Goal: Task Accomplishment & Management: Complete application form

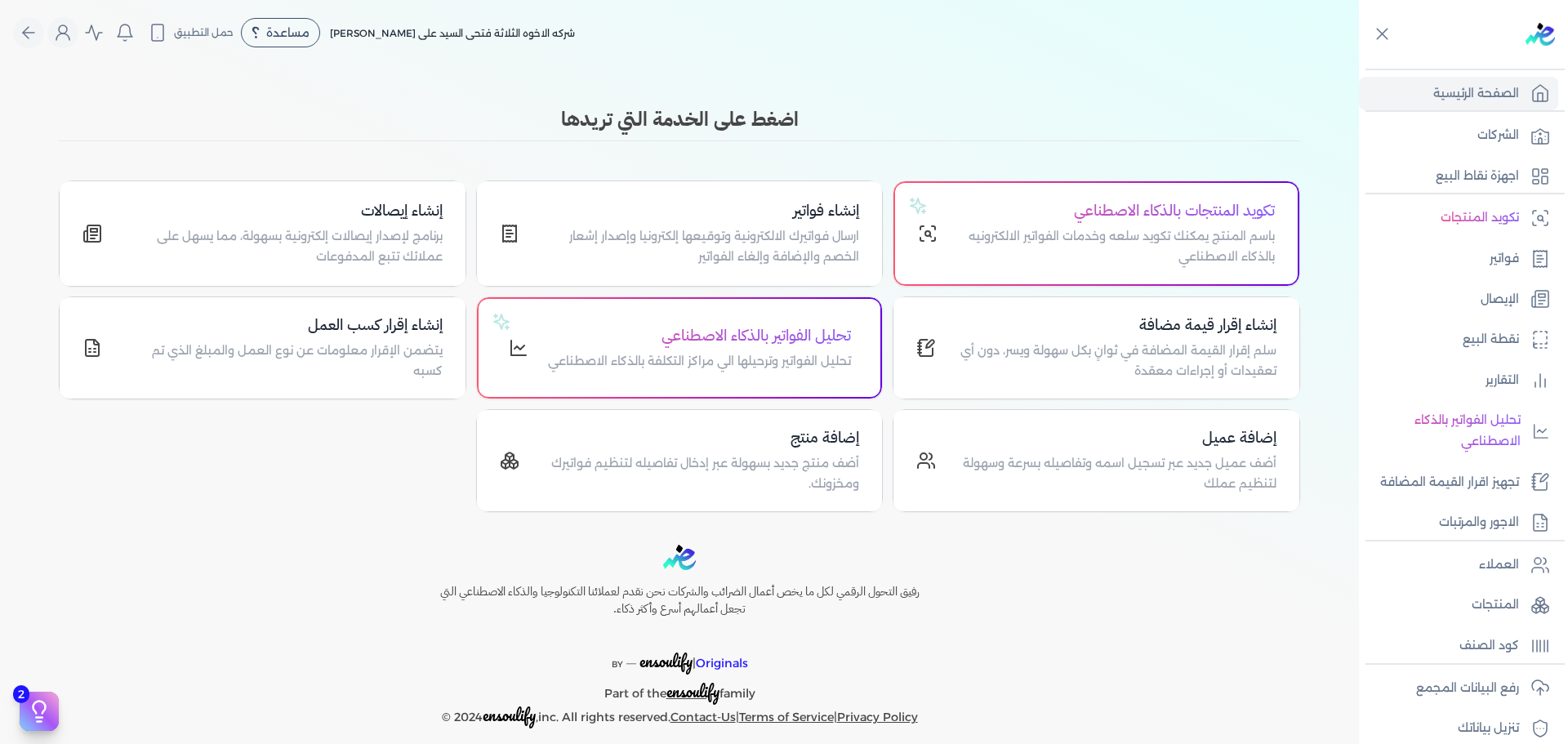
click at [1534, 256] on icon at bounding box center [1539, 259] width 13 height 17
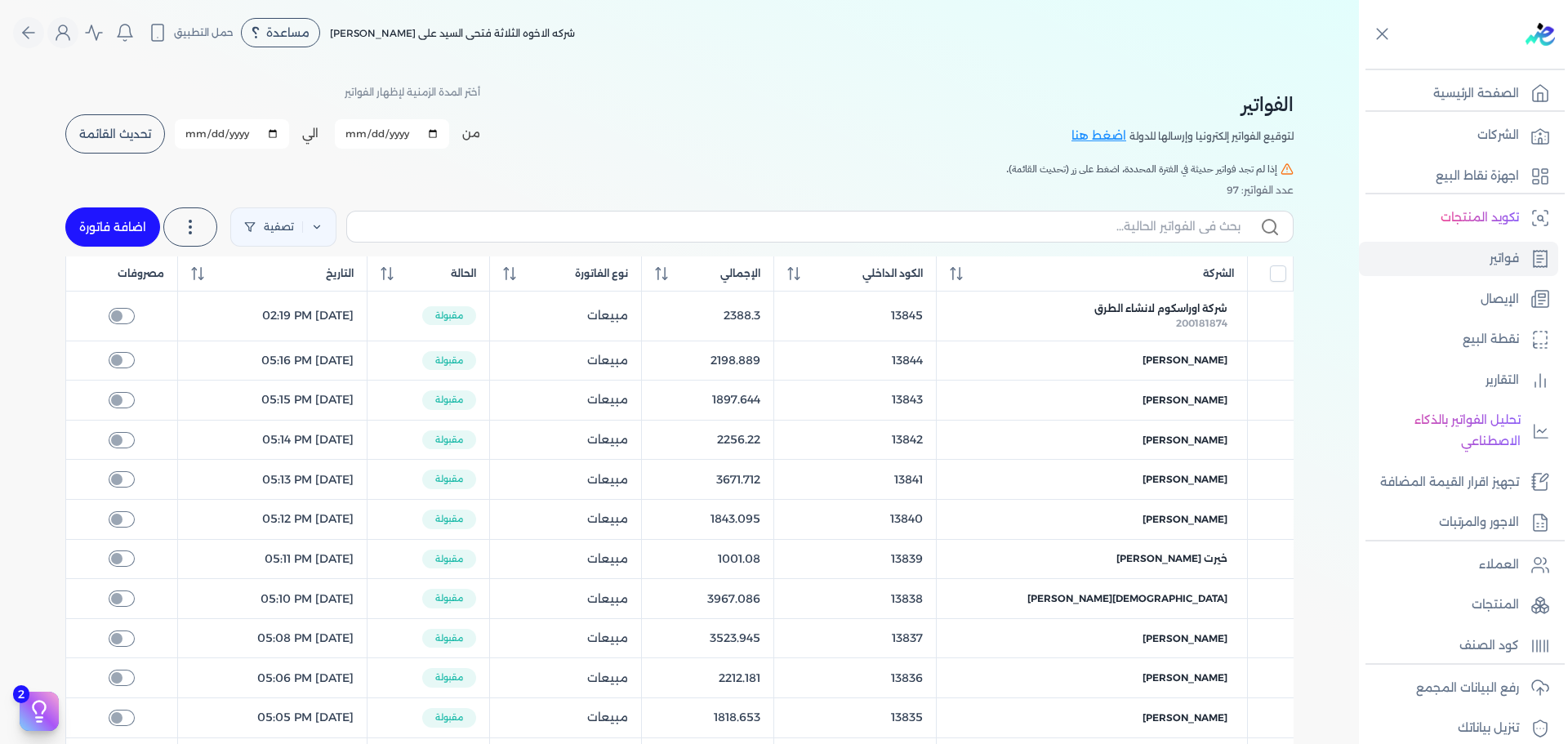
click at [114, 242] on link "اضافة فاتورة" at bounding box center [112, 227] width 94 height 39
select select "EGP"
select select "B"
select select "EGS"
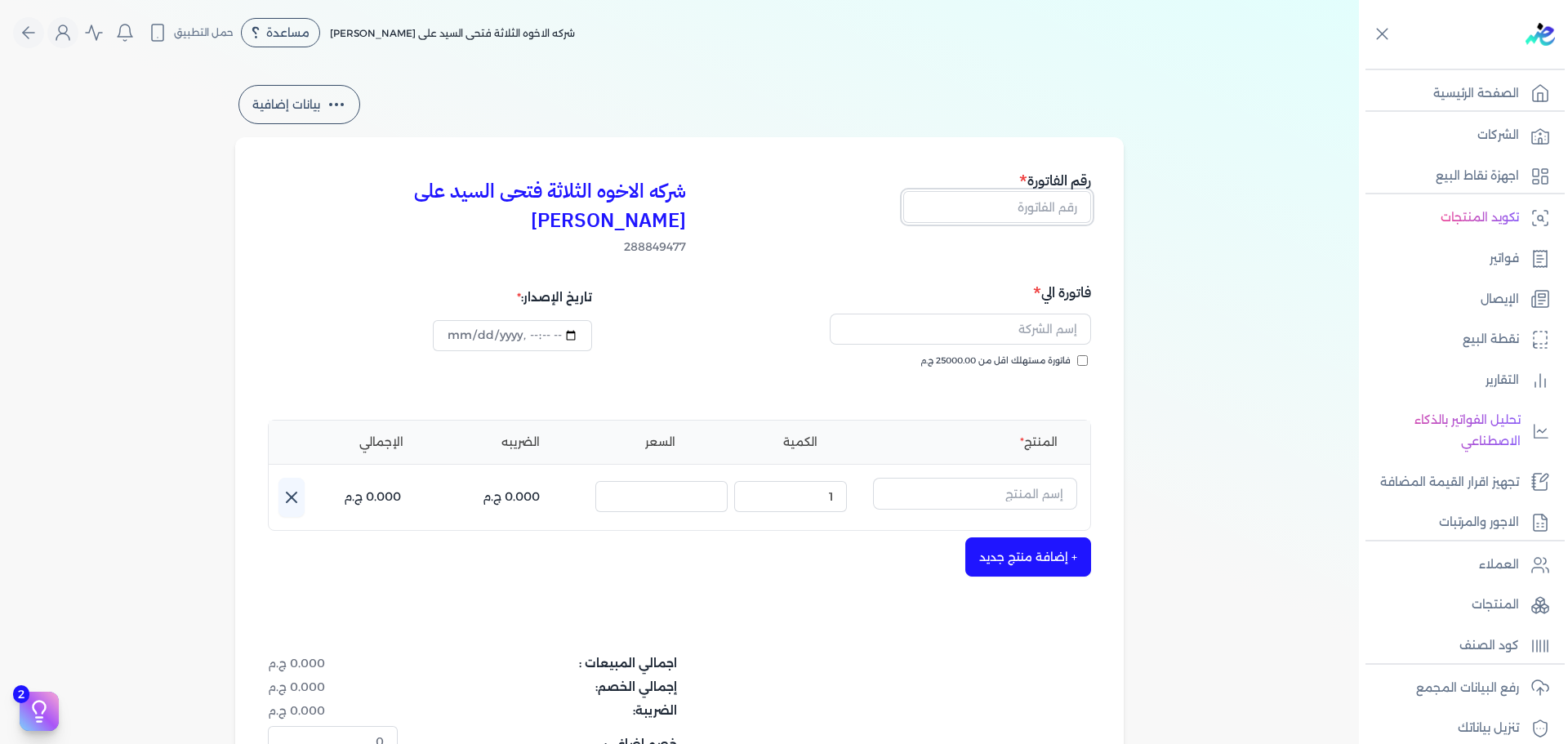
click at [1024, 214] on input "text" at bounding box center [996, 207] width 188 height 31
type input "13846"
click at [1015, 354] on span "فاتورة مستهلك اقل من 25000.00 ج.م" at bounding box center [995, 360] width 151 height 13
click at [1077, 355] on input "فاتورة مستهلك اقل من 25000.00 ج.م" at bounding box center [1082, 360] width 11 height 11
checkbox input "true"
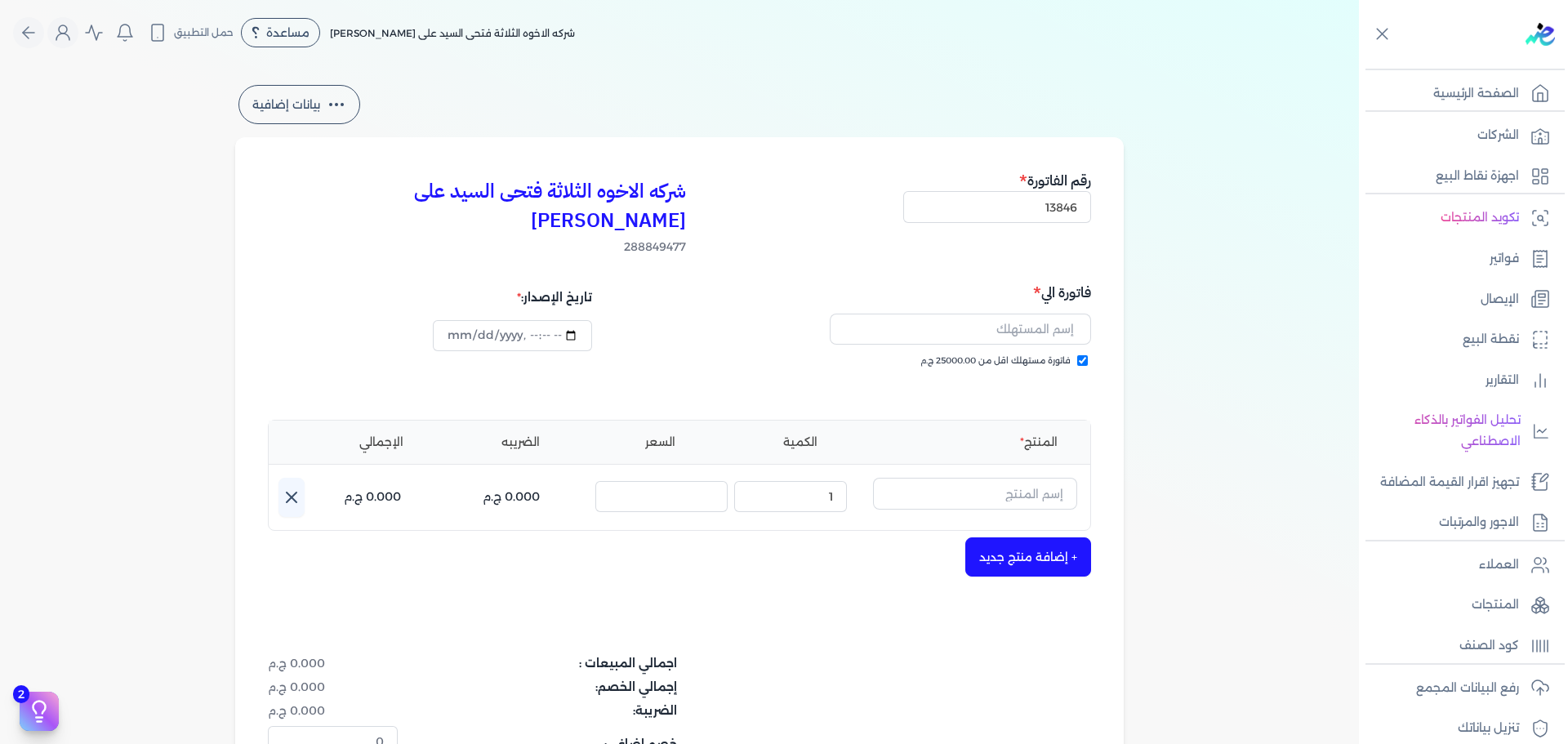
type input "[DATE]T17:10:01"
click at [1006, 314] on input "text" at bounding box center [961, 330] width 262 height 31
type input "[PERSON_NAME]"
click at [1056, 478] on input "text" at bounding box center [976, 494] width 205 height 31
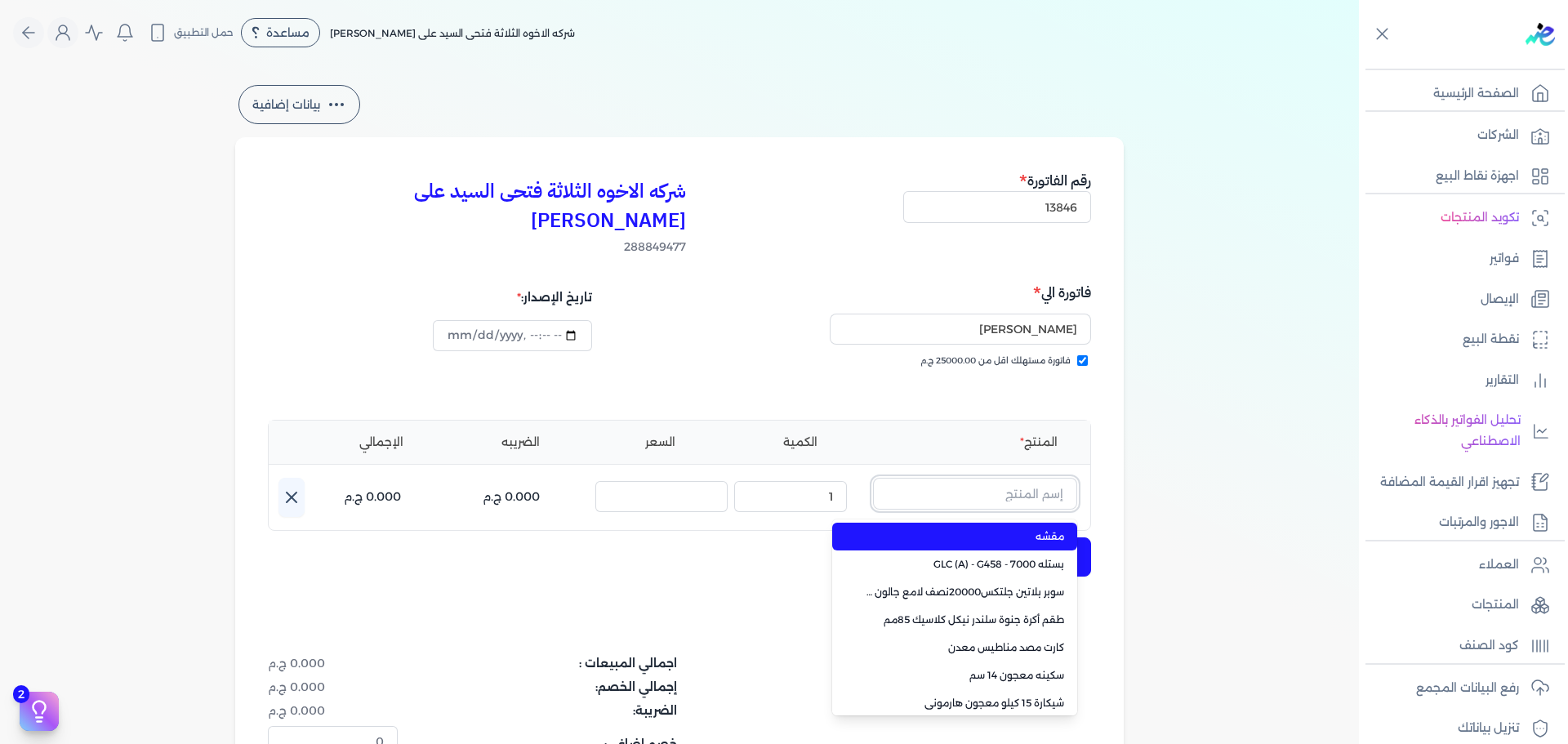
paste input "جلتكس 15000 بستلة 9 لتر"
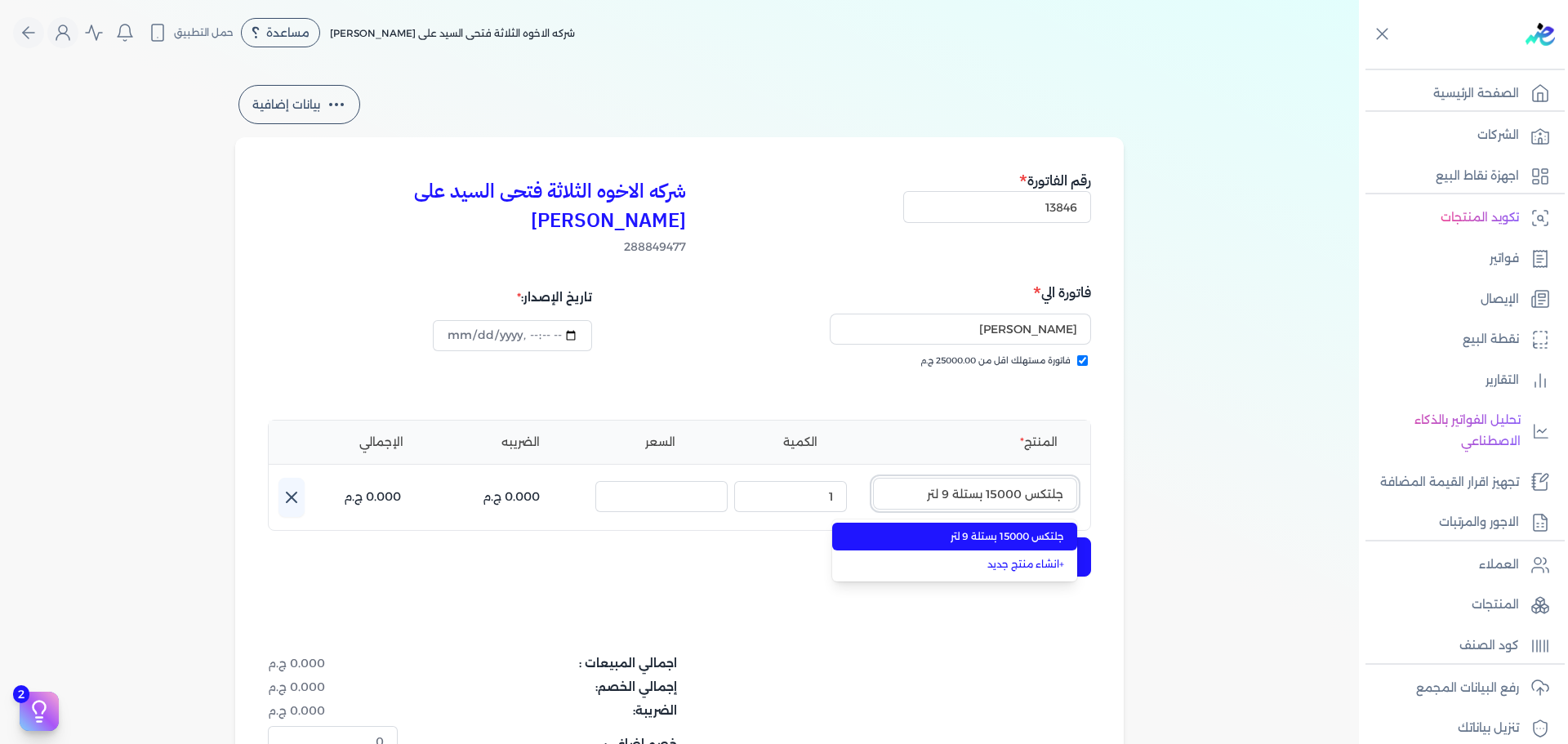
type input "جلتكس 15000 بستلة 9 لتر"
drag, startPoint x: 1020, startPoint y: 515, endPoint x: 1011, endPoint y: 515, distance: 9.0
click at [1018, 523] on li "جلتكس 15000 بستلة 9 لتر" at bounding box center [954, 536] width 245 height 28
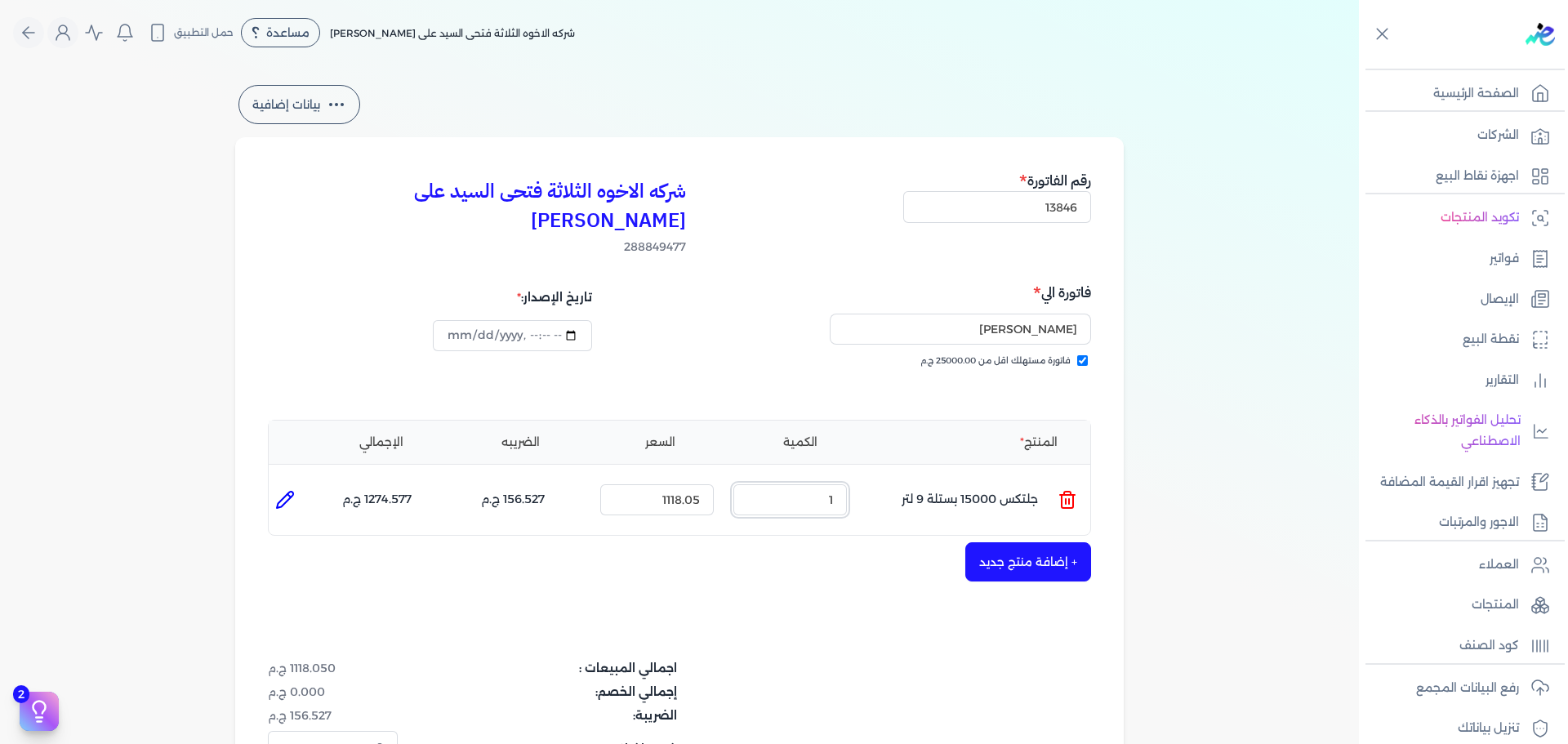
drag, startPoint x: 810, startPoint y: 468, endPoint x: 898, endPoint y: 457, distance: 88.7
click at [870, 478] on ul "المنتج : جلتكس 15000 بستلة 9 لتر الكمية : 1 السعر : 1118.05 الضريبه : 156.527 ج…" at bounding box center [679, 500] width 821 height 44
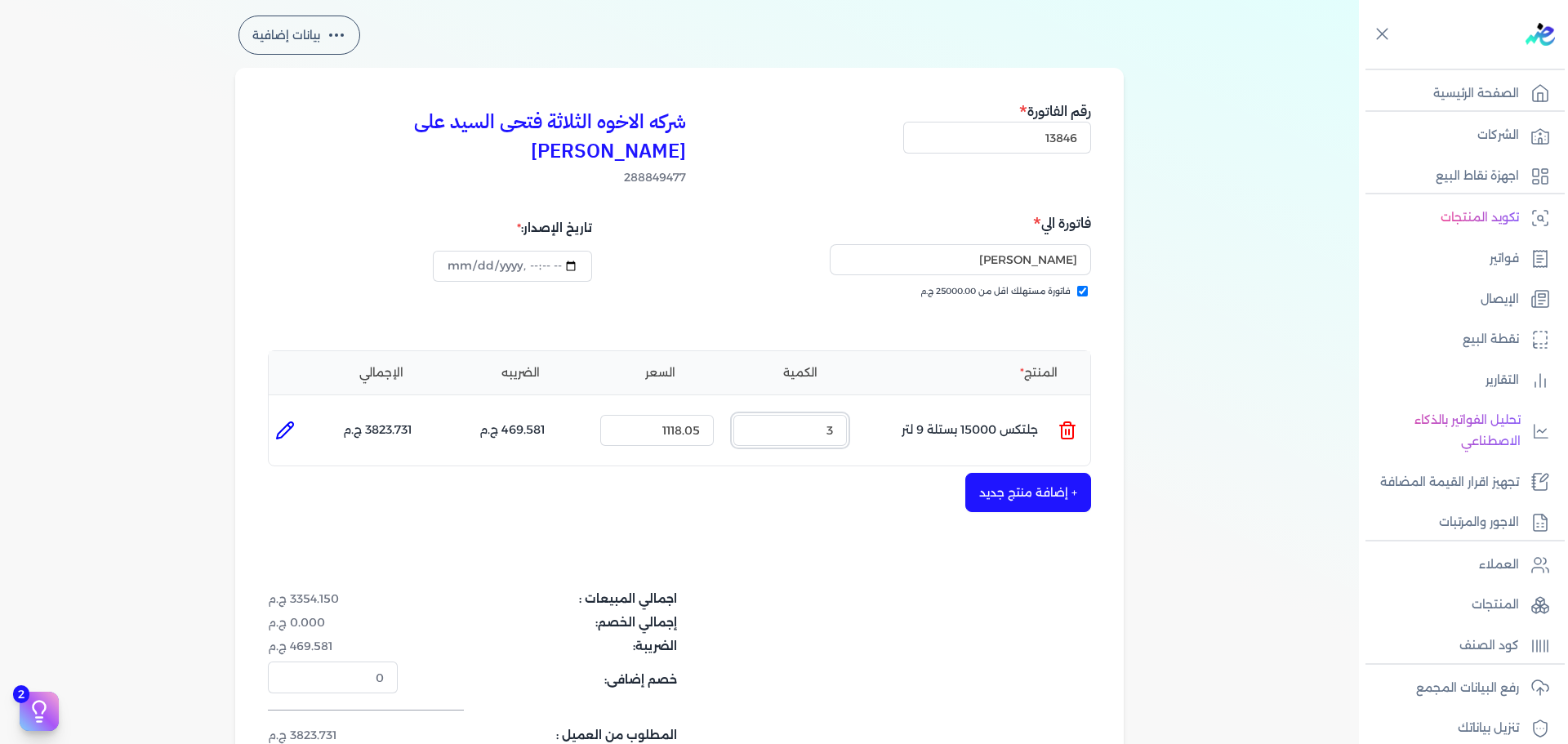
scroll to position [163, 0]
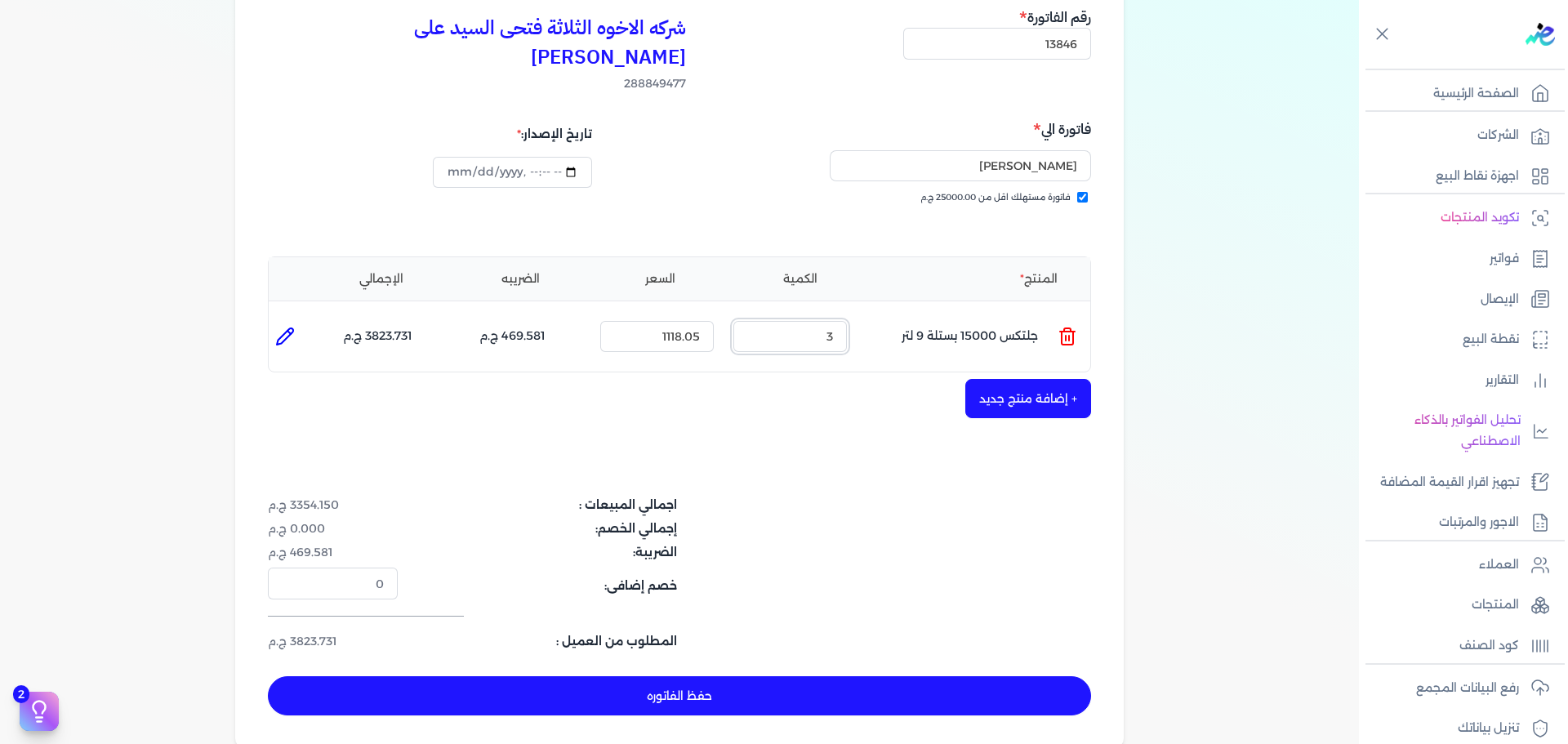
type input "3"
click at [792, 677] on button "حفظ الفاتوره" at bounding box center [679, 697] width 823 height 39
type input "[DATE]"
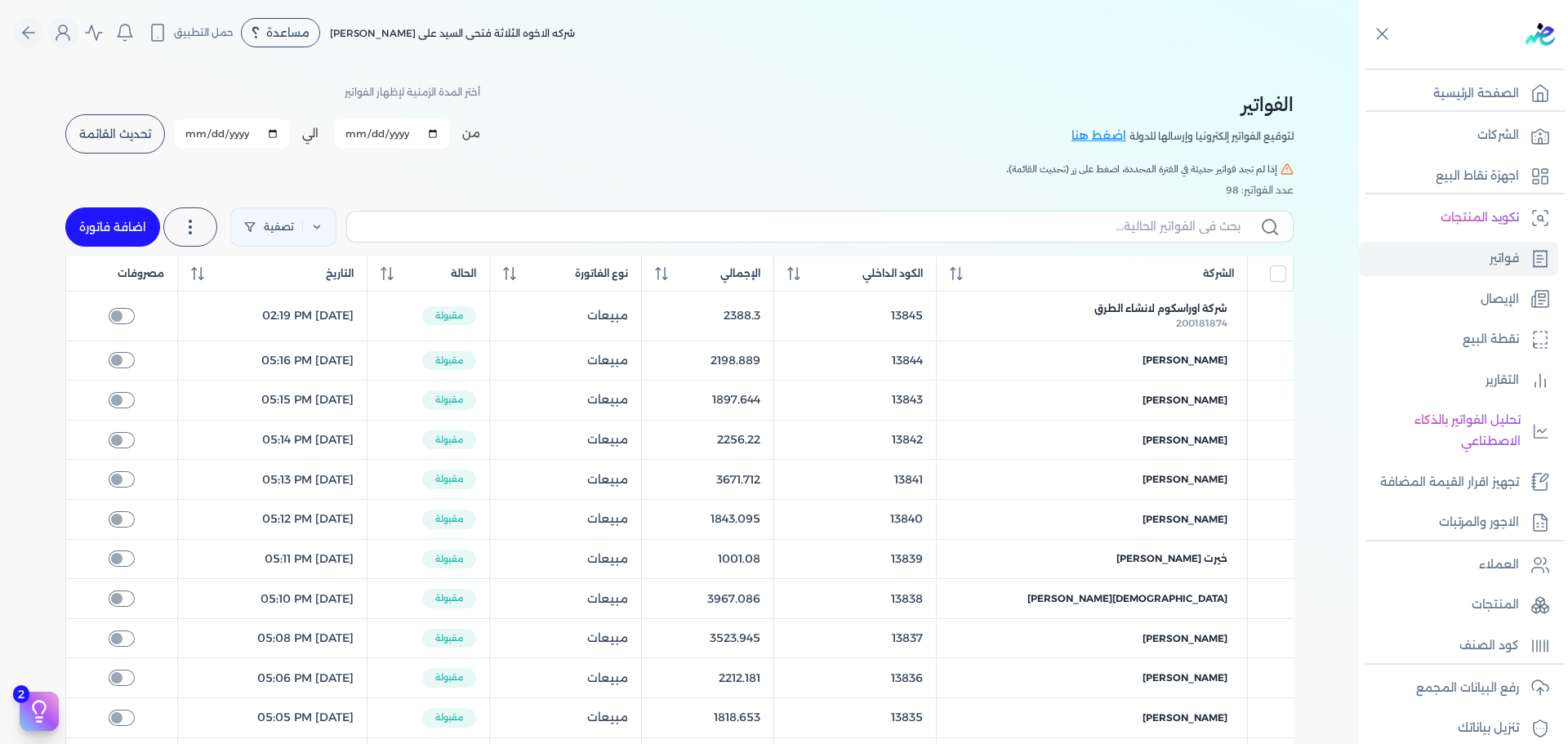
click at [130, 233] on link "اضافة فاتورة" at bounding box center [112, 227] width 94 height 39
select select "EGP"
select select "B"
select select "EGS"
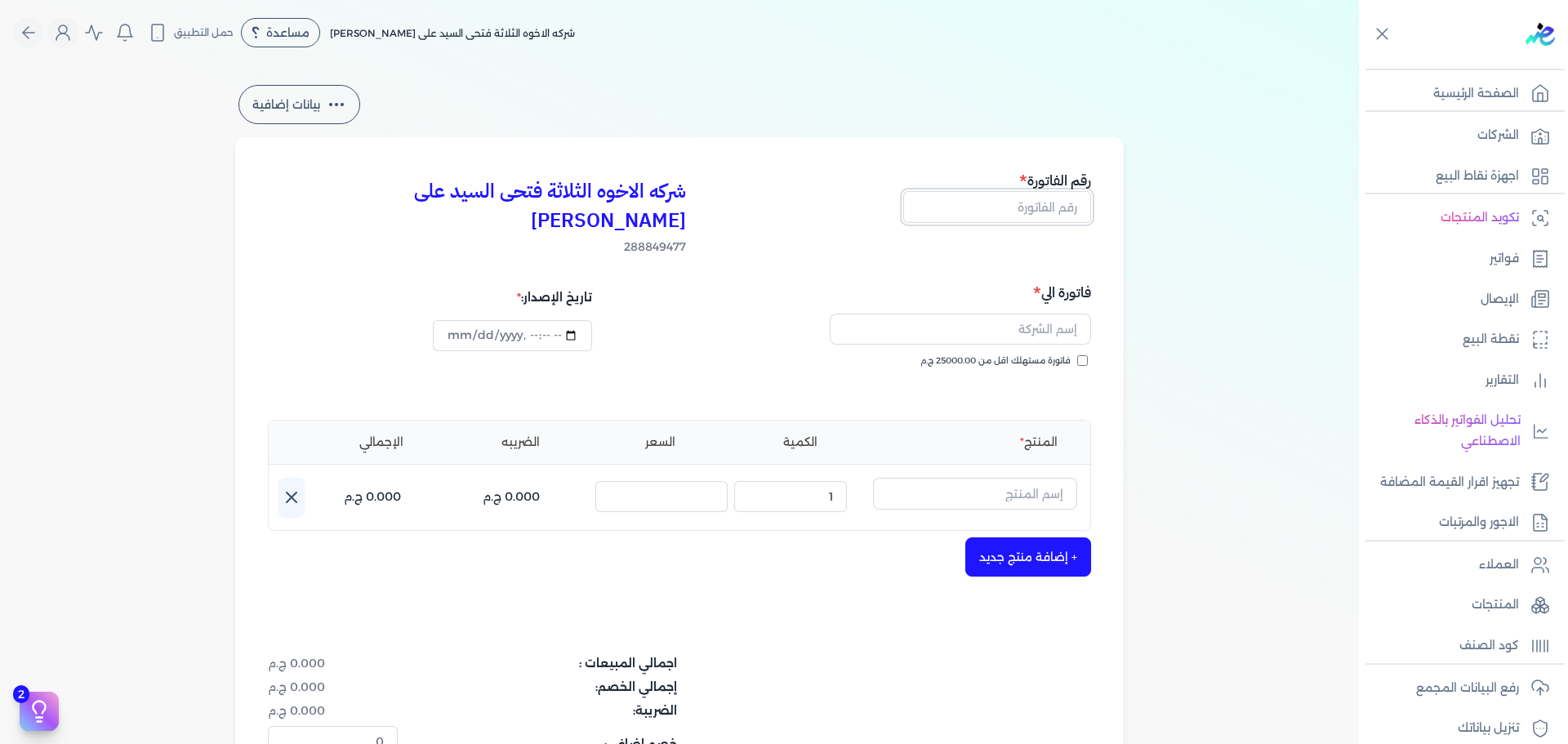
click at [1044, 214] on input "text" at bounding box center [996, 207] width 188 height 31
type input "13847"
click at [988, 354] on span "فاتورة مستهلك اقل من 25000.00 ج.م" at bounding box center [995, 360] width 151 height 13
click at [1077, 355] on input "فاتورة مستهلك اقل من 25000.00 ج.م" at bounding box center [1082, 360] width 11 height 11
checkbox input "true"
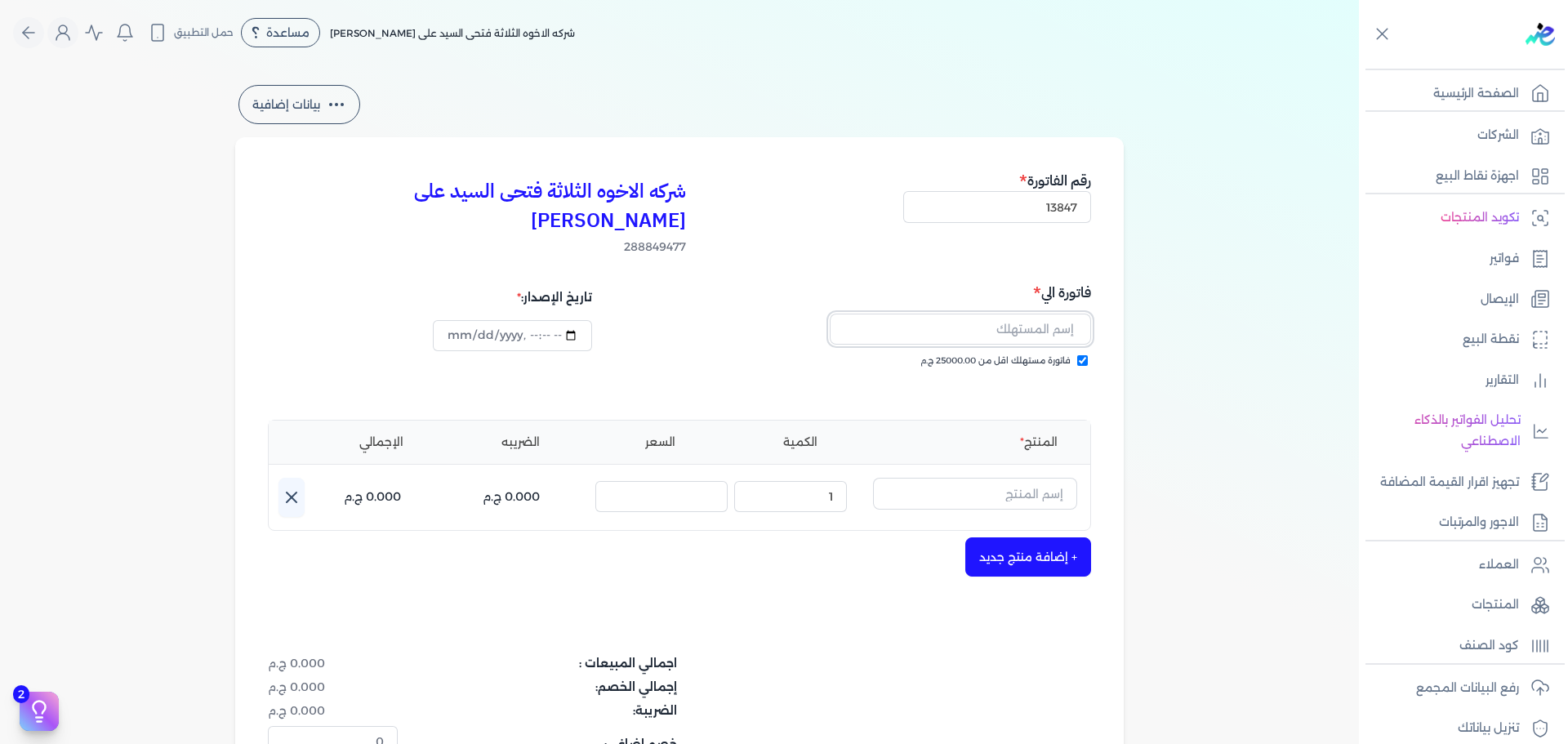
click at [1006, 314] on input "text" at bounding box center [961, 330] width 262 height 31
type input "[PERSON_NAME][DATE]"
click at [916, 478] on input "text" at bounding box center [976, 494] width 205 height 31
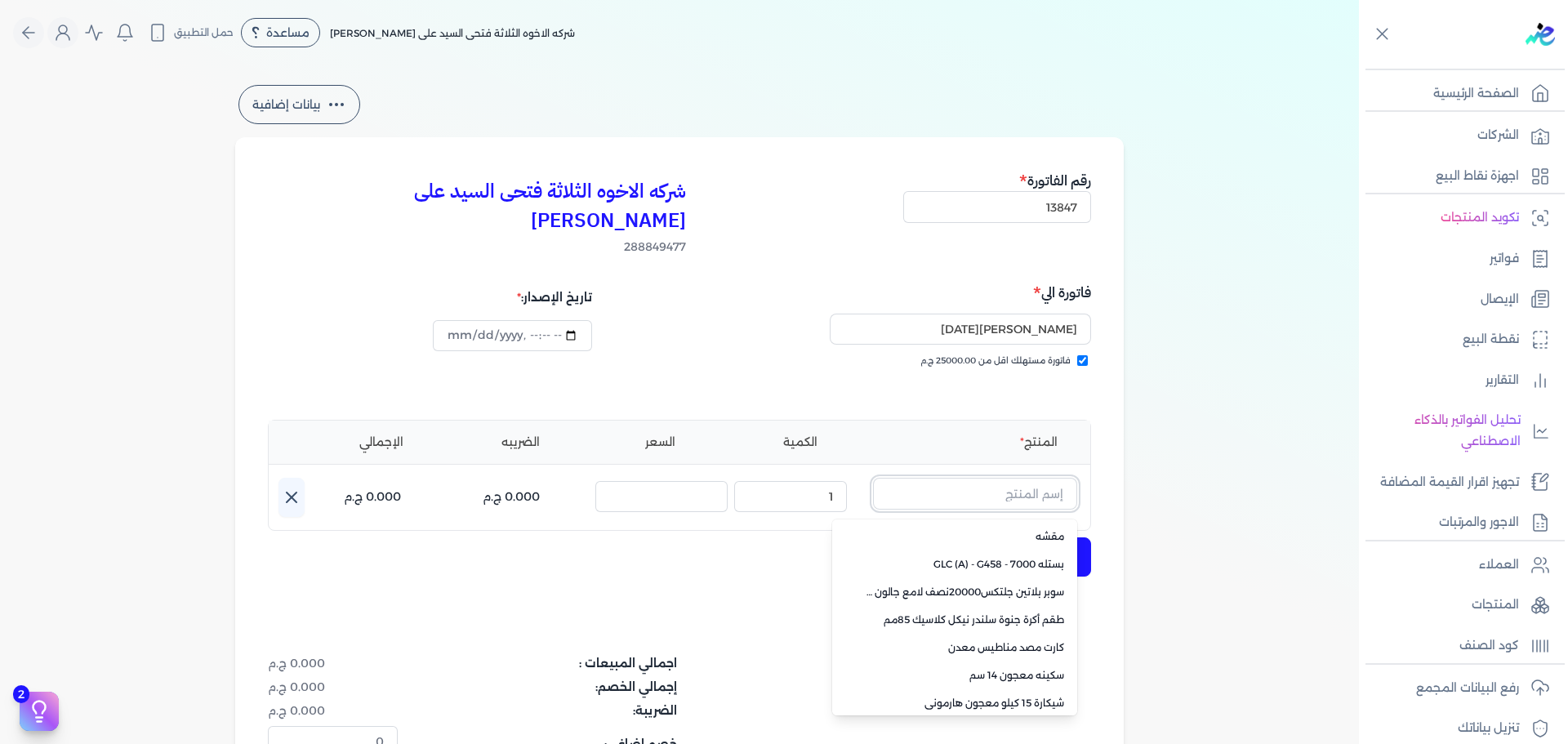
paste input "جلتكس 20000 نصف لامع بلاستيك بستلة 9 لتر"
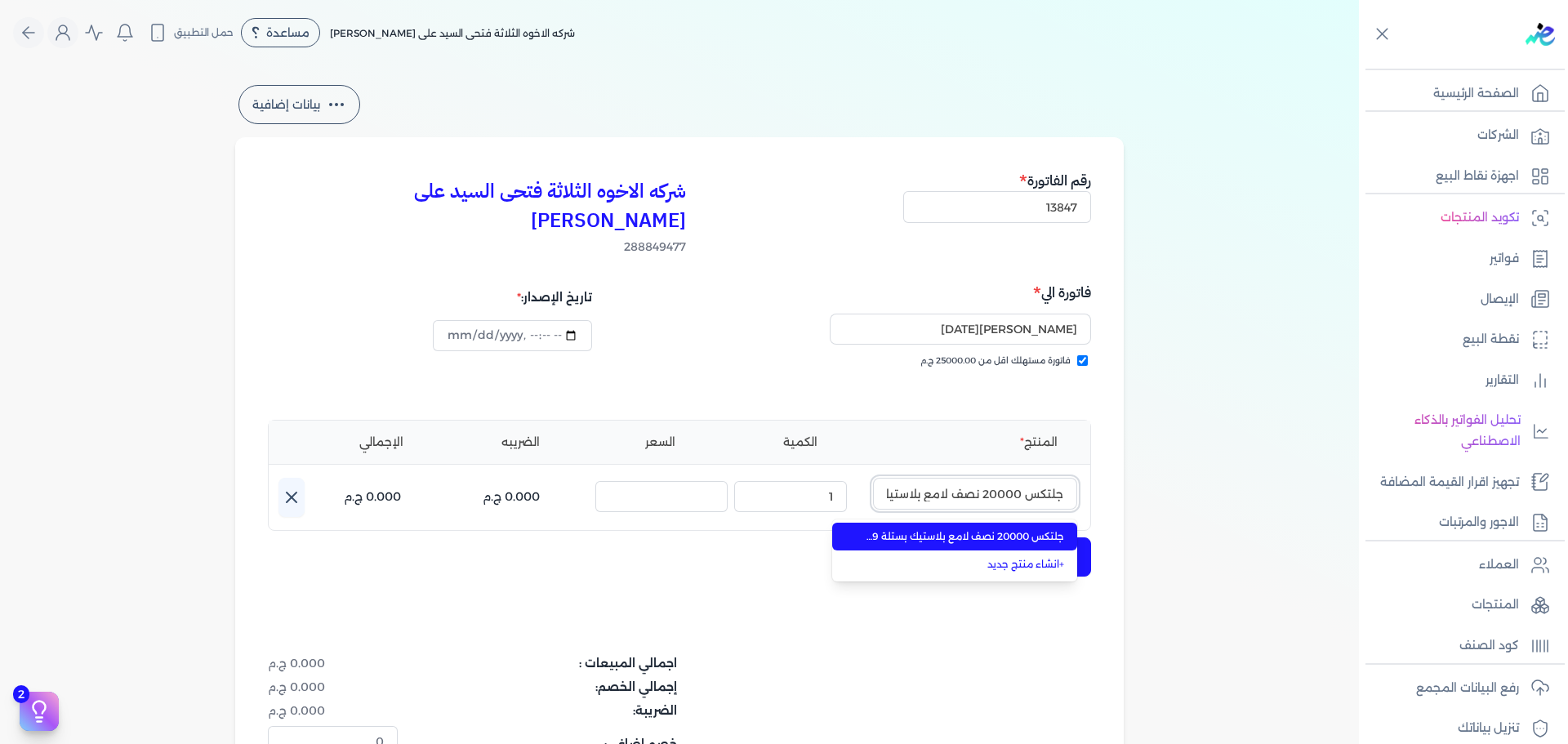
scroll to position [0, -64]
type input "جلتكس 20000 نصف لامع بلاستيك بستلة 9 لتر"
click at [1020, 529] on span "جلتكس 20000 نصف لامع بلاستيك بستلة 9 لتر" at bounding box center [964, 536] width 200 height 15
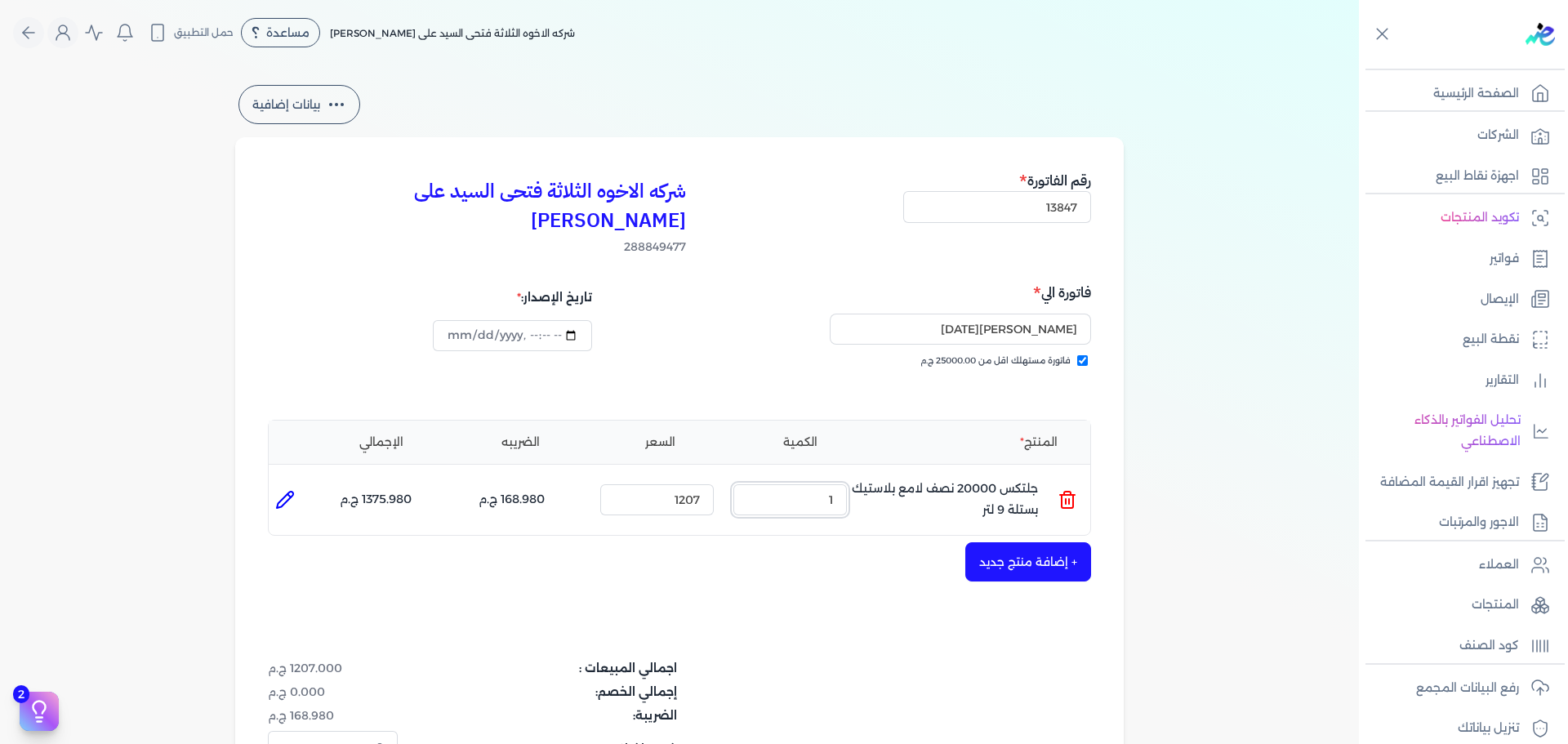
drag, startPoint x: 796, startPoint y: 474, endPoint x: 975, endPoint y: 449, distance: 180.7
click at [965, 478] on ul "المنتج : جلتكس 20000 نصف لامع بلاستيك بستلة 9 لتر الكمية : 1 السعر : 1207 الضري…" at bounding box center [679, 500] width 821 height 44
type input "2"
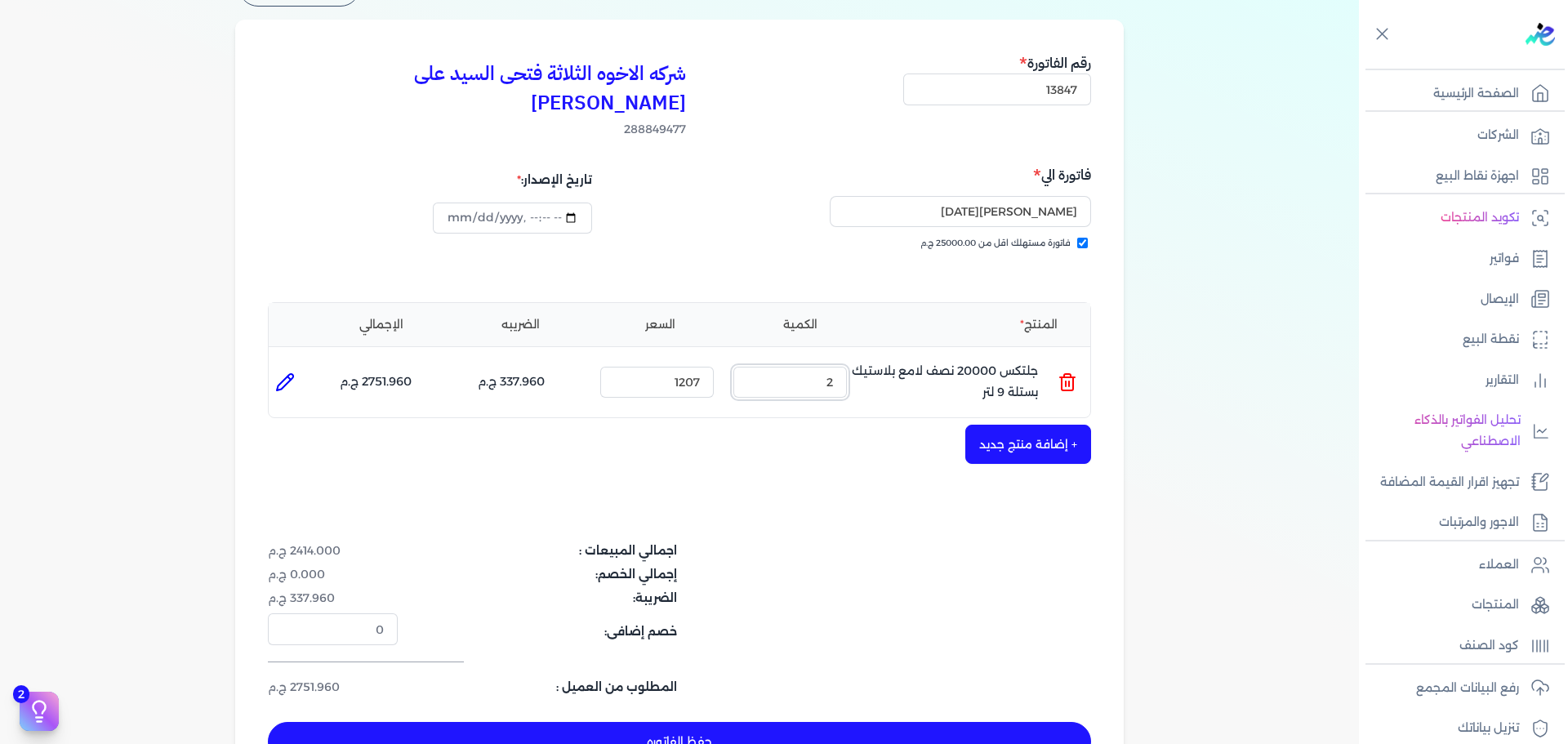
scroll to position [245, 0]
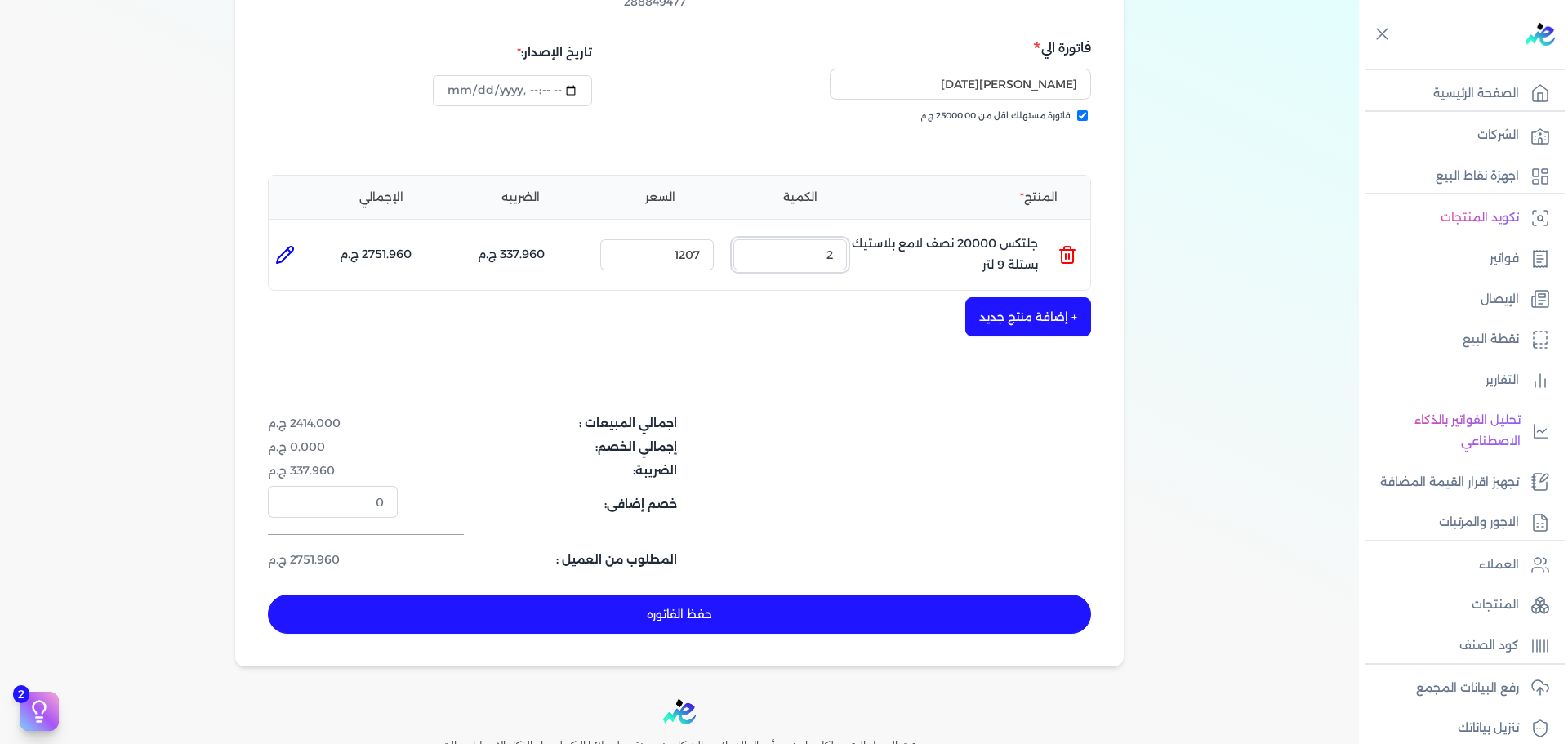
type input "[DATE]T17:14:06"
type input "2"
click at [845, 595] on button "حفظ الفاتوره" at bounding box center [679, 615] width 823 height 39
type input "[DATE]"
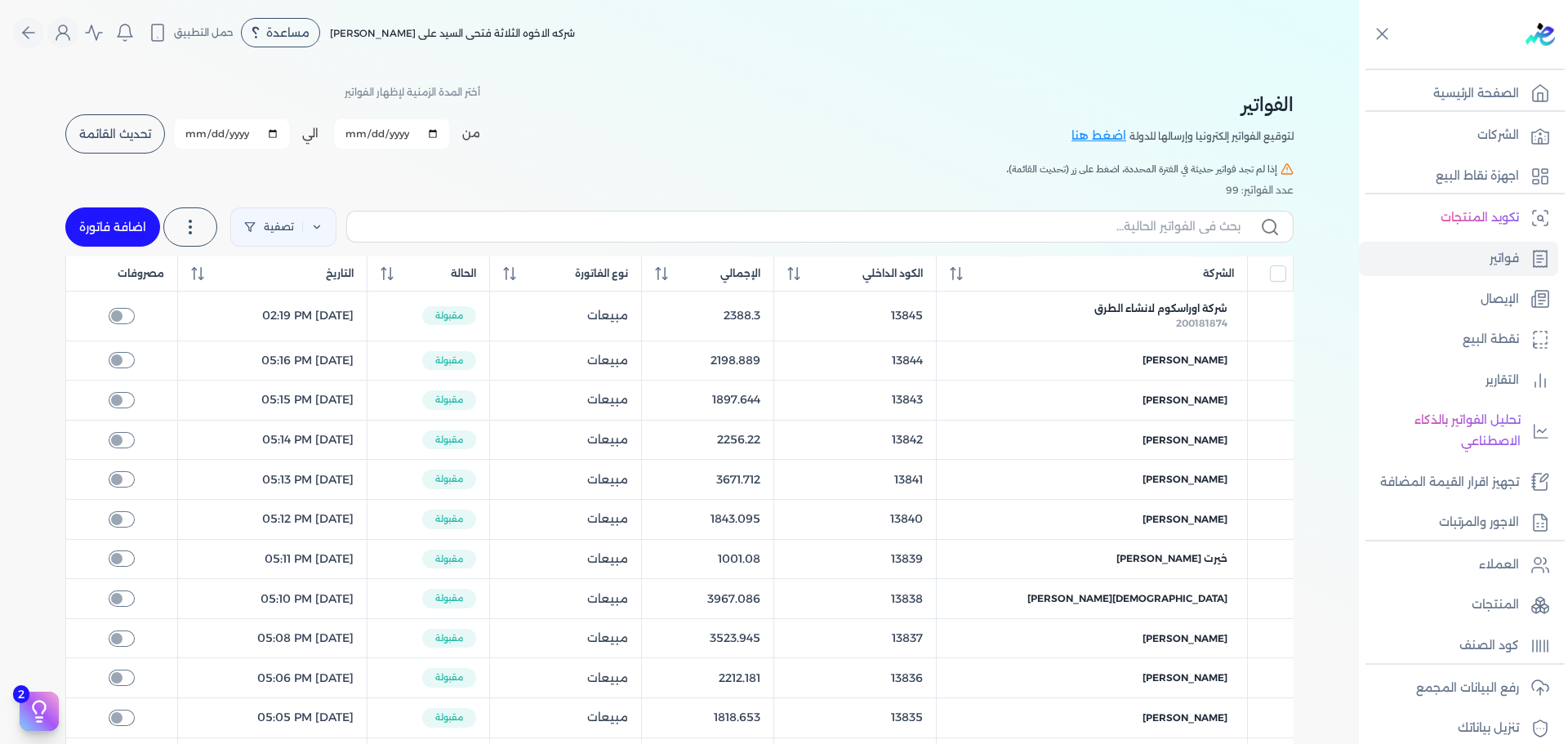
click at [93, 217] on link "اضافة فاتورة" at bounding box center [112, 227] width 94 height 39
select select "EGP"
select select "B"
select select "EGS"
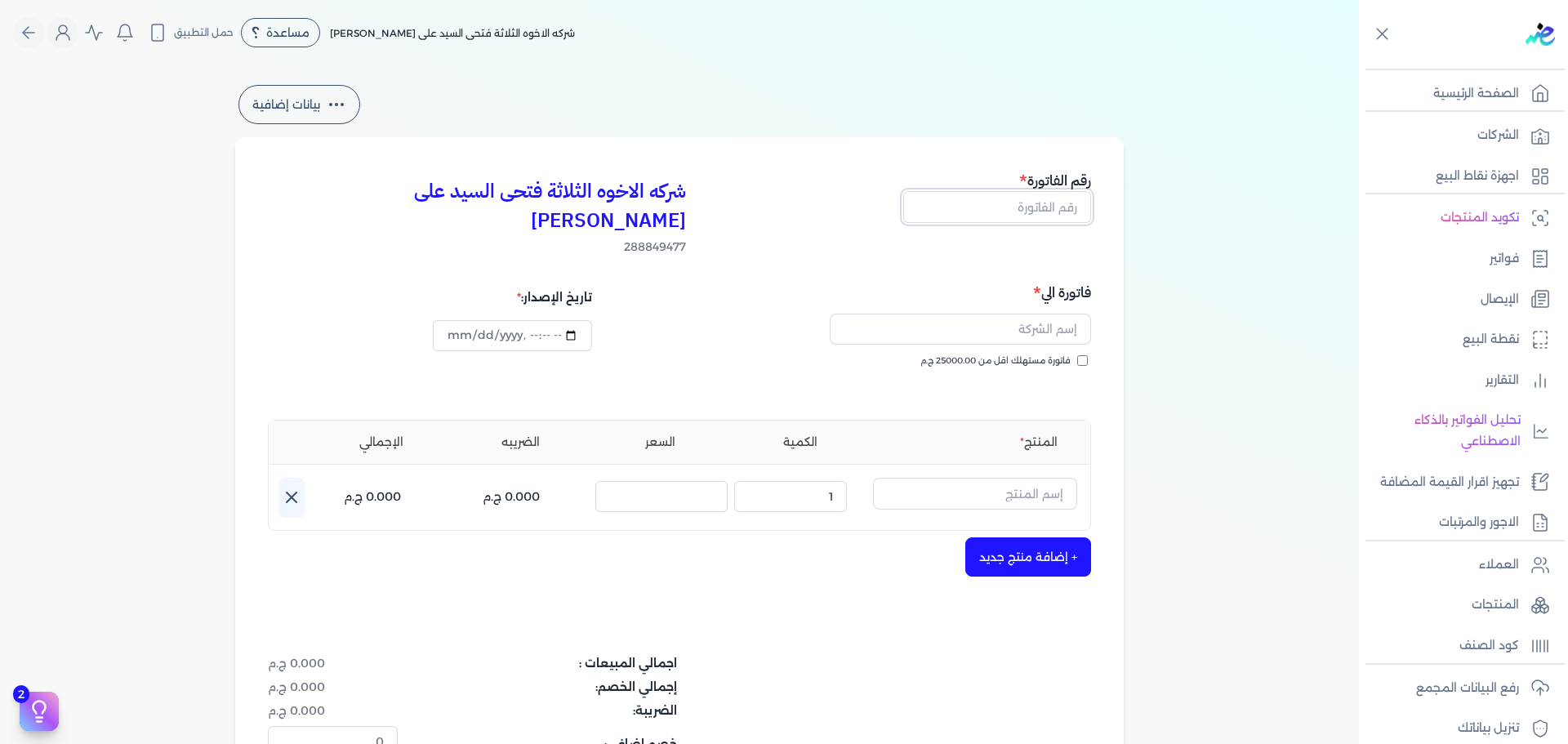
click at [1064, 209] on input "text" at bounding box center [996, 207] width 188 height 31
type input "13848"
click at [1044, 354] on span "فاتورة مستهلك اقل من 25000.00 ج.م" at bounding box center [995, 360] width 151 height 13
click at [1077, 355] on input "فاتورة مستهلك اقل من 25000.00 ج.م" at bounding box center [1082, 360] width 11 height 11
checkbox input "true"
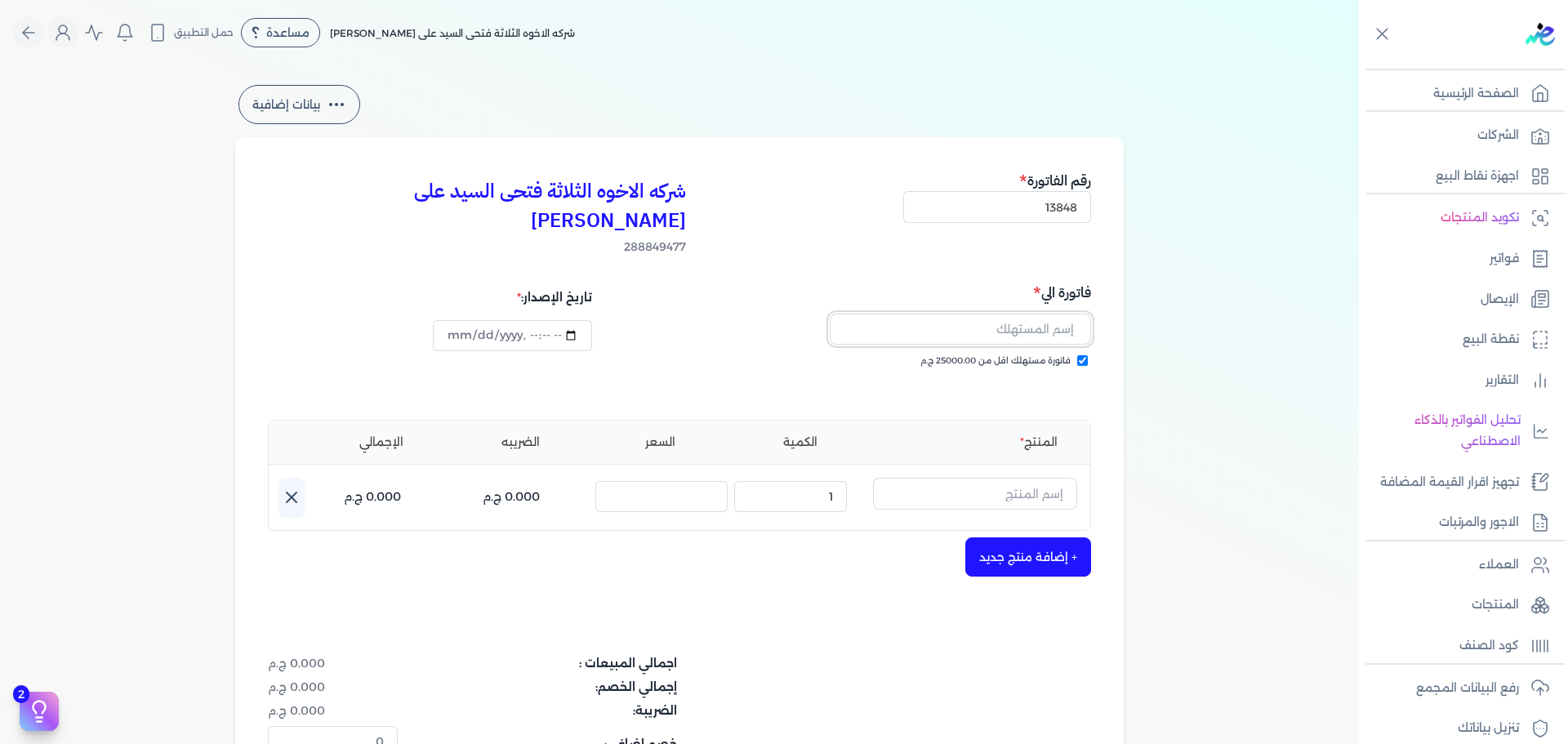
click at [1048, 314] on input "text" at bounding box center [961, 330] width 262 height 31
type input "[PERSON_NAME]"
click at [948, 478] on input "text" at bounding box center [976, 494] width 205 height 31
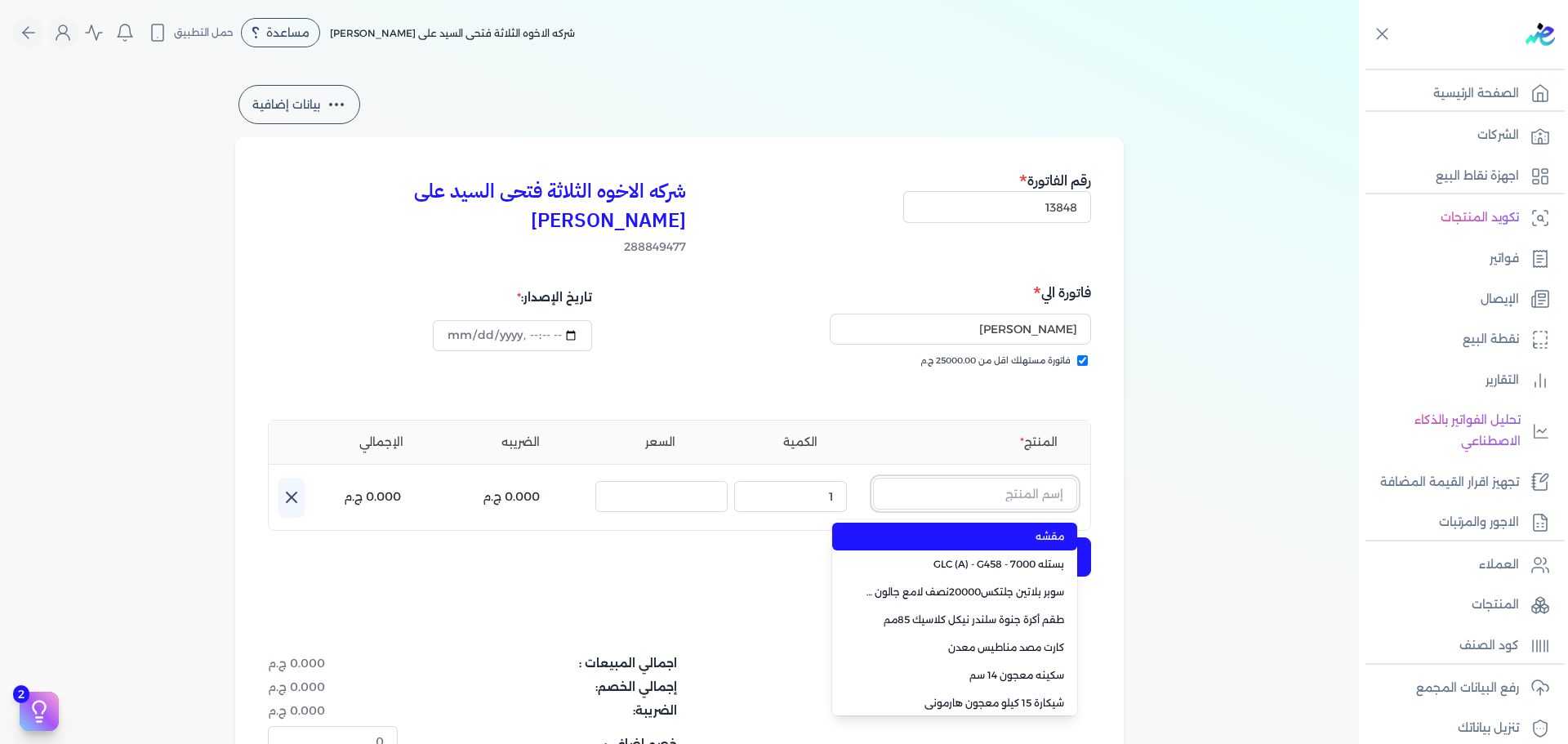
paste input "داي ستون 7070 بستلة 9 لتر"
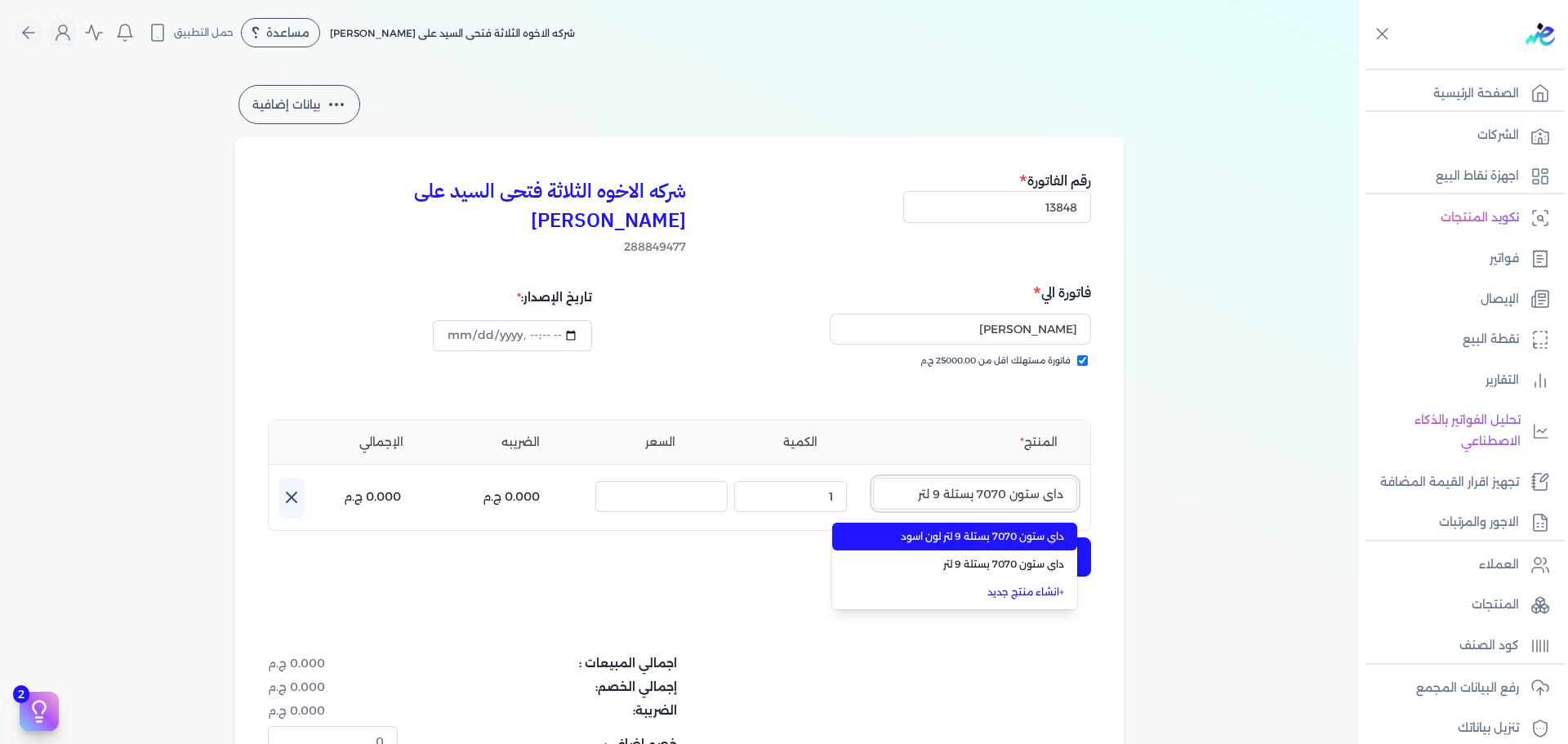
type input "داي ستون 7070 بستلة 9 لتر"
drag, startPoint x: 938, startPoint y: 504, endPoint x: 931, endPoint y: 507, distance: 7.6
click at [938, 529] on span "داي ستون 7070 بستلة 9 لتر لون اسود" at bounding box center [964, 536] width 200 height 15
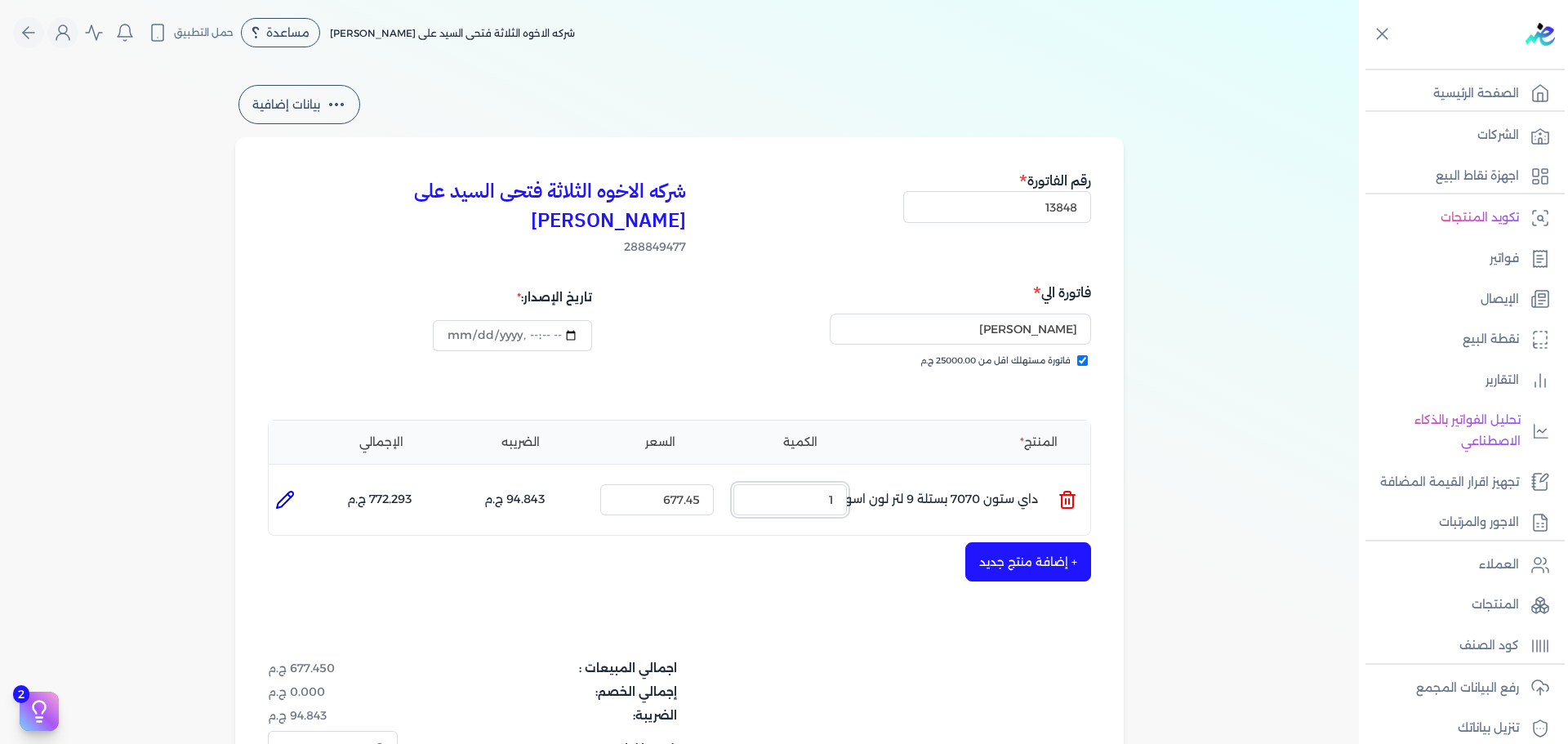
drag, startPoint x: 850, startPoint y: 469, endPoint x: 953, endPoint y: 488, distance: 104.7
click at [946, 487] on ul "المنتج : داي ستون 7070 بستلة 9 لتر لون اسود الكمية : 1 السعر : 677.45 الضريبه :…" at bounding box center [679, 500] width 821 height 44
click at [1071, 490] on icon at bounding box center [1067, 500] width 20 height 20
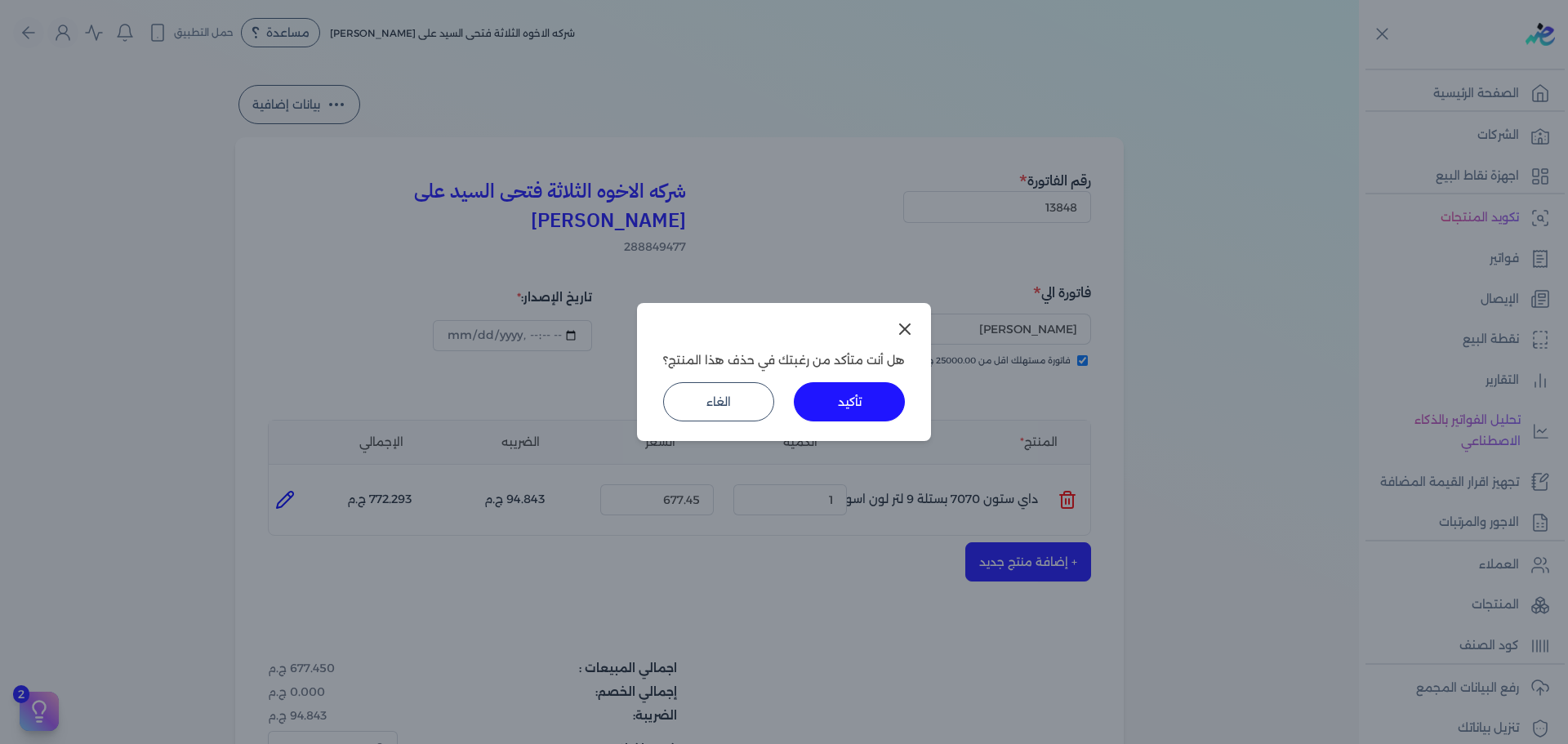
drag, startPoint x: 840, startPoint y: 395, endPoint x: 853, endPoint y: 408, distance: 18.4
click at [842, 398] on button "تأكيد" at bounding box center [849, 403] width 111 height 39
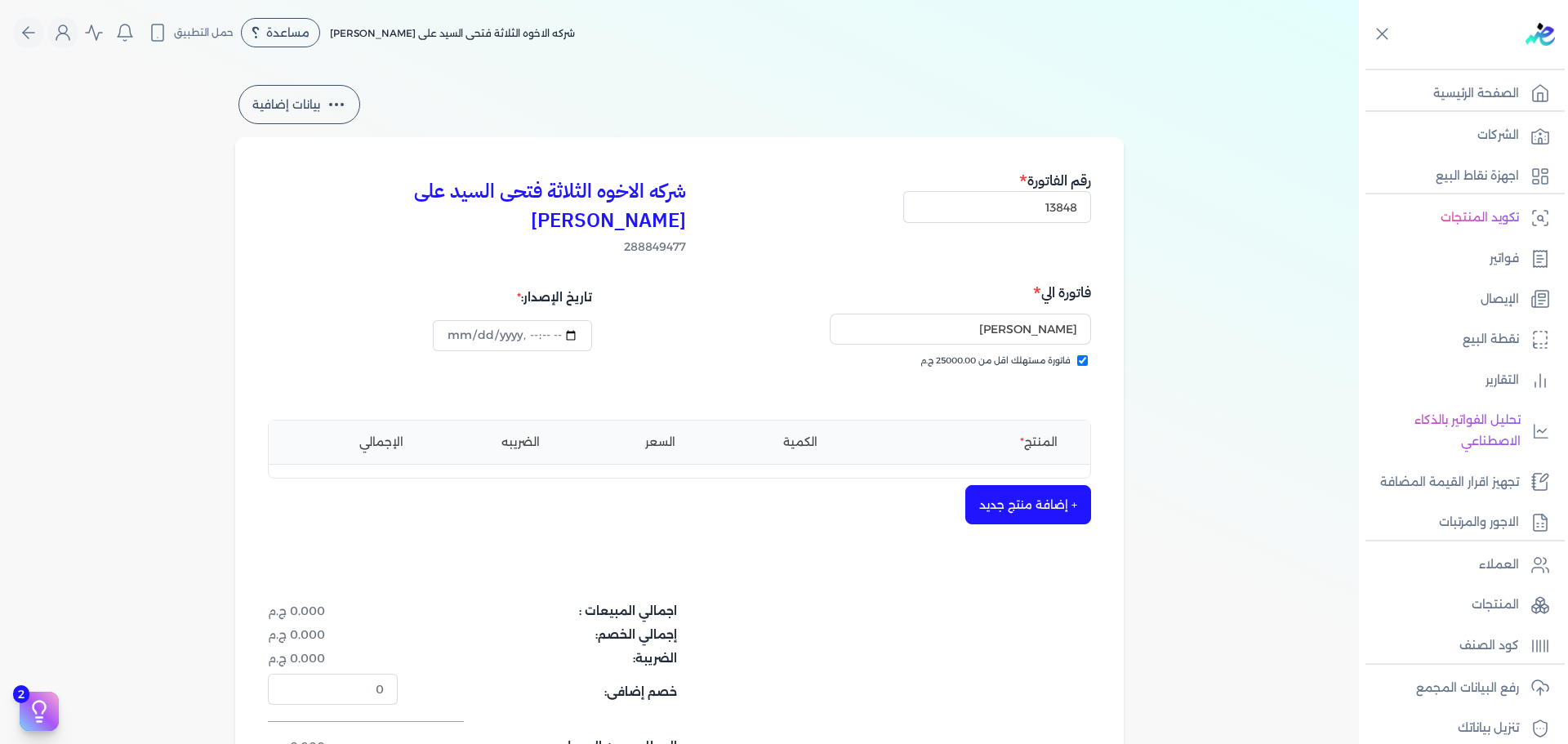
click at [1043, 488] on button "+ إضافة منتج جديد" at bounding box center [1028, 505] width 126 height 39
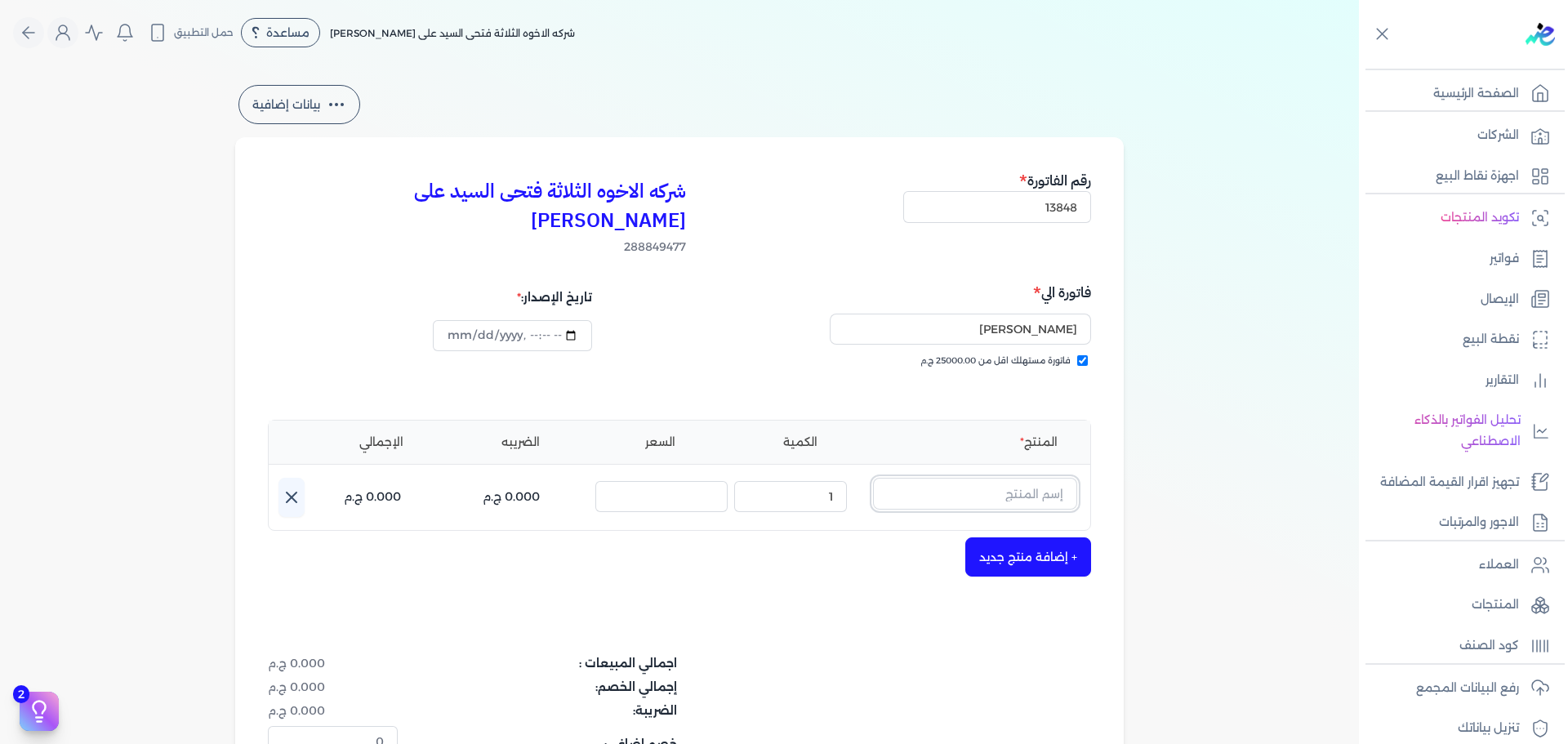
click at [999, 478] on input "text" at bounding box center [976, 494] width 205 height 31
click at [1063, 490] on icon at bounding box center [1067, 500] width 20 height 20
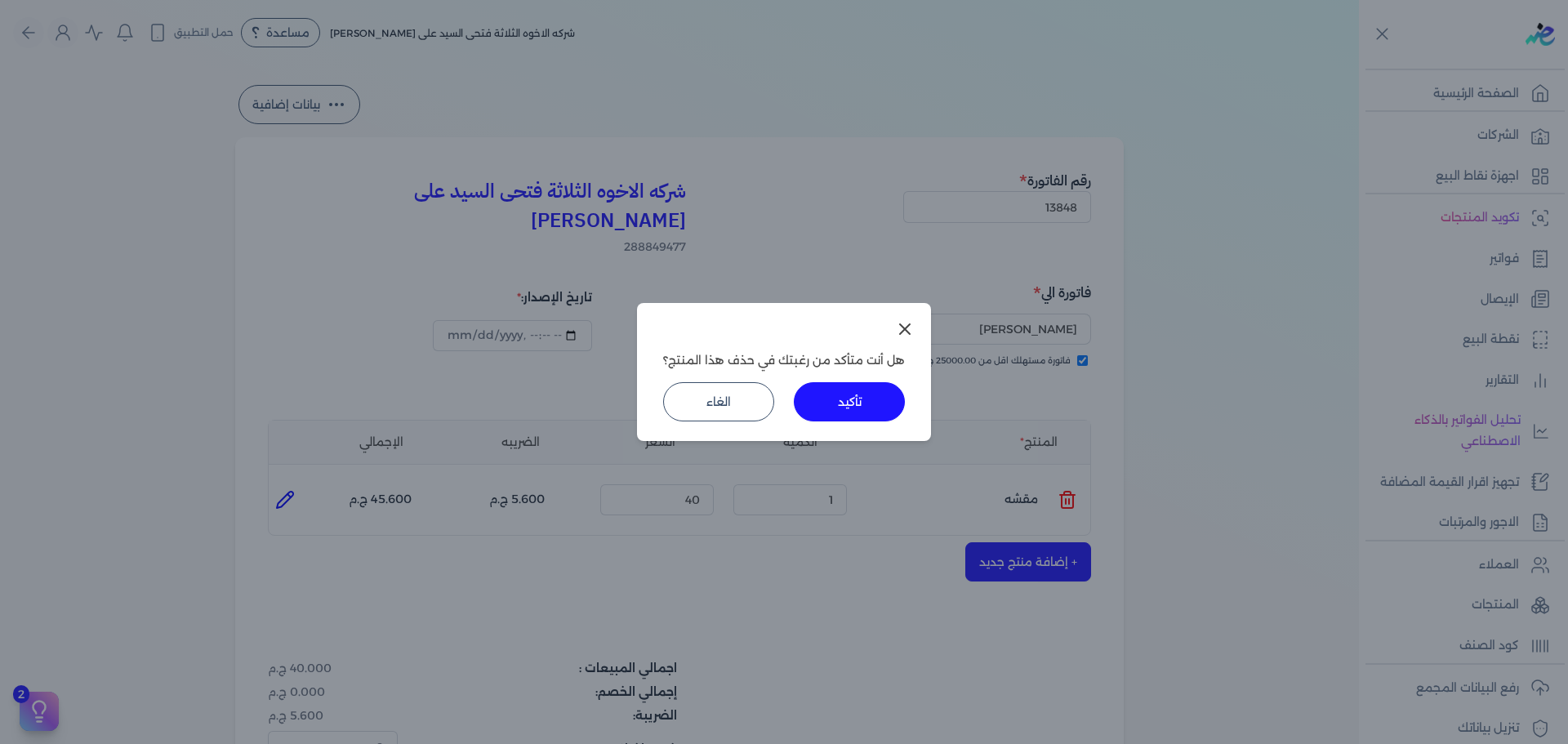
click at [877, 412] on button "تأكيد" at bounding box center [849, 403] width 111 height 39
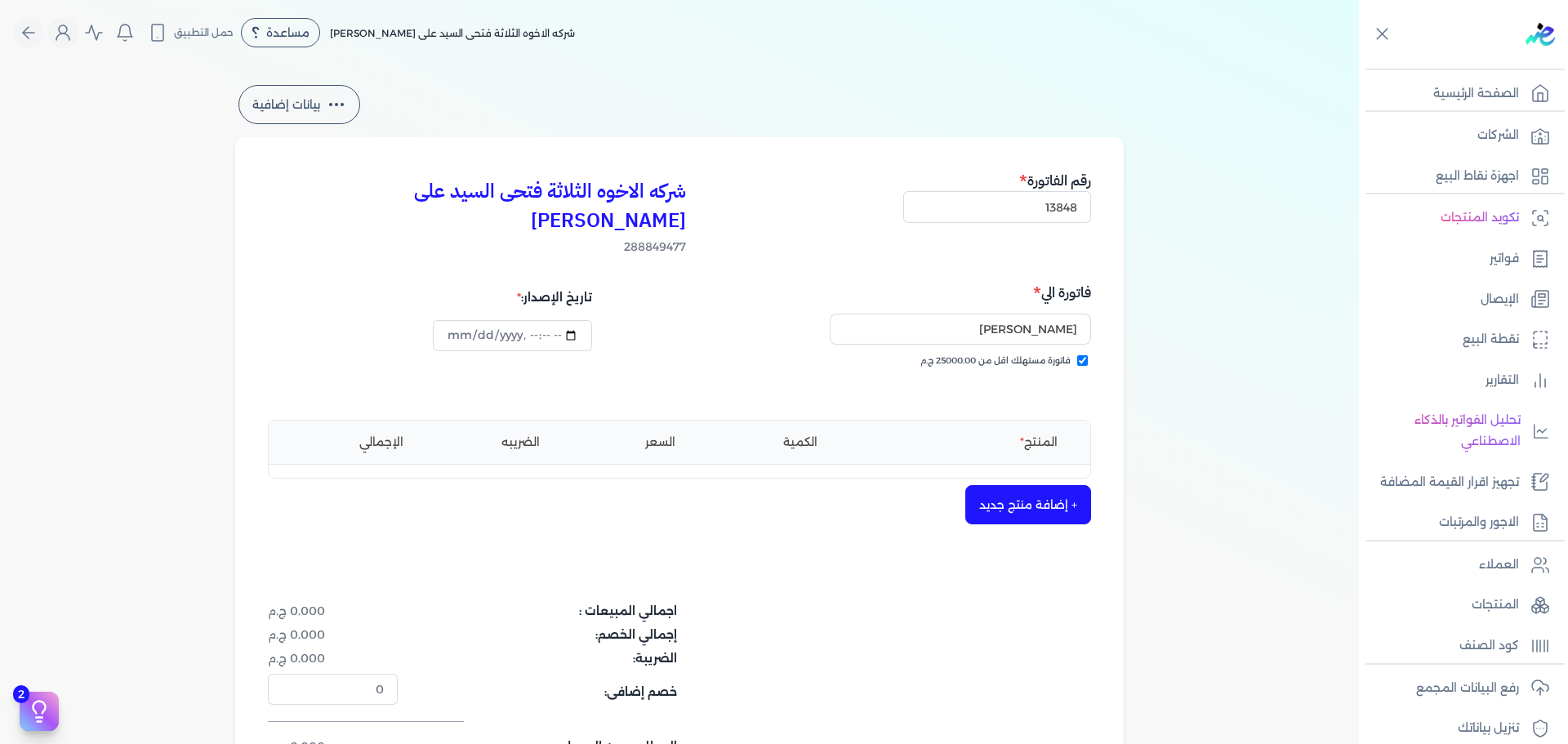
type input "[DATE]T17:14:41"
drag, startPoint x: 1008, startPoint y: 496, endPoint x: 1013, endPoint y: 484, distance: 13.0
click at [1008, 494] on div "شركه الاخوه الثلاثة فتحى السيد على [PERSON_NAME] 288849477 رقم الفاتورة 13848 ف…" at bounding box center [679, 496] width 888 height 716
click at [1013, 485] on button "+ إضافة منتج جديد" at bounding box center [1028, 505] width 126 height 39
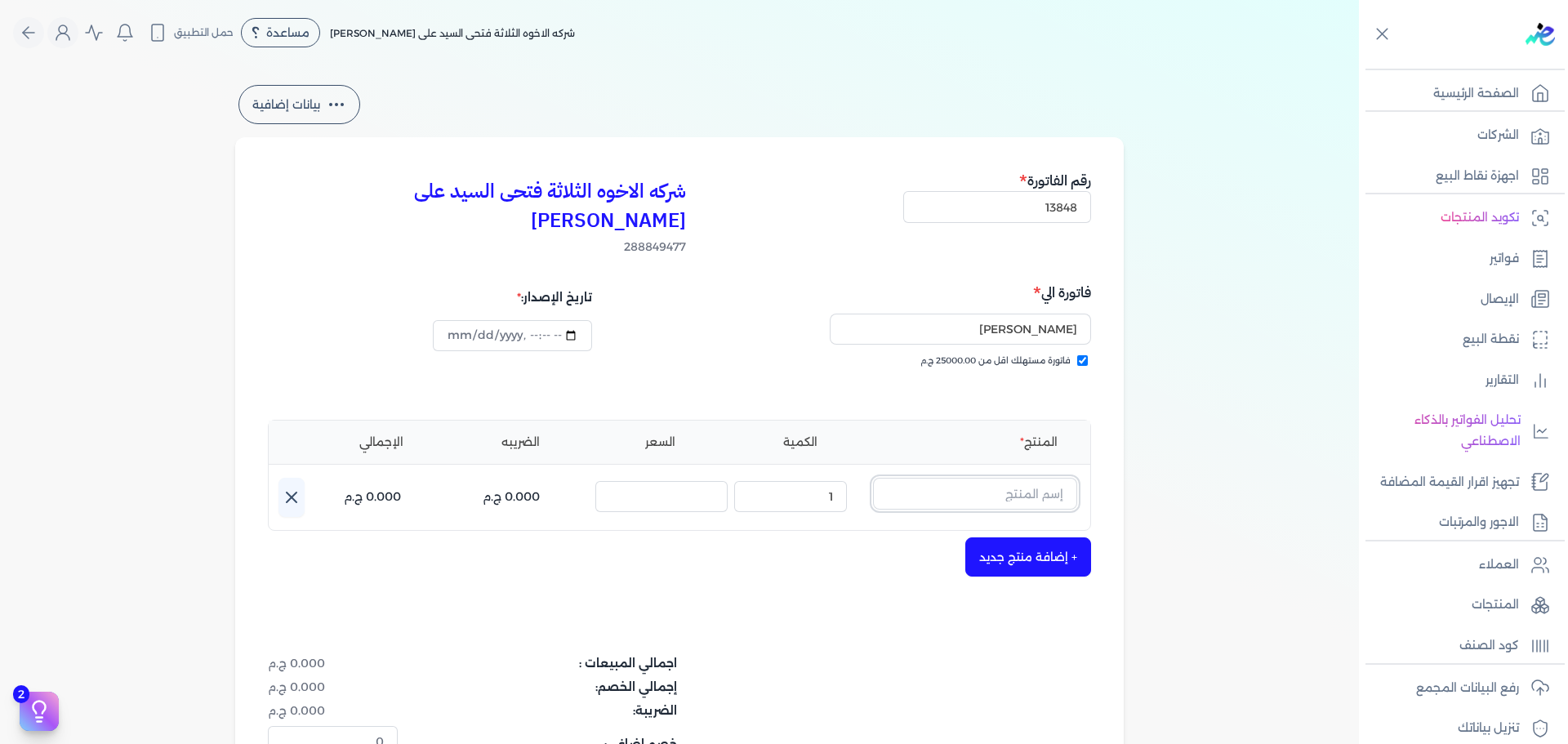
click at [999, 478] on input "text" at bounding box center [976, 494] width 205 height 31
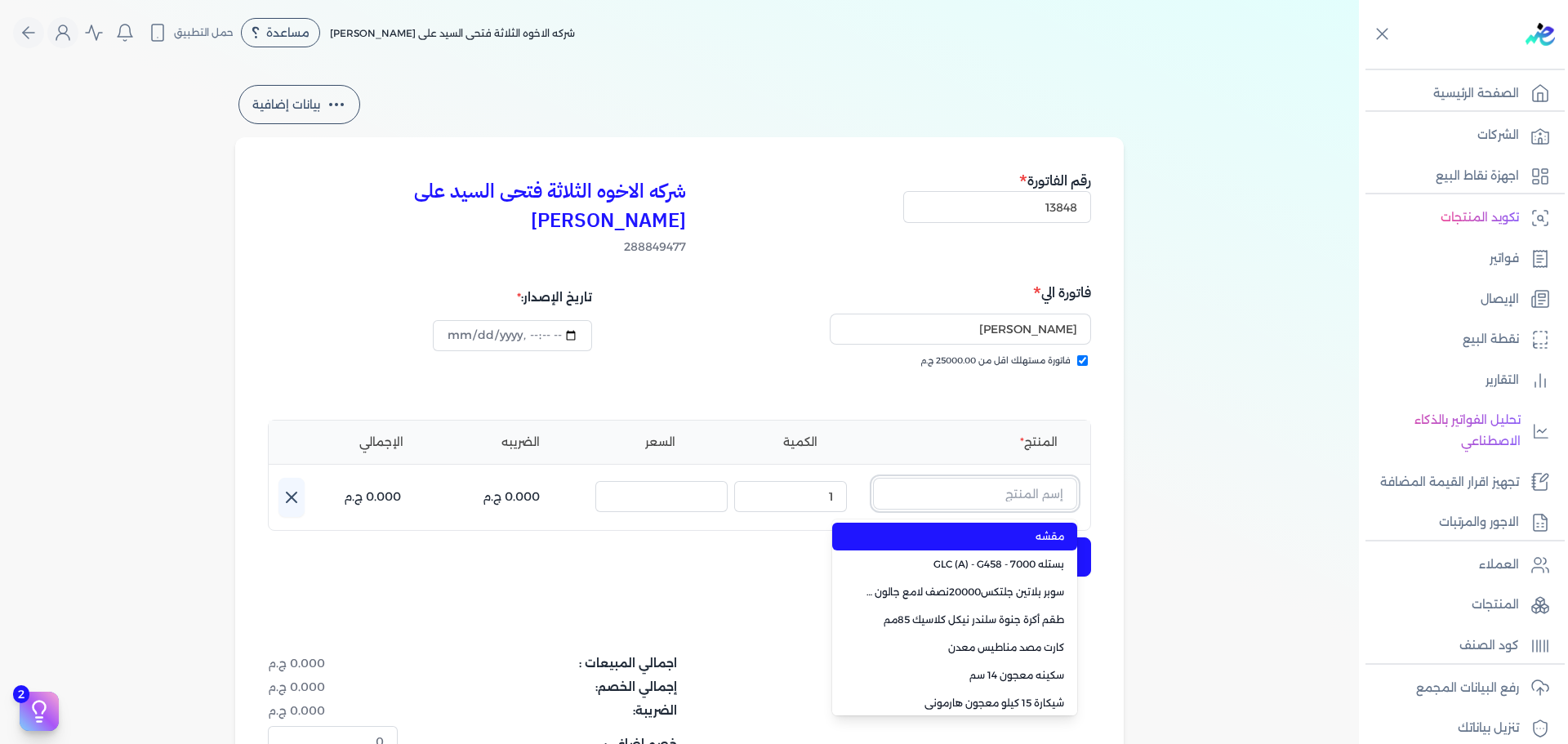
paste input "داي ستون 7070 بستلة 9 لتر"
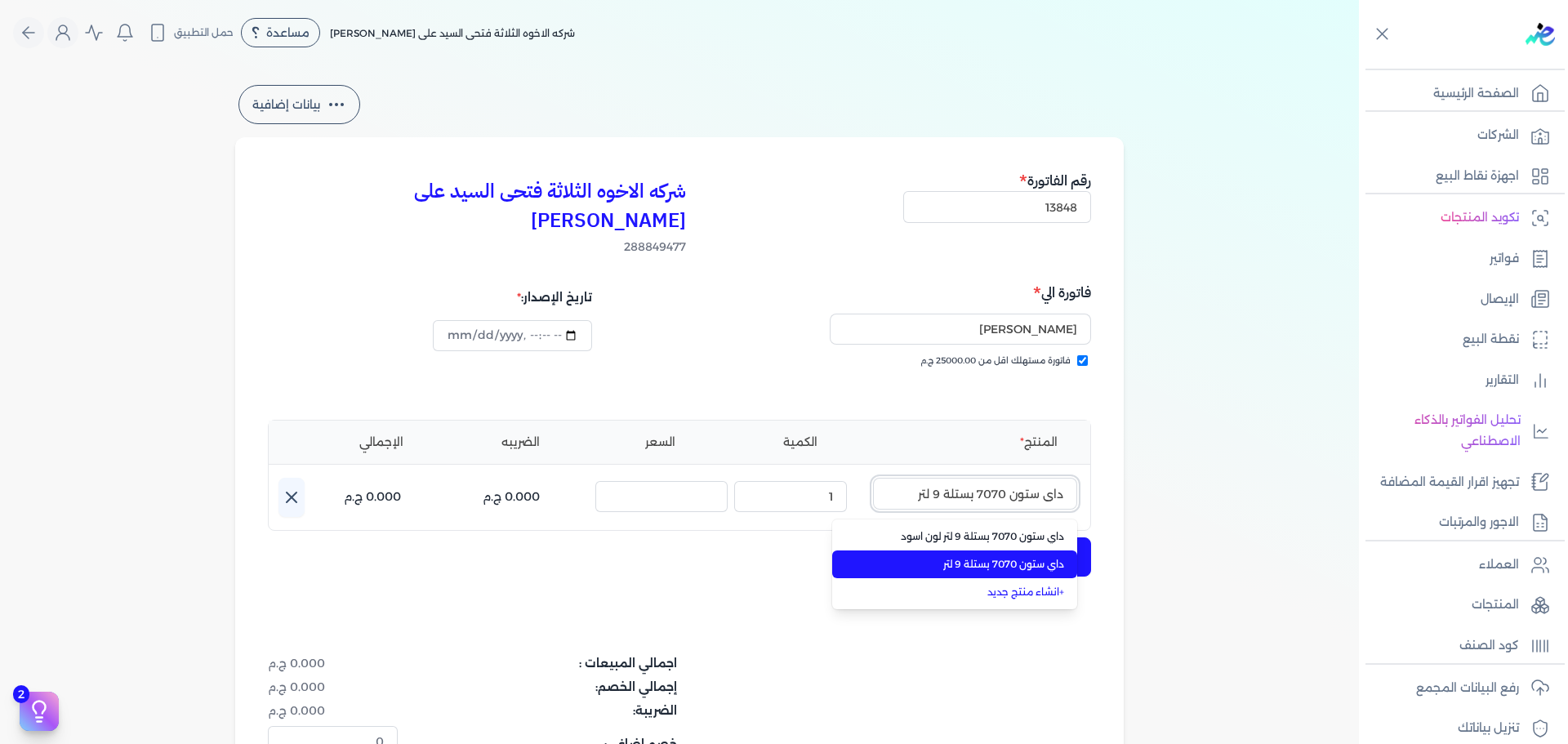
type input "داي ستون 7070 بستلة 9 لتر"
drag, startPoint x: 989, startPoint y: 533, endPoint x: 881, endPoint y: 498, distance: 113.5
click at [989, 557] on span "داي ستون 7070 بستلة 9 لتر" at bounding box center [964, 564] width 200 height 15
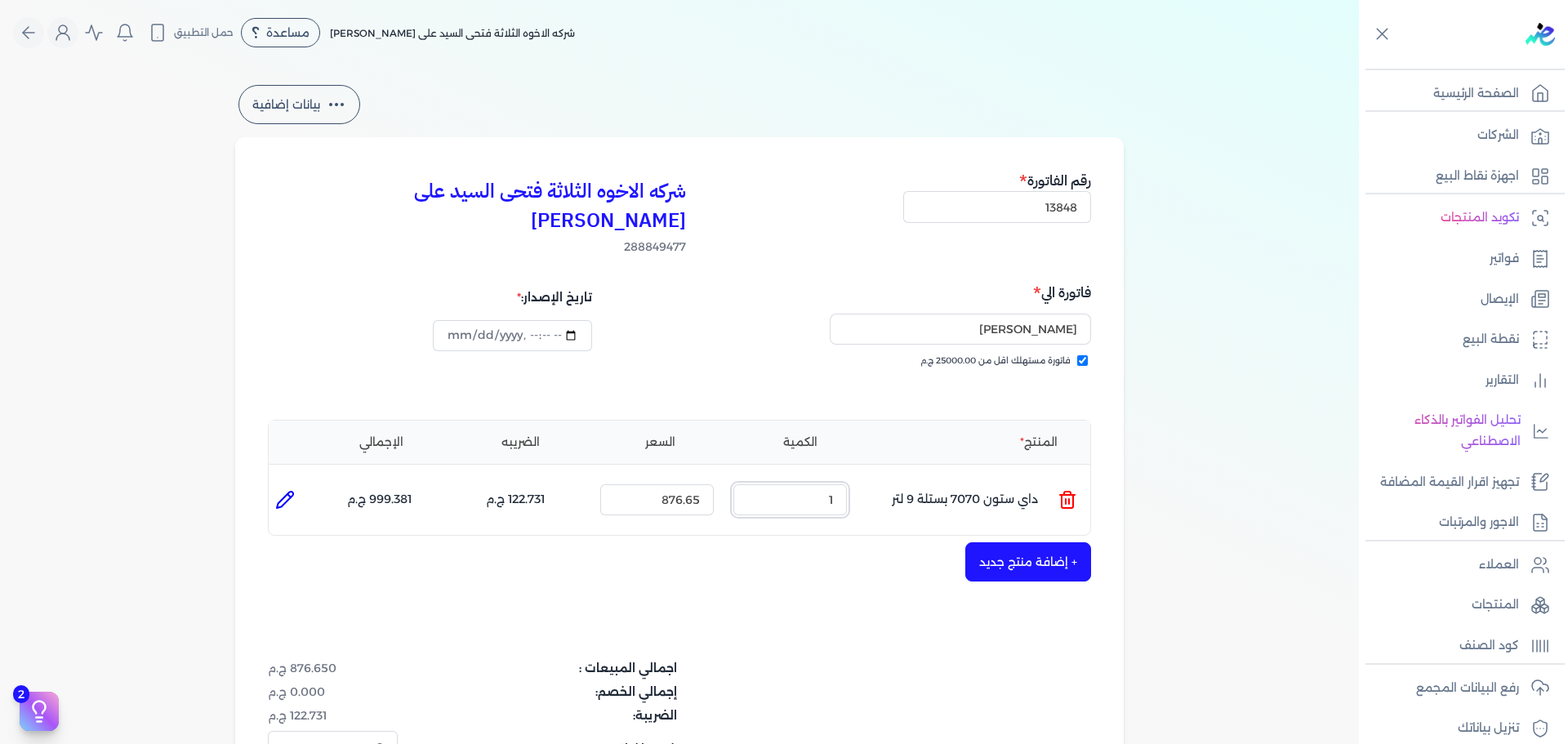
drag, startPoint x: 820, startPoint y: 465, endPoint x: 895, endPoint y: 465, distance: 75.0
click at [876, 478] on ul "المنتج : داي ستون 7070 بستلة 9 لتر الكمية : 1 السعر : 876.65 الضريبه : 122.731 …" at bounding box center [679, 500] width 821 height 44
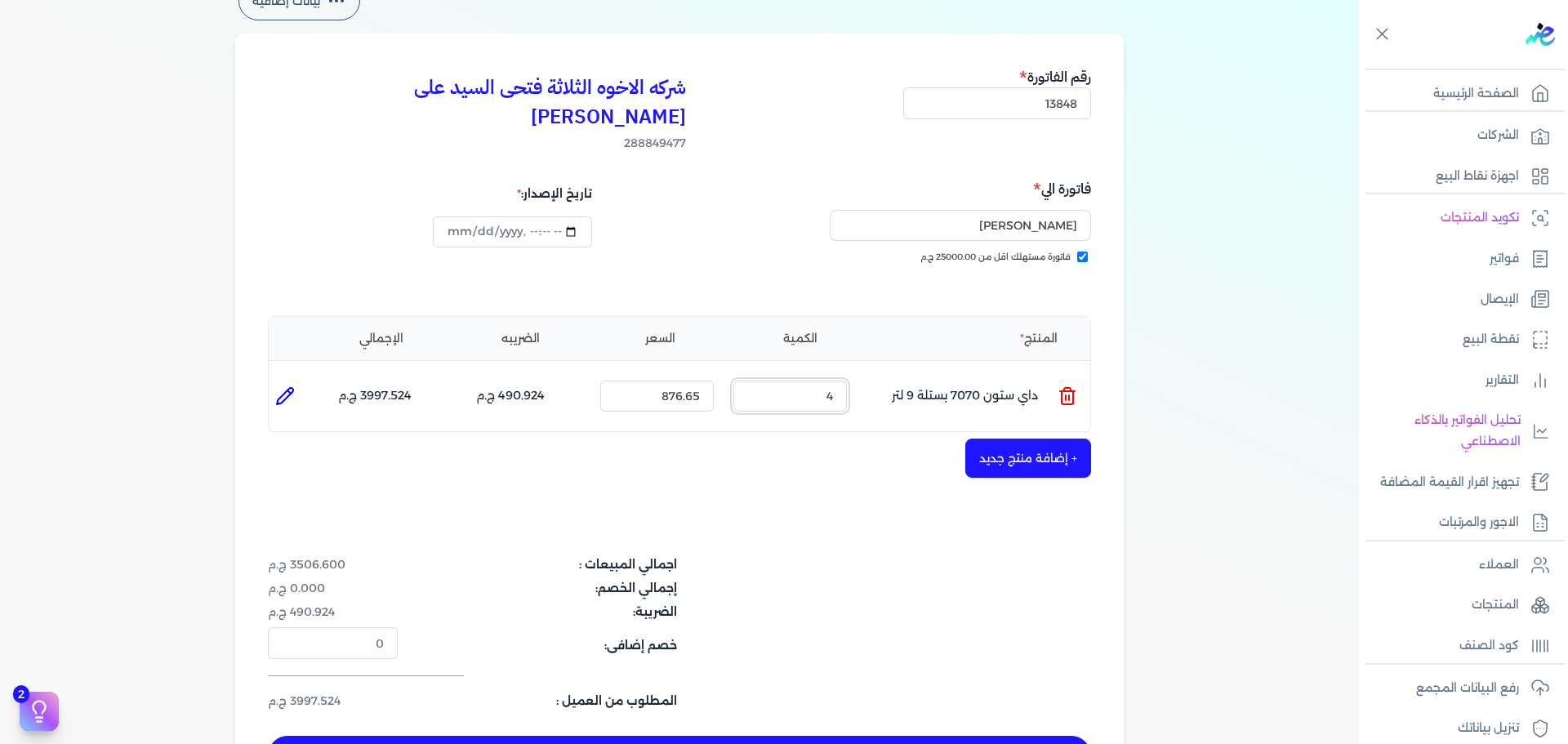
scroll to position [163, 0]
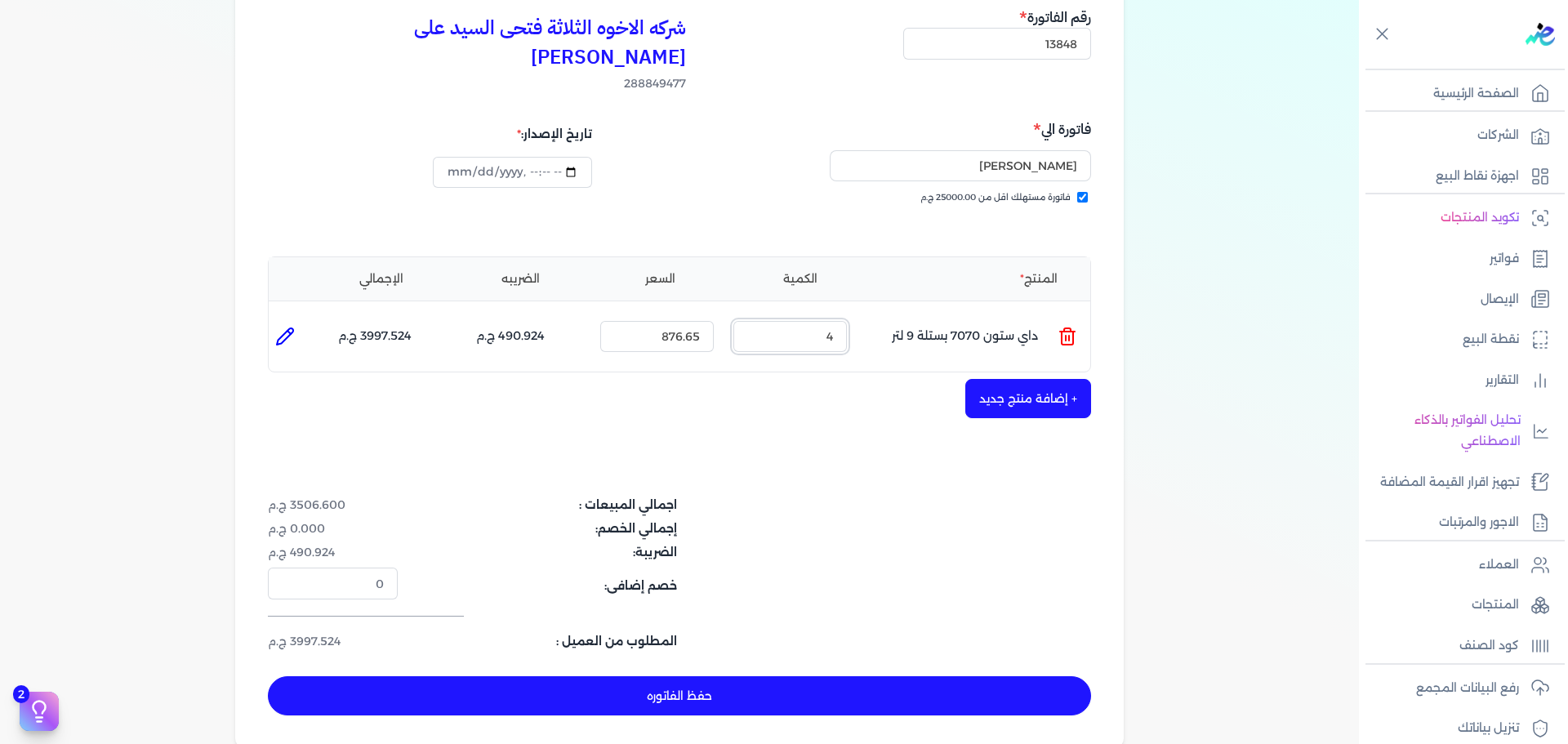
type input "4"
click at [695, 677] on button "حفظ الفاتوره" at bounding box center [679, 697] width 823 height 39
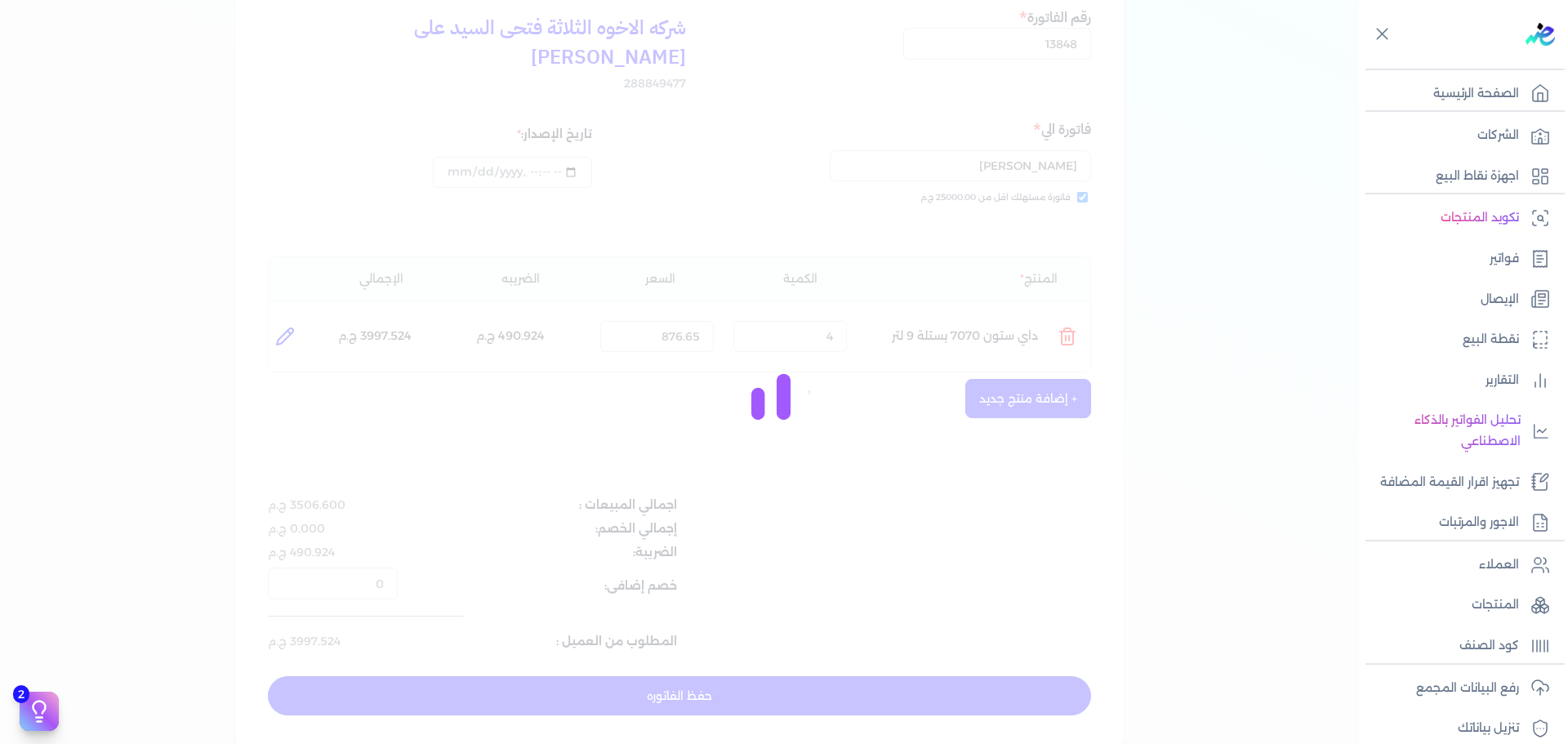
type input "[DATE]"
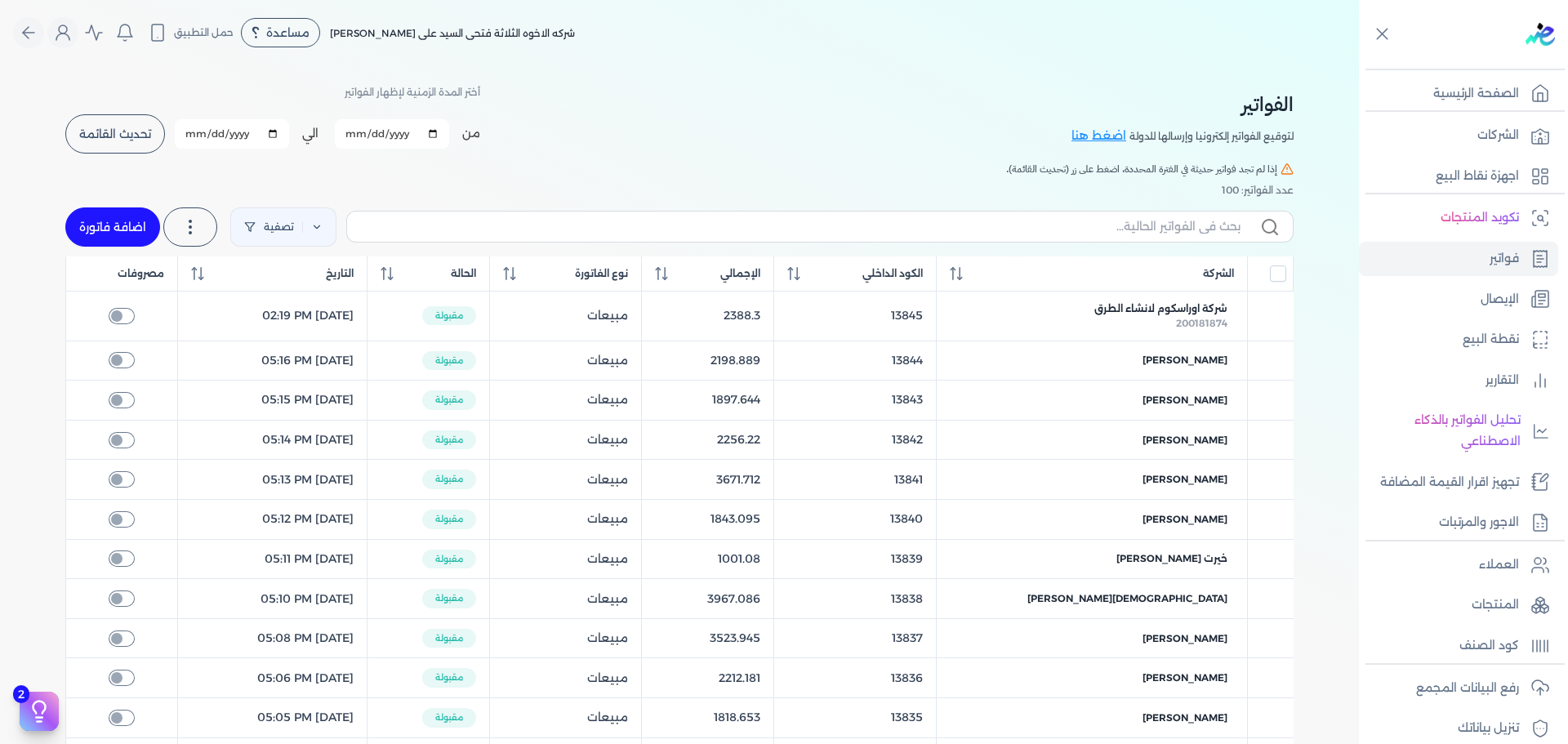
click at [136, 226] on link "اضافة فاتورة" at bounding box center [112, 227] width 94 height 39
select select "EGP"
select select "B"
select select "EGS"
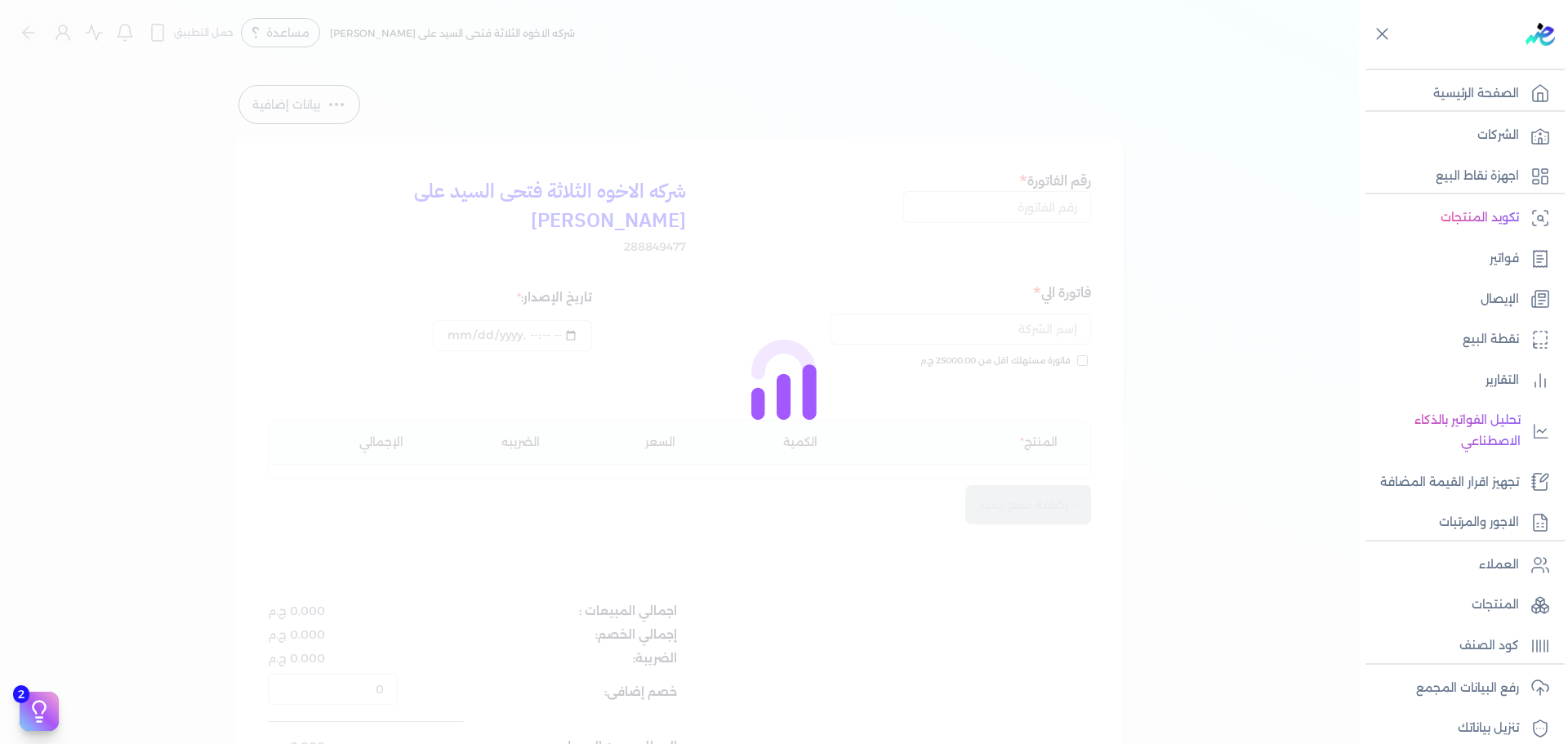
drag, startPoint x: 1022, startPoint y: 168, endPoint x: 1020, endPoint y: 181, distance: 13.2
click at [1021, 176] on div "شركه الاخوه الثلاثة فتحى السيد على [PERSON_NAME] 288849477 رقم الفاتورة فاتورة …" at bounding box center [679, 496] width 888 height 716
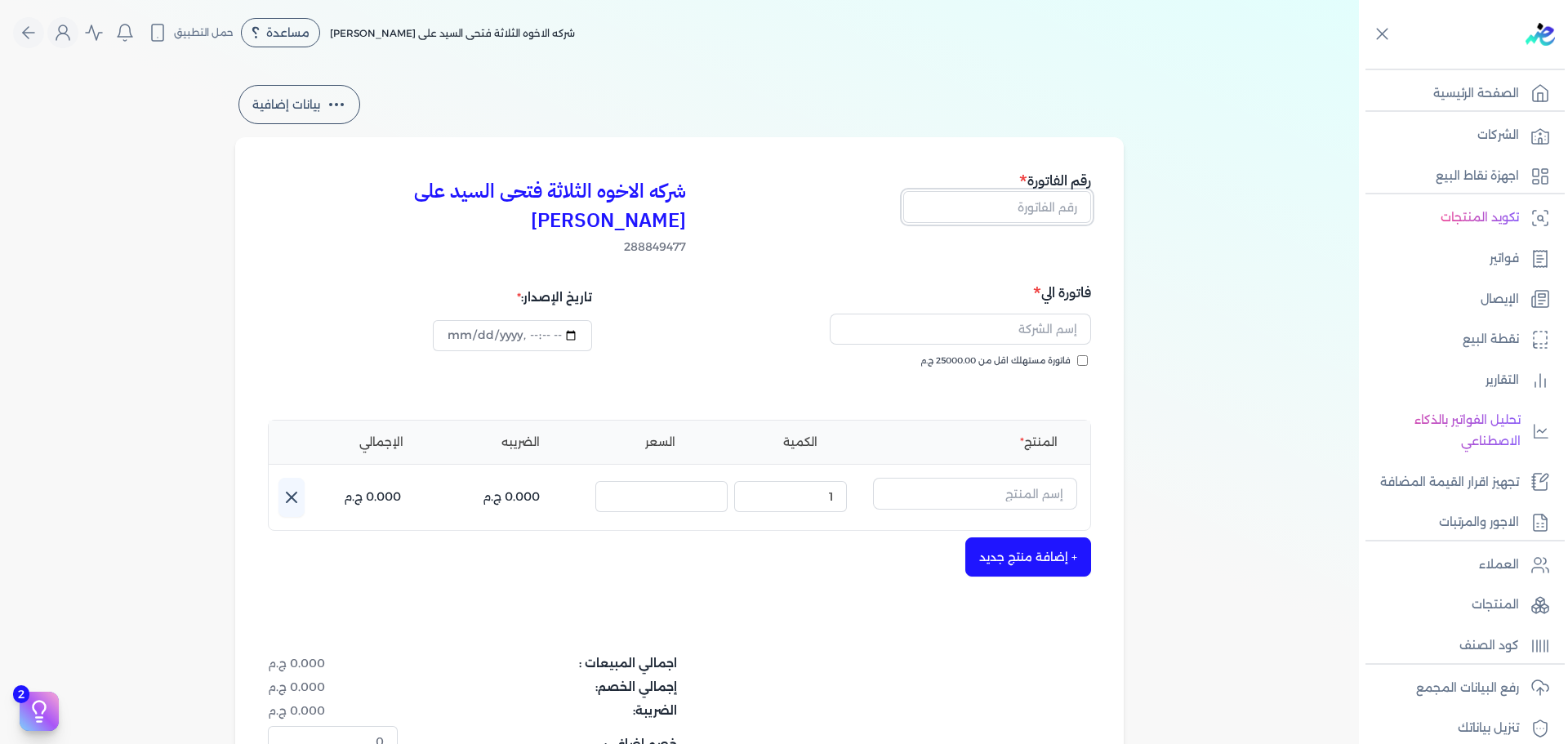
click at [1017, 208] on input "text" at bounding box center [996, 207] width 188 height 31
type input "13849"
click at [1008, 354] on div "فاتورة مستهلك اقل من 25000.00 ج.م" at bounding box center [887, 377] width 400 height 46
click at [1009, 354] on span "فاتورة مستهلك اقل من 25000.00 ج.م" at bounding box center [995, 360] width 151 height 13
click at [1077, 355] on input "فاتورة مستهلك اقل من 25000.00 ج.م" at bounding box center [1082, 360] width 11 height 11
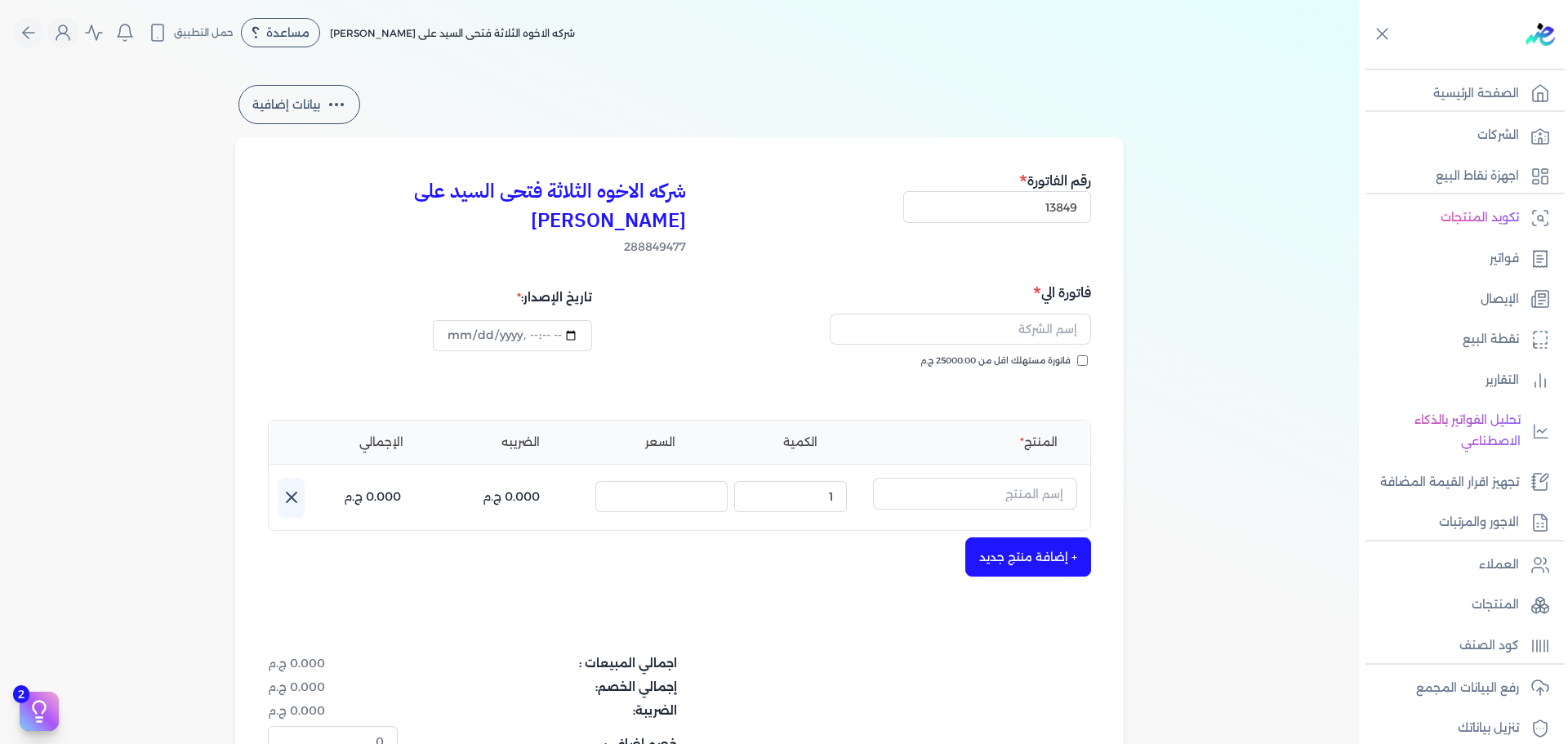
checkbox input "true"
click at [1013, 314] on input "text" at bounding box center [961, 330] width 262 height 31
type input "[PERSON_NAME]"
click at [933, 478] on input "text" at bounding box center [976, 494] width 205 height 31
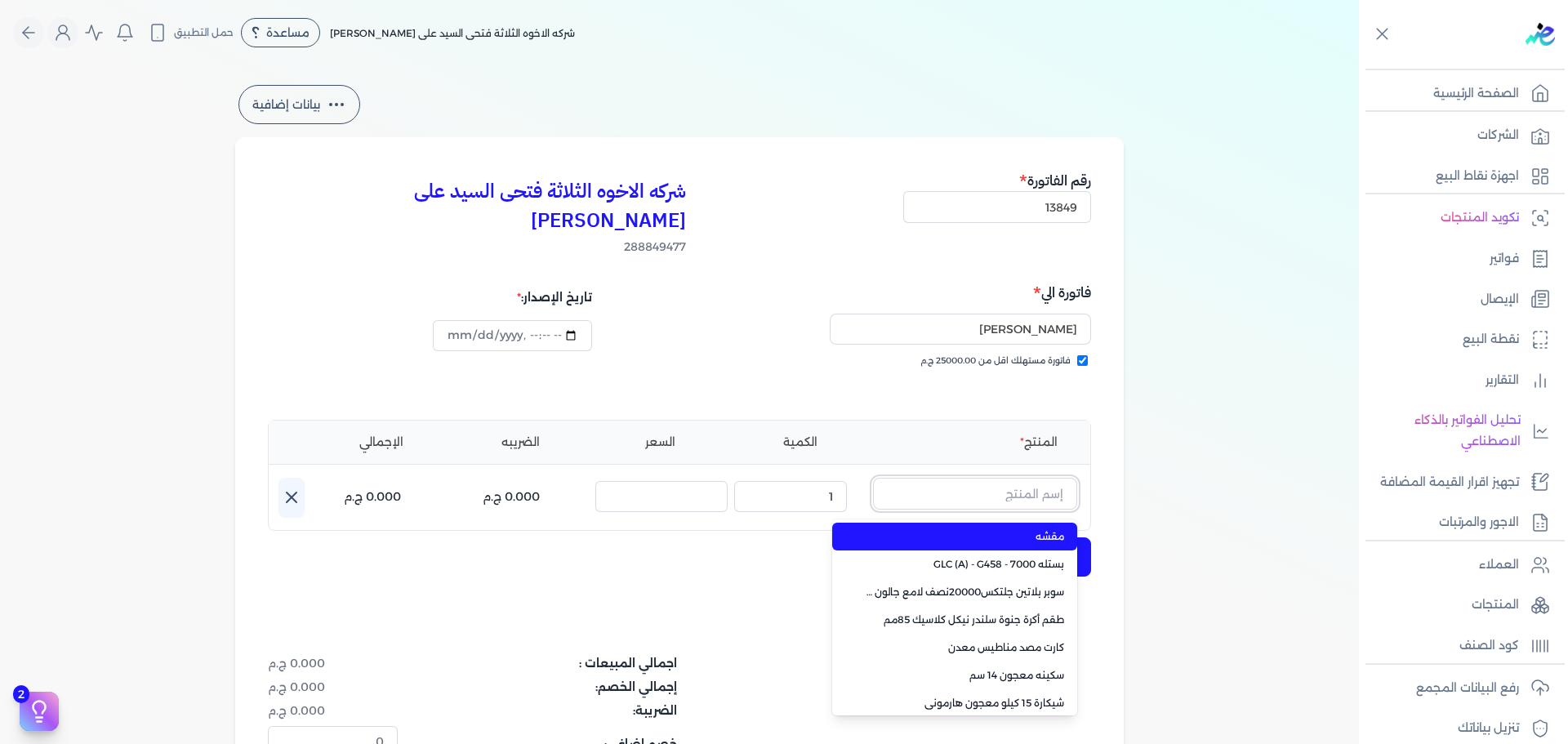
paste input "سيلر المقاوم 0017 علبة 0.650 لتر"
type input "سيلر المقاوم 0017 علبة 0.650 لتر"
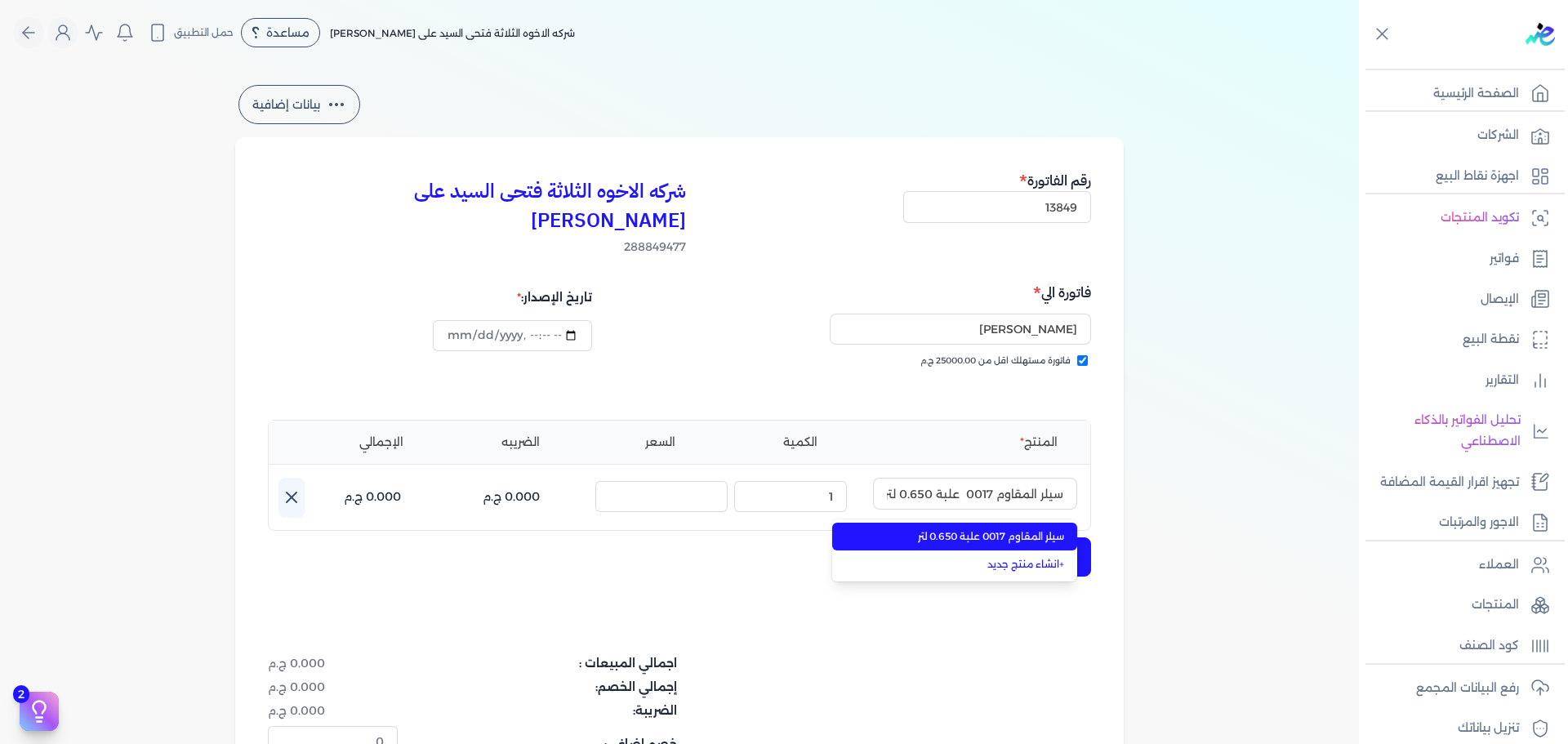
drag, startPoint x: 944, startPoint y: 506, endPoint x: 898, endPoint y: 494, distance: 47.5
click at [945, 529] on span "سيلر المقاوم 0017 علبة 0.650 لتر" at bounding box center [964, 536] width 200 height 15
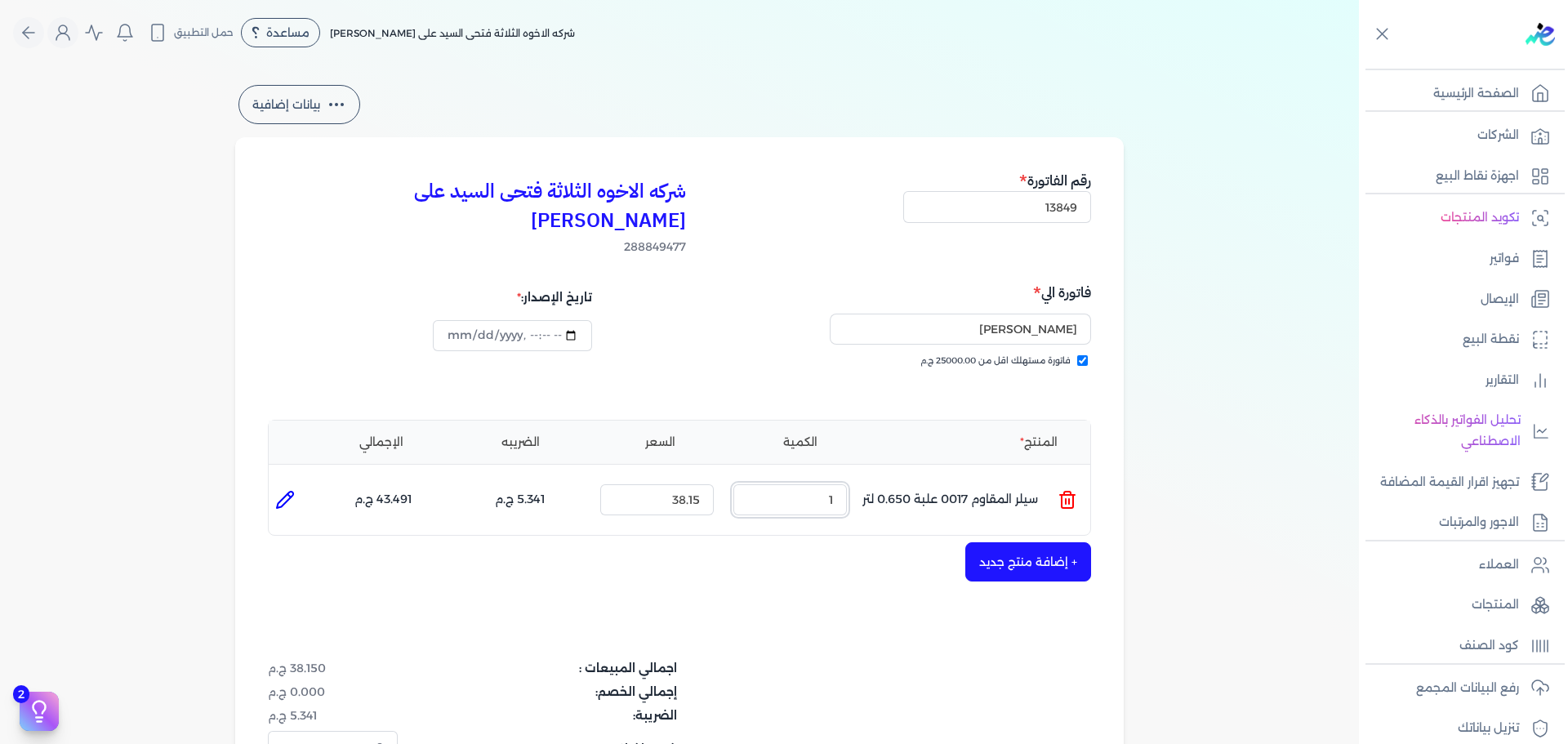
click at [895, 479] on ul "المنتج : سيلر المقاوم 0017 علبة 0.650 لتر الكمية : 1 السعر : 38.15 الضريبه : 5.…" at bounding box center [679, 500] width 821 height 44
type input "3"
type input "5"
click at [1056, 542] on button "+ إضافة منتج جديد" at bounding box center [1028, 562] width 126 height 39
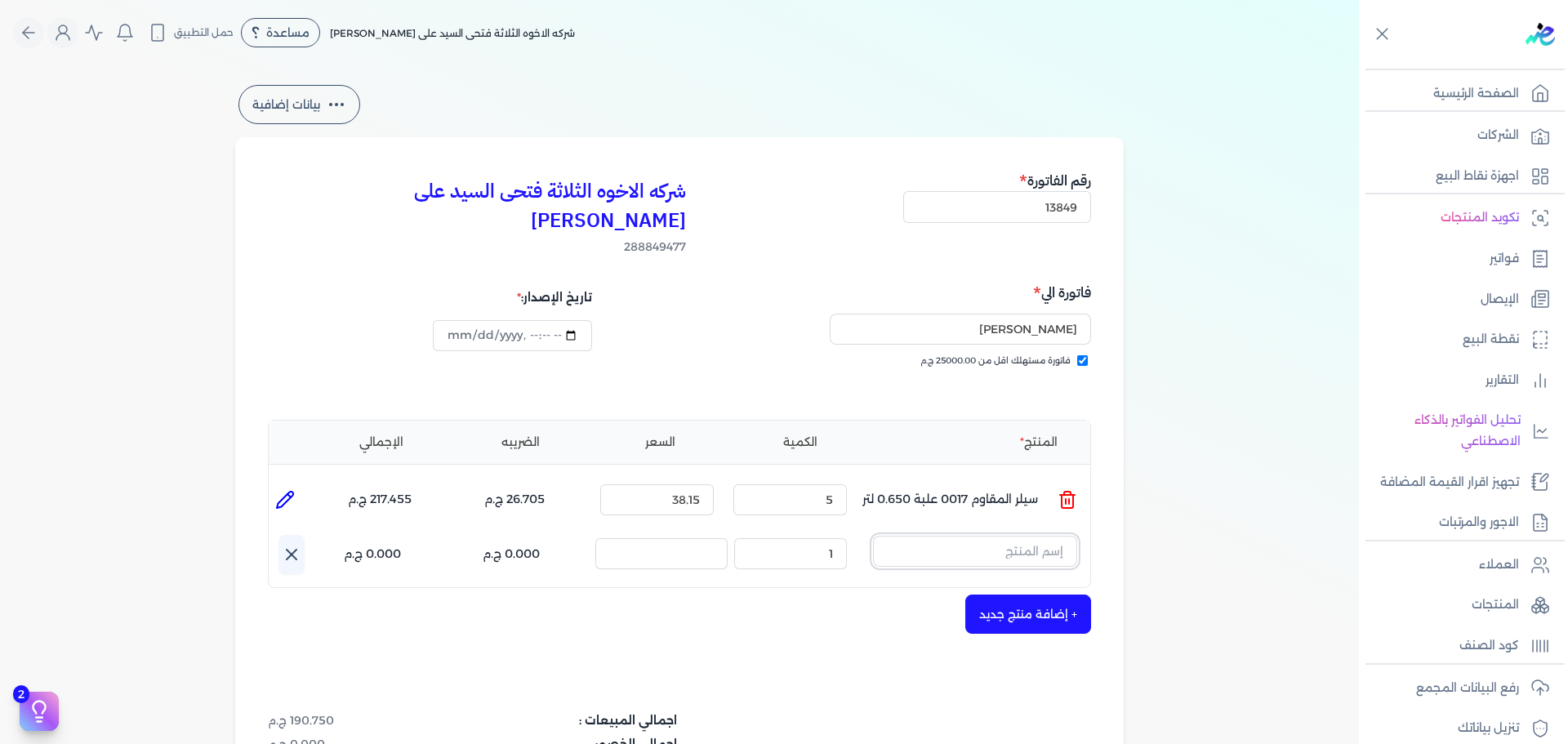
click at [903, 536] on input "text" at bounding box center [976, 552] width 205 height 31
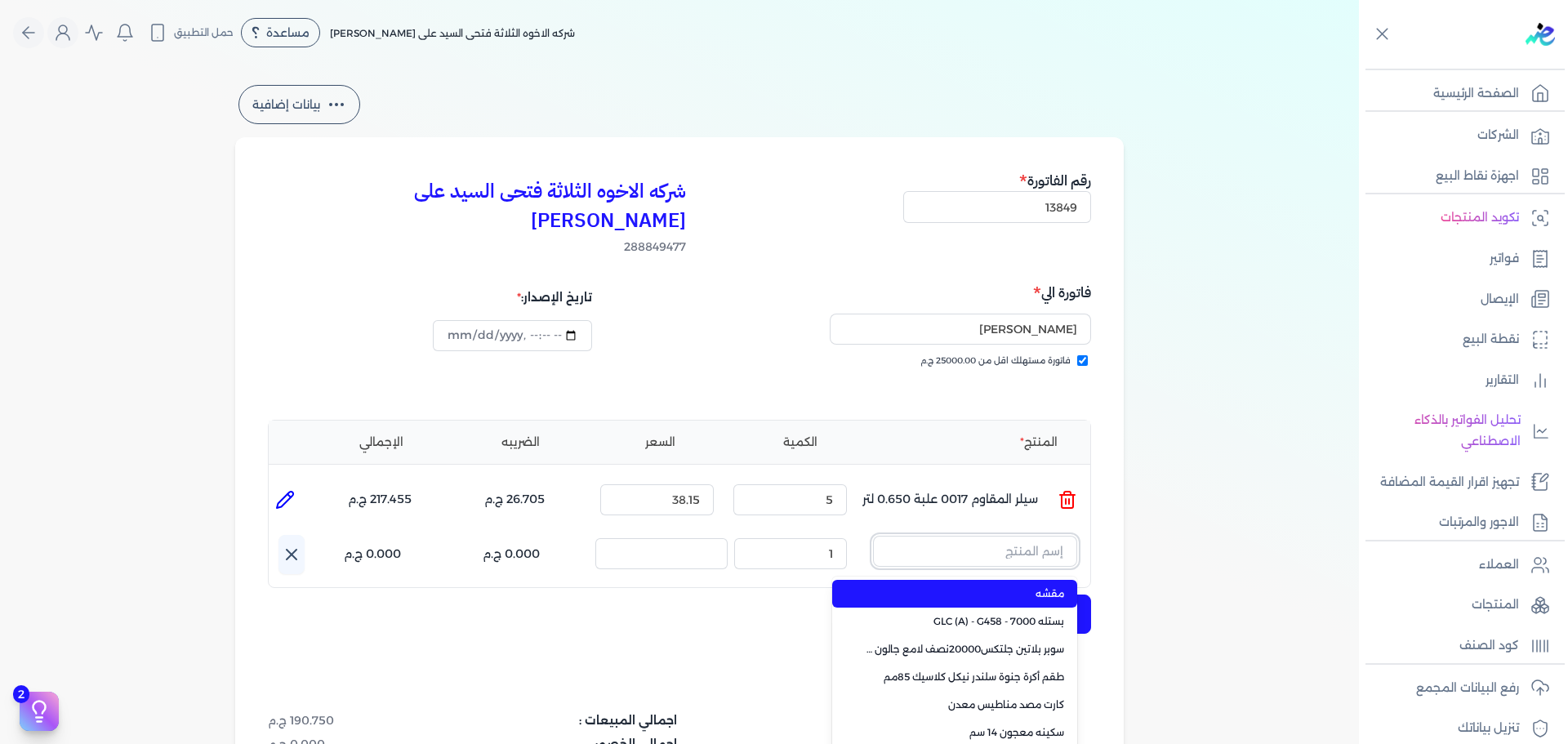
paste input "ستارت ميتاليك فضي علبة 0.190 لتر"
type input "ستارت ميتاليك فضي علبة 0.190 لتر"
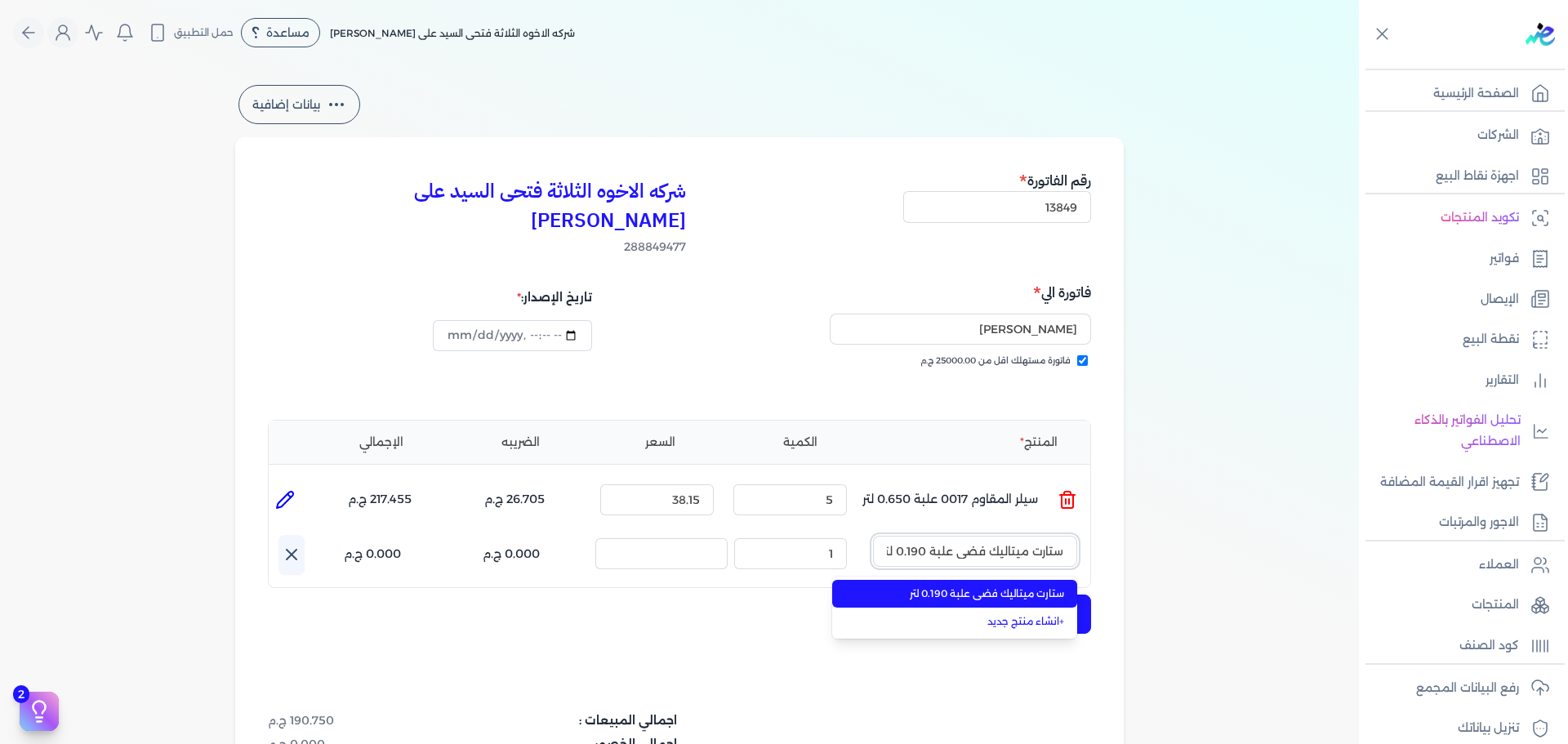
scroll to position [0, -2]
click at [932, 587] on span "ستارت ميتاليك فضي علبة 0.190 لتر" at bounding box center [964, 593] width 200 height 15
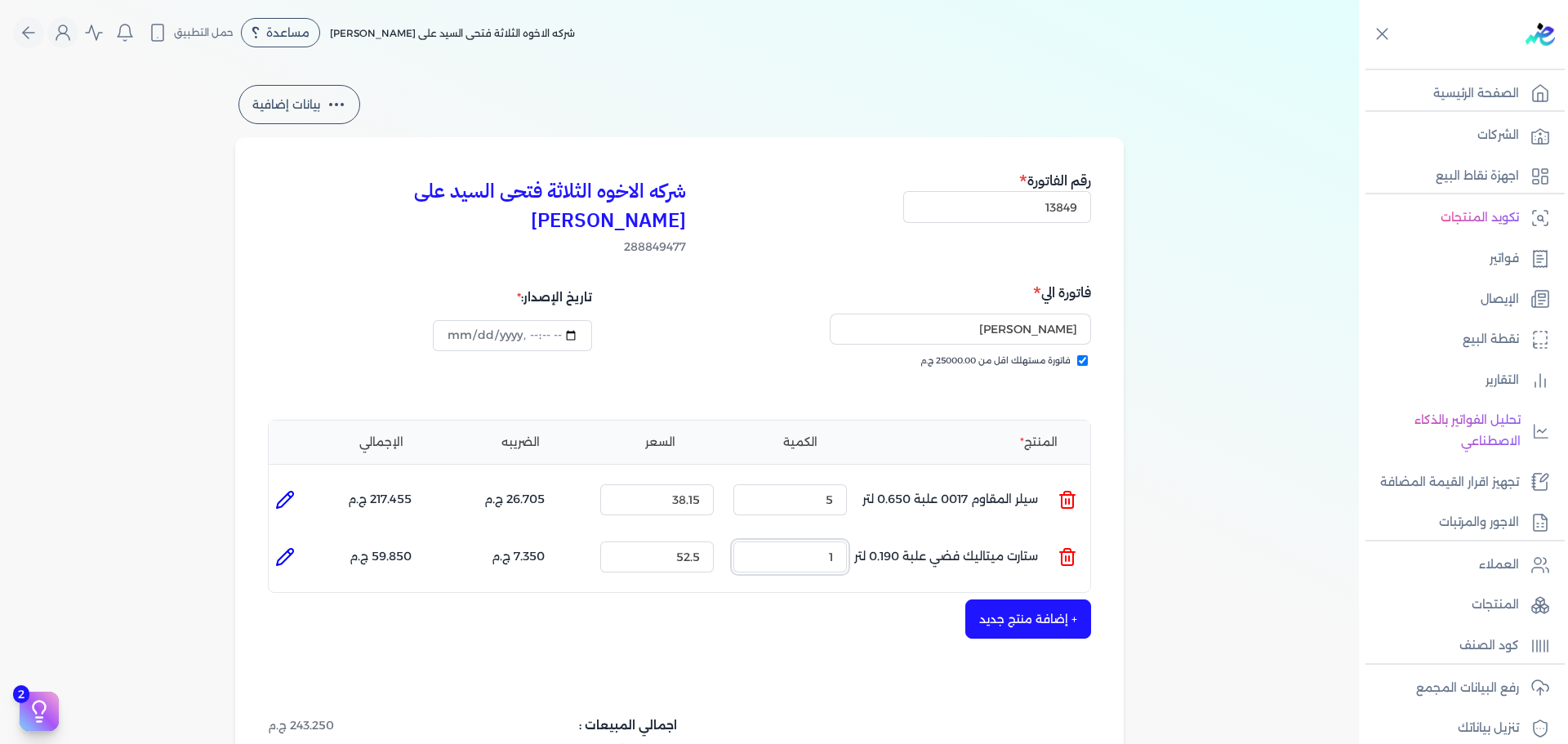
click at [917, 557] on div "المنتج الكمية السعر الضريبه الإجمالي المنتج : سيلر المقاوم 0017 علبة 0.650 لتر …" at bounding box center [679, 507] width 823 height 174
type input "7"
type input "[DATE]T17:15:32"
click at [990, 599] on button "+ إضافة منتج جديد" at bounding box center [1028, 619] width 126 height 39
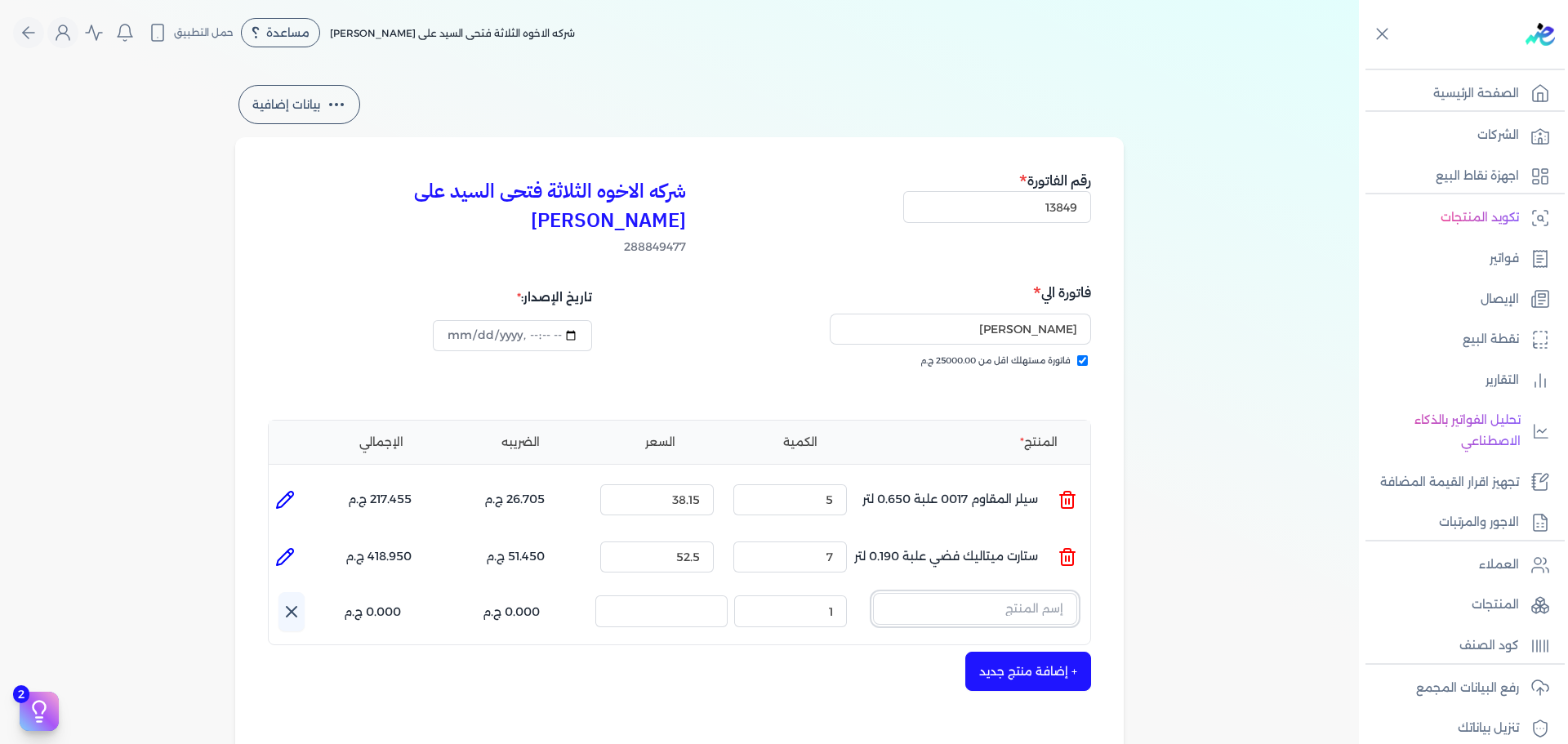
click at [995, 593] on input "text" at bounding box center [976, 609] width 205 height 31
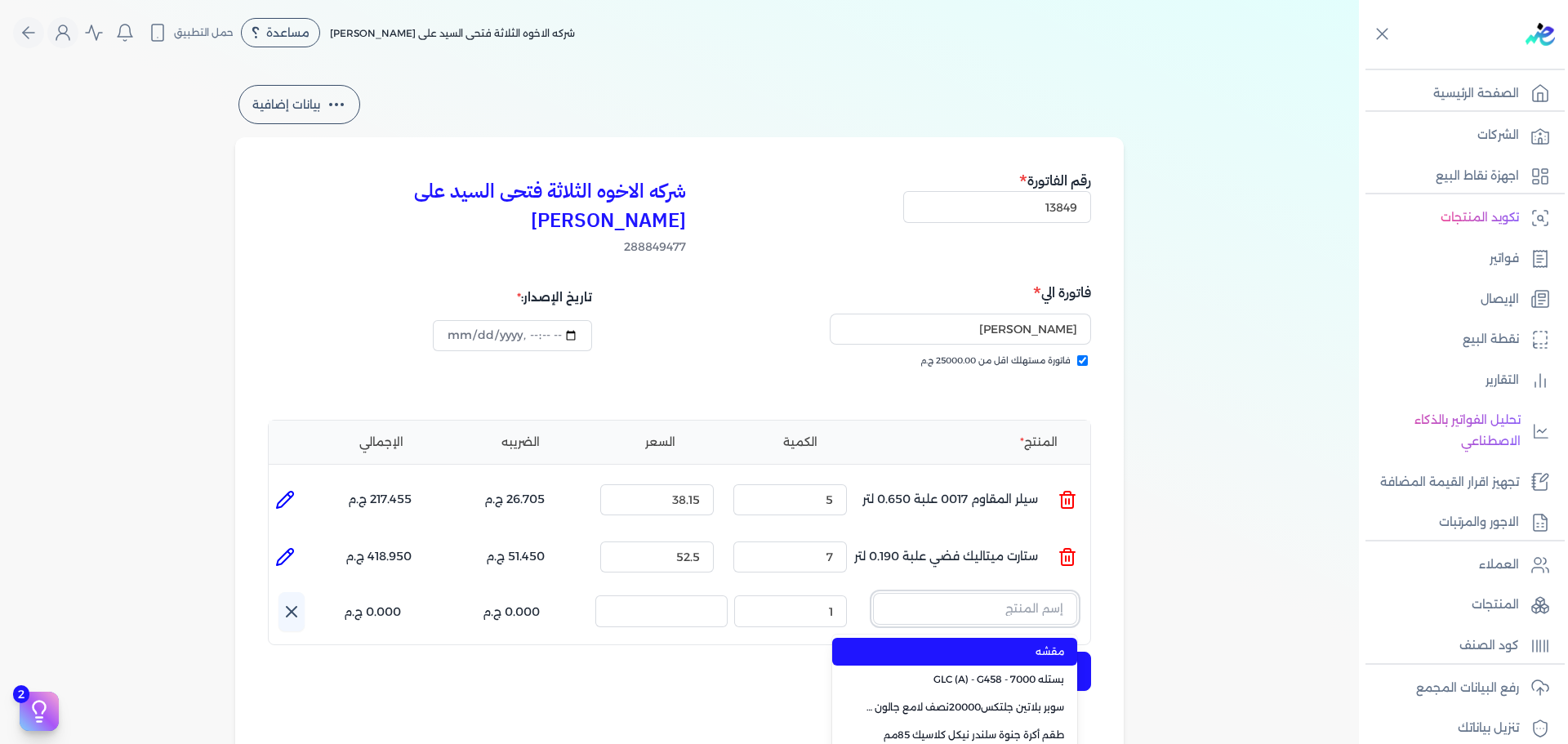
paste input "سوبر داي تون 3030 بستلة 14 كجم"
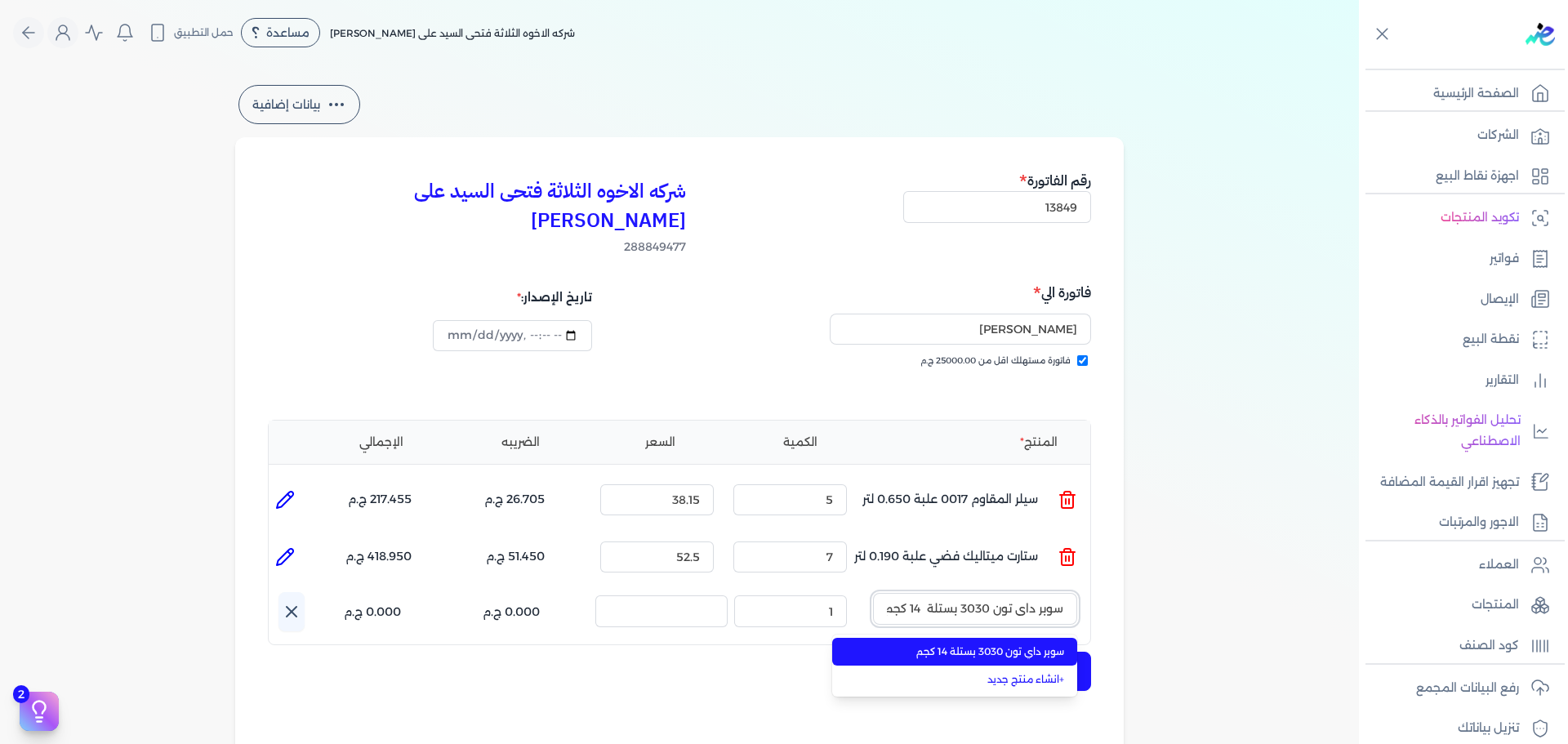
scroll to position [0, -2]
type input "سوبر داي تون 3030 بستلة 14 كجم"
click at [961, 645] on span "سوبر داي تون 3030 بستلة 14 كجم" at bounding box center [964, 651] width 200 height 15
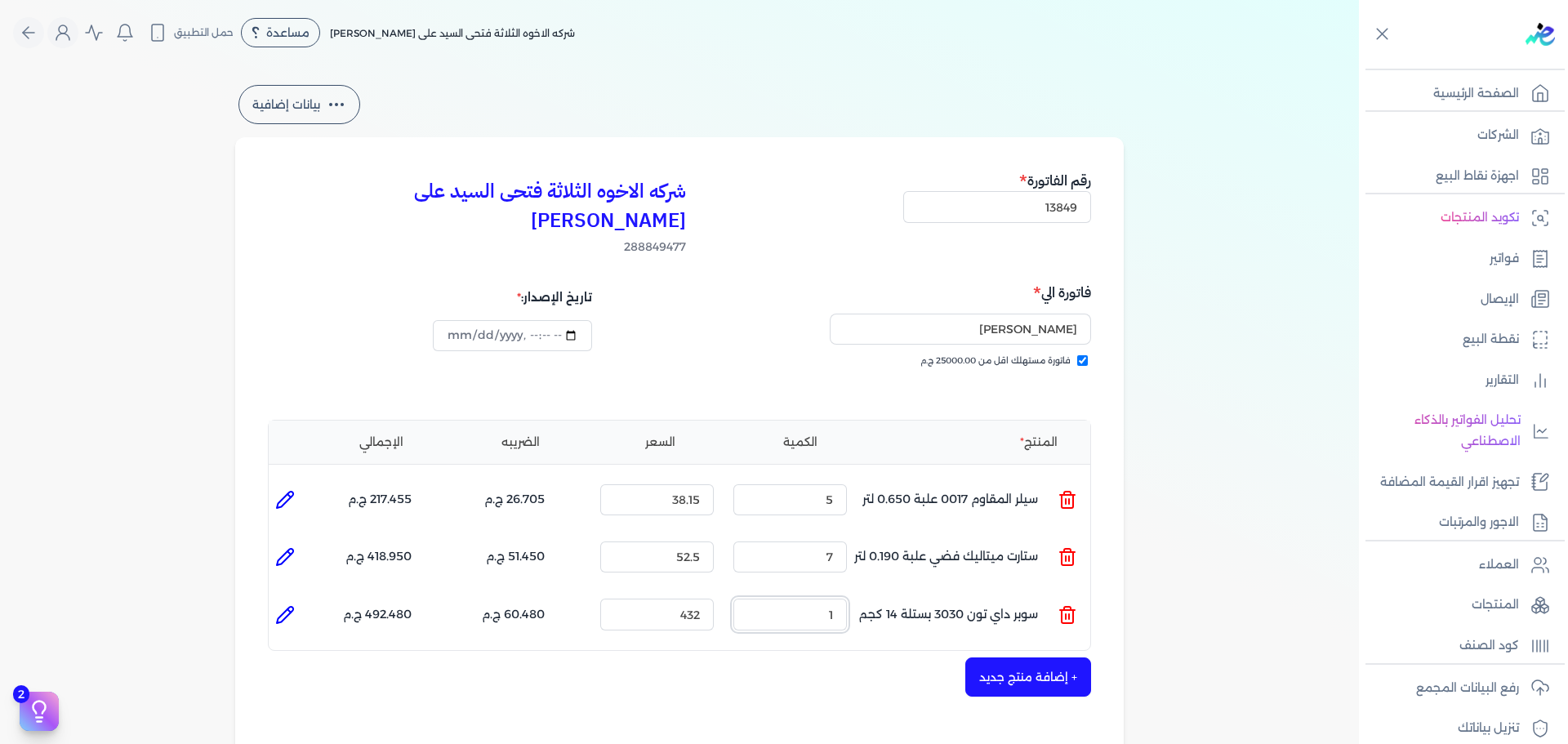
drag, startPoint x: 816, startPoint y: 584, endPoint x: 1059, endPoint y: 587, distance: 243.0
click at [931, 592] on ul "المنتج : سوبر داي تون 3030 بستلة 14 كجم الكمية : 1 السعر : 432 الضريبه : 60.480…" at bounding box center [679, 614] width 821 height 44
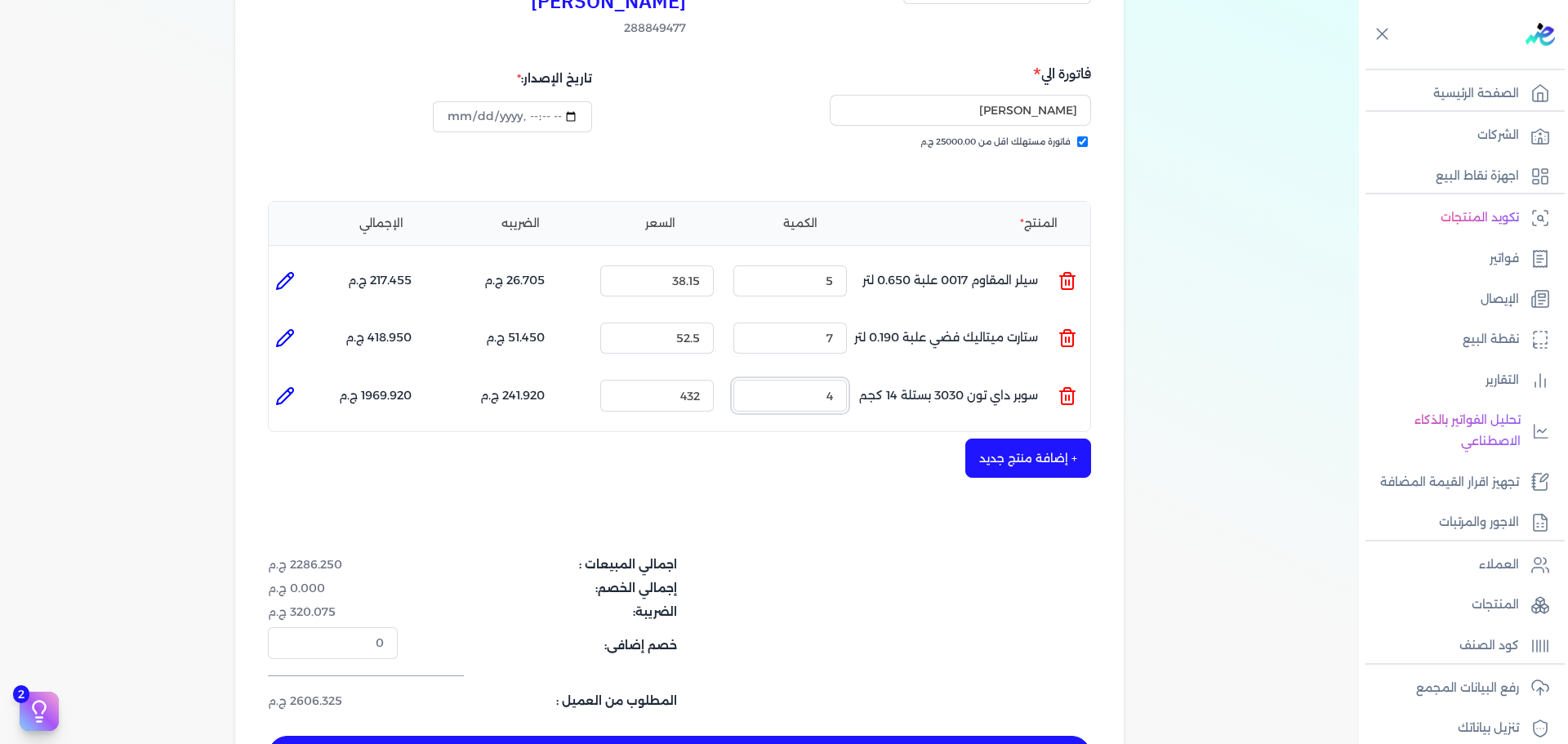
scroll to position [327, 0]
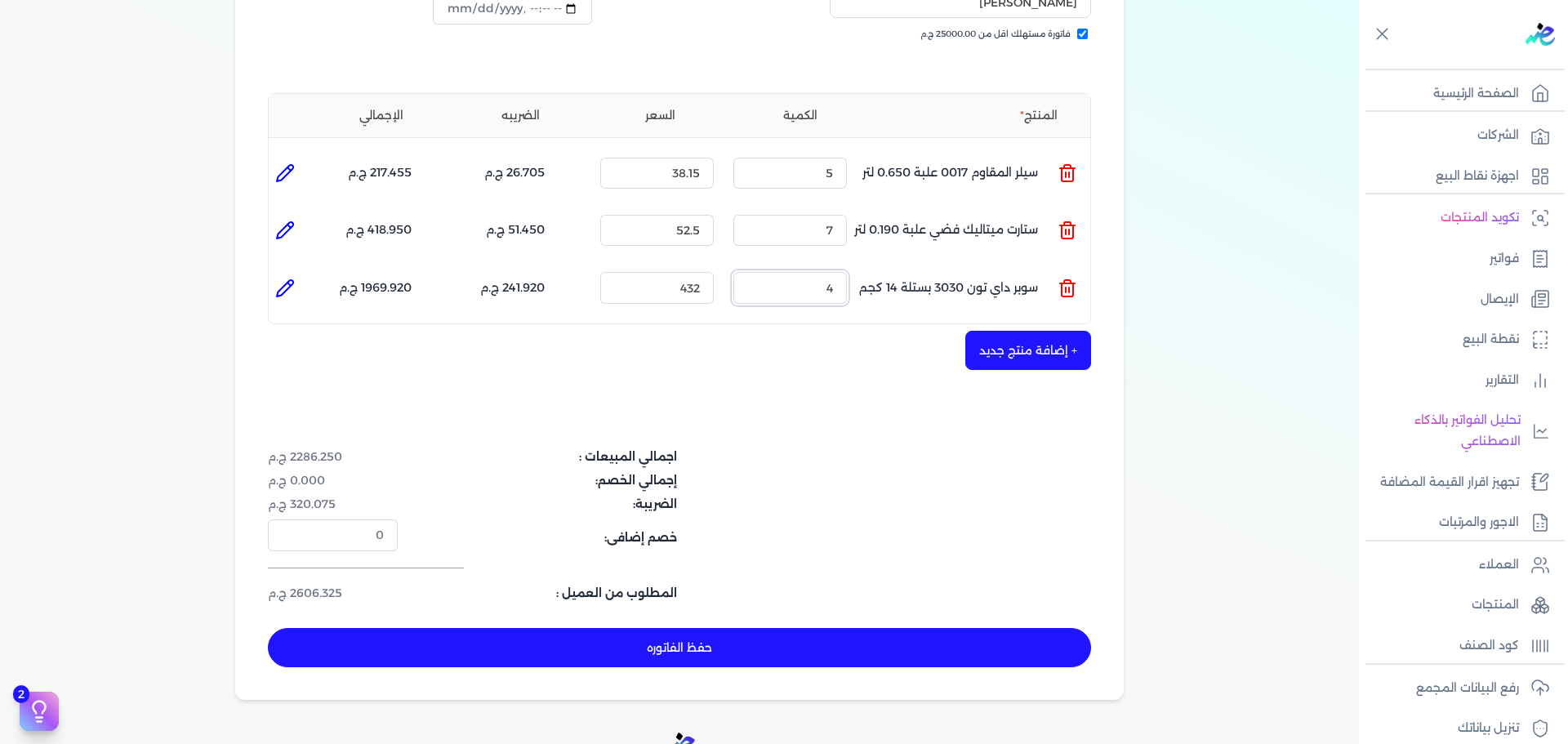
type input "4"
click at [982, 629] on button "حفظ الفاتوره" at bounding box center [679, 649] width 823 height 39
type input "[DATE]"
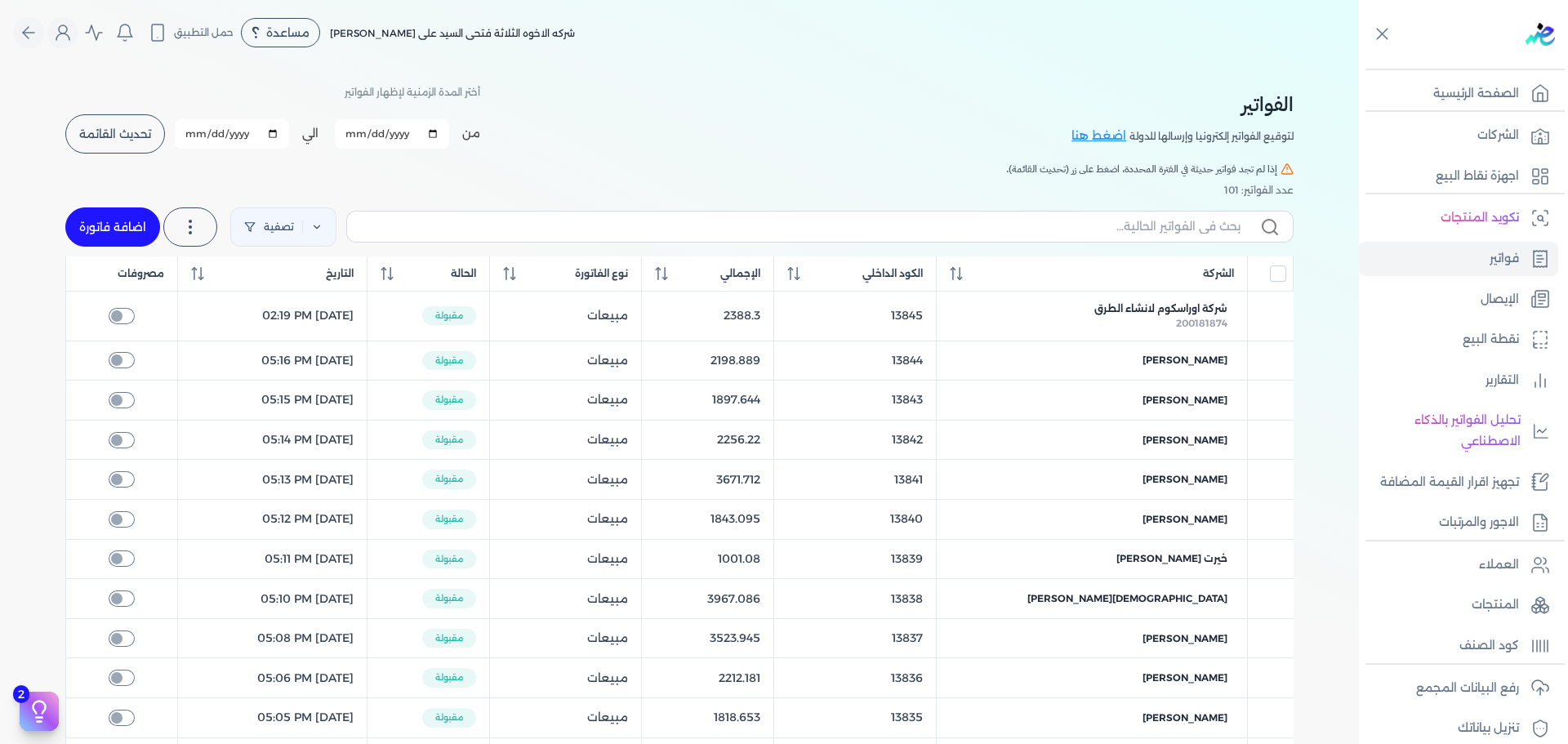
click at [98, 234] on link "اضافة فاتورة" at bounding box center [112, 227] width 94 height 39
select select "EGP"
select select "B"
select select "EGS"
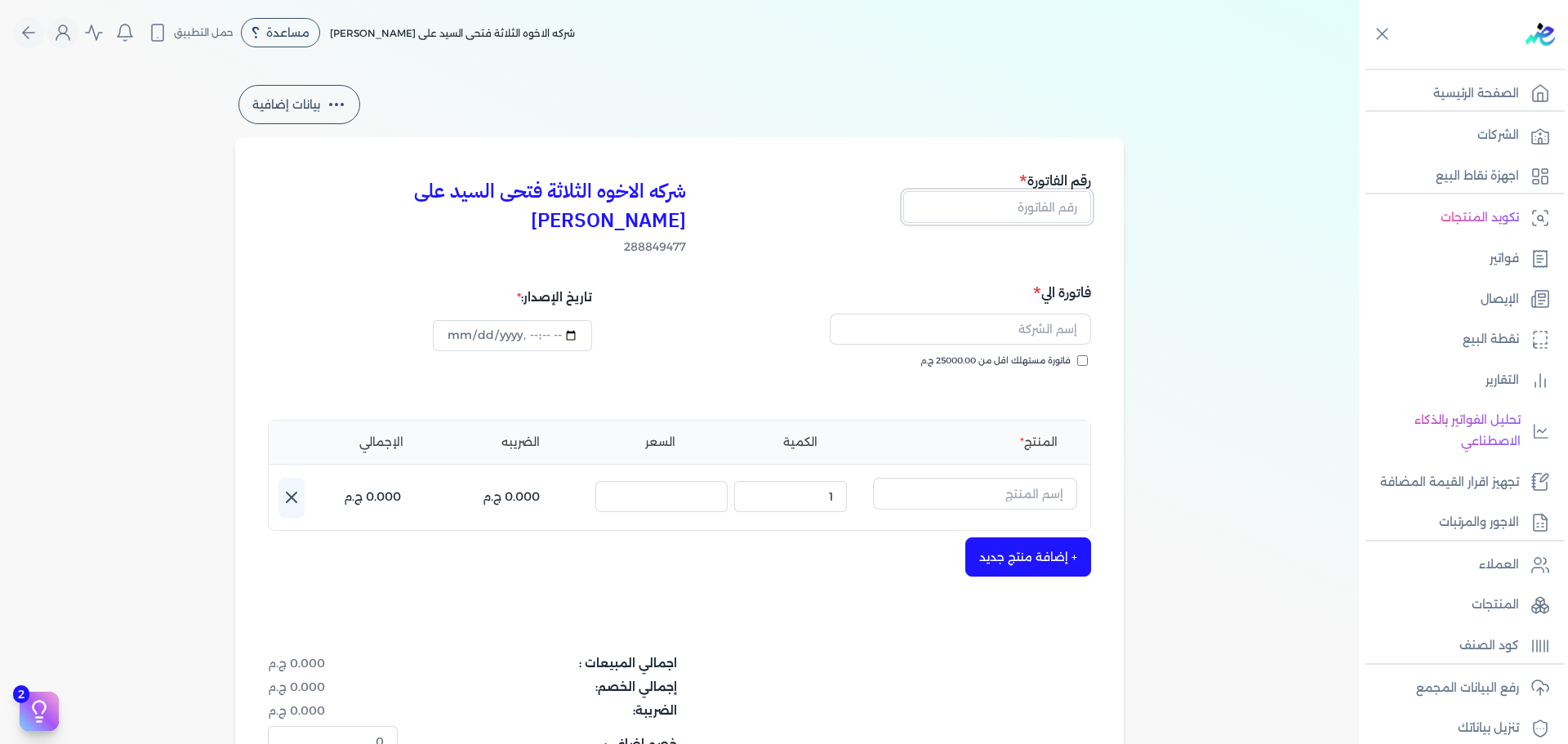
click at [1073, 205] on input "text" at bounding box center [996, 207] width 188 height 31
type input "3"
type input "13850"
click at [1044, 354] on span "فاتورة مستهلك اقل من 25000.00 ج.م" at bounding box center [995, 360] width 151 height 13
click at [1077, 355] on input "فاتورة مستهلك اقل من 25000.00 ج.م" at bounding box center [1082, 360] width 11 height 11
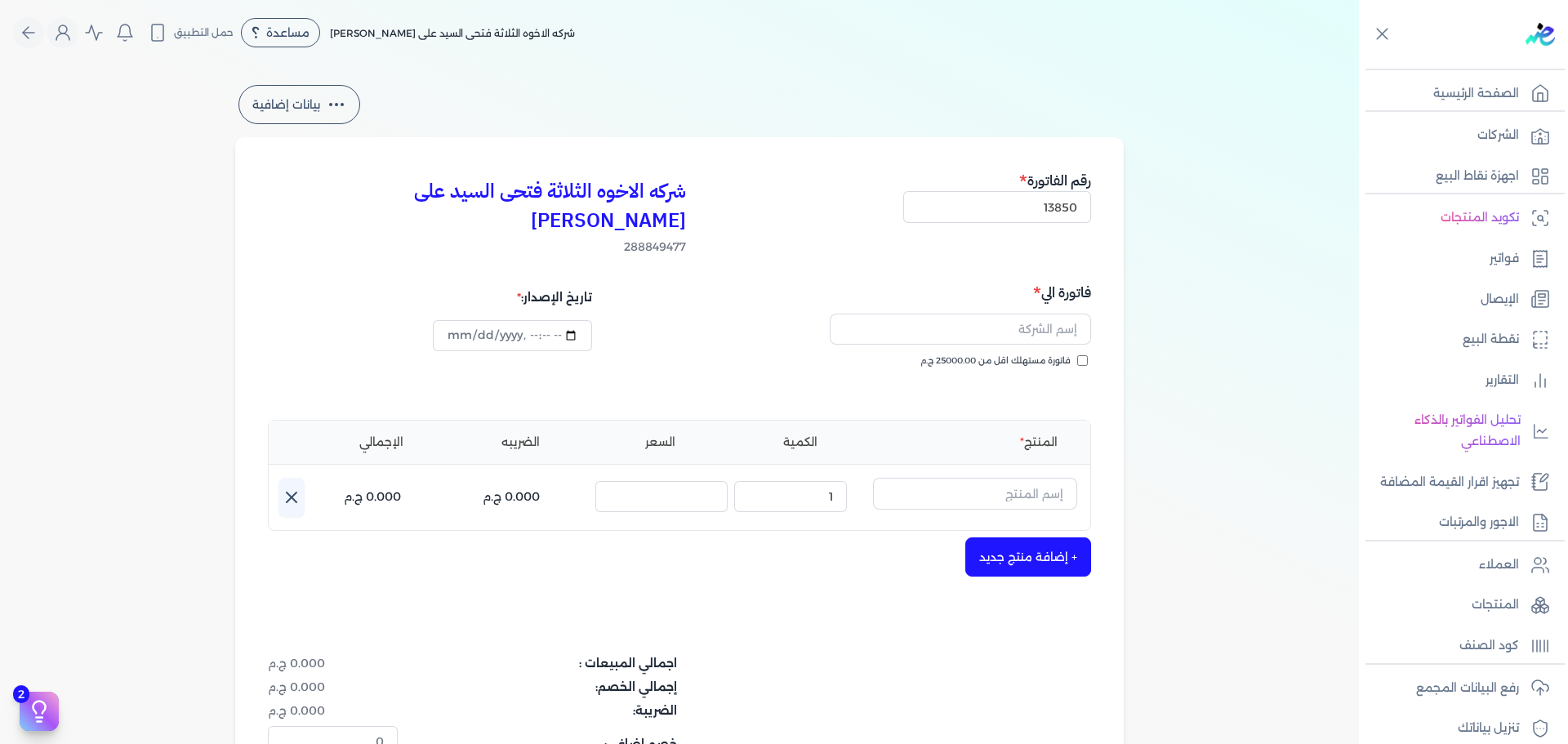
checkbox input "true"
click at [1049, 314] on input "text" at bounding box center [961, 330] width 262 height 31
type input "[PERSON_NAME]"
click at [1015, 478] on input "text" at bounding box center [976, 494] width 205 height 31
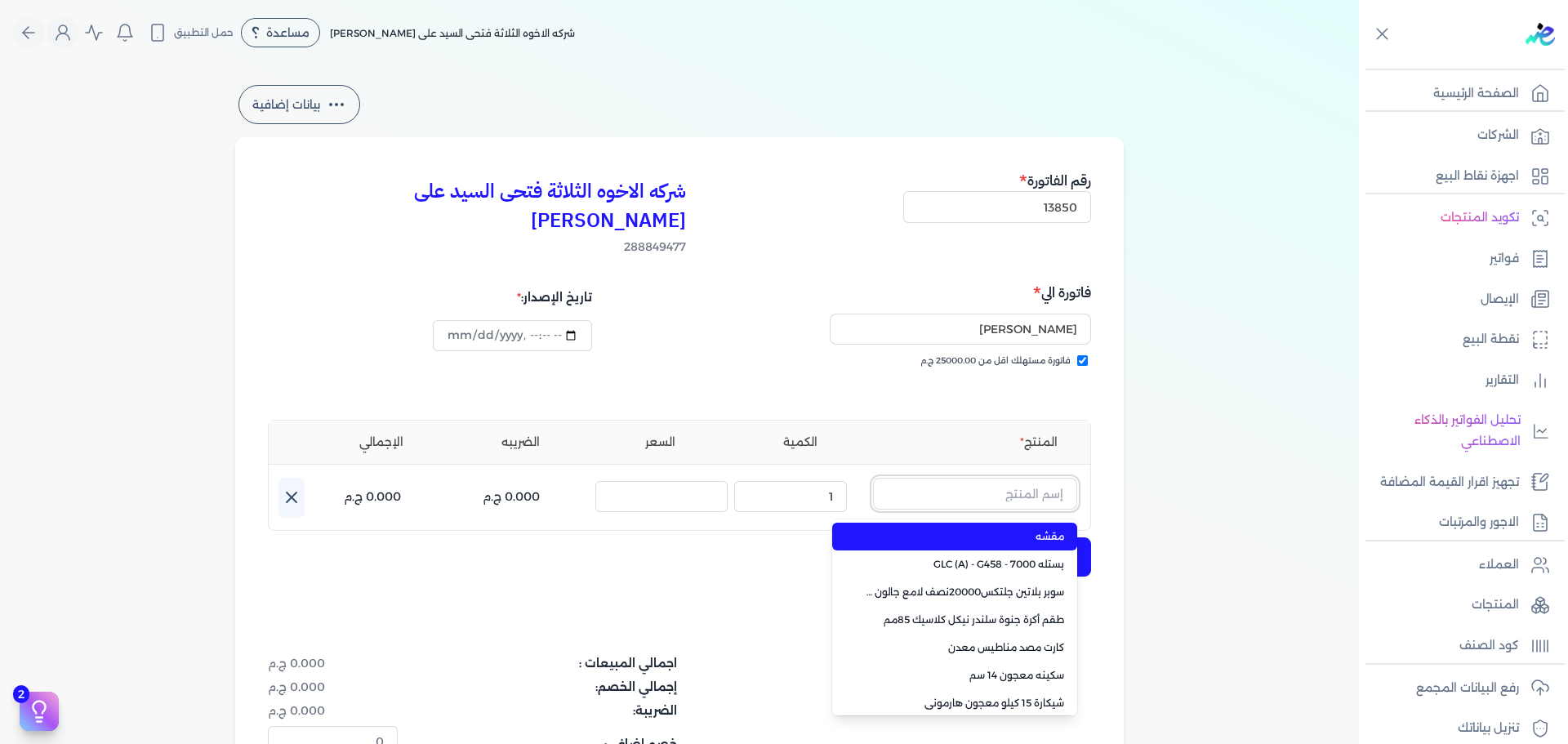
paste input "معجون داي تون 100 شيكارة 15 كجم"
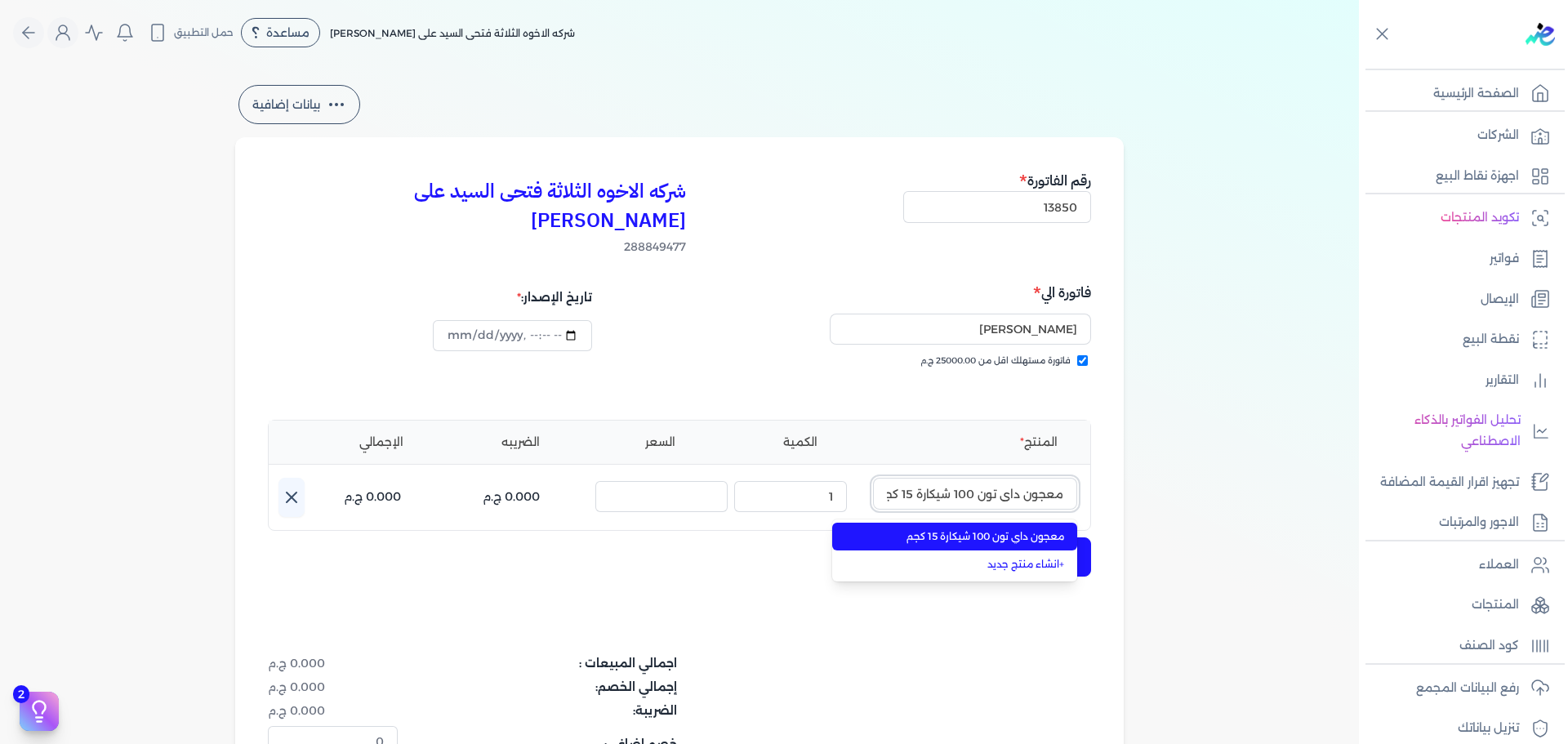
scroll to position [0, -10]
type input "معجون داي تون 100 شيكارة 15 كجم"
click at [1006, 529] on span "معجون داي تون 100 شيكارة 15 كجم" at bounding box center [964, 536] width 200 height 15
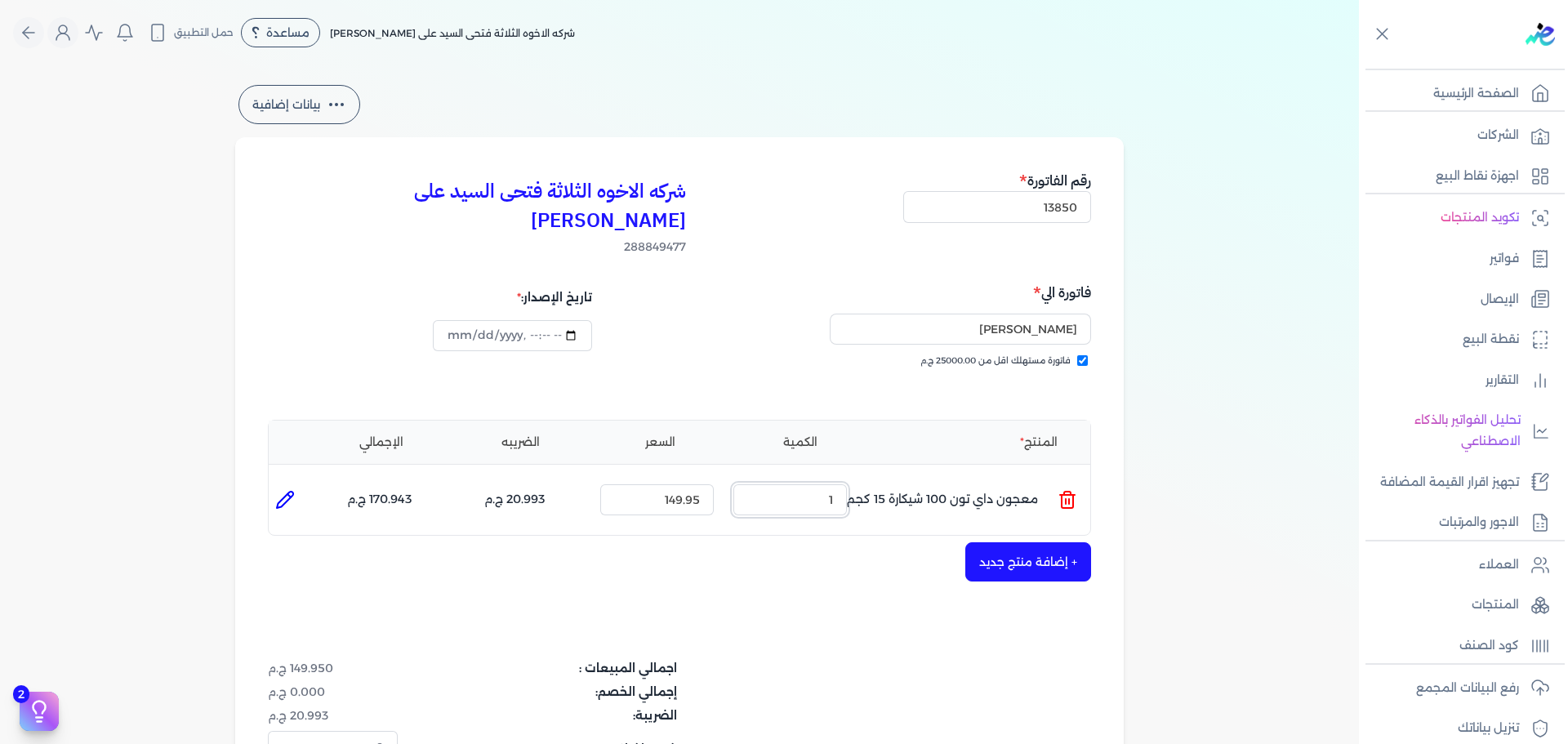
drag, startPoint x: 819, startPoint y: 479, endPoint x: 939, endPoint y: 458, distance: 121.8
click at [916, 478] on ul "المنتج : معجون داي تون 100 شيكارة 15 كجم الكمية : 1 السعر : 149.95 الضريبه : 20…" at bounding box center [679, 500] width 821 height 44
type input "4"
click at [1045, 542] on button "+ إضافة منتج جديد" at bounding box center [1028, 562] width 126 height 39
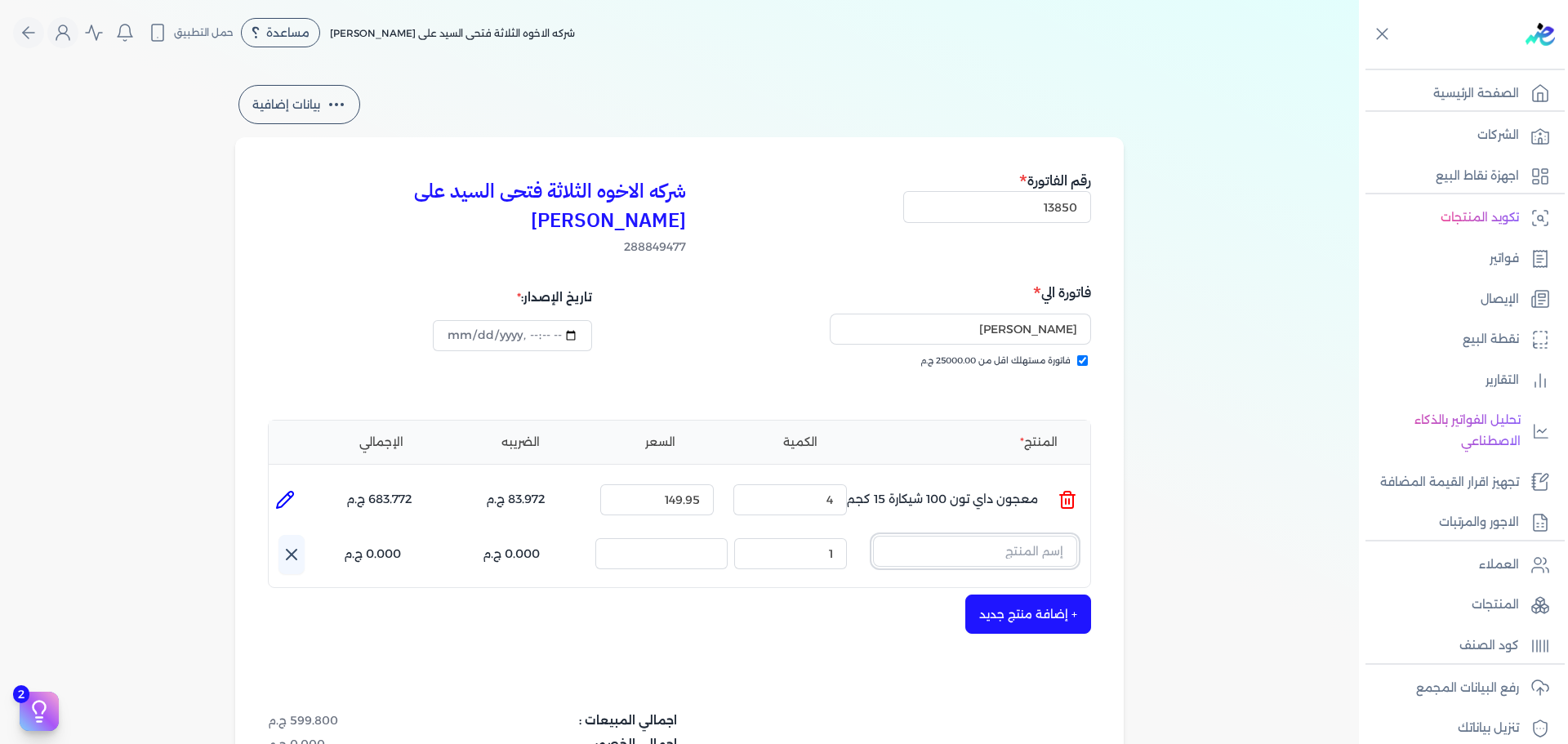
drag, startPoint x: 1045, startPoint y: 527, endPoint x: 1040, endPoint y: 518, distance: 10.3
click at [1040, 536] on input "text" at bounding box center [976, 552] width 205 height 31
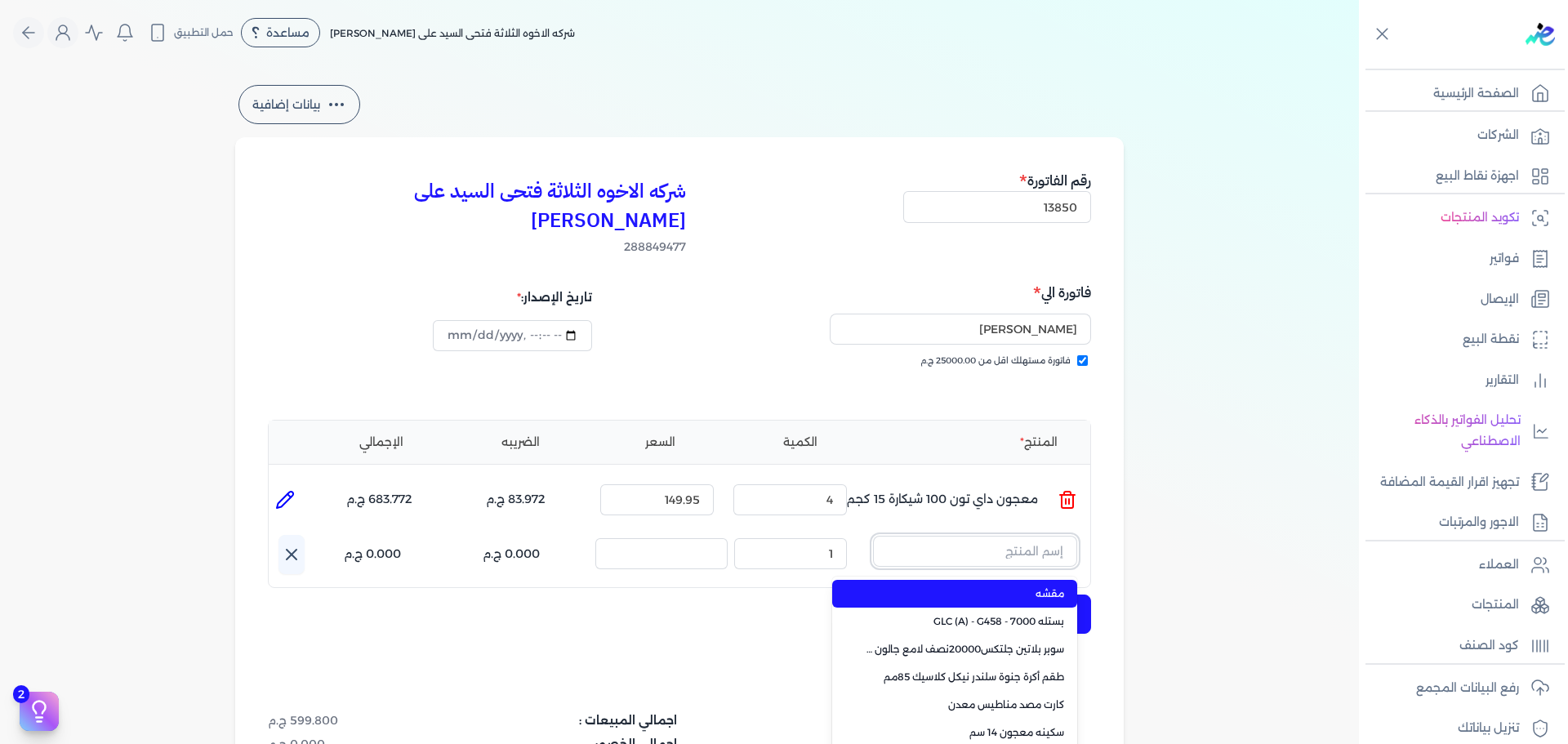
paste input "معجون اكريليك 900 شيكارة 15 كجم"
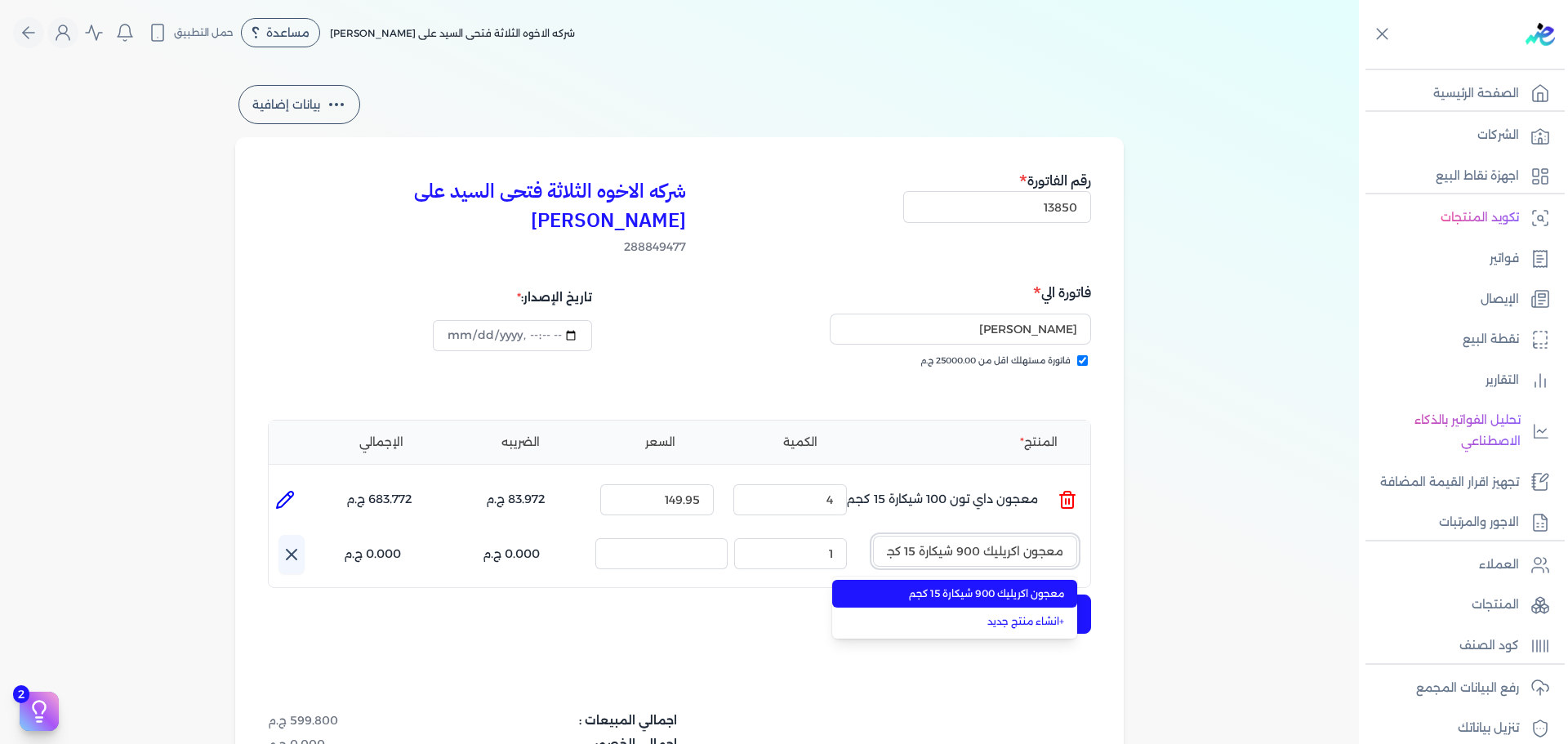
scroll to position [0, -7]
type input "معجون اكريليك 900 شيكارة 15 كجم"
click at [1035, 587] on span "معجون اكريليك 900 شيكارة 15 كجم" at bounding box center [964, 593] width 200 height 15
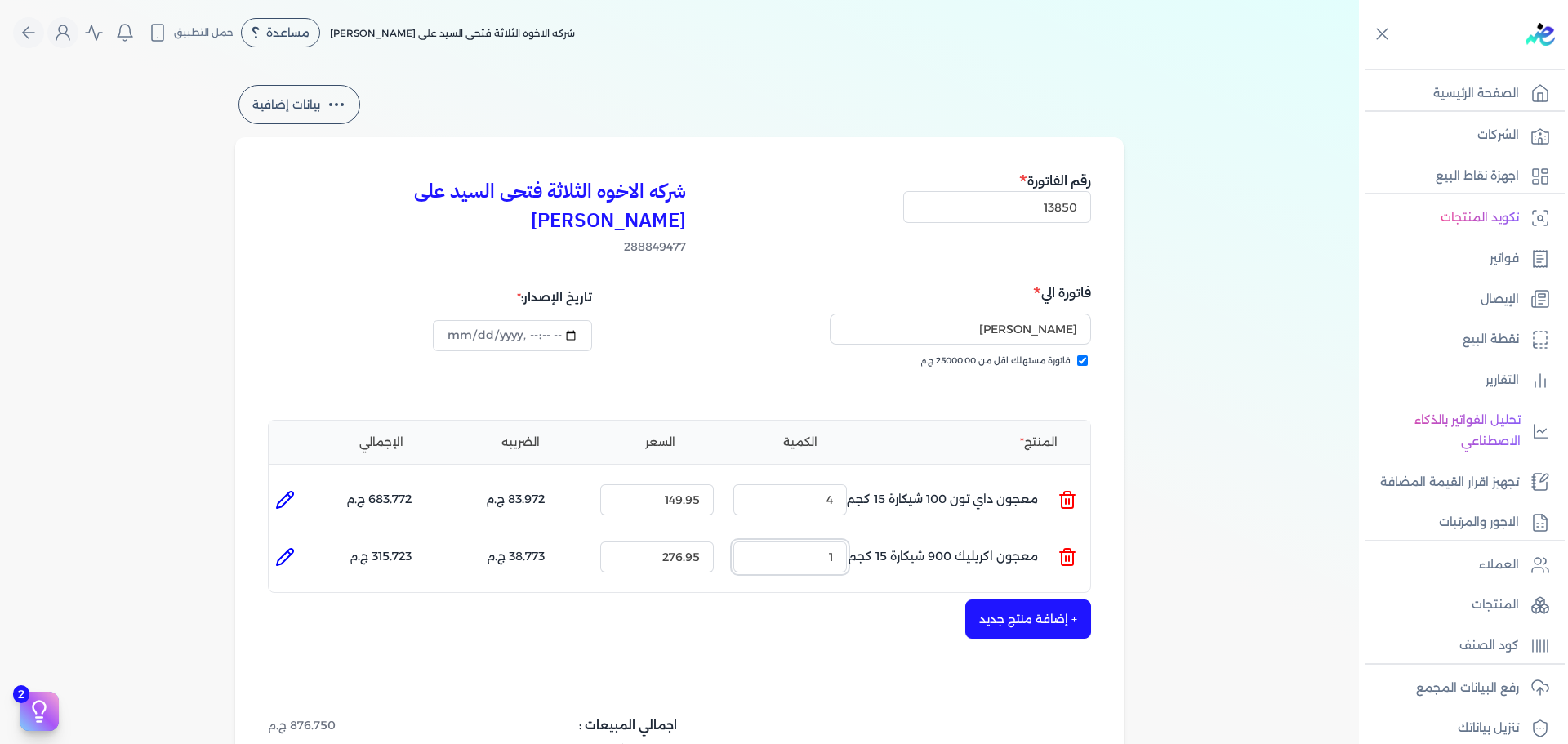
click at [832, 542] on input "1" at bounding box center [790, 558] width 113 height 31
drag, startPoint x: 829, startPoint y: 527, endPoint x: 880, endPoint y: 522, distance: 51.2
click at [879, 535] on ul "المنتج : معجون اكريليك 900 شيكارة 15 كجم الكمية : 1 السعر : 276.95 الضريبه : 38…" at bounding box center [679, 557] width 821 height 44
type input "5"
type input "[DATE]T17:16:20"
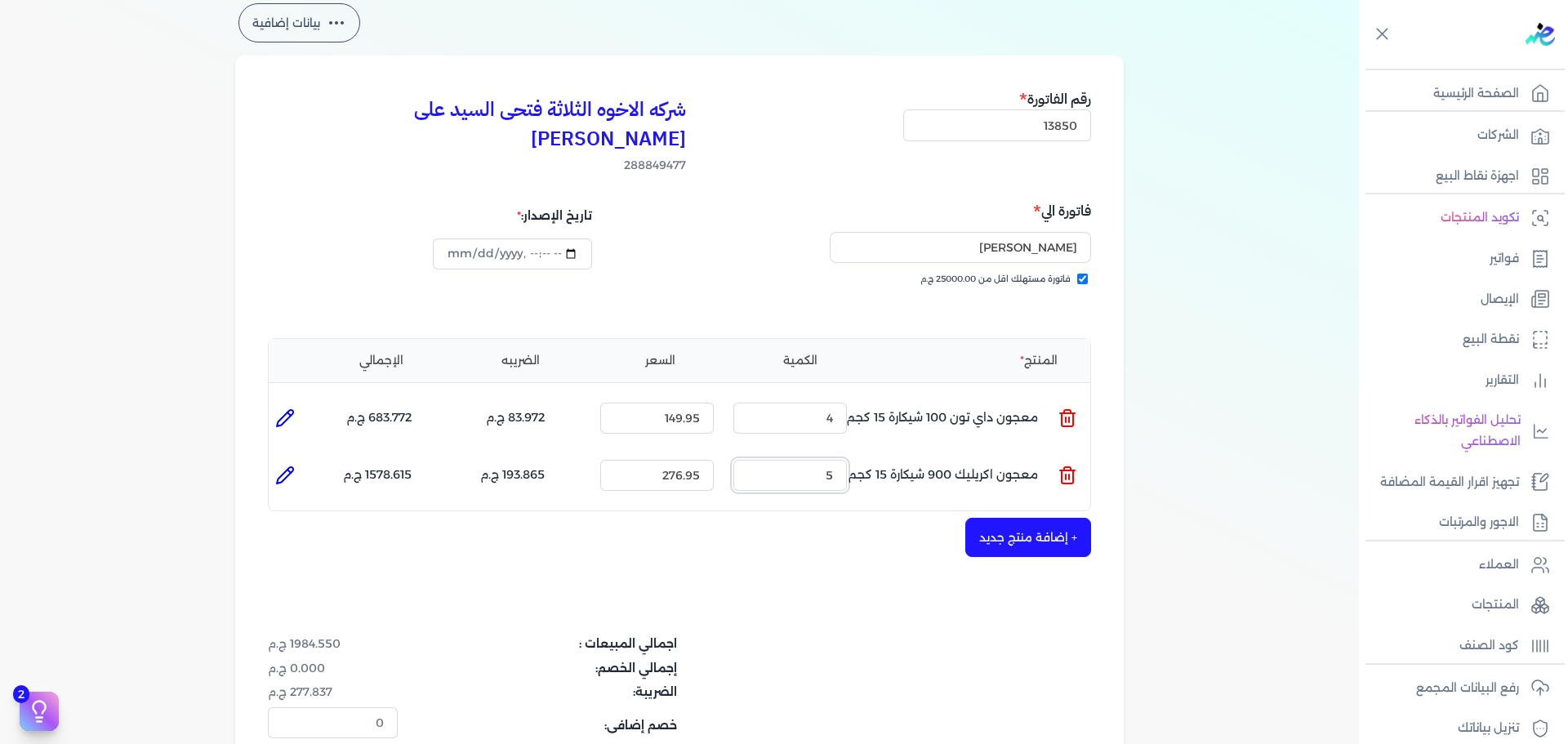
scroll to position [445, 0]
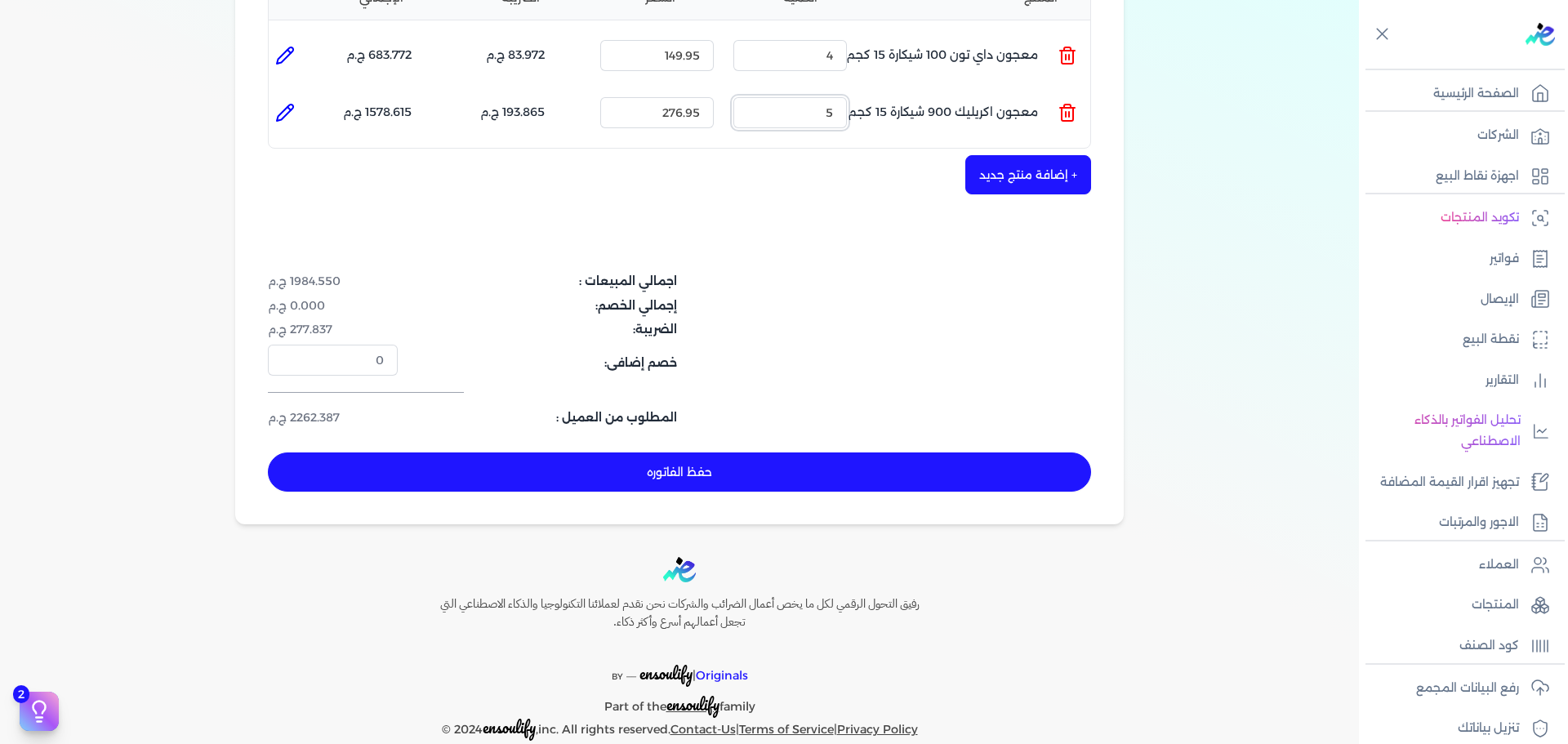
type input "5"
click at [852, 454] on button "حفظ الفاتوره" at bounding box center [679, 472] width 823 height 39
type input "[DATE]"
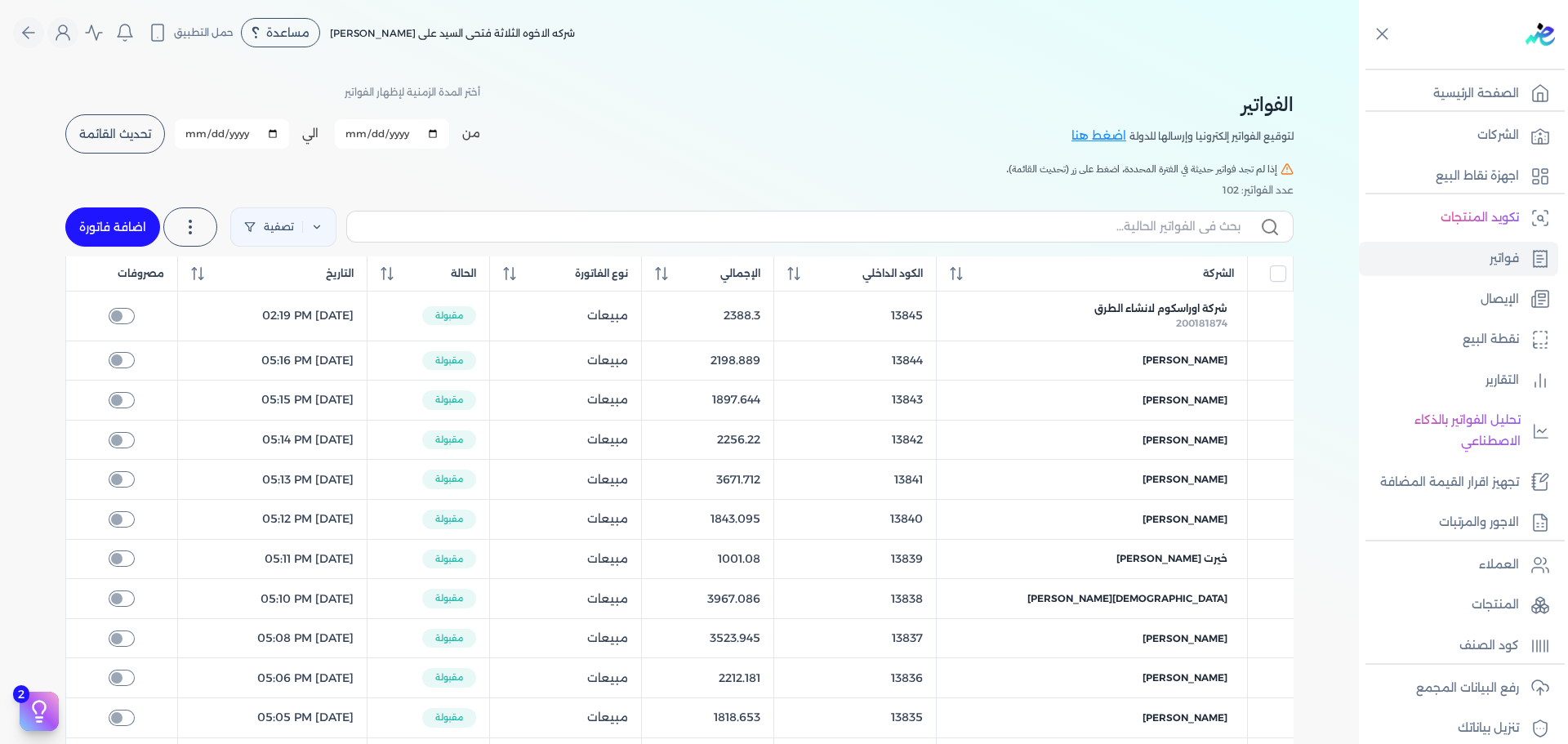
click at [143, 226] on link "اضافة فاتورة" at bounding box center [112, 227] width 94 height 39
select select "EGP"
select select "B"
select select "EGS"
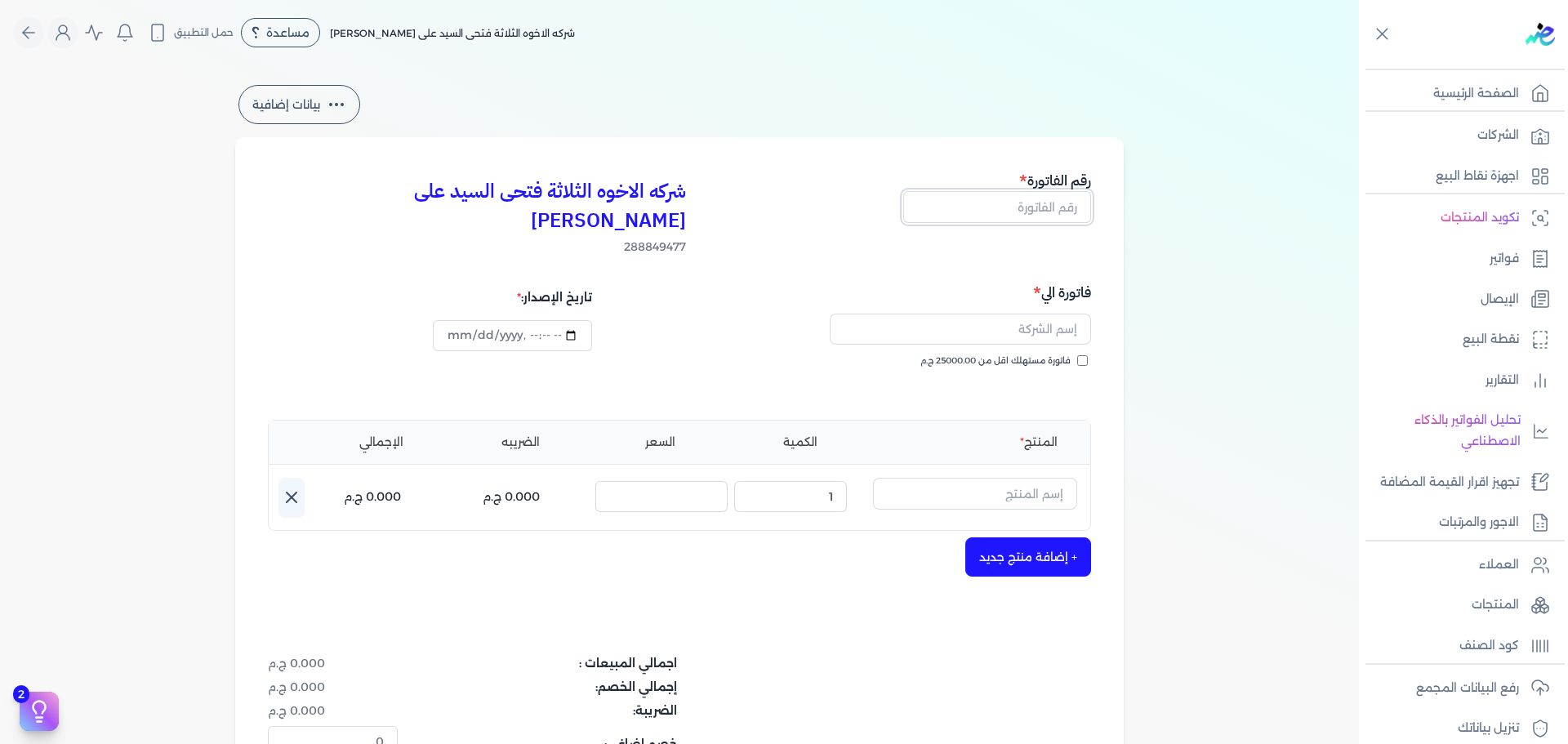
drag, startPoint x: 1053, startPoint y: 217, endPoint x: 1055, endPoint y: 232, distance: 15.1
click at [1053, 217] on input "text" at bounding box center [996, 207] width 188 height 31
type input "13851"
click at [1045, 354] on span "فاتورة مستهلك اقل من 25000.00 ج.م" at bounding box center [995, 360] width 151 height 13
click at [1077, 355] on input "فاتورة مستهلك اقل من 25000.00 ج.م" at bounding box center [1082, 360] width 11 height 11
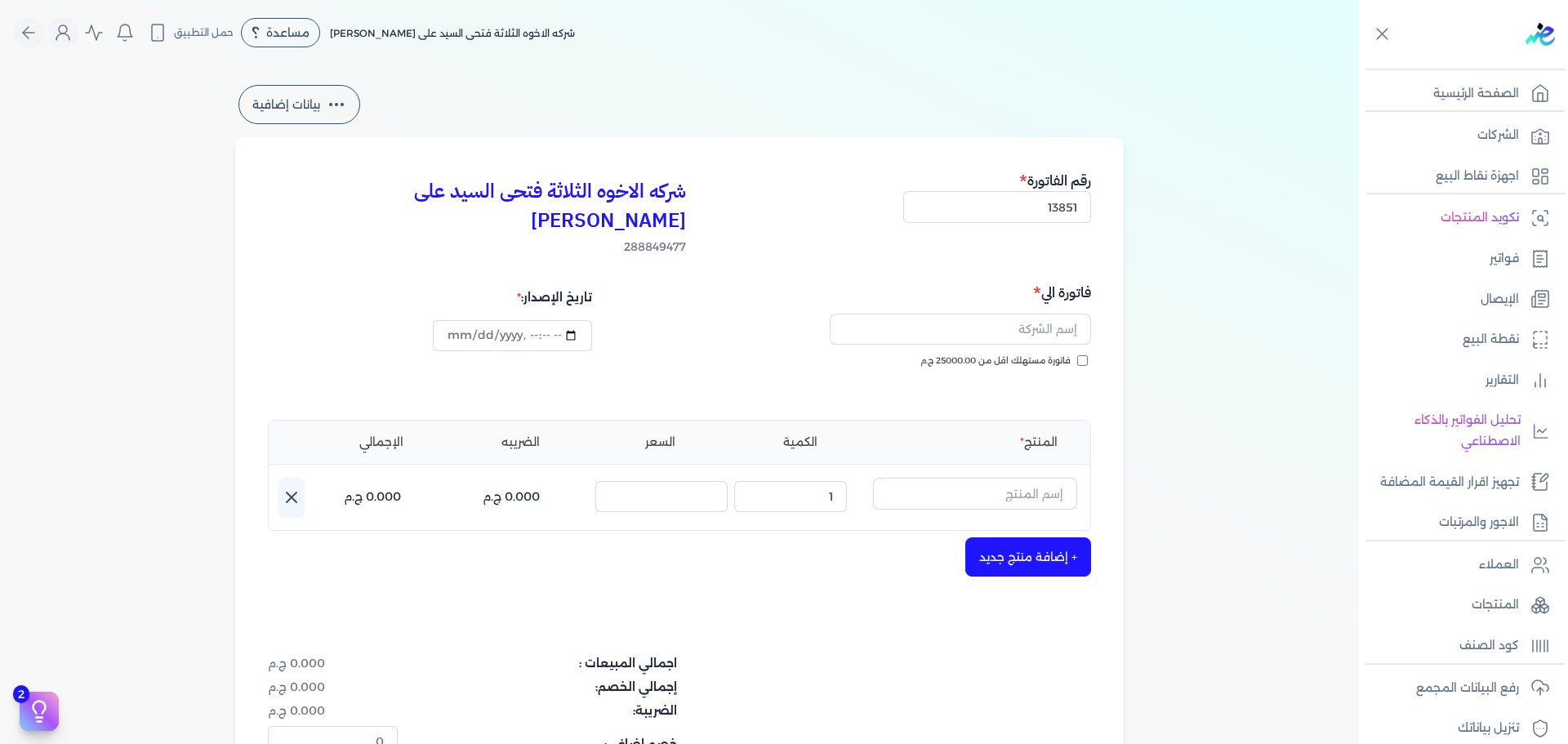
checkbox input "true"
click at [1035, 314] on input "text" at bounding box center [961, 330] width 262 height 31
type input "غ"
type input "[PERSON_NAME] [PERSON_NAME]"
type input "[DATE]T17:17:31"
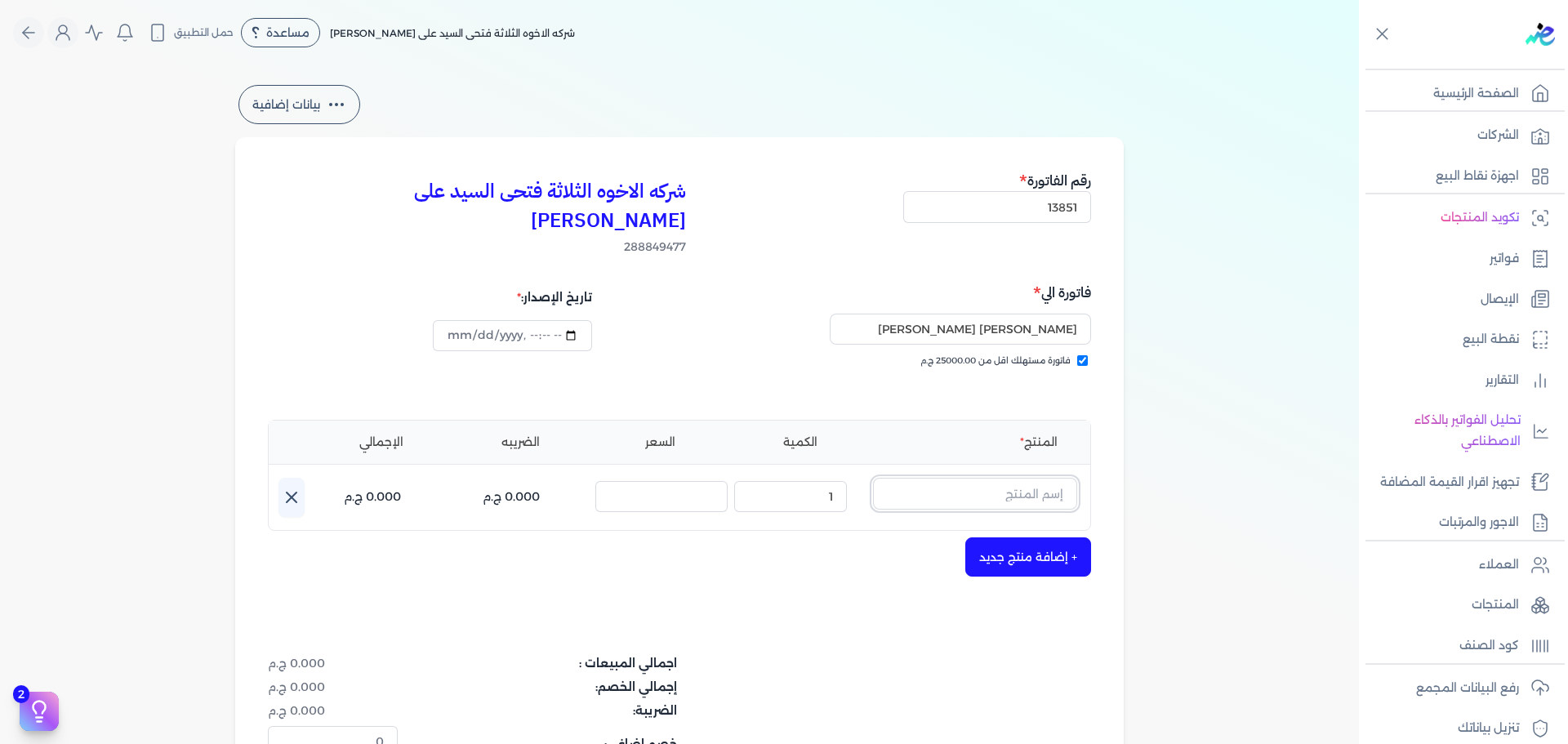
click at [1029, 478] on input "text" at bounding box center [976, 494] width 205 height 31
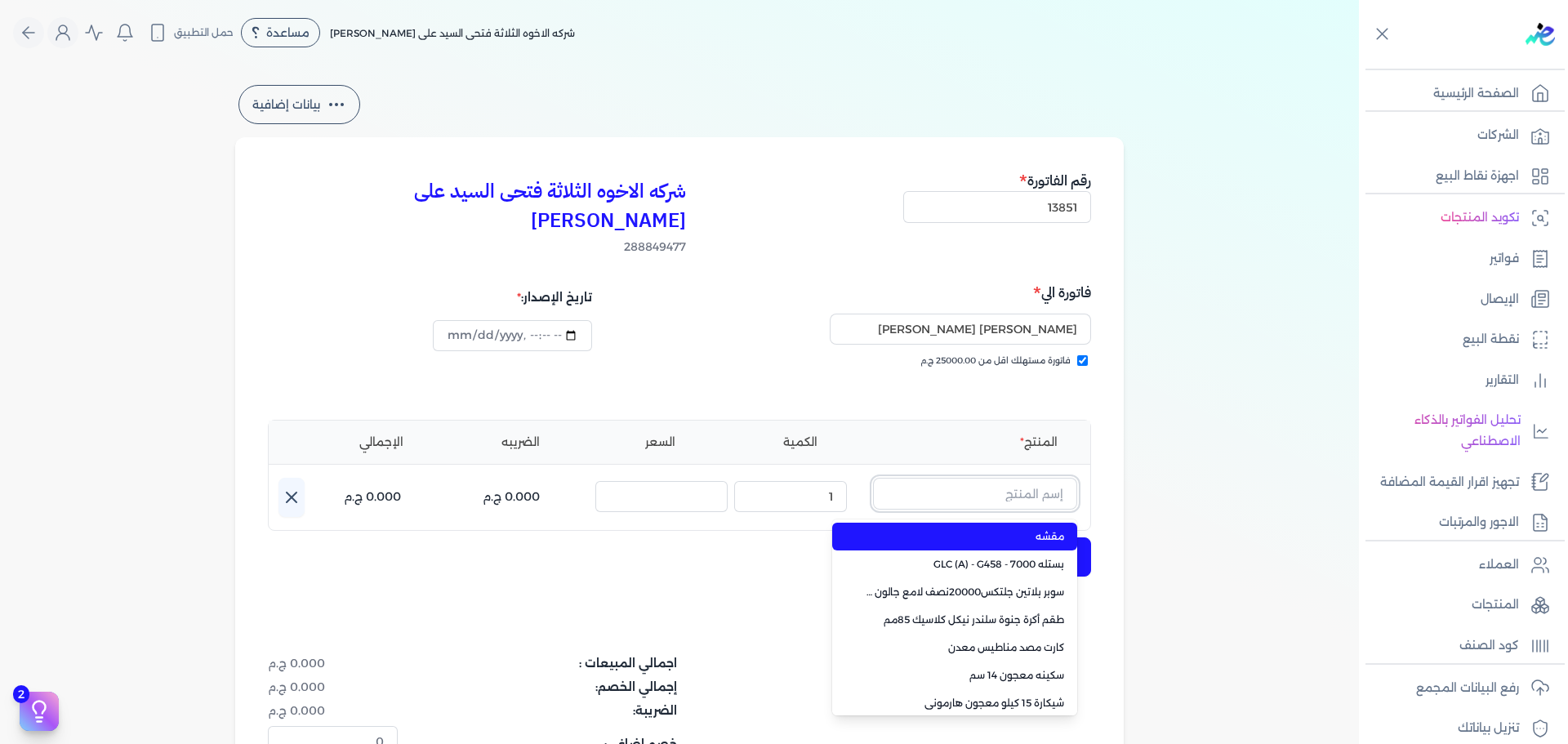
paste input "معجون داي تون 100 جالون 4 كجم قائم"
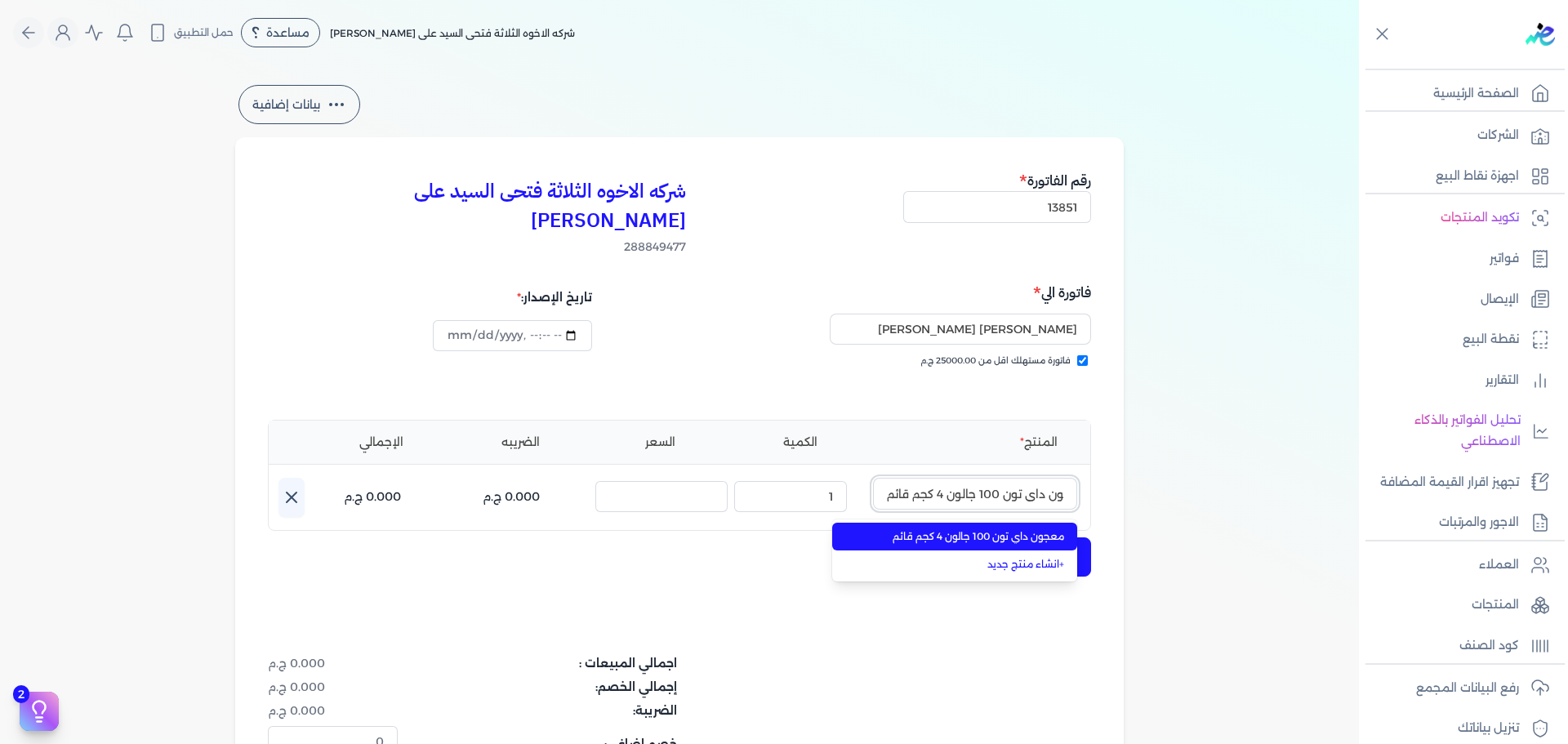
type input "معجون داي تون 100 جالون 4 كجم قائم"
click at [1004, 529] on span "معجون داي تون 100 جالون 4 كجم قائم" at bounding box center [964, 536] width 200 height 15
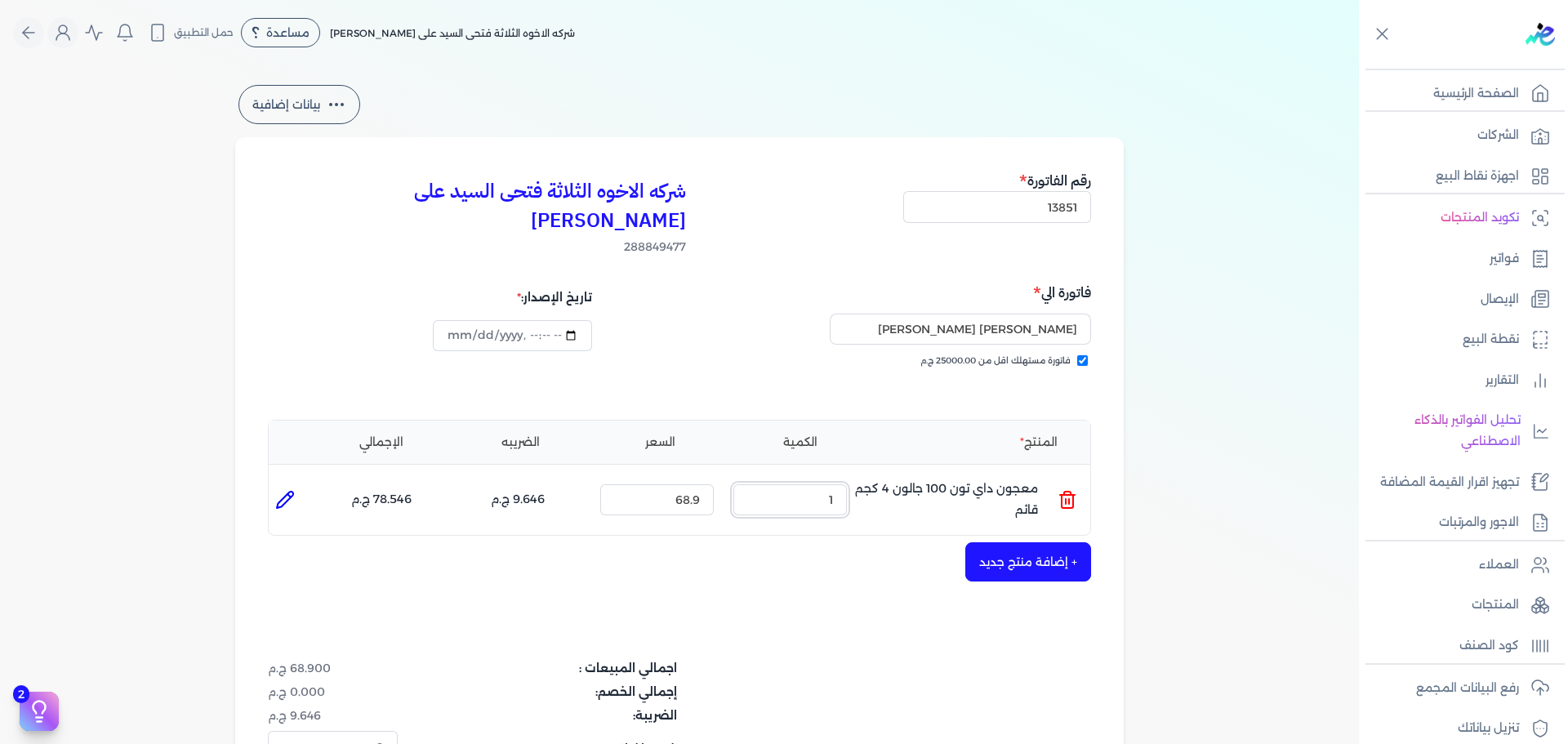
drag, startPoint x: 995, startPoint y: 466, endPoint x: 1008, endPoint y: 459, distance: 14.8
click at [1008, 478] on ul "المنتج : معجون داي تون 100 جالون 4 كجم قائم الكمية : 1 السعر : 68.9 الضريبه : 9…" at bounding box center [679, 500] width 821 height 44
type input "4"
click at [1008, 542] on button "+ إضافة منتج جديد" at bounding box center [1028, 562] width 126 height 39
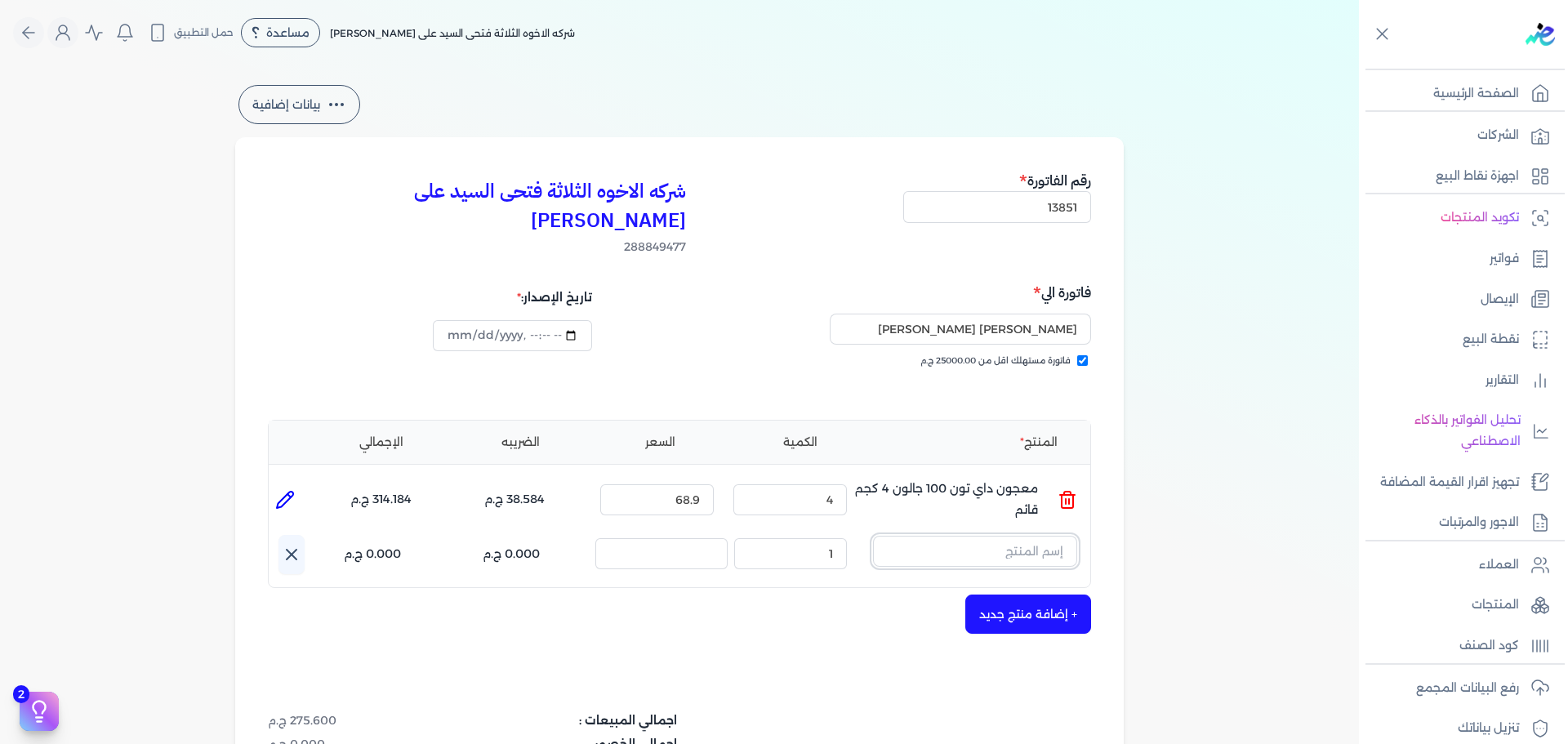
click at [1000, 536] on input "text" at bounding box center [976, 552] width 205 height 31
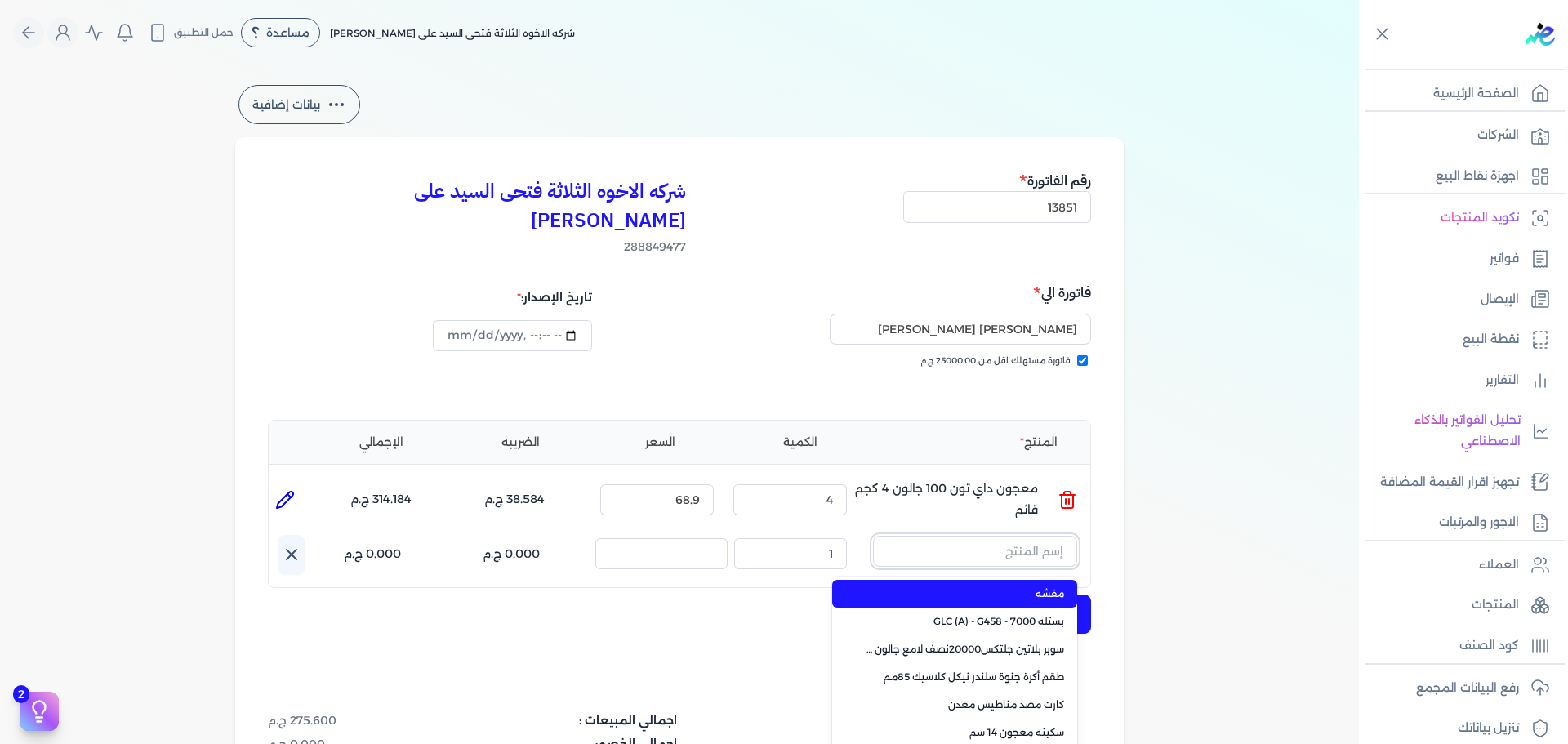
paste input "سوبر داي تون 3030 العملاق بستلة 14 لتر"
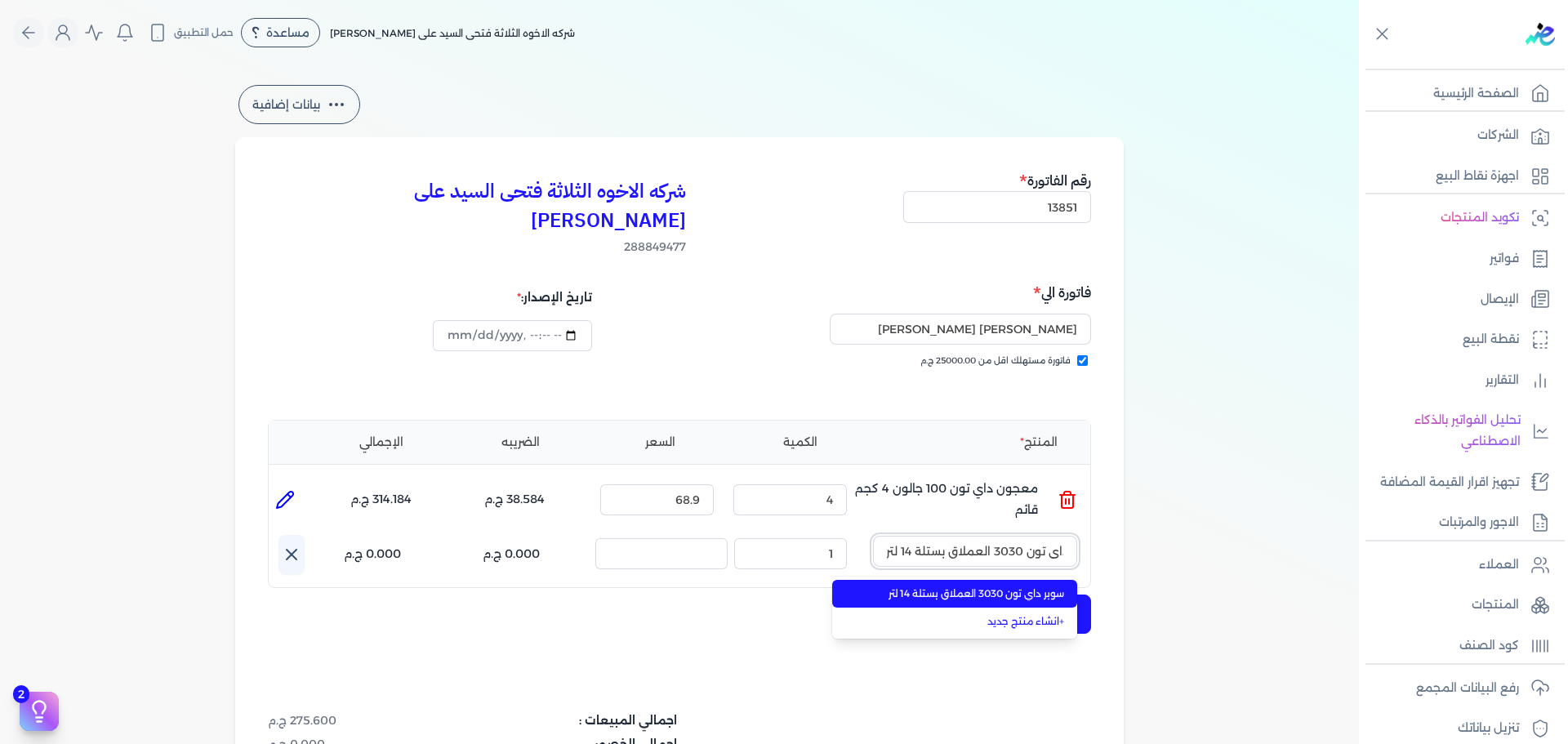
type input "سوبر داي تون 3030 العملاق بستلة 14 لتر"
click at [999, 587] on span "سوبر داي تون 3030 العملاق بستلة 14 لتر" at bounding box center [964, 593] width 200 height 15
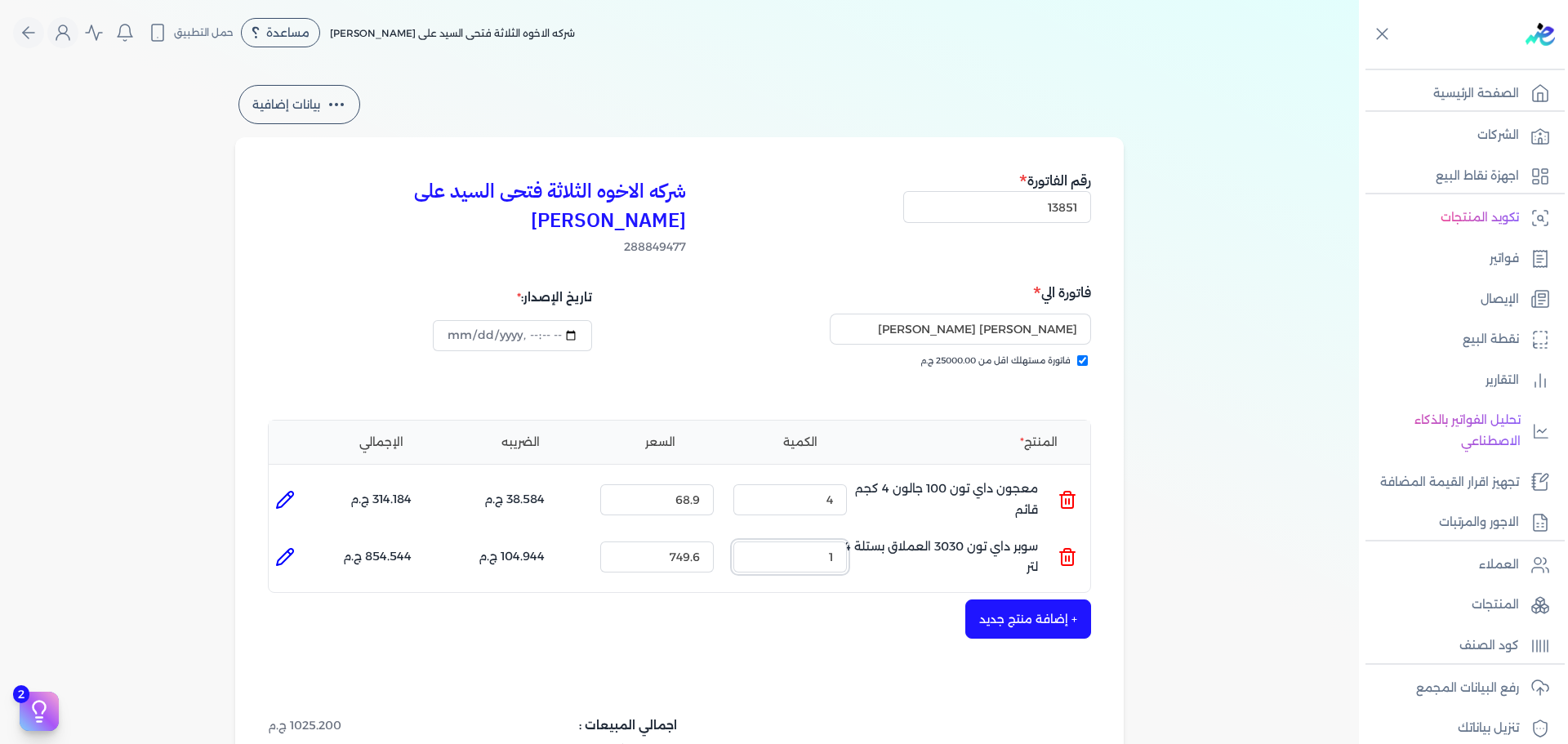
drag, startPoint x: 818, startPoint y: 531, endPoint x: 927, endPoint y: 537, distance: 109.2
click at [919, 542] on ul "المنتج : سوبر داي تون 3030 العملاق بستلة 14 لتر الكمية : 1 السعر : 749.6 الضريب…" at bounding box center [679, 557] width 821 height 44
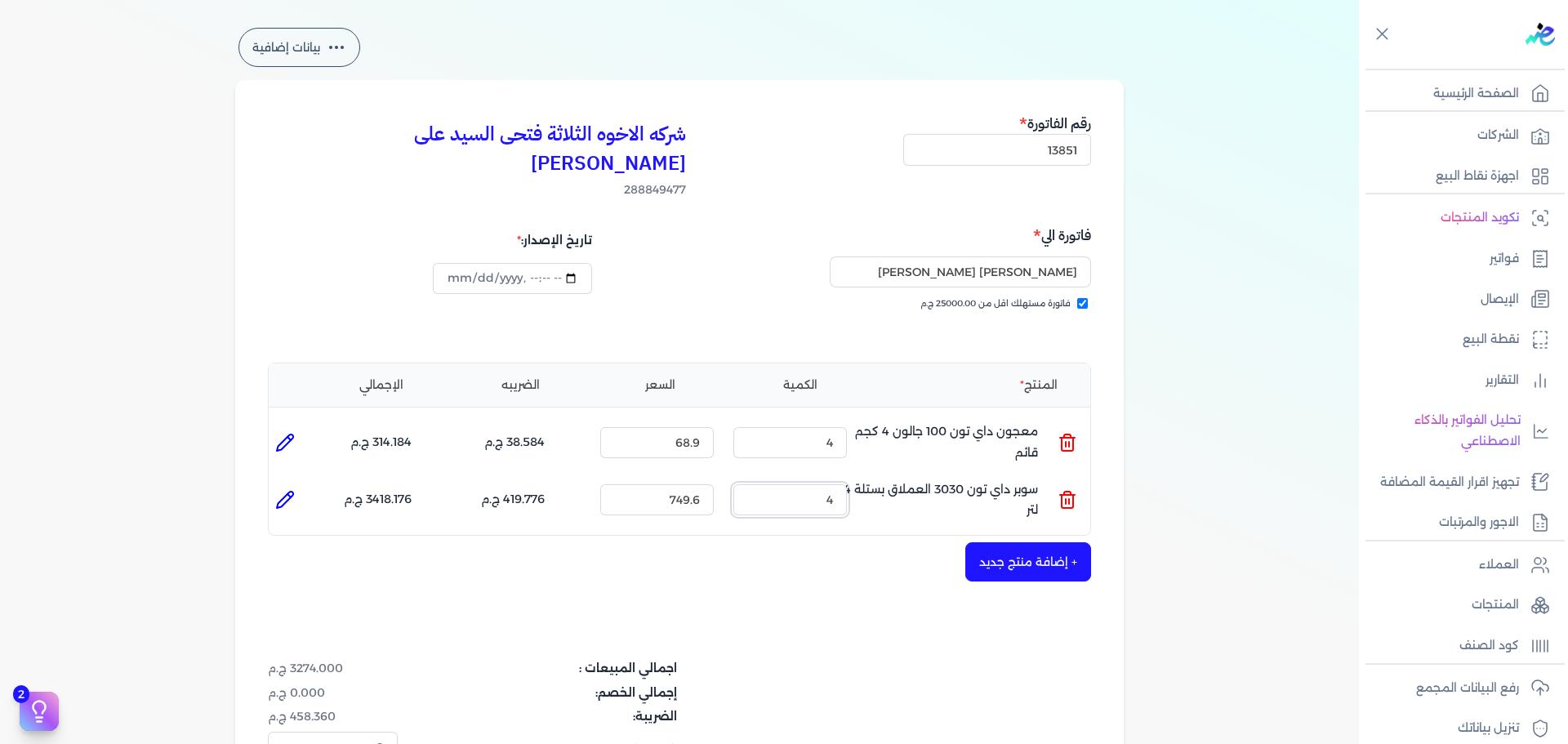
scroll to position [163, 0]
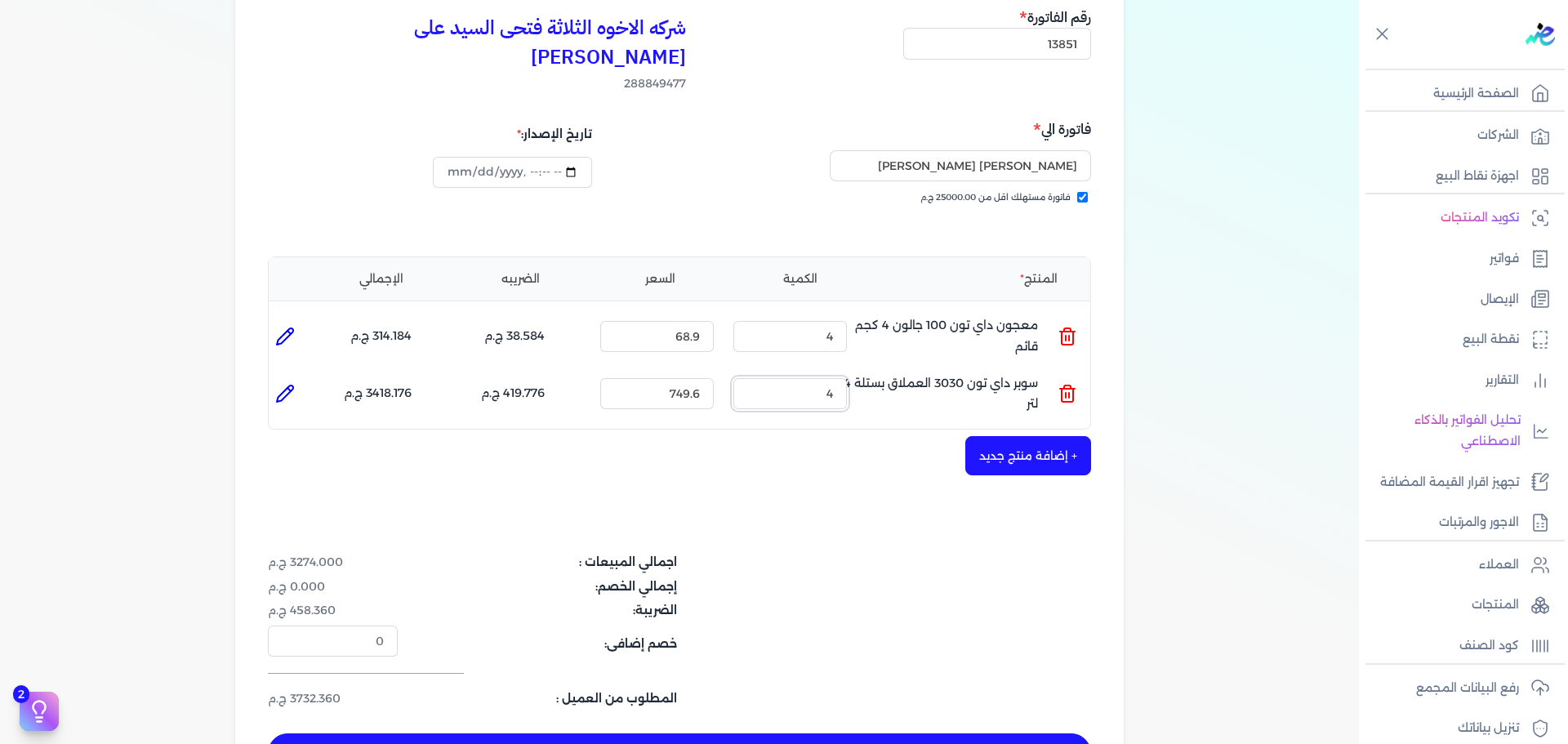
type input "4"
click at [925, 734] on button "حفظ الفاتوره" at bounding box center [679, 754] width 823 height 39
type input "[DATE]"
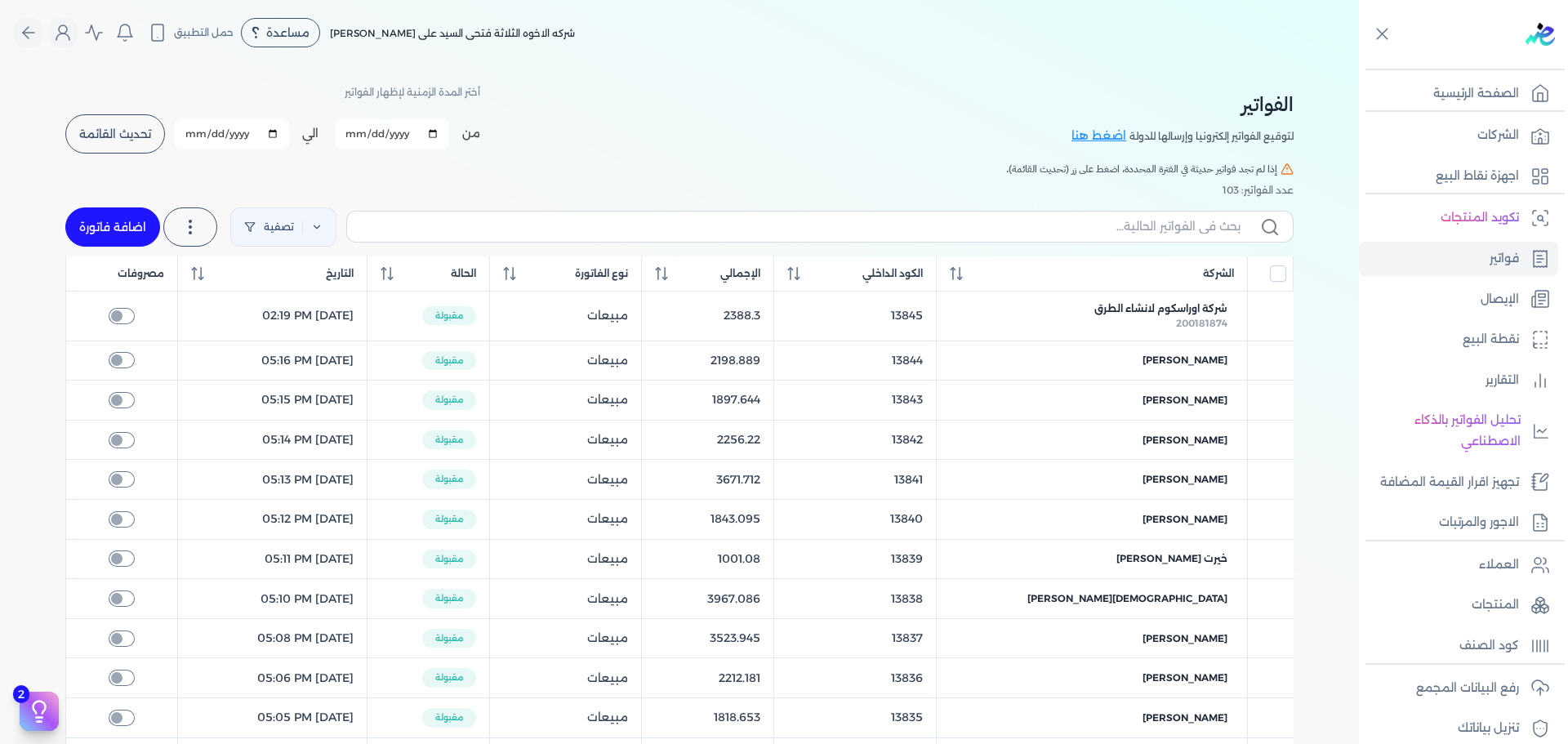
click at [141, 218] on link "اضافة فاتورة" at bounding box center [112, 227] width 94 height 39
select select "EGP"
select select "B"
select select "EGS"
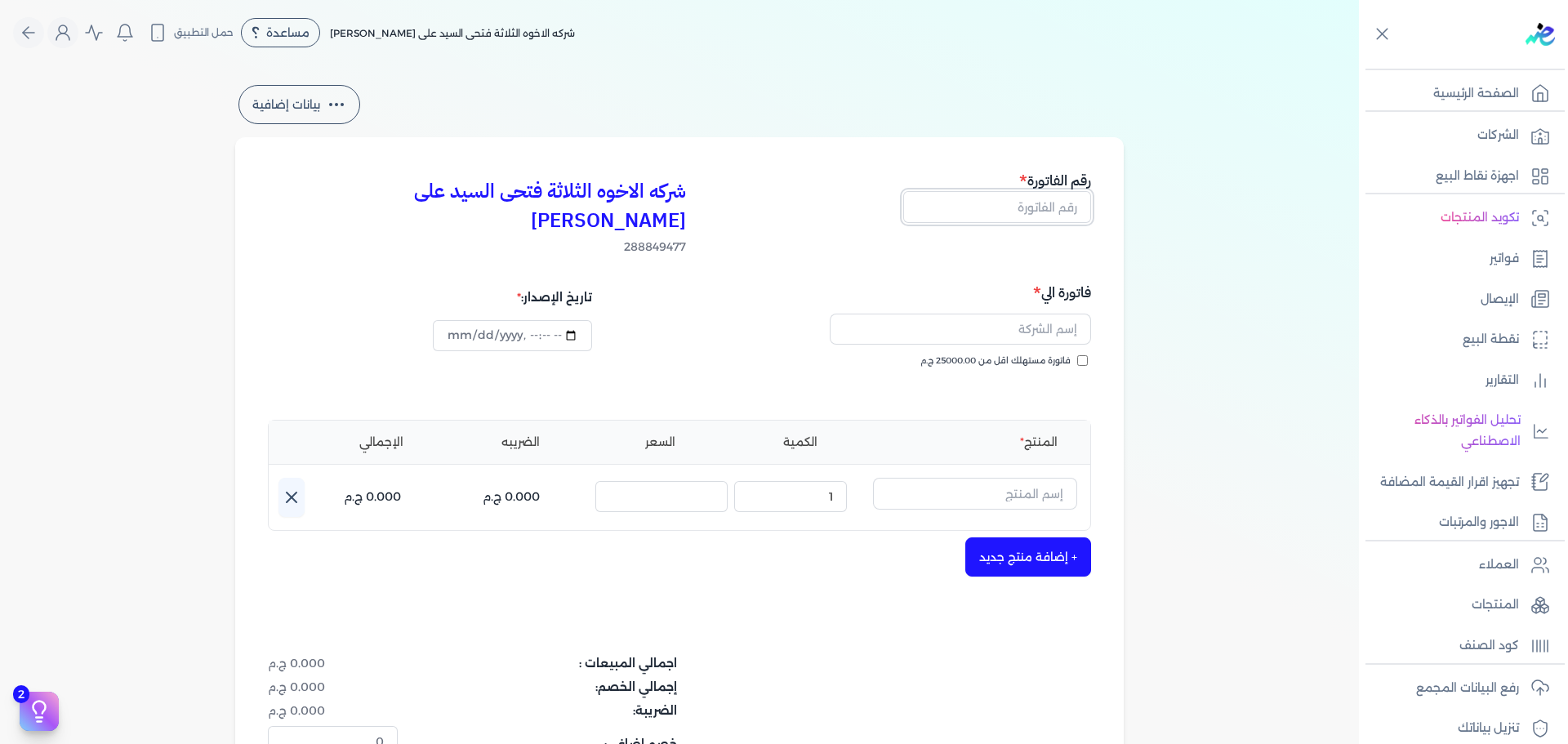
click at [1056, 214] on input "text" at bounding box center [996, 207] width 188 height 31
type input "13852"
click at [1081, 355] on input "فاتورة مستهلك اقل من 25000.00 ج.م" at bounding box center [1082, 360] width 11 height 11
checkbox input "true"
click at [1052, 314] on input "text" at bounding box center [961, 330] width 262 height 31
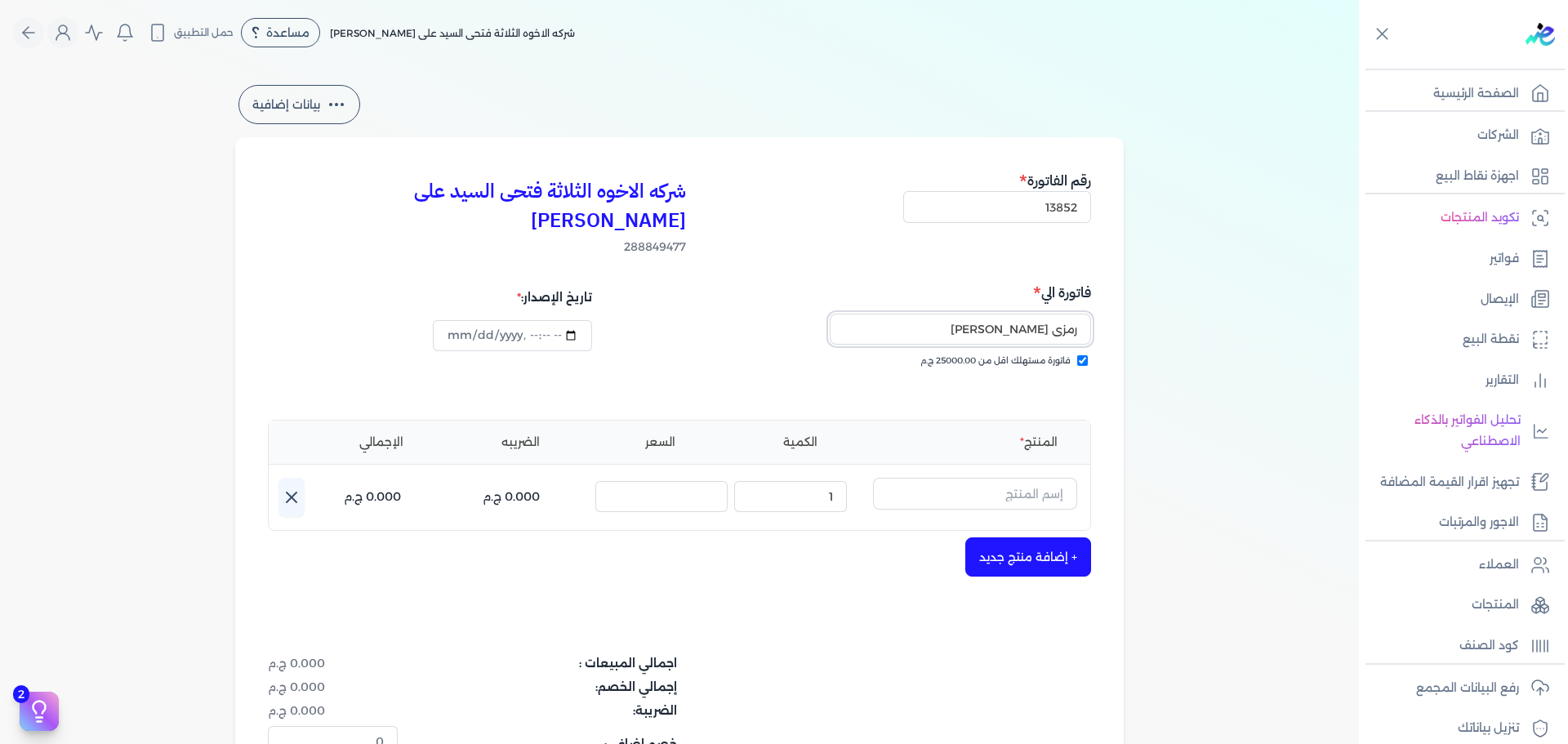
type input "رمزي [PERSON_NAME]"
type input "[DATE]T17:18:30"
click at [1010, 478] on input "text" at bounding box center [976, 494] width 205 height 31
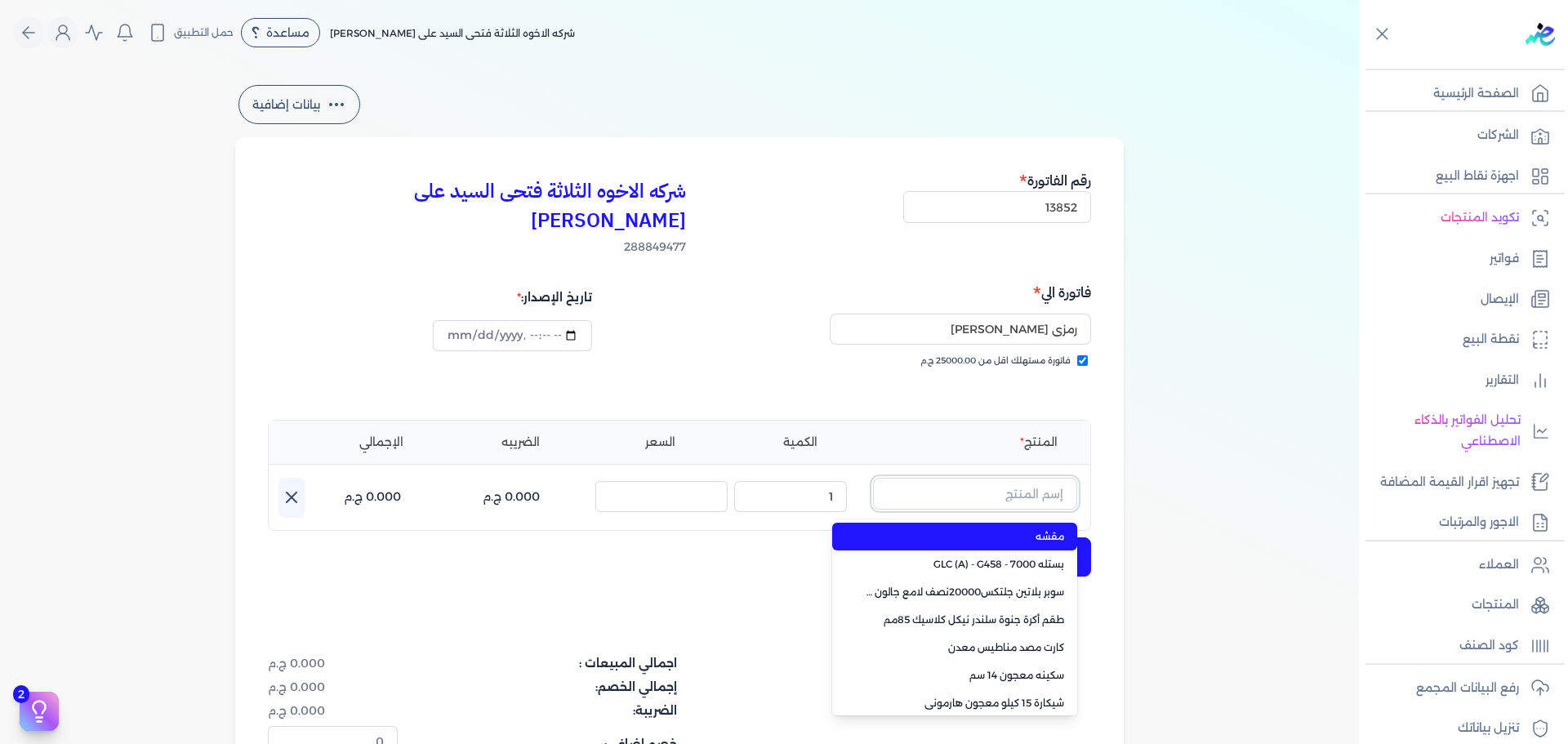
paste input "سوبر داي تون 3030 جالون 4.250 كجم قائم"
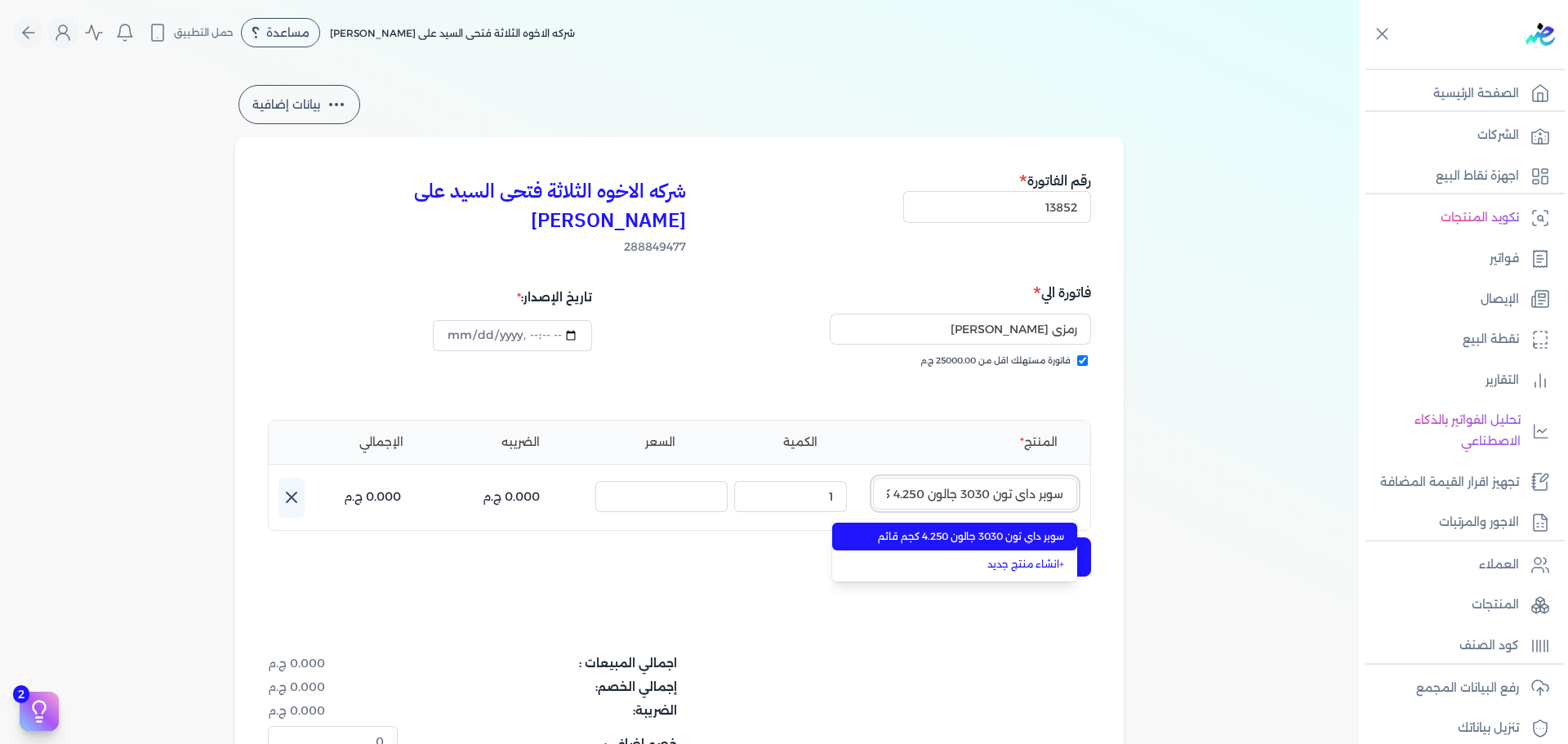
scroll to position [0, -45]
type input "سوبر داي تون 3030 جالون 4.250 كجم قائم"
drag, startPoint x: 1000, startPoint y: 507, endPoint x: 957, endPoint y: 513, distance: 43.4
click at [999, 529] on span "سوبر داي تون 3030 جالون 4.250 كجم قائم" at bounding box center [964, 536] width 200 height 15
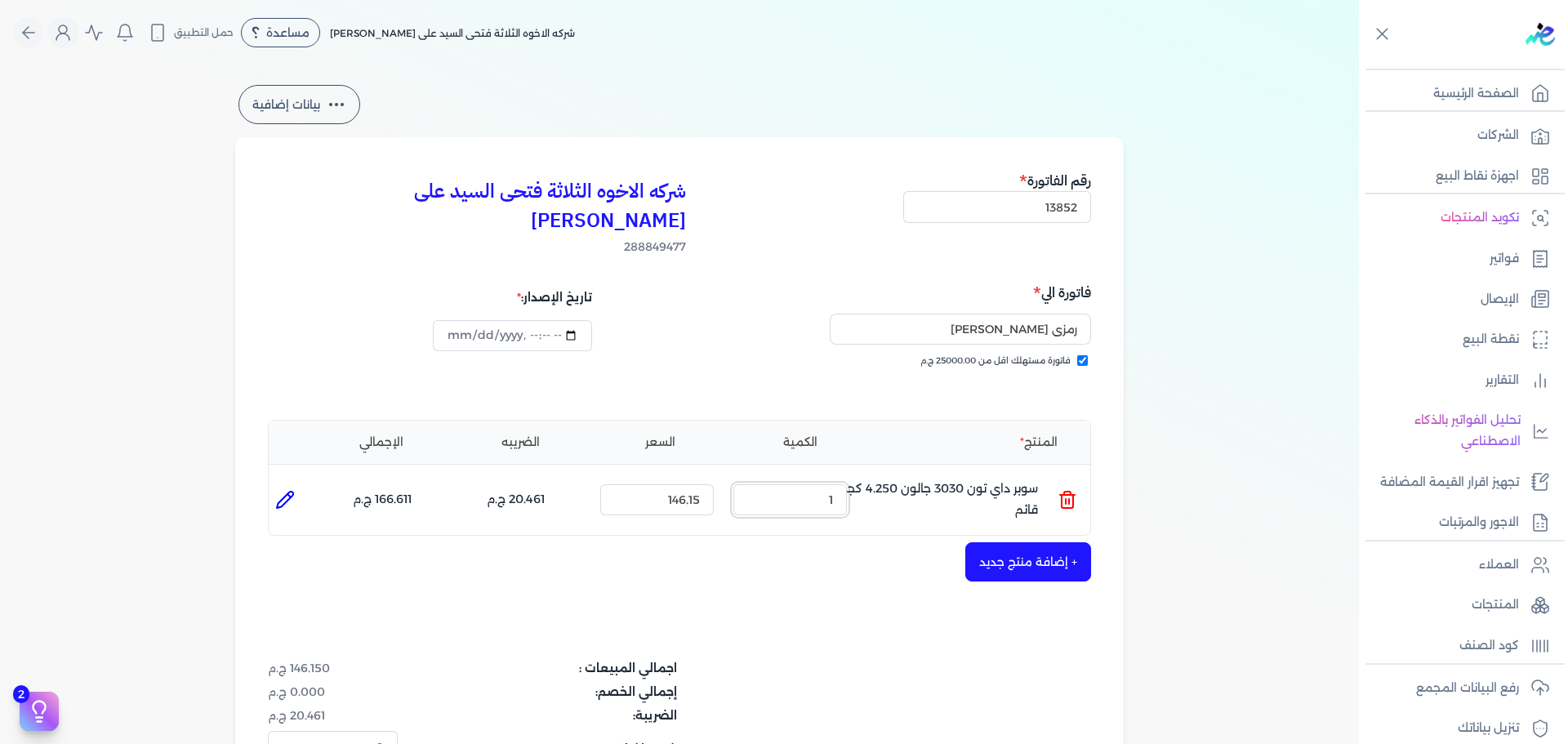
drag, startPoint x: 808, startPoint y: 474, endPoint x: 1058, endPoint y: 474, distance: 250.0
click at [991, 478] on ul "المنتج : سوبر داي تون 3030 جالون 4.250 كجم قائم الكمية : 1 السعر : 146.15 الضري…" at bounding box center [679, 500] width 821 height 44
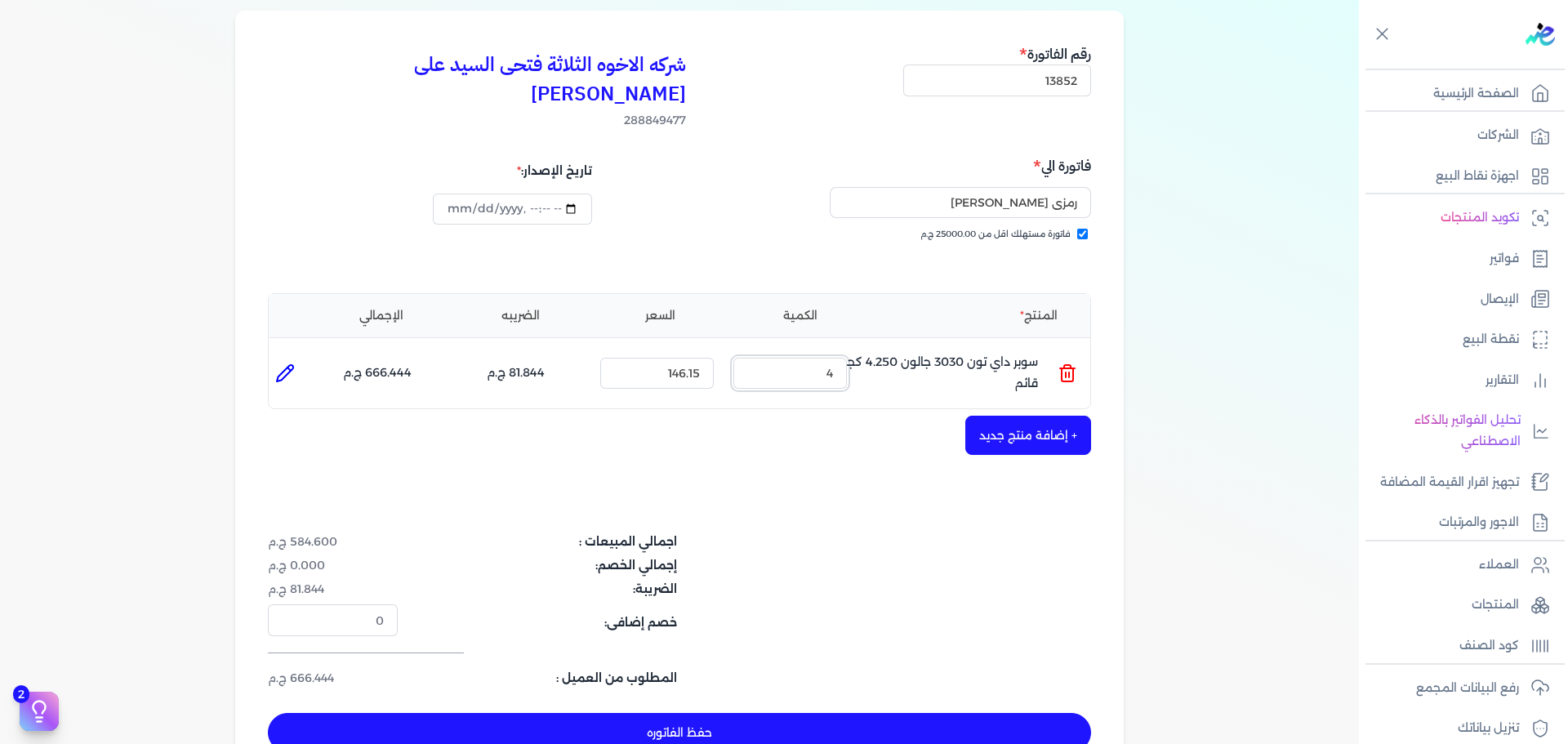
scroll to position [388, 0]
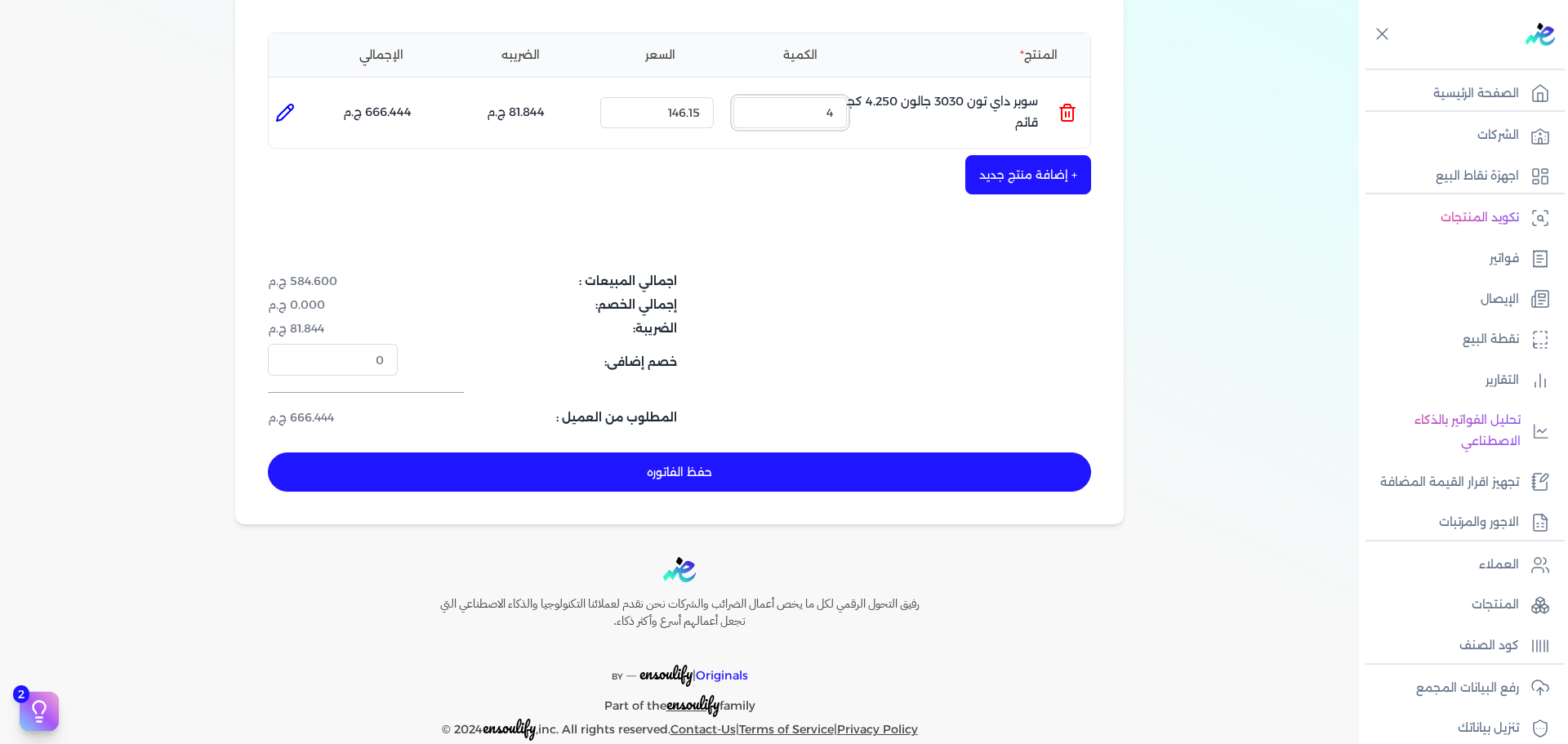
type input "4"
click at [1035, 155] on button "+ إضافة منتج جديد" at bounding box center [1028, 175] width 126 height 39
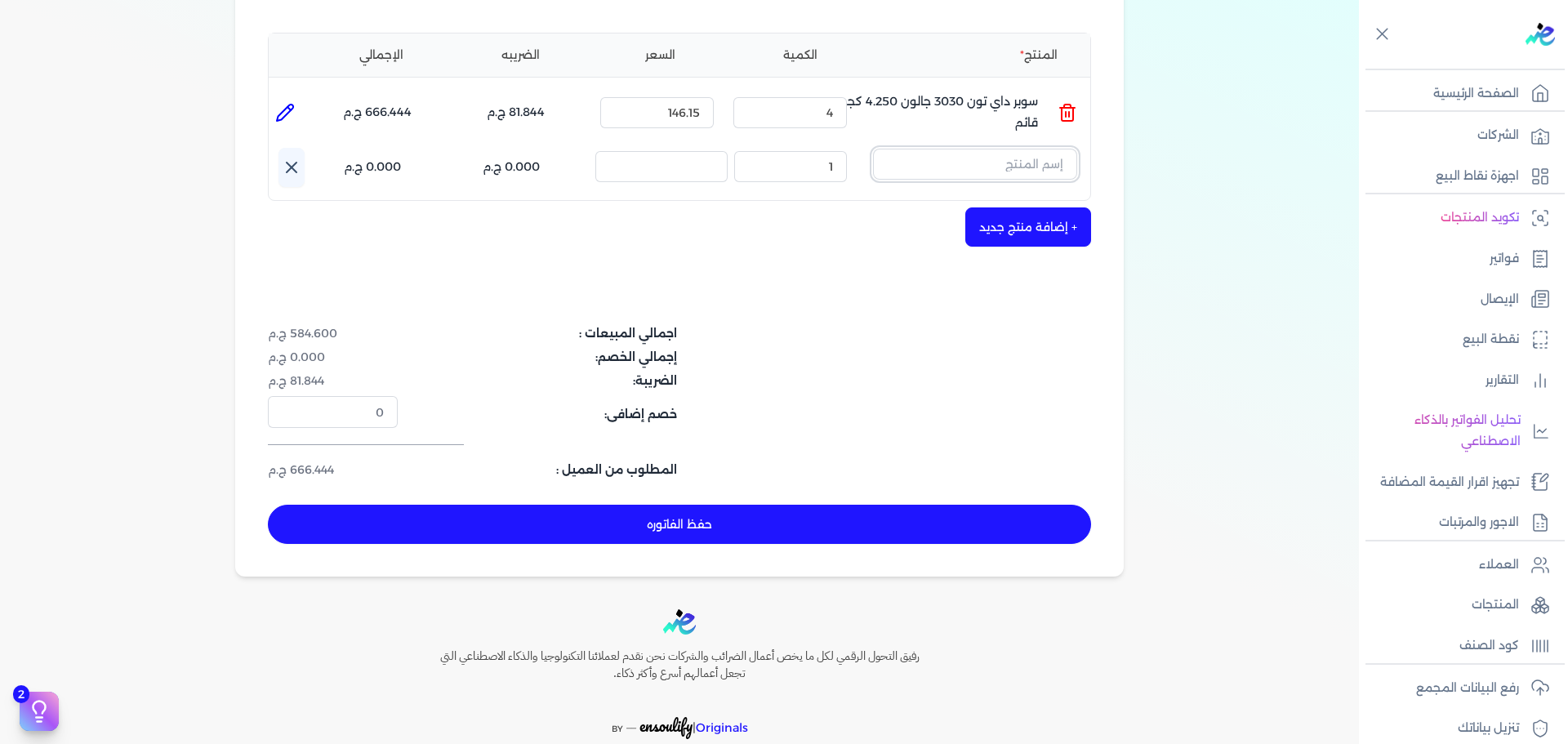
click at [1017, 149] on input "text" at bounding box center [976, 164] width 205 height 31
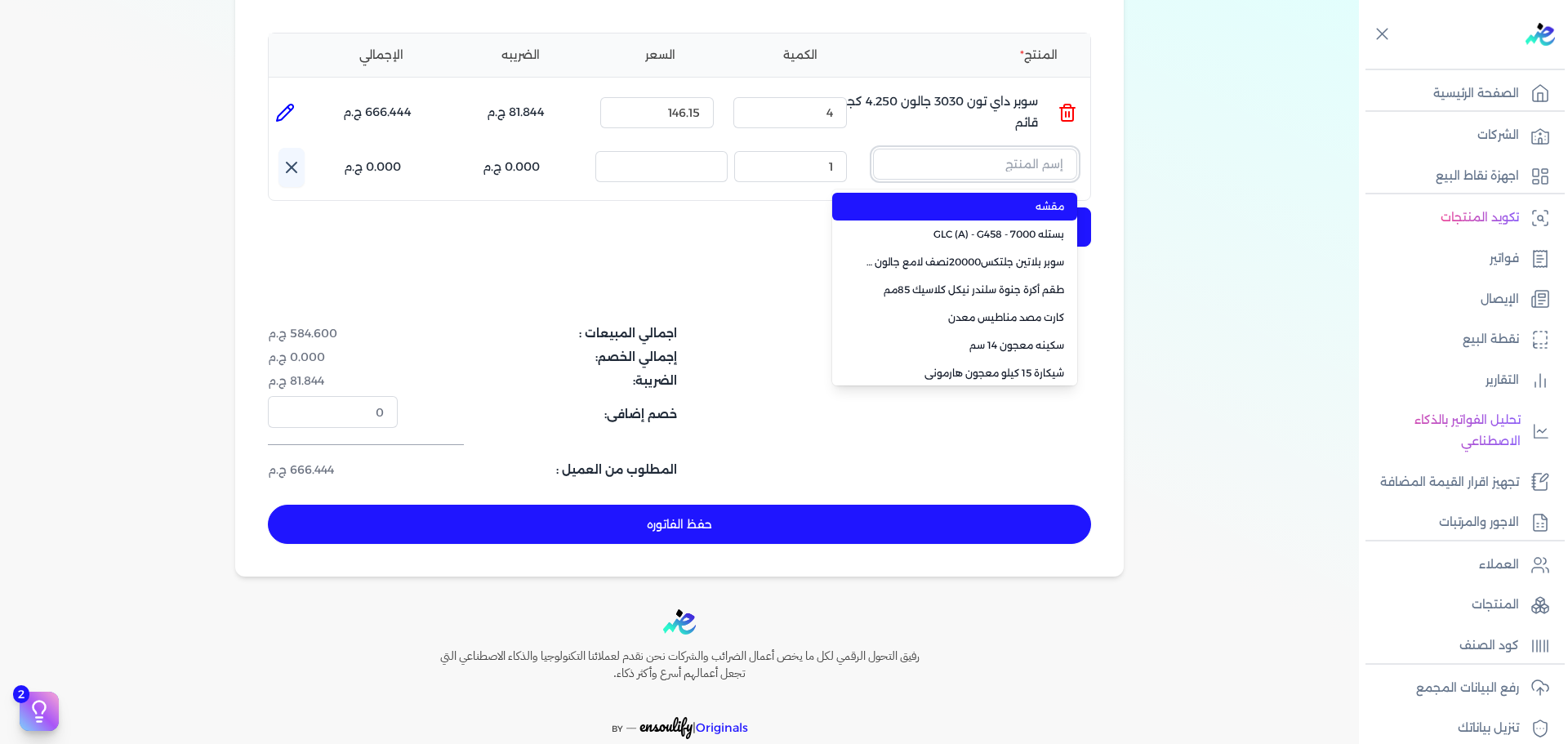
paste input "سوبرلاك الوان 955 جالون 2 لتر"
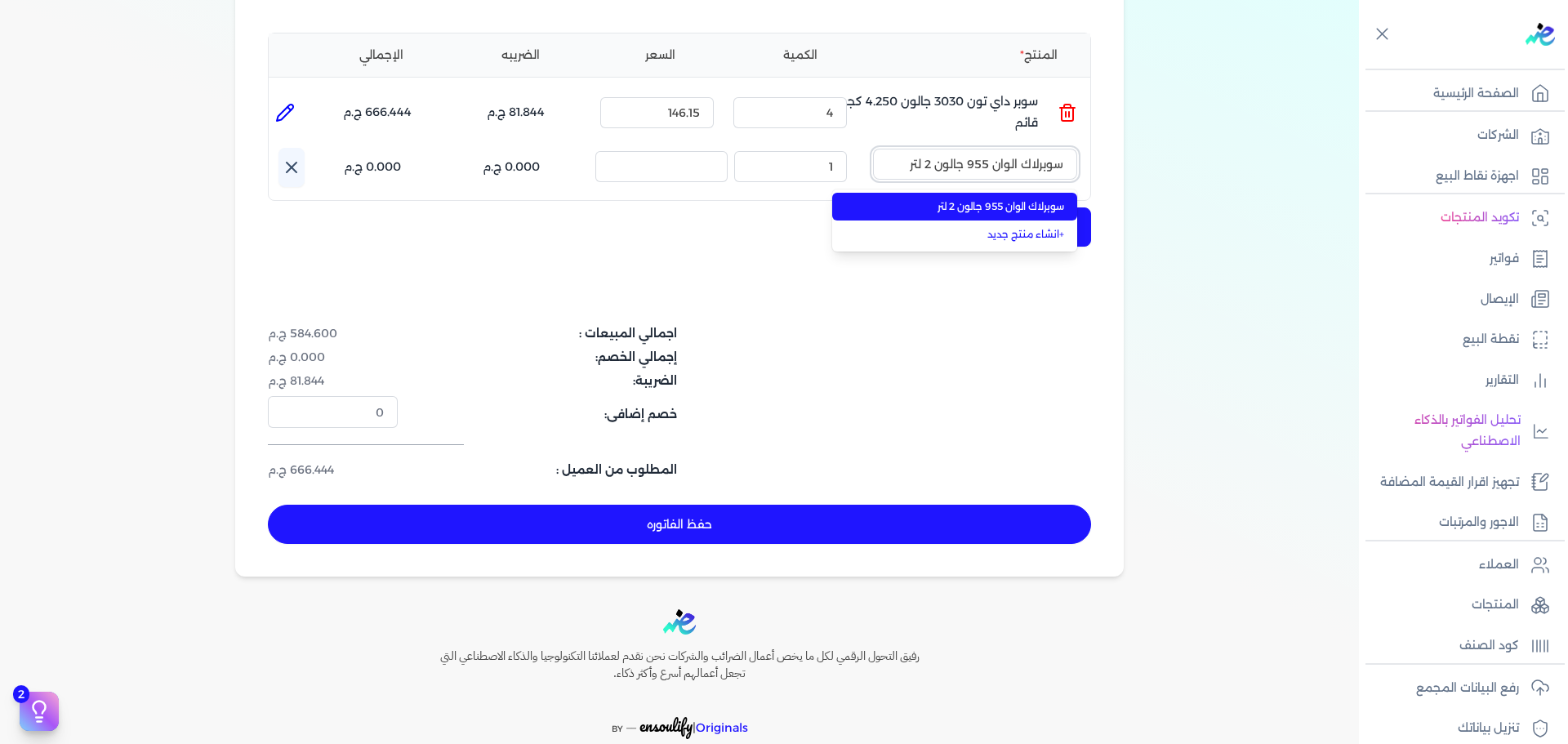
type input "سوبرلاك الوان 955 جالون 2 لتر"
click at [1004, 200] on span "سوبرلاك الوان 955 جالون 2 لتر" at bounding box center [964, 207] width 200 height 15
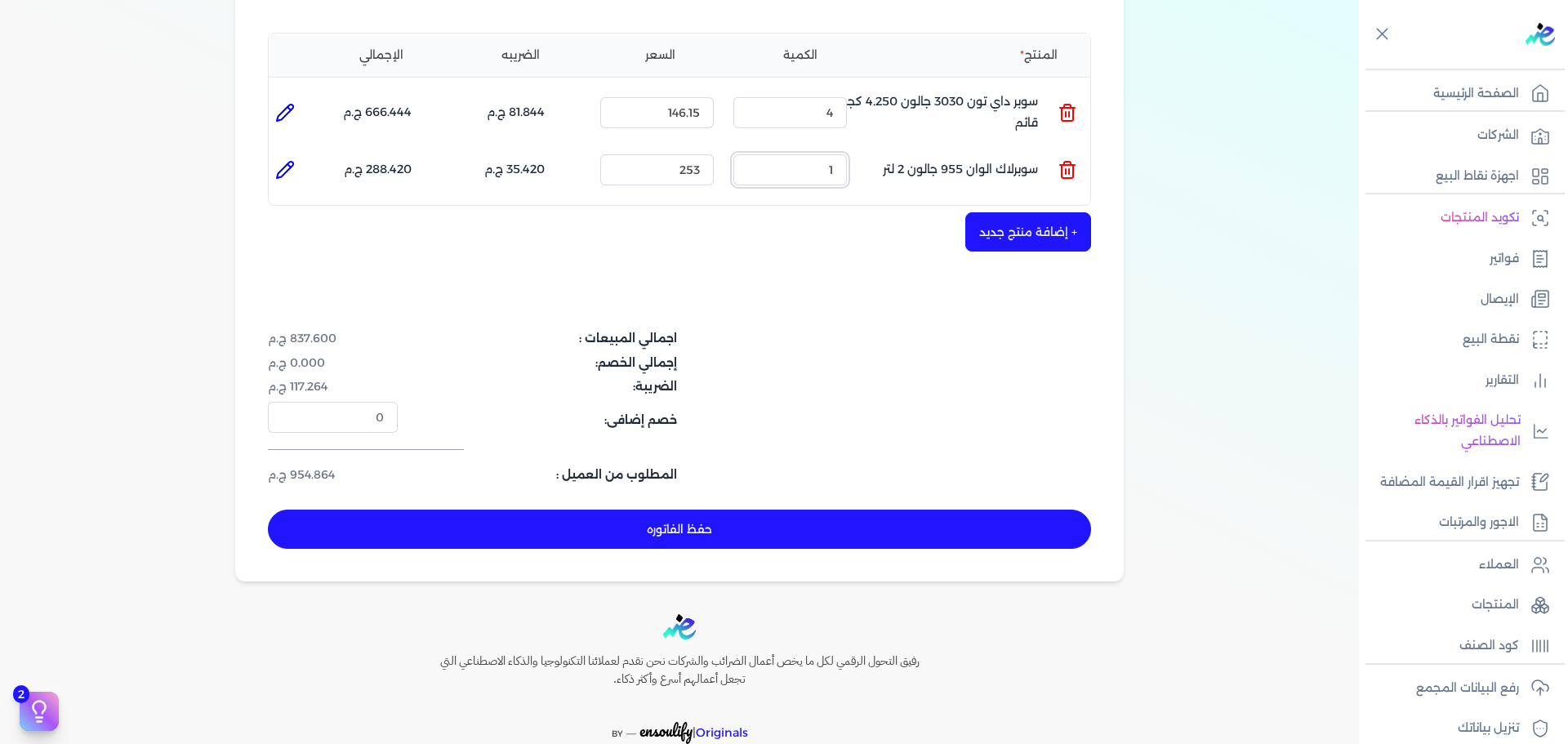
drag, startPoint x: 817, startPoint y: 143, endPoint x: 932, endPoint y: 123, distance: 116.7
click at [883, 148] on ul "المنتج : سوبرلاك الوان 955 جالون 2 لتر الكمية : 1 السعر : 253 الضريبه : 35.420 …" at bounding box center [679, 169] width 821 height 44
type input "4"
click at [799, 510] on button "حفظ الفاتوره" at bounding box center [679, 529] width 823 height 39
type input "[DATE]"
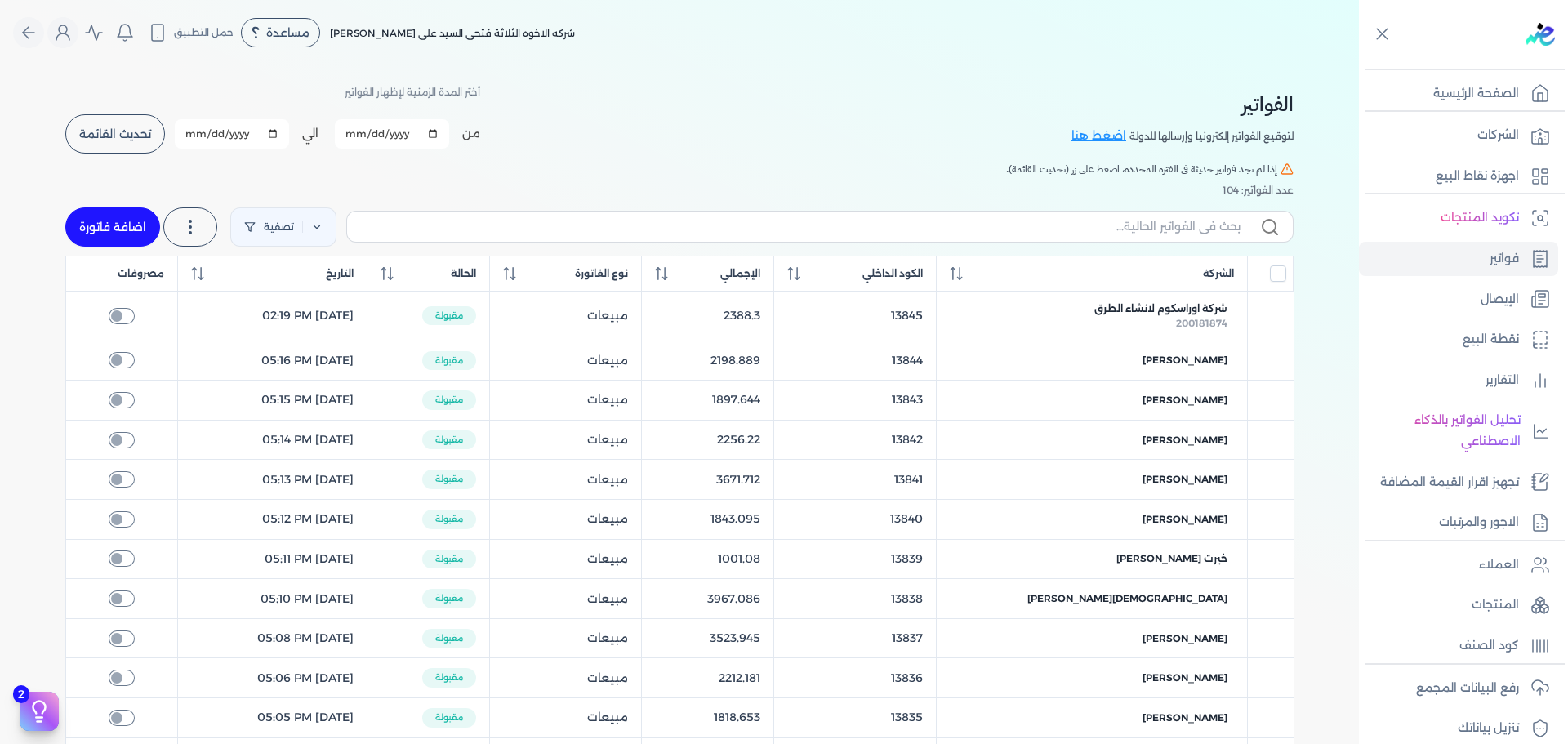
click at [136, 231] on link "اضافة فاتورة" at bounding box center [112, 227] width 94 height 39
select select "EGP"
select select "B"
select select "EGS"
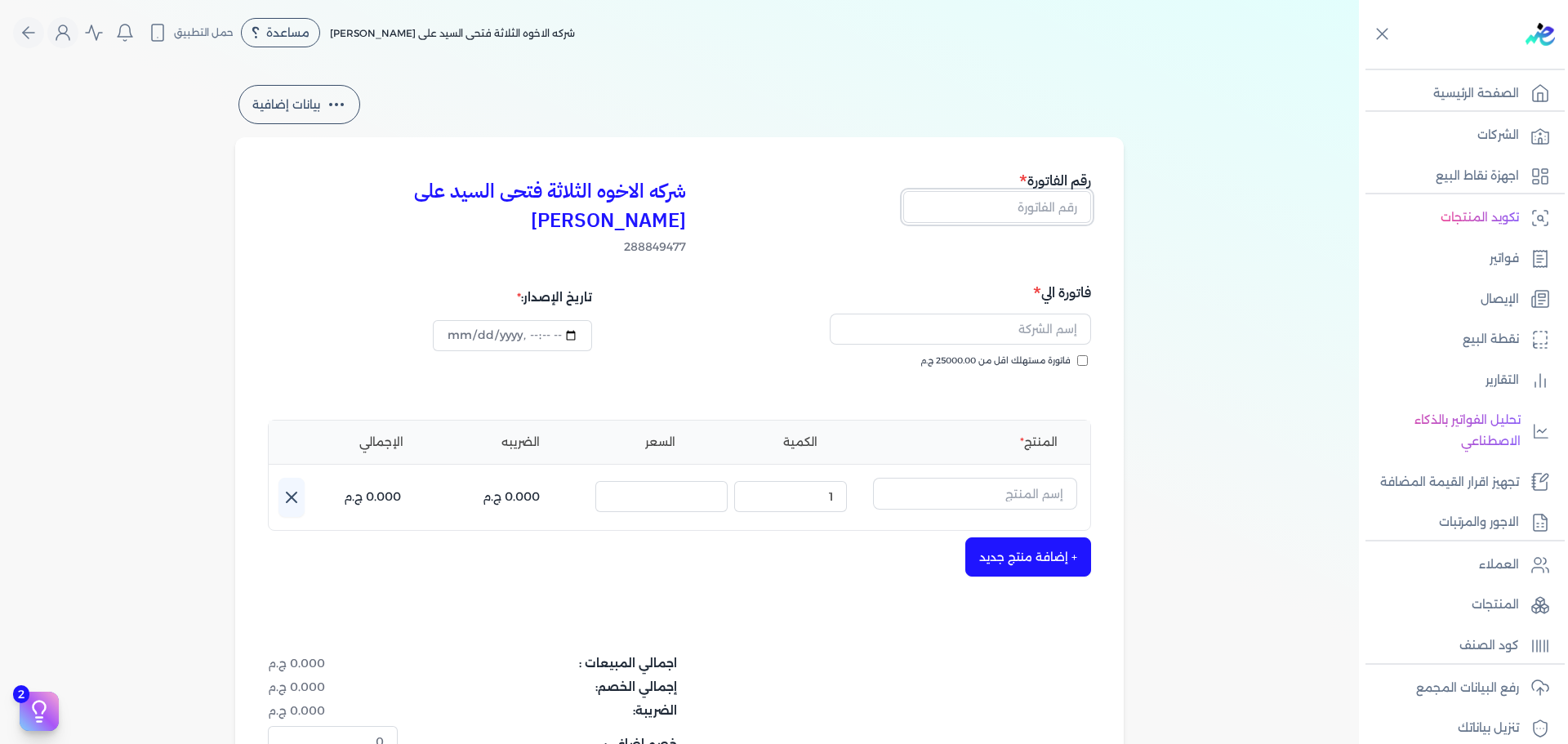
click at [1050, 216] on input "text" at bounding box center [996, 207] width 188 height 31
type input "13853"
click at [1053, 354] on span "فاتورة مستهلك اقل من 25000.00 ج.م" at bounding box center [995, 360] width 151 height 13
click at [1077, 355] on input "فاتورة مستهلك اقل من 25000.00 ج.م" at bounding box center [1082, 360] width 11 height 11
checkbox input "true"
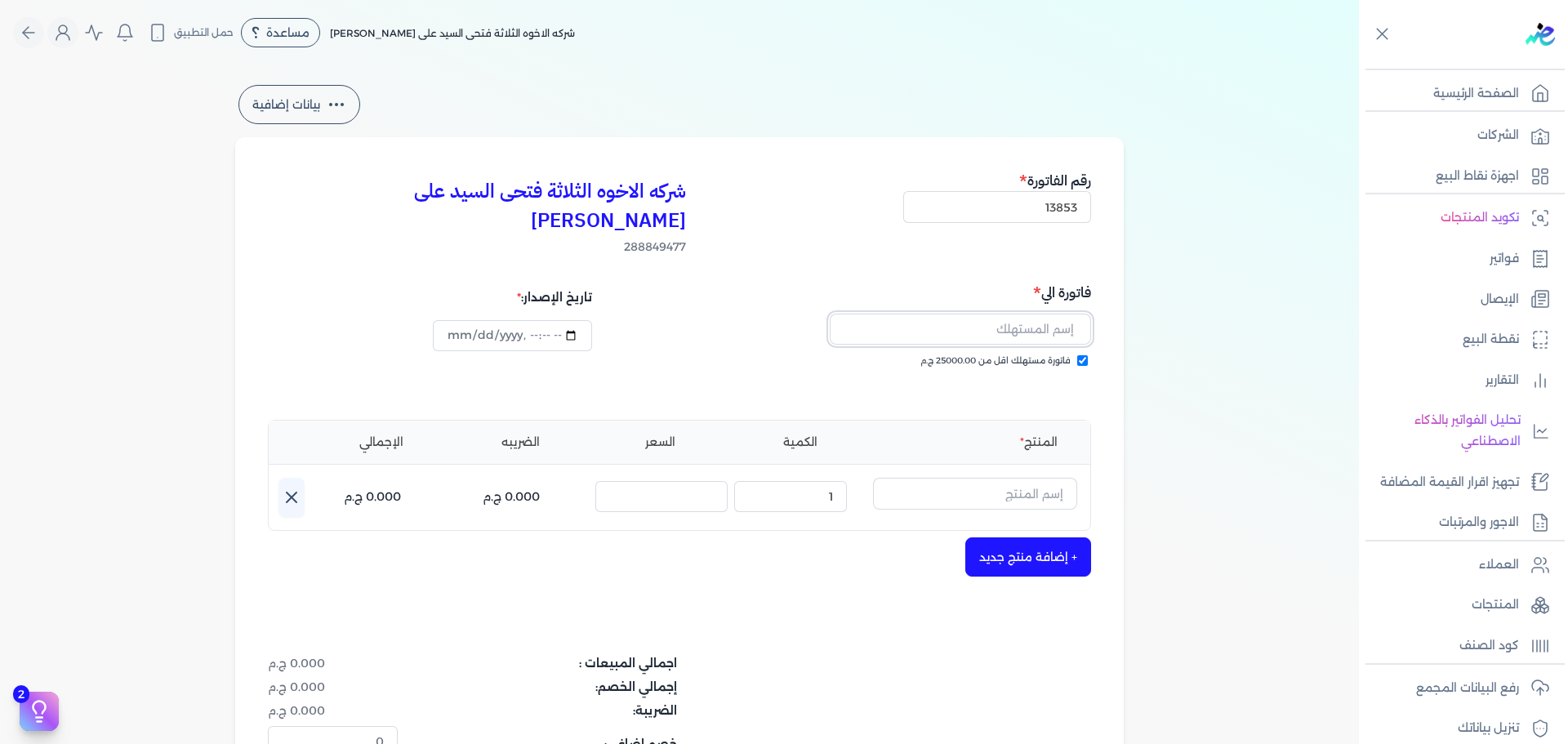
click at [1054, 314] on input "text" at bounding box center [961, 330] width 262 height 31
type input "[PERSON_NAME]"
click at [1021, 478] on input "text" at bounding box center [976, 494] width 205 height 31
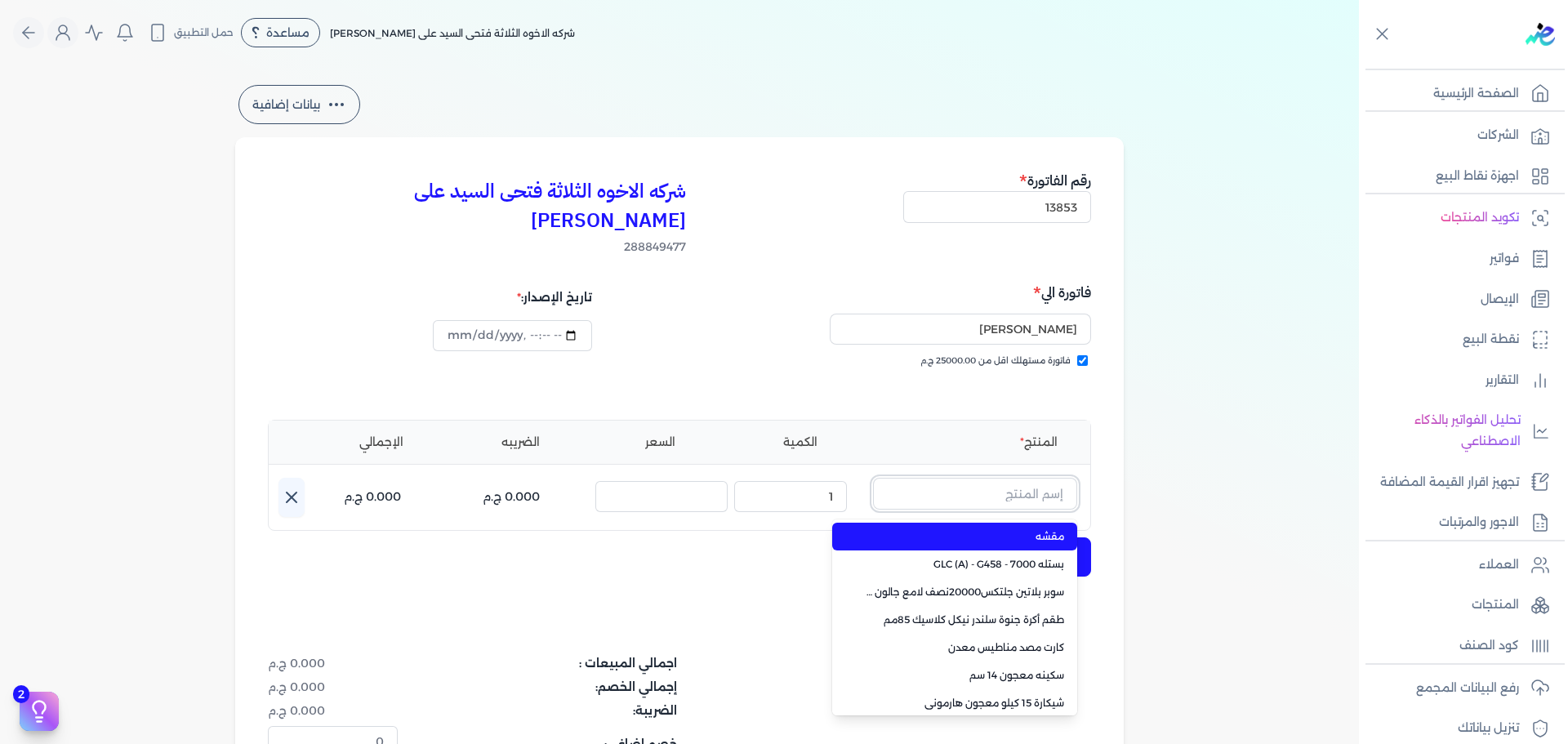
paste input "فرست كوت مط ابيض جالون 2.100 لتر"
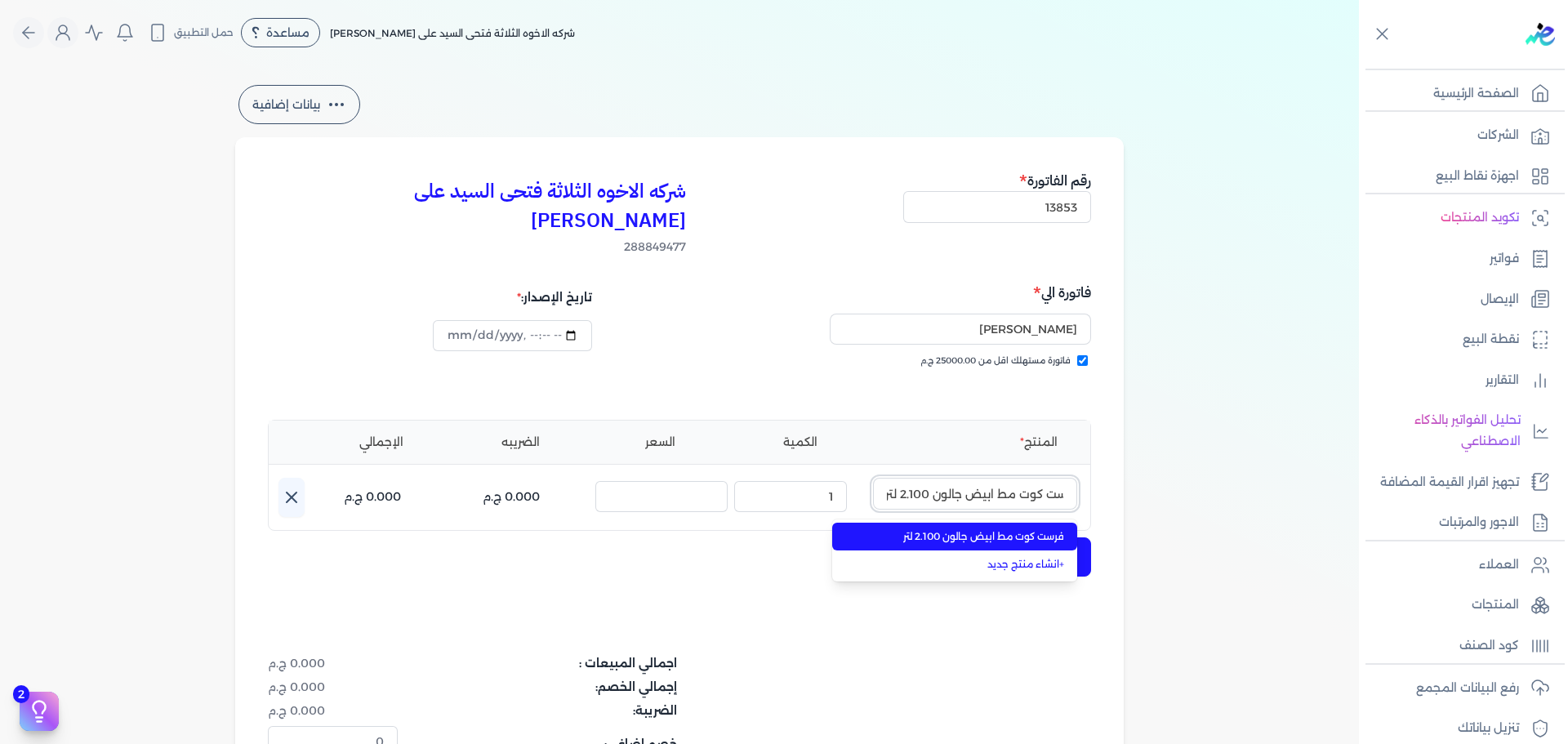
type input "فرست كوت مط ابيض جالون 2.100 لتر"
click at [1008, 529] on span "فرست كوت مط ابيض جالون 2.100 لتر" at bounding box center [964, 536] width 200 height 15
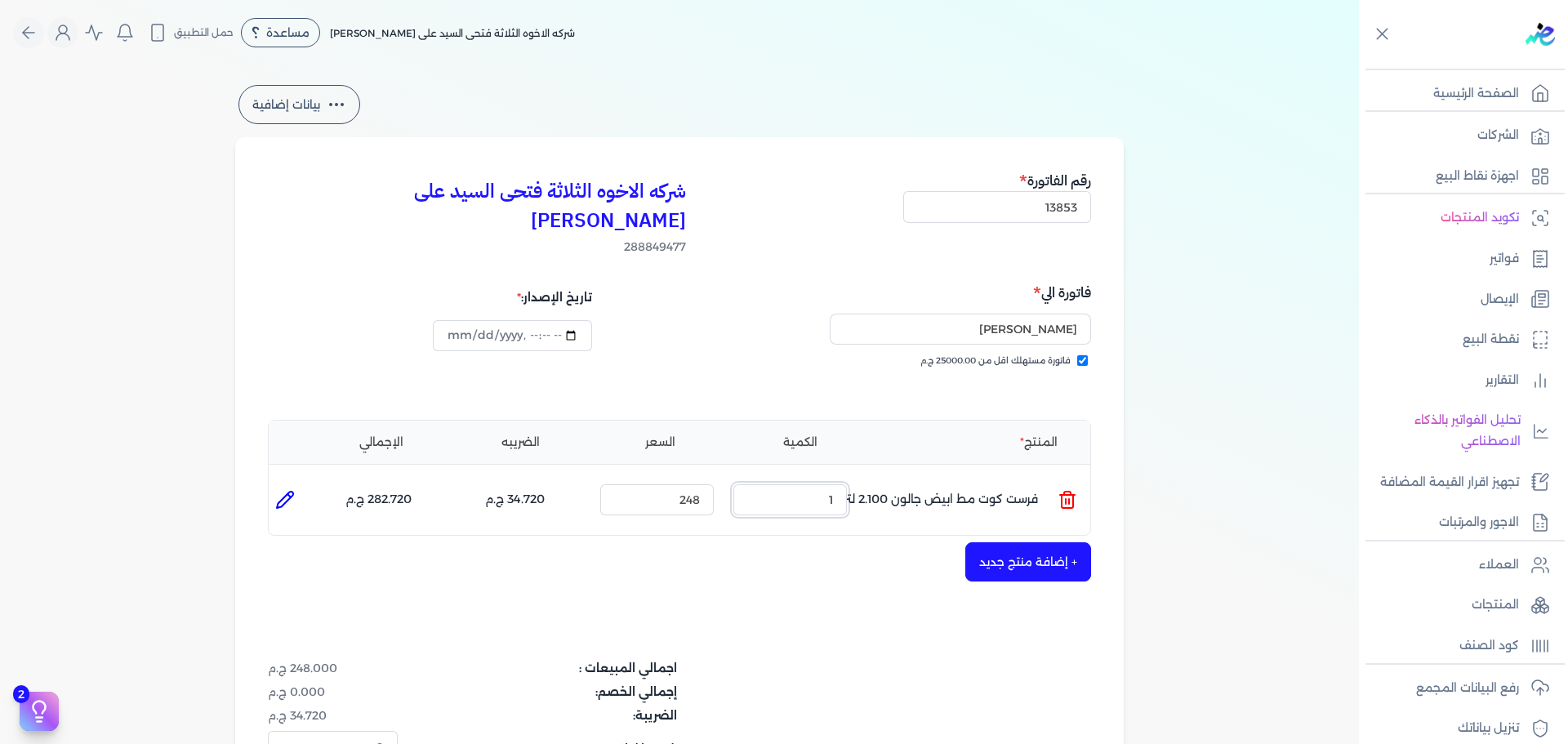
drag, startPoint x: 827, startPoint y: 477, endPoint x: 1021, endPoint y: 473, distance: 194.0
click at [1008, 478] on ul "المنتج : فرست كوت مط ابيض جالون 2.100 لتر الكمية : 1 السعر : 248 الضريبه : 34.7…" at bounding box center [679, 500] width 821 height 44
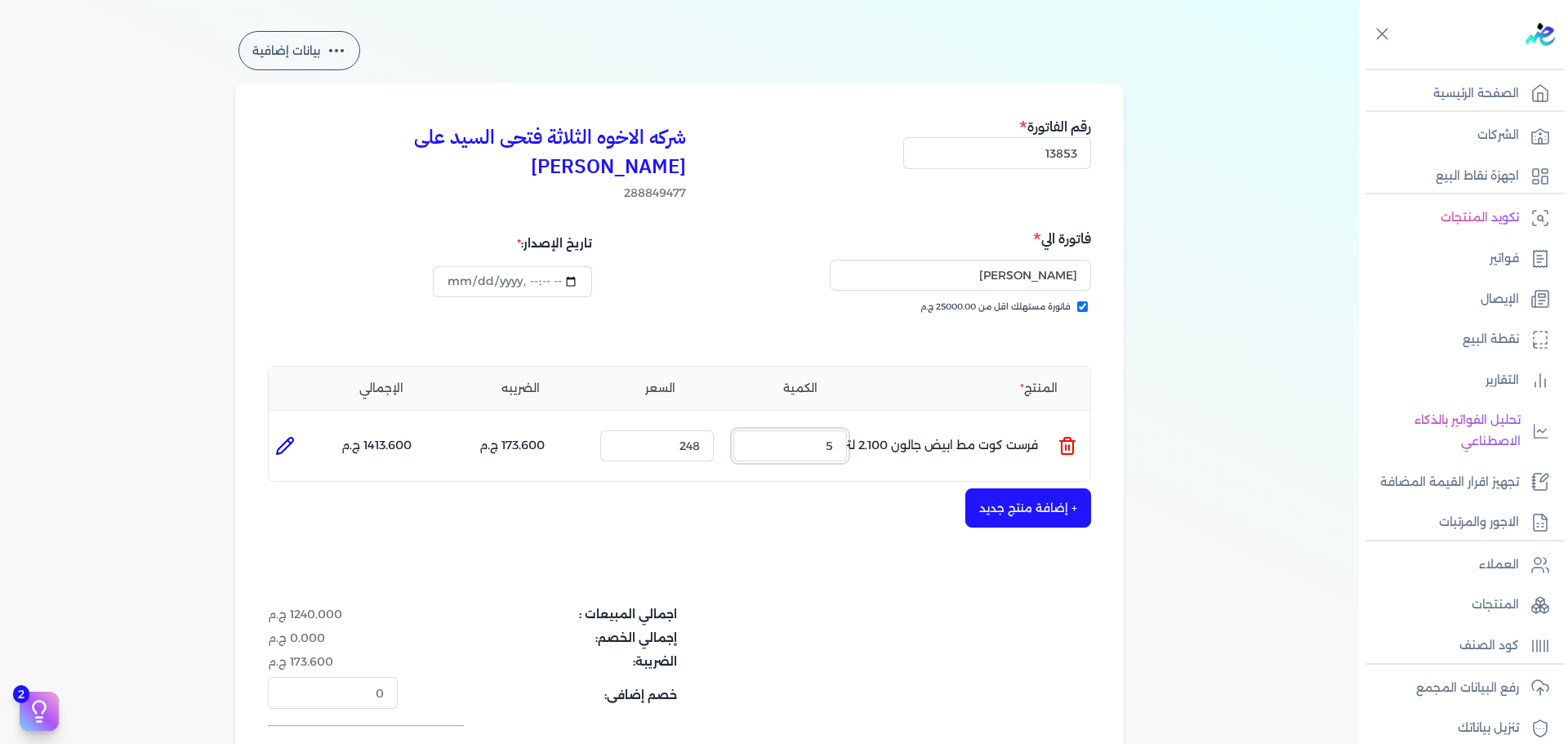
scroll to position [82, 0]
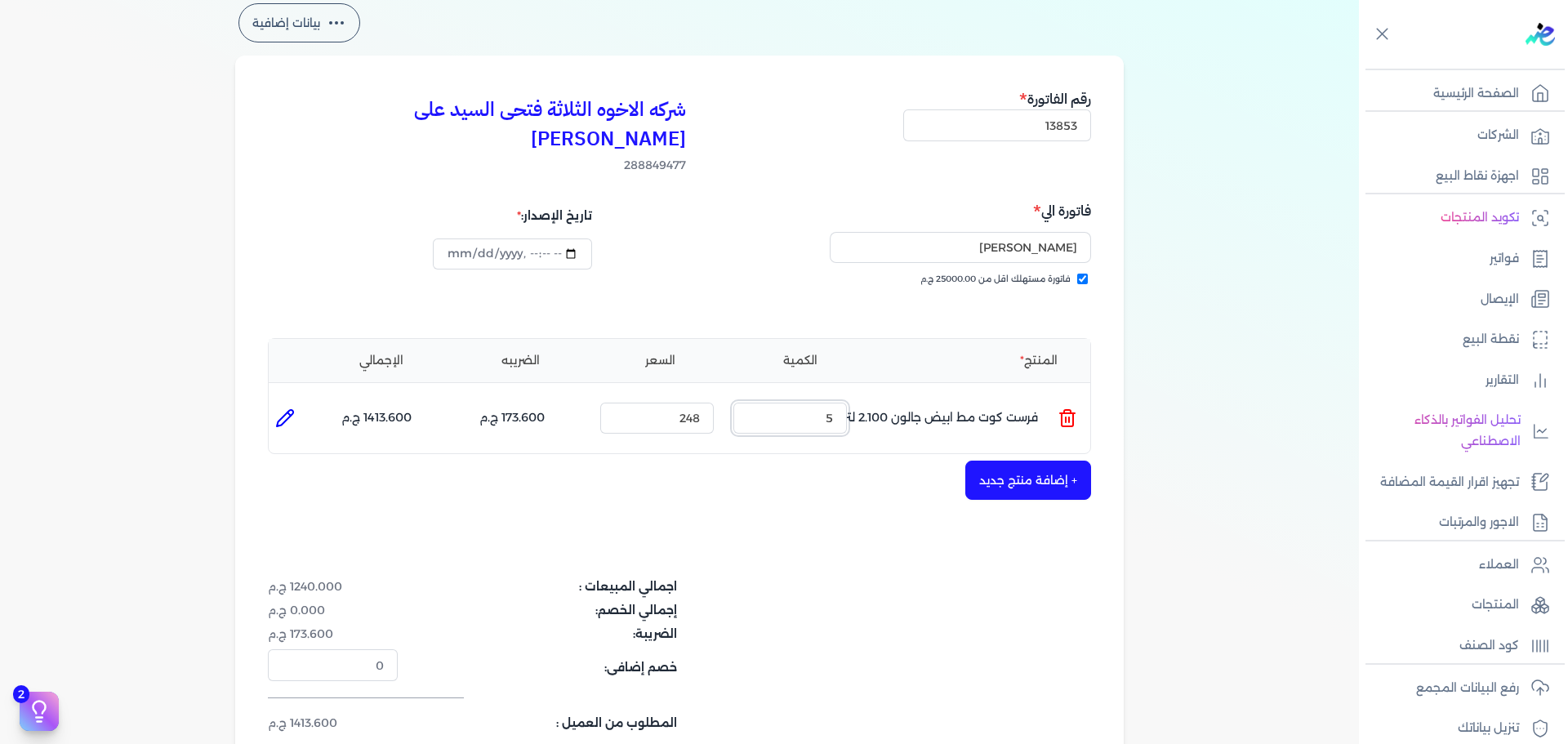
type input "5"
drag, startPoint x: 980, startPoint y: 392, endPoint x: 990, endPoint y: 391, distance: 10.0
click at [980, 397] on ul "المنتج : فرست كوت مط ابيض جالون 2.100 لتر الكمية : 5 السعر : 248 الضريبه : 173.…" at bounding box center [679, 418] width 821 height 44
type input "[DATE]T17:19:34"
type input "0"
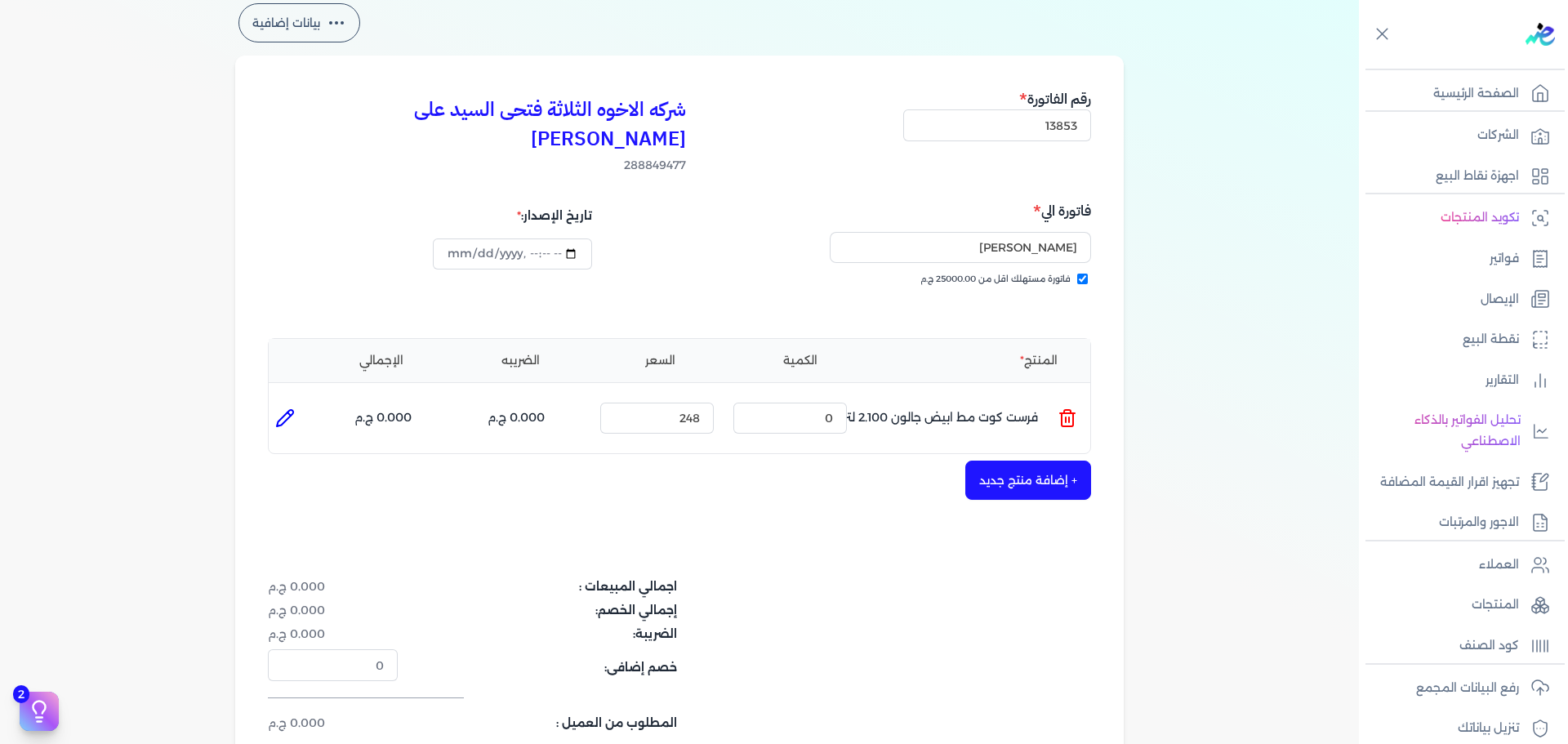
click at [1071, 408] on icon at bounding box center [1067, 418] width 20 height 20
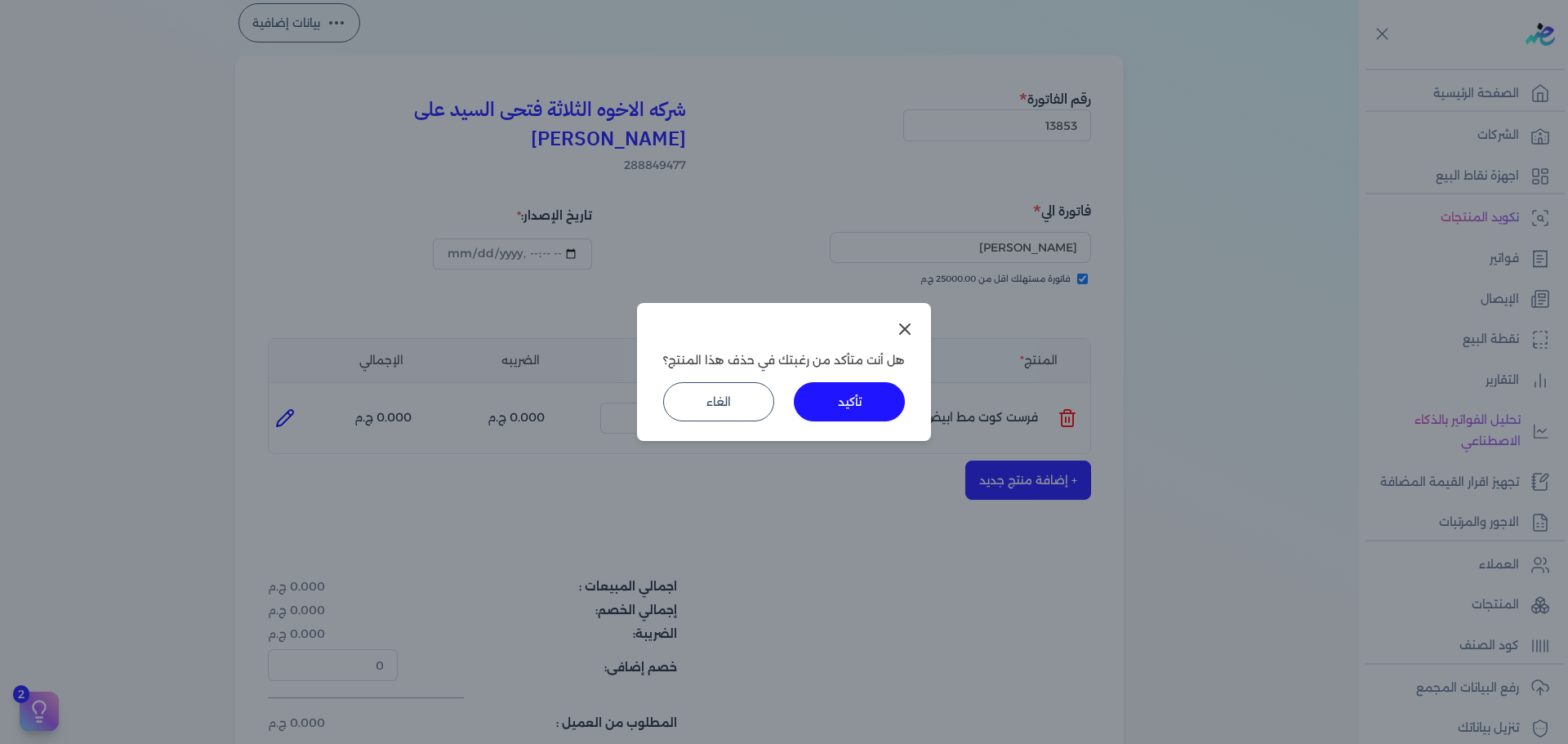
click at [841, 390] on button "تأكيد" at bounding box center [849, 403] width 111 height 39
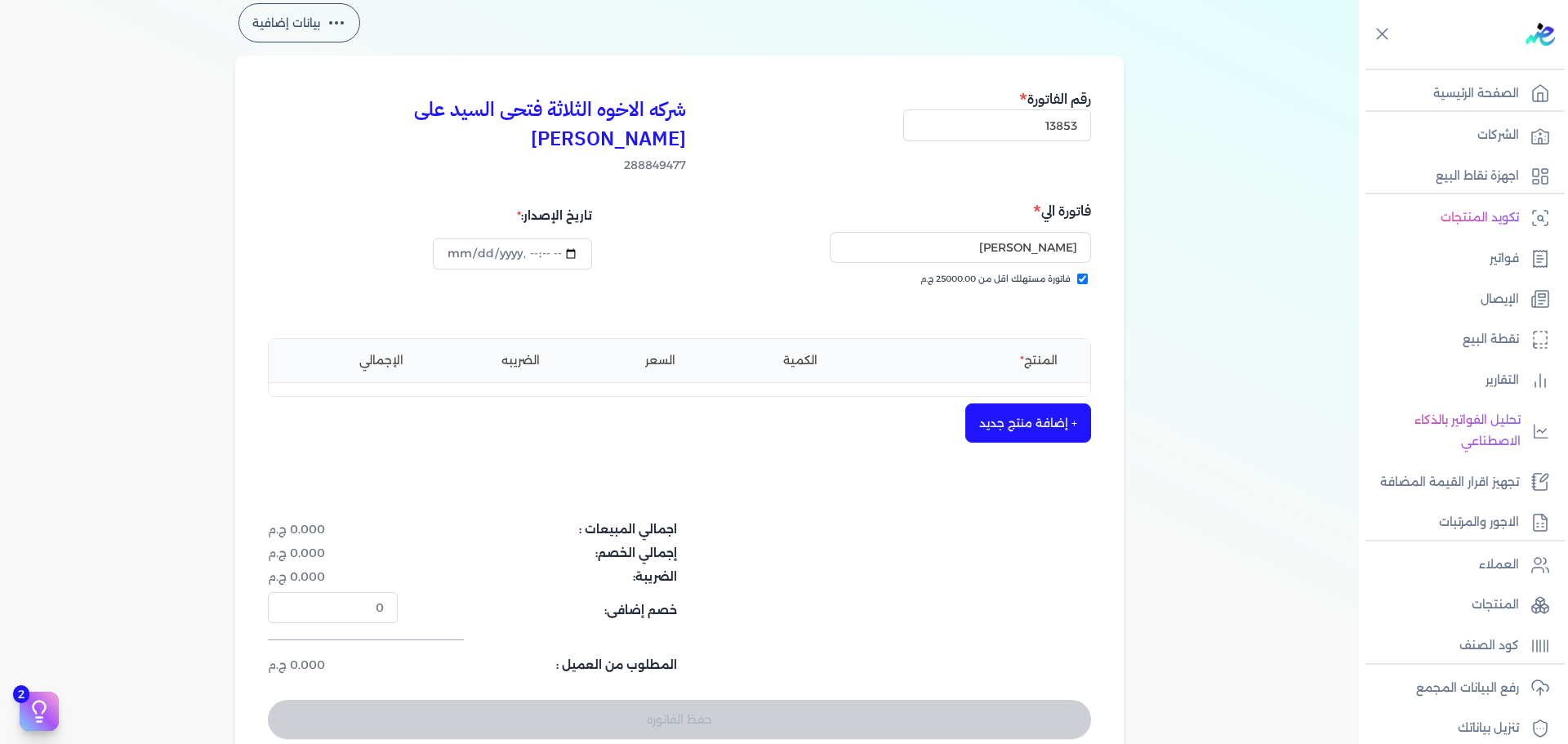
click at [1018, 403] on button "+ إضافة منتج جديد" at bounding box center [1028, 423] width 126 height 39
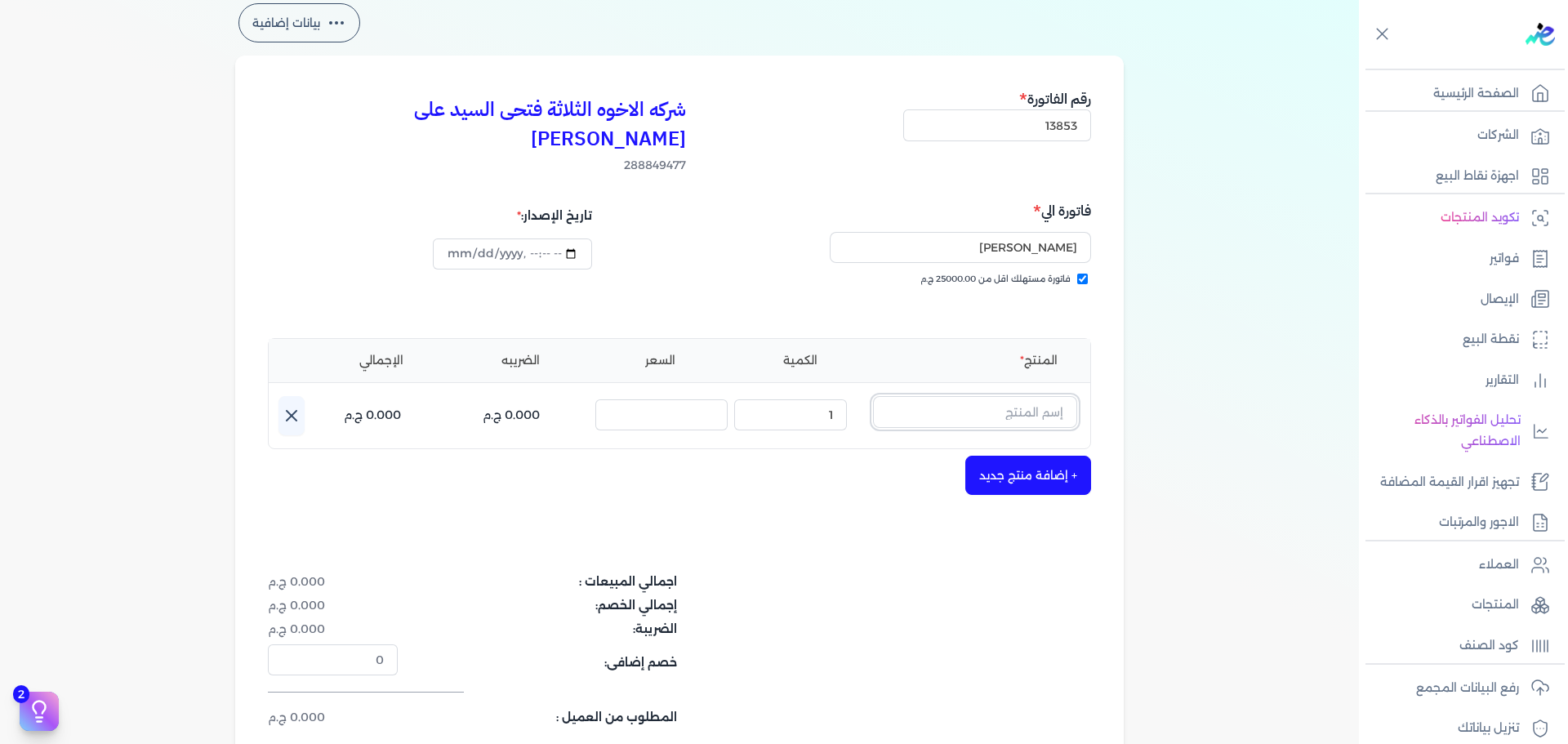
click at [1018, 398] on input "text" at bounding box center [976, 412] width 205 height 31
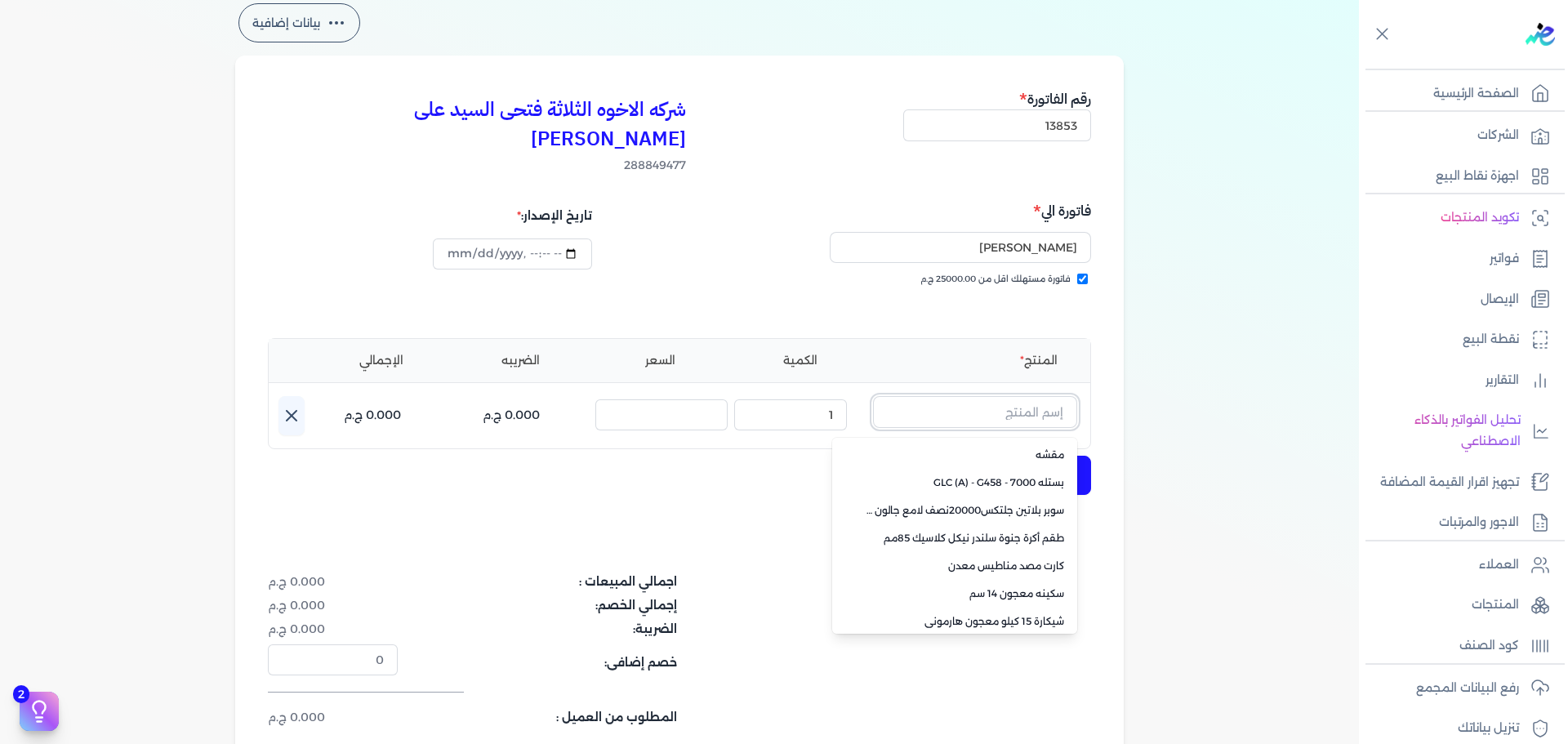
paste input "فرست كوت مط ابيض جالون 3.750 لتر كومبو"
type input "فرست كوت مط ابيض جالون 3.750 لتر كومبو"
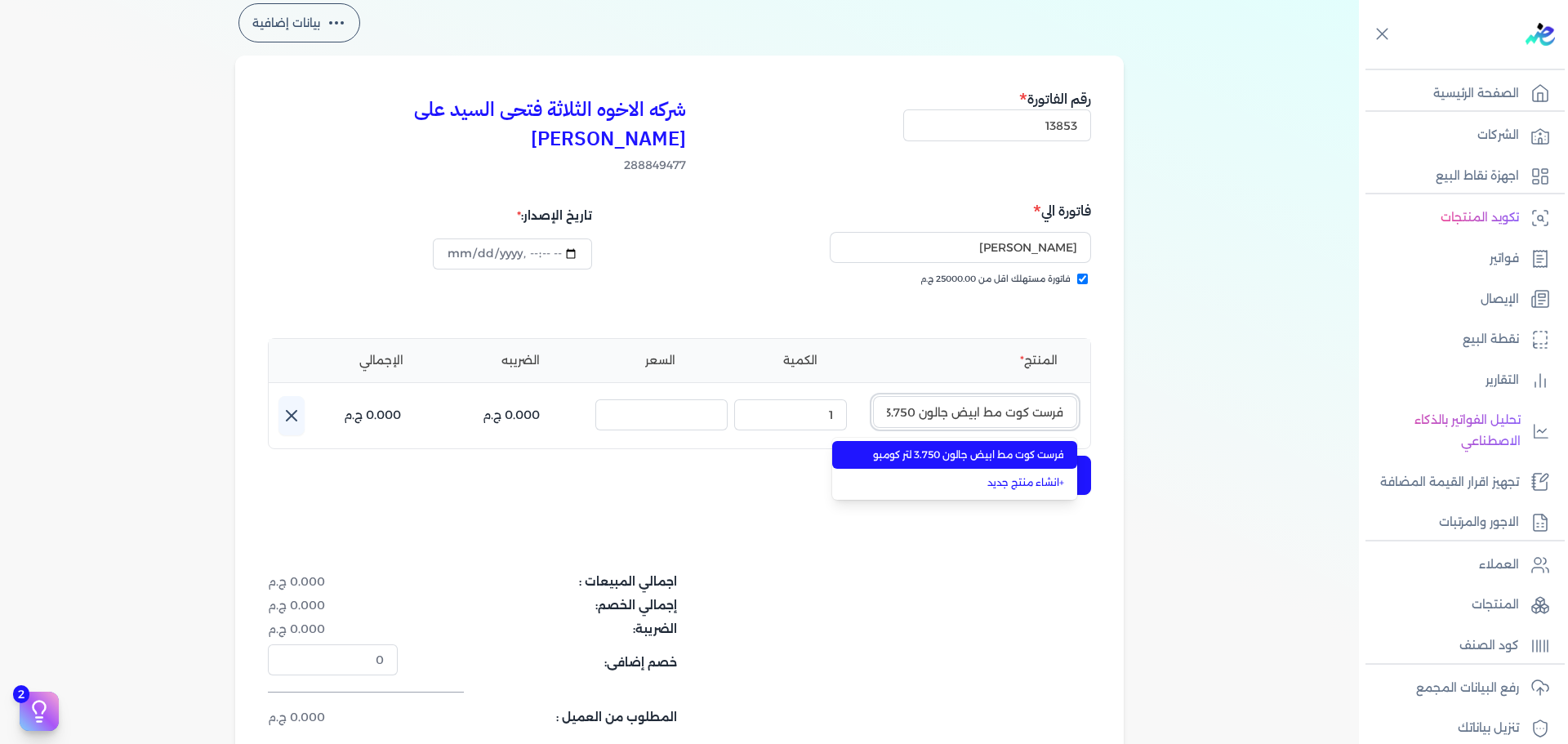
scroll to position [0, -50]
click at [1022, 448] on span "فرست كوت مط ابيض جالون 3.750 لتر كومبو" at bounding box center [964, 455] width 200 height 15
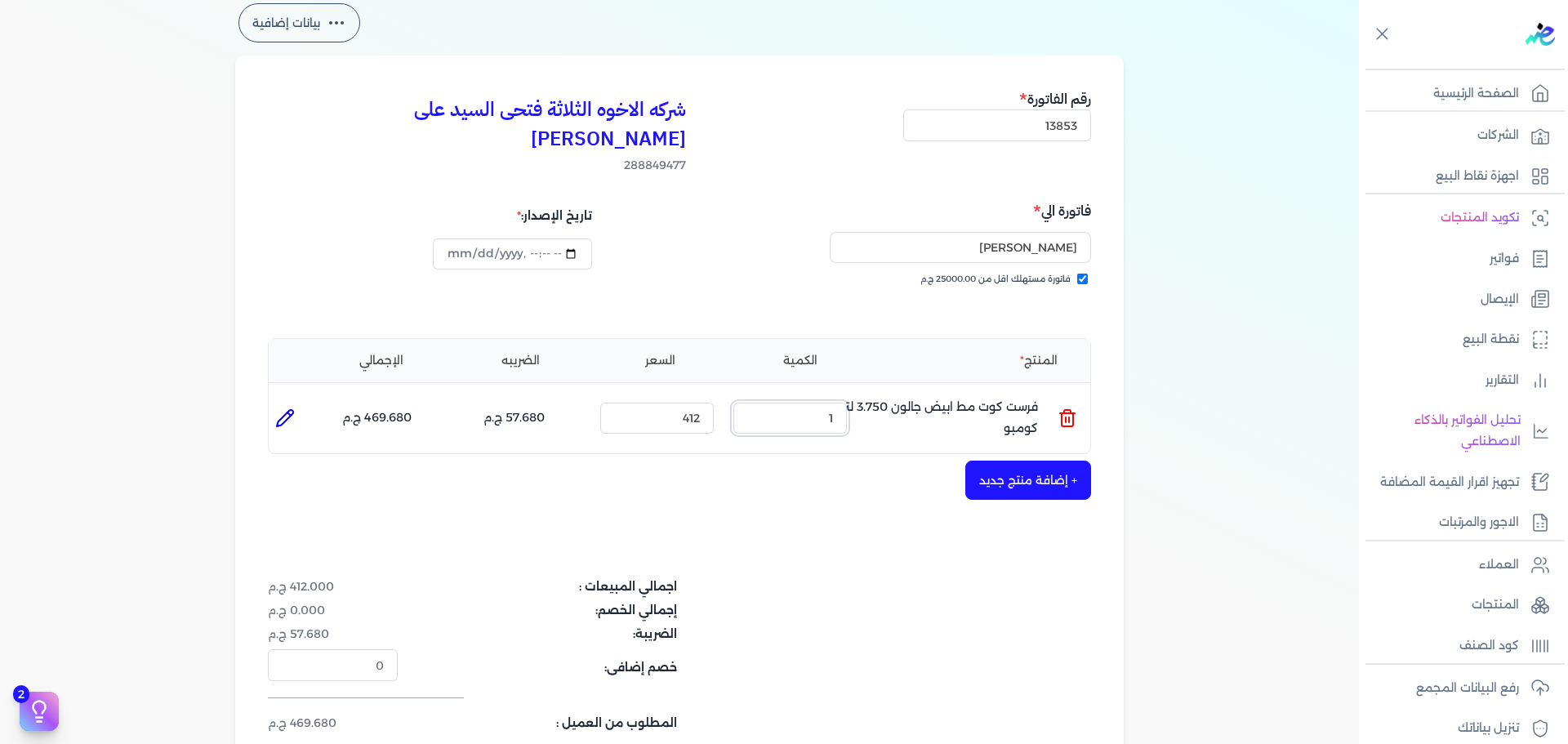
drag, startPoint x: 792, startPoint y: 398, endPoint x: 1119, endPoint y: 358, distance: 329.4
click at [1037, 397] on ul "المنتج : فرست كوت مط ابيض جالون 3.750 لتر كومبو الكمية : 1 السعر : 412 الضريبه …" at bounding box center [679, 418] width 821 height 44
type input "4"
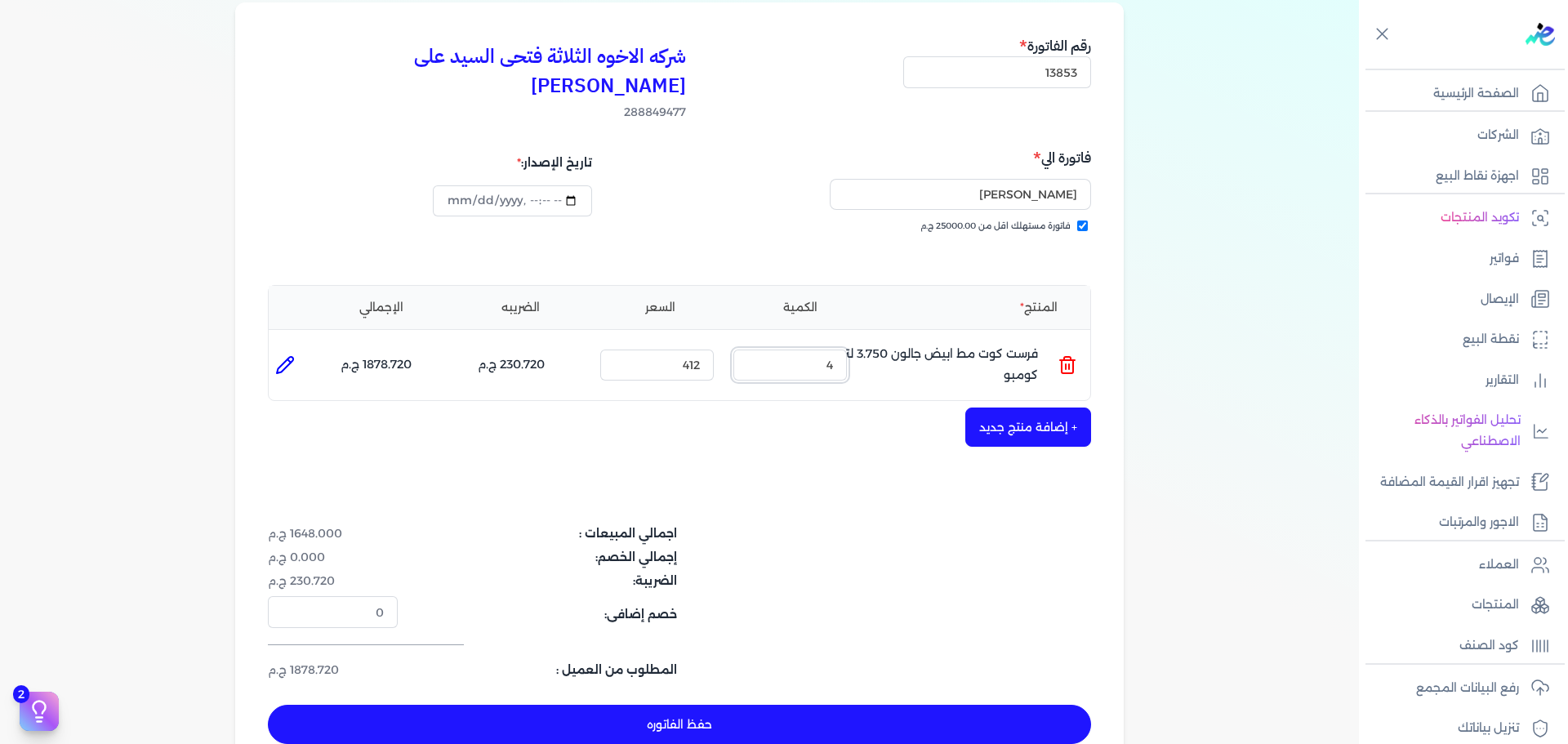
scroll to position [163, 0]
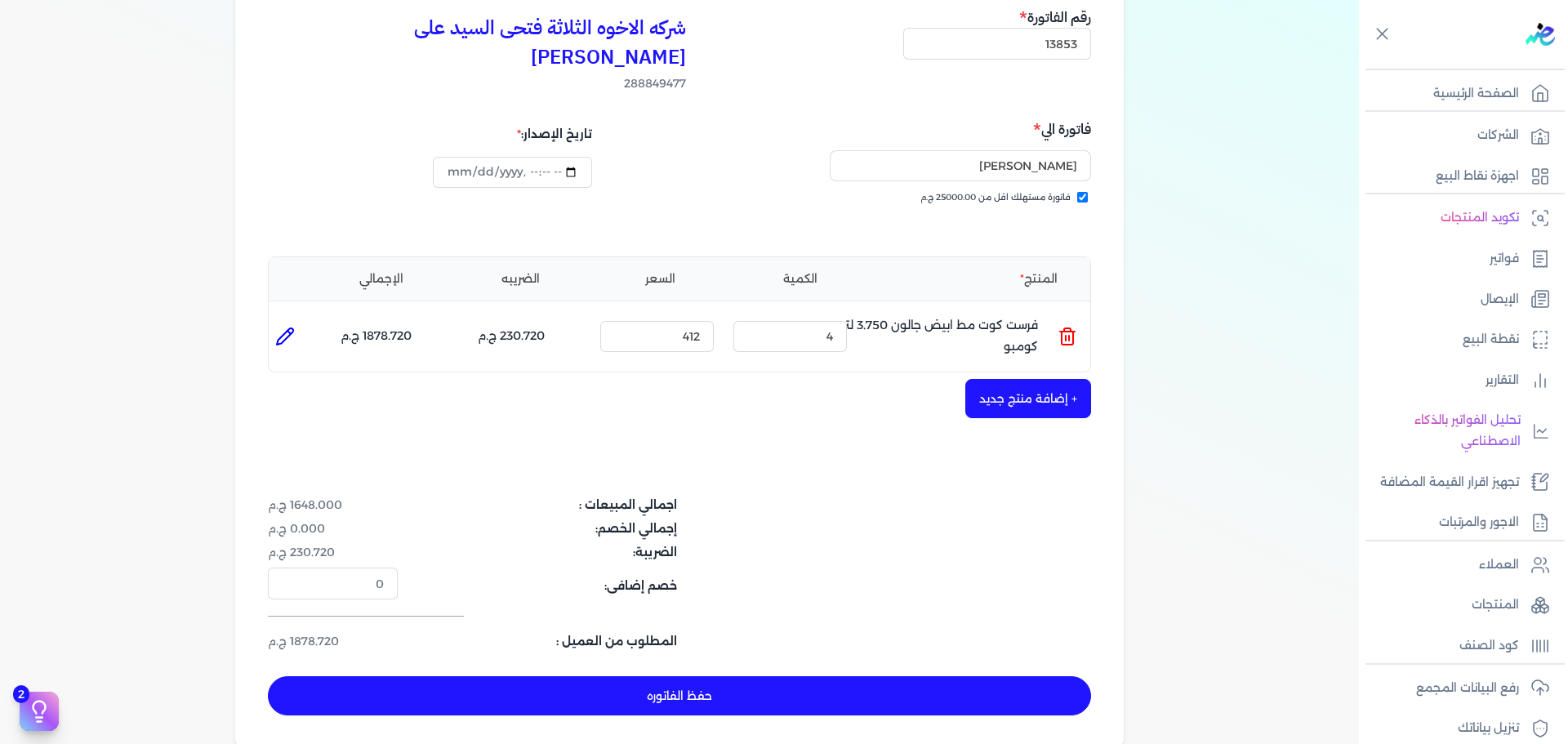
click at [933, 677] on button "حفظ الفاتوره" at bounding box center [679, 697] width 823 height 39
type input "[DATE]"
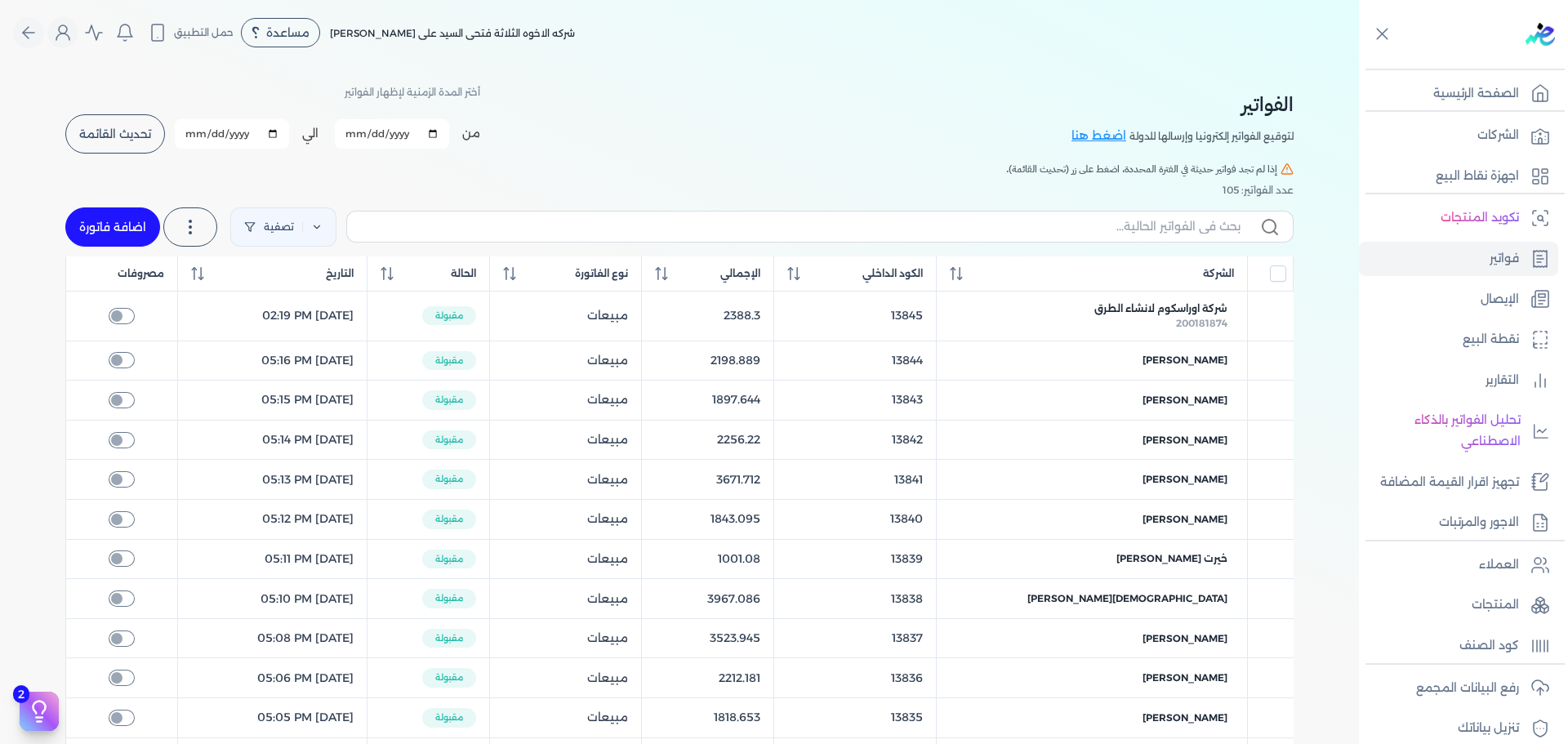
click at [113, 218] on link "اضافة فاتورة" at bounding box center [112, 227] width 94 height 39
select select "EGP"
select select "B"
select select "EGS"
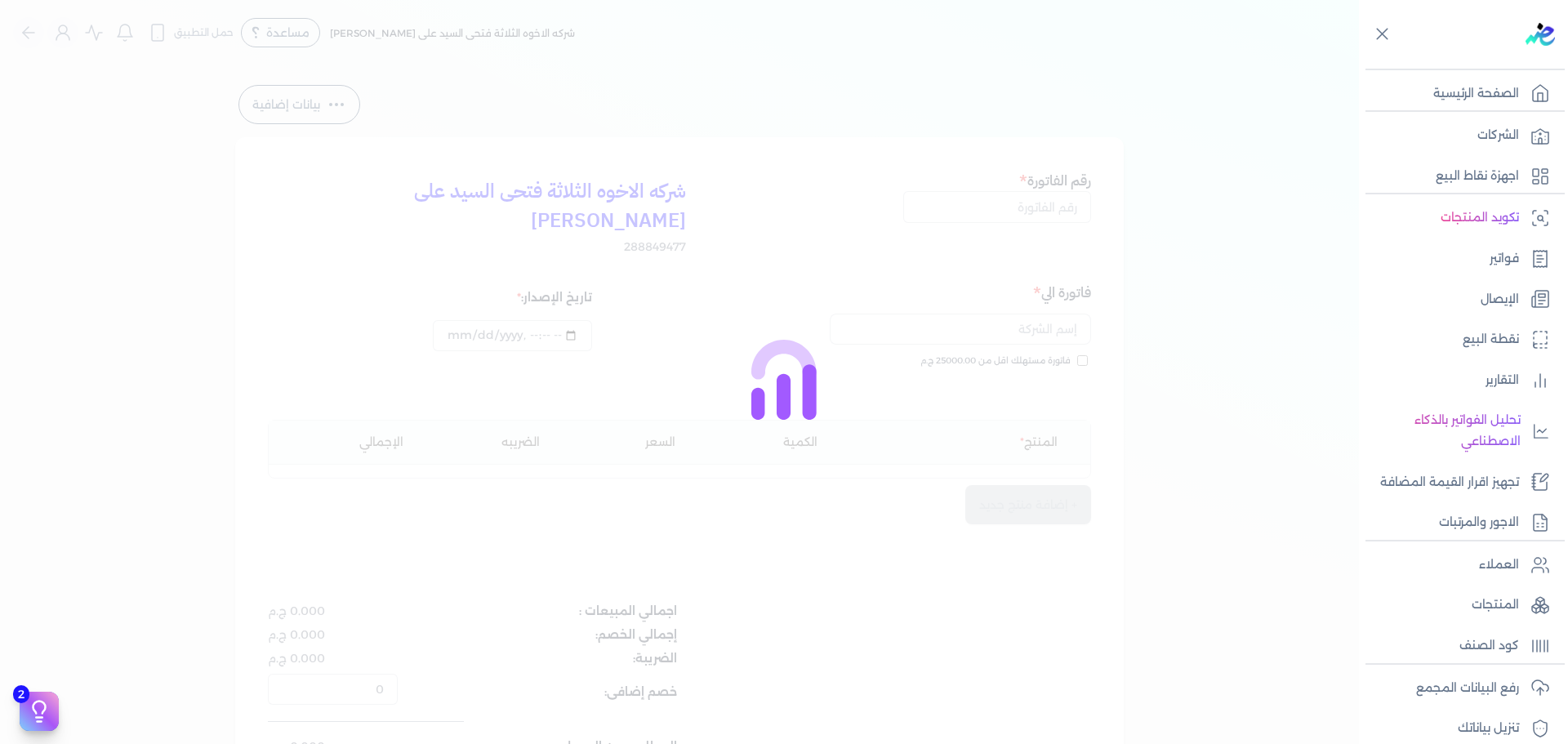
click at [1053, 205] on div "برجاء مراجعة صحة رقم التسجيل الضريبي : 288849477 من هنا Dismiss ✕ ✕ استهلكت 100…" at bounding box center [784, 372] width 1568 height 744
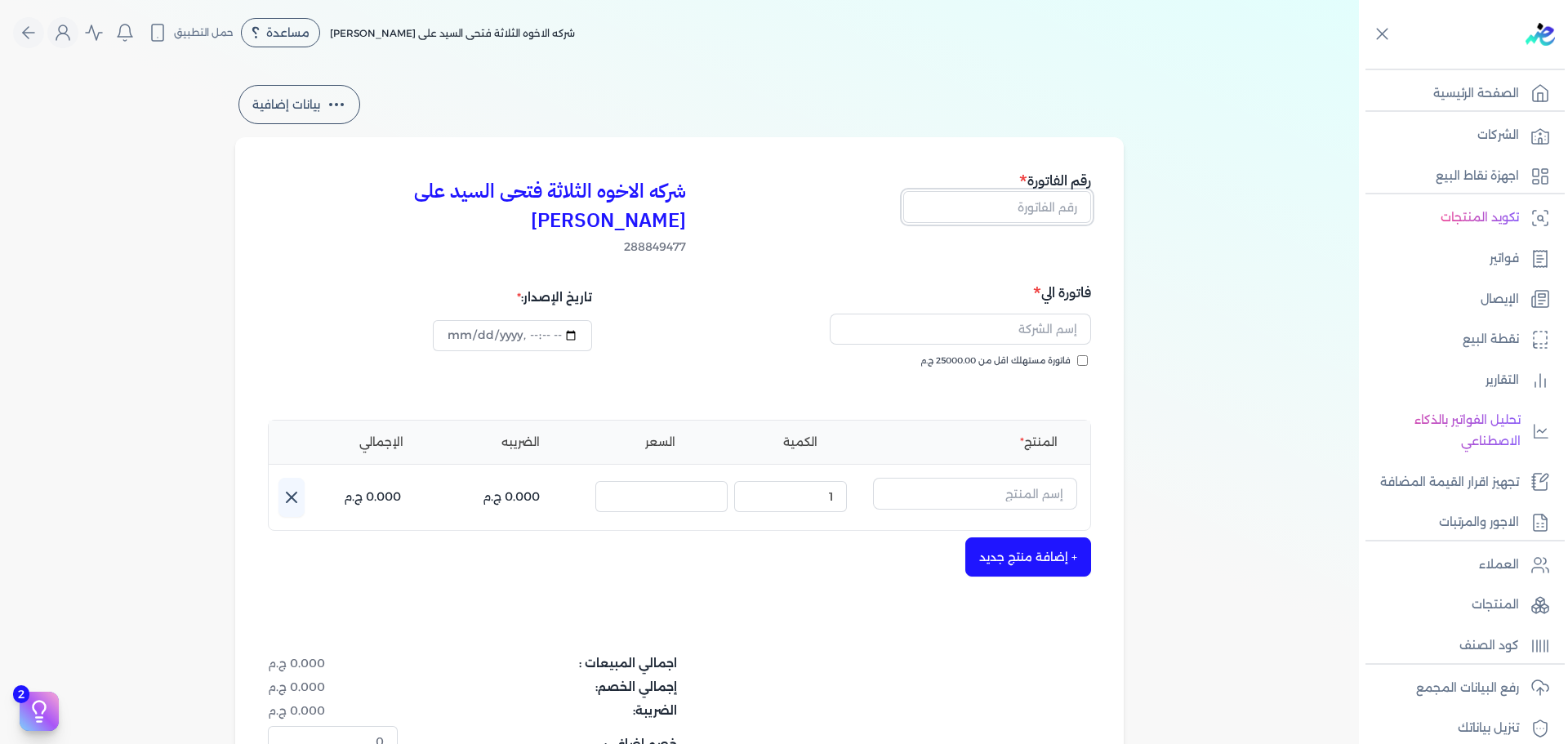
click at [1053, 205] on input "text" at bounding box center [996, 207] width 188 height 31
type input "13854"
click at [1076, 354] on label "فاتورة مستهلك اقل من 25000.00 ج.م" at bounding box center [1004, 360] width 167 height 13
click at [1077, 355] on input "فاتورة مستهلك اقل من 25000.00 ج.م" at bounding box center [1082, 360] width 11 height 11
checkbox input "true"
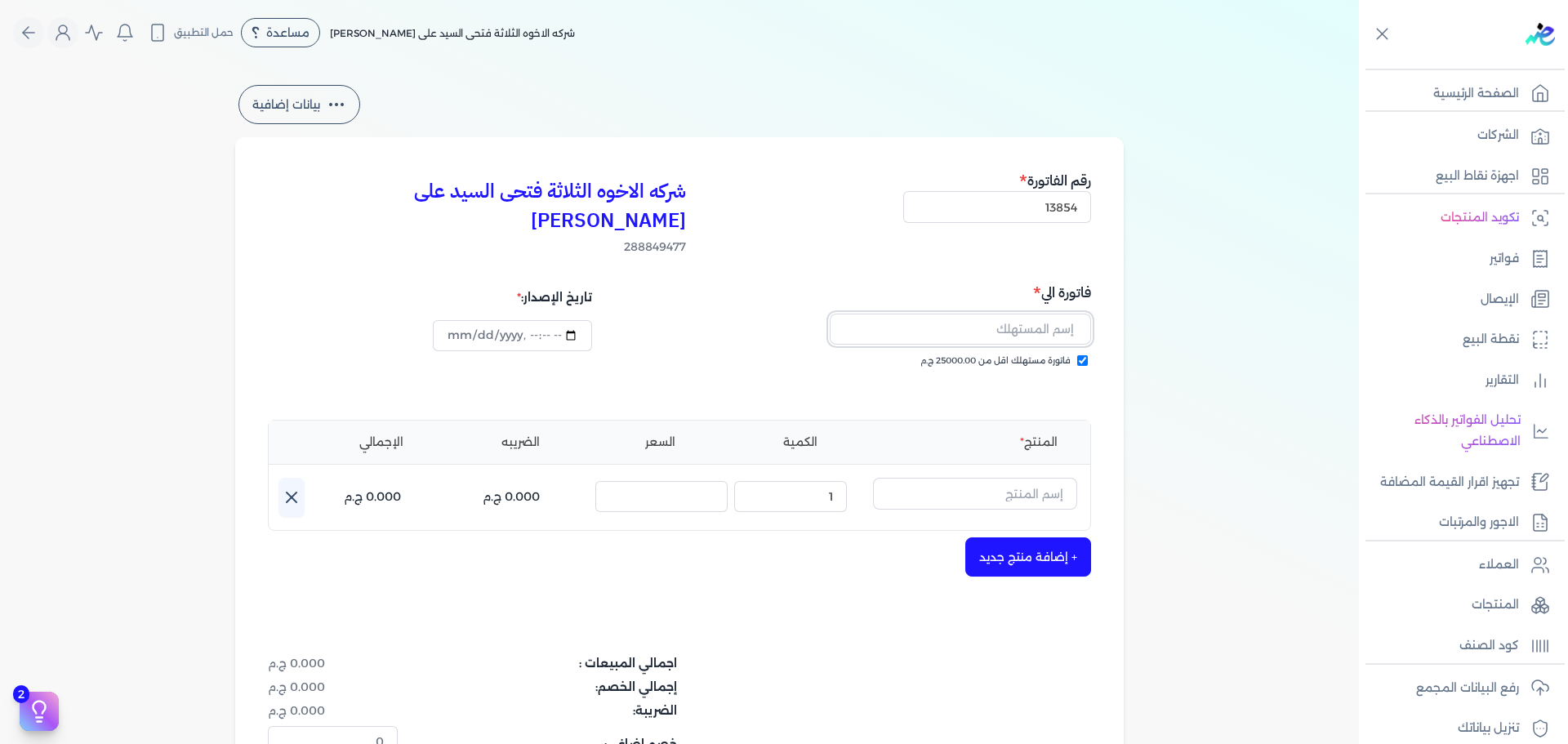
drag, startPoint x: 1071, startPoint y: 325, endPoint x: 1054, endPoint y: 302, distance: 28.6
click at [1049, 314] on input "text" at bounding box center [961, 330] width 262 height 31
type input "كرم [PERSON_NAME]"
click at [1034, 478] on input "text" at bounding box center [976, 494] width 205 height 31
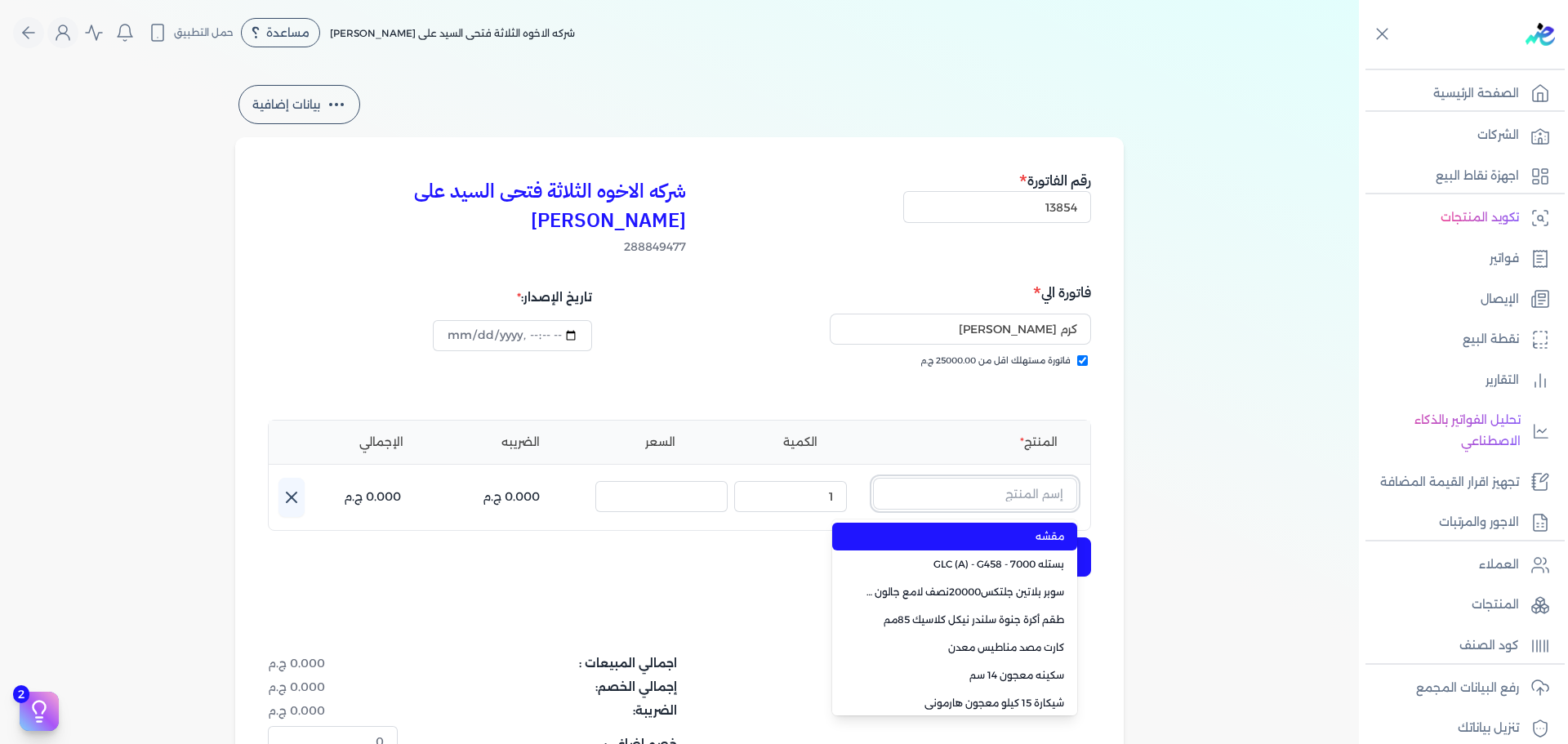
paste input "معجون داي تون 100 علبة 1 كجم"
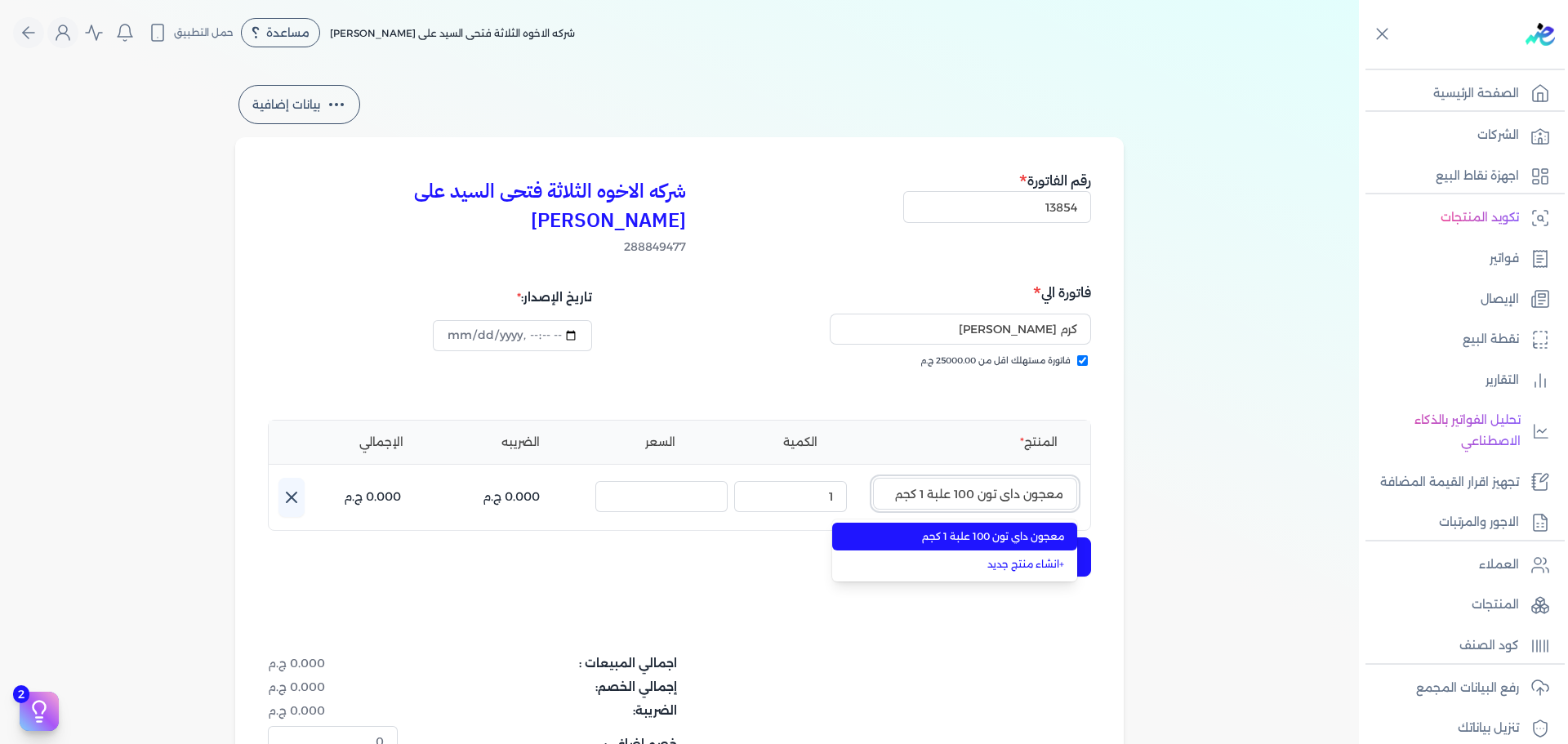
type input "معجون داي تون 100 علبة 1 كجم"
click at [1015, 529] on span "معجون داي تون 100 علبة 1 كجم" at bounding box center [964, 536] width 200 height 15
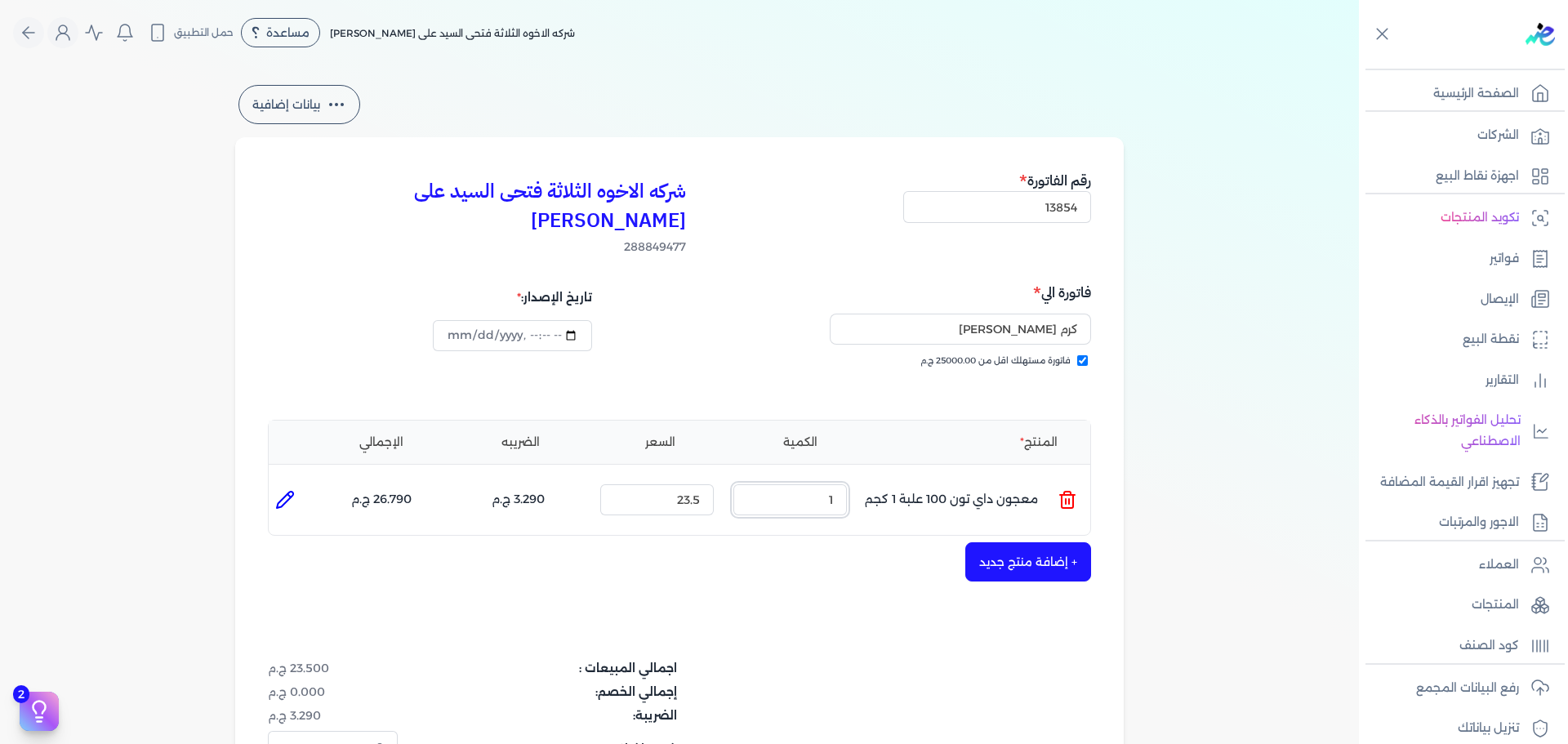
drag, startPoint x: 800, startPoint y: 475, endPoint x: 1000, endPoint y: 451, distance: 201.4
click at [990, 478] on ul "المنتج : معجون داي تون 100 علبة 1 كجم الكمية : 1 السعر : 23.5 الضريبه : 3.290 ج…" at bounding box center [679, 500] width 821 height 44
click at [992, 478] on ul "المنتج : معجون داي تون 100 علبة 1 كجم الكمية : 4 السعر : 23.5 الضريبه : 13.160 …" at bounding box center [679, 500] width 821 height 44
type input "10"
click at [1041, 542] on button "+ إضافة منتج جديد" at bounding box center [1028, 562] width 126 height 39
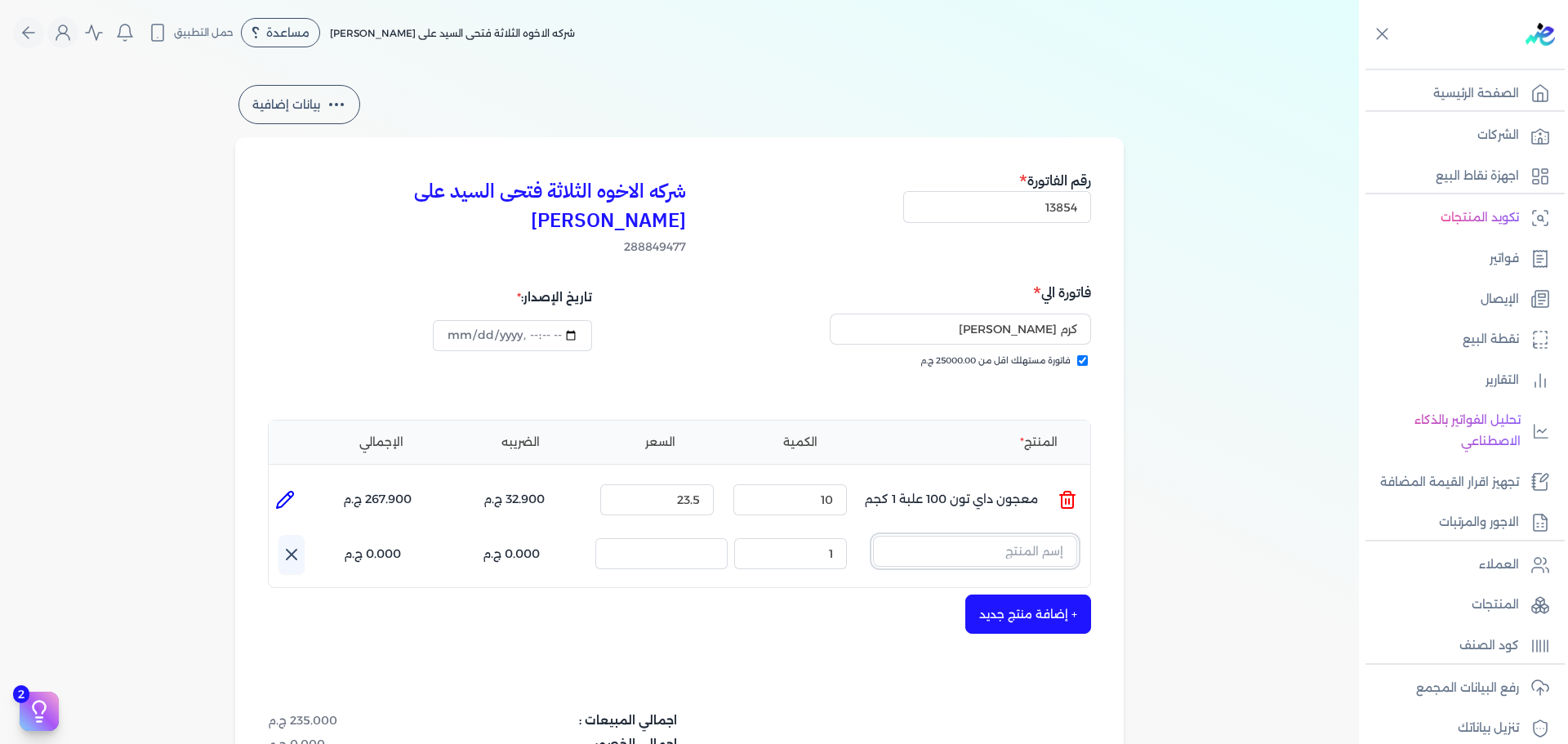
click at [992, 536] on input "text" at bounding box center [976, 552] width 205 height 31
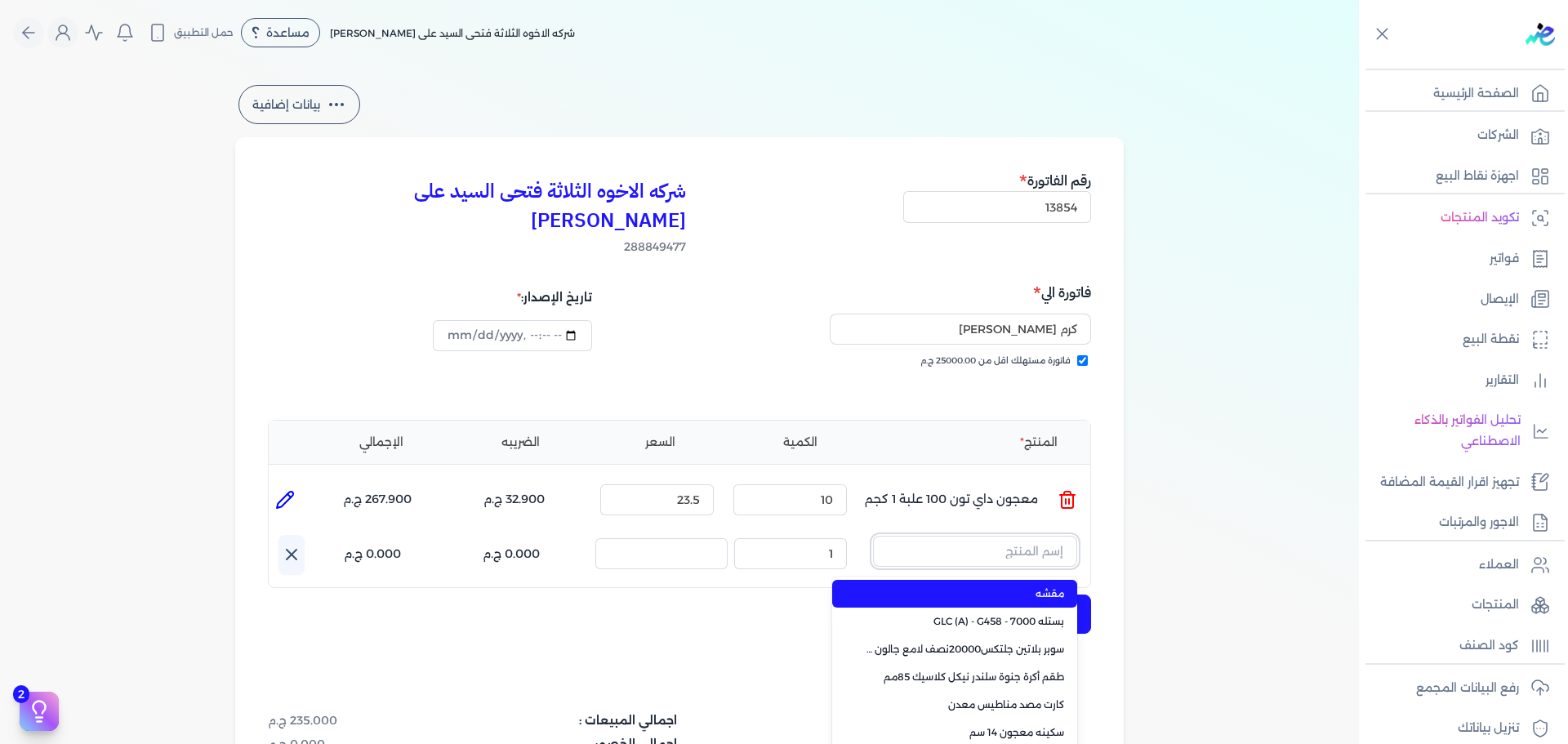
paste input "معجون داي تون 100 علبة 1 كجم"
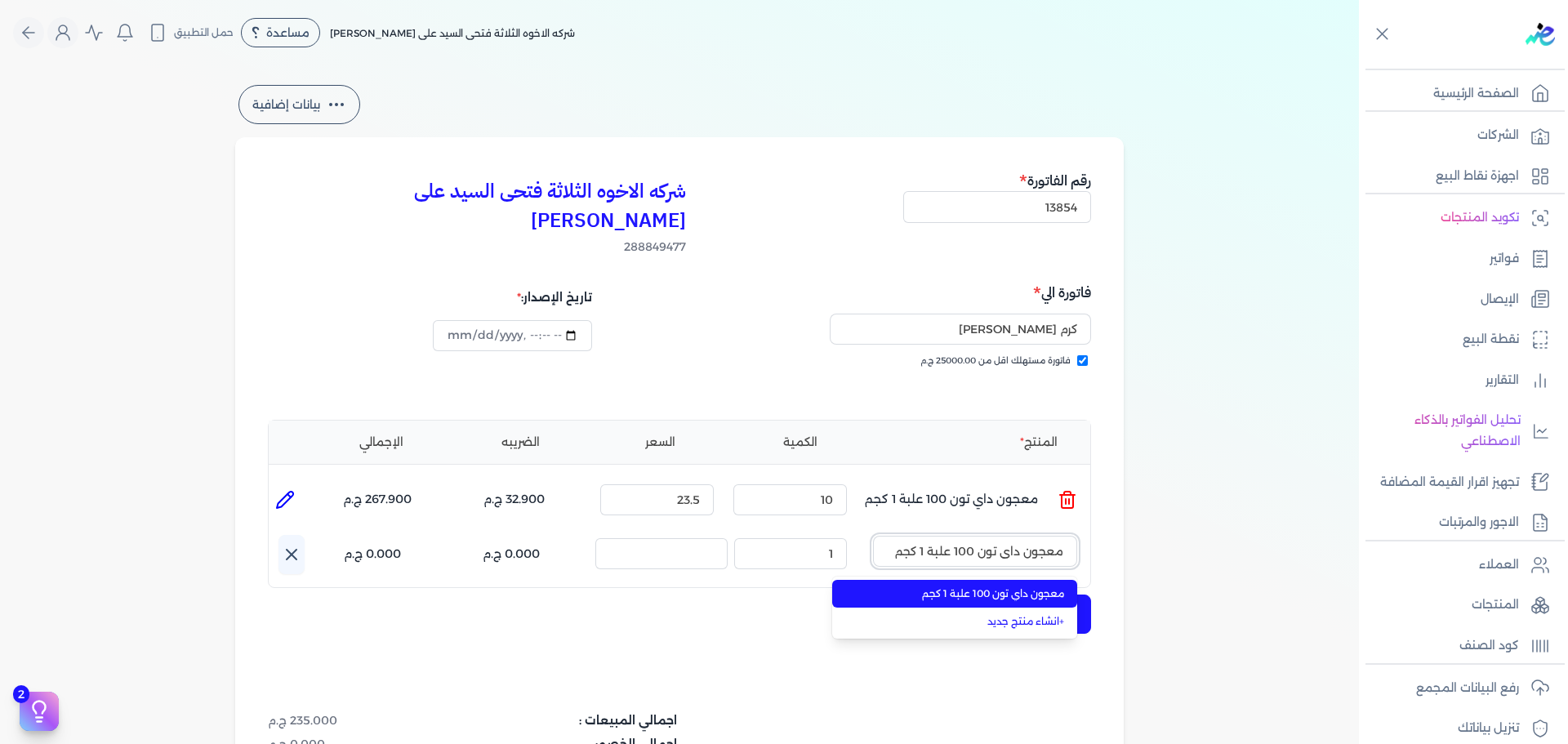
type input "معجون داي تون 100 علبة 1 كجم"
click at [999, 587] on span "معجون داي تون 100 علبة 1 كجم" at bounding box center [964, 593] width 200 height 15
type input "11"
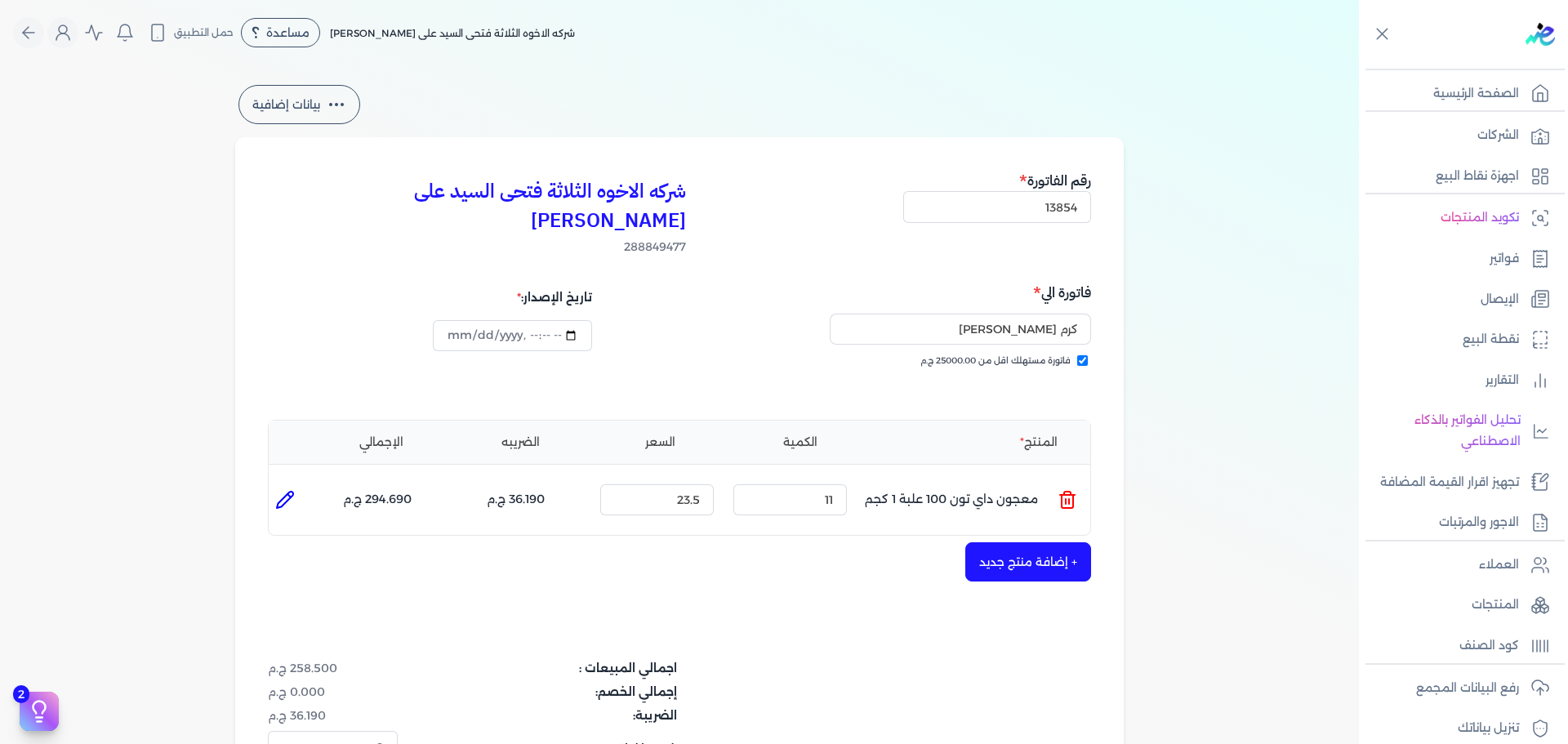
type input "[DATE]T17:20:49"
click at [1027, 542] on button "+ إضافة منتج جديد" at bounding box center [1028, 562] width 126 height 39
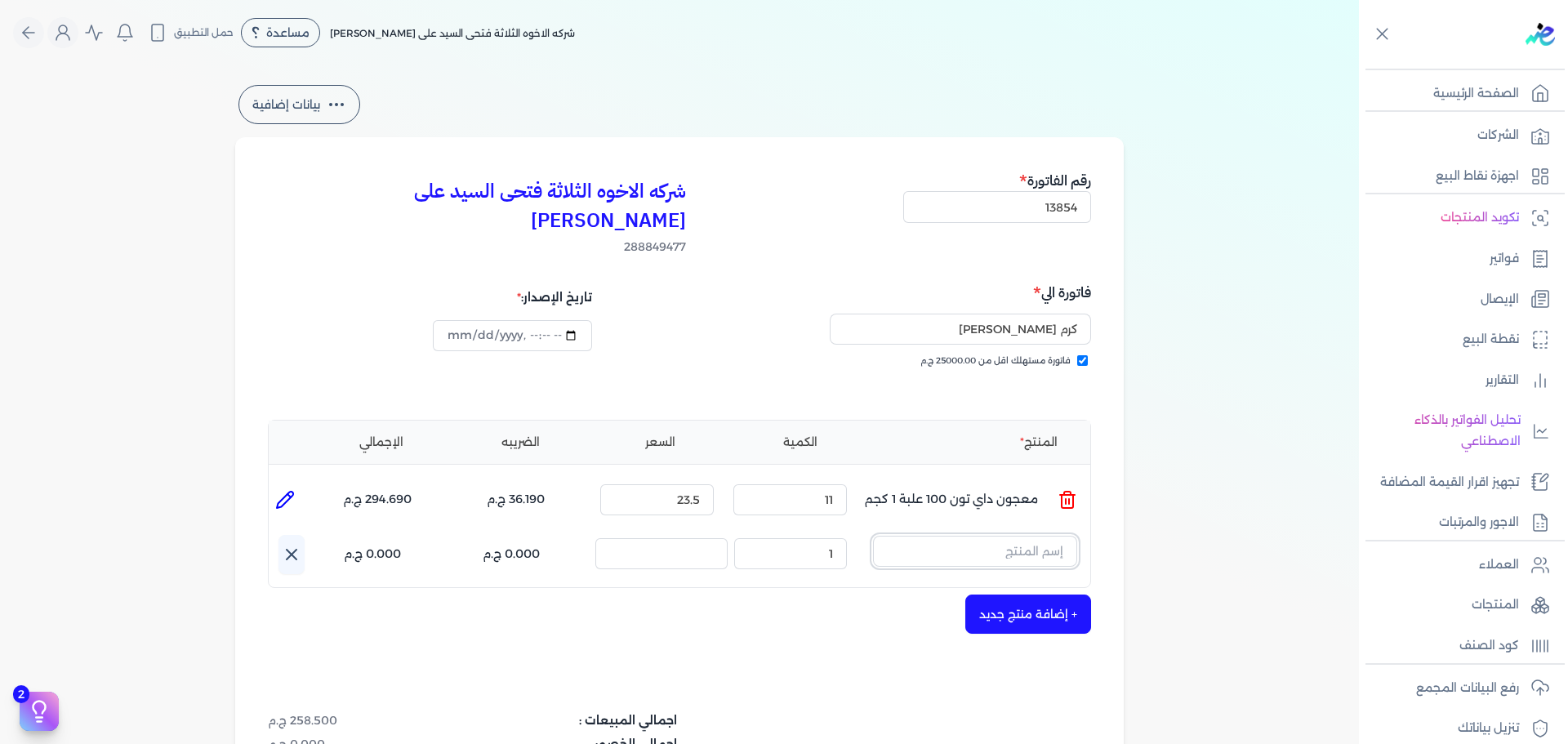
click at [1021, 536] on input "text" at bounding box center [976, 552] width 205 height 31
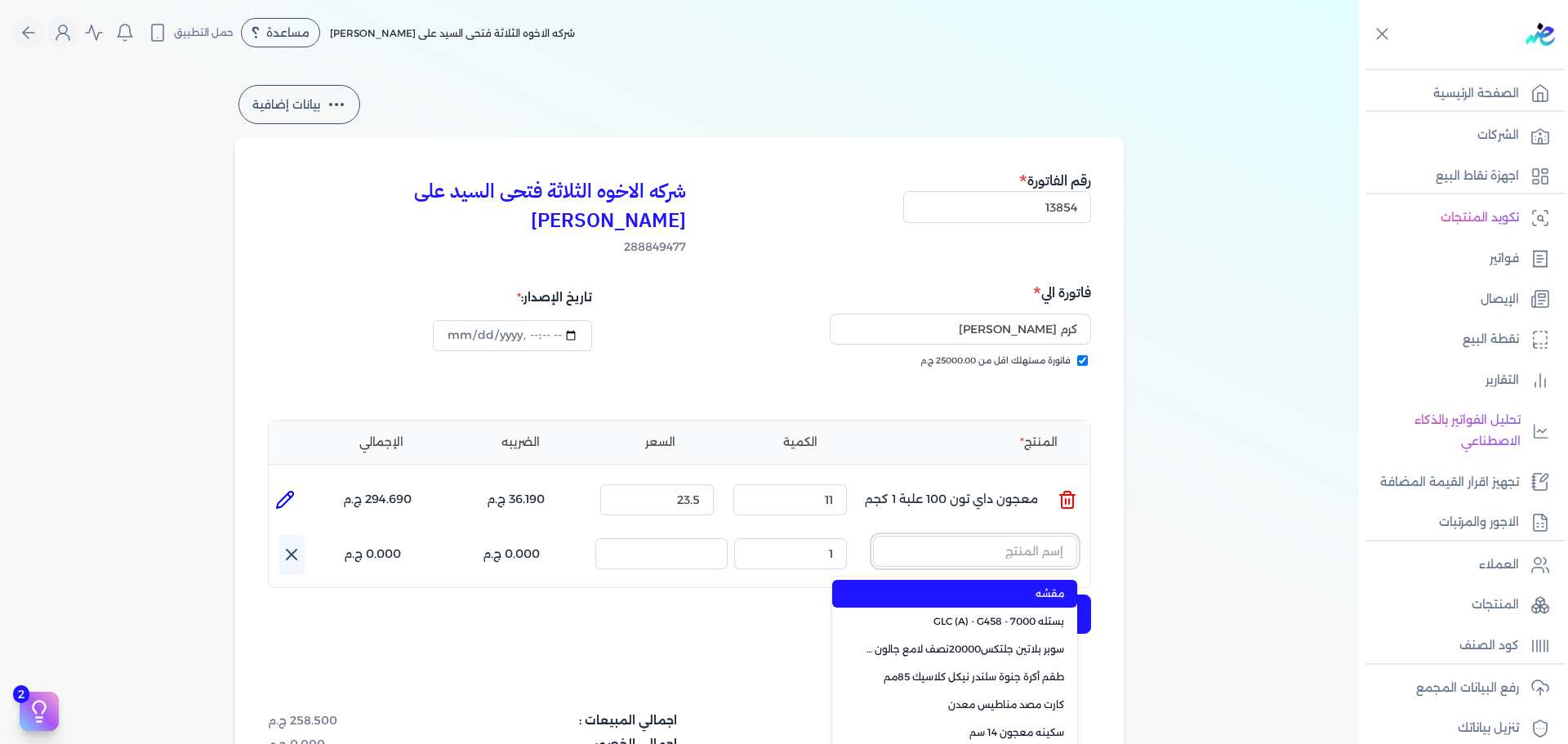
paste input "ستارت ميتاليك ذهبي علبة 0.375 لتر"
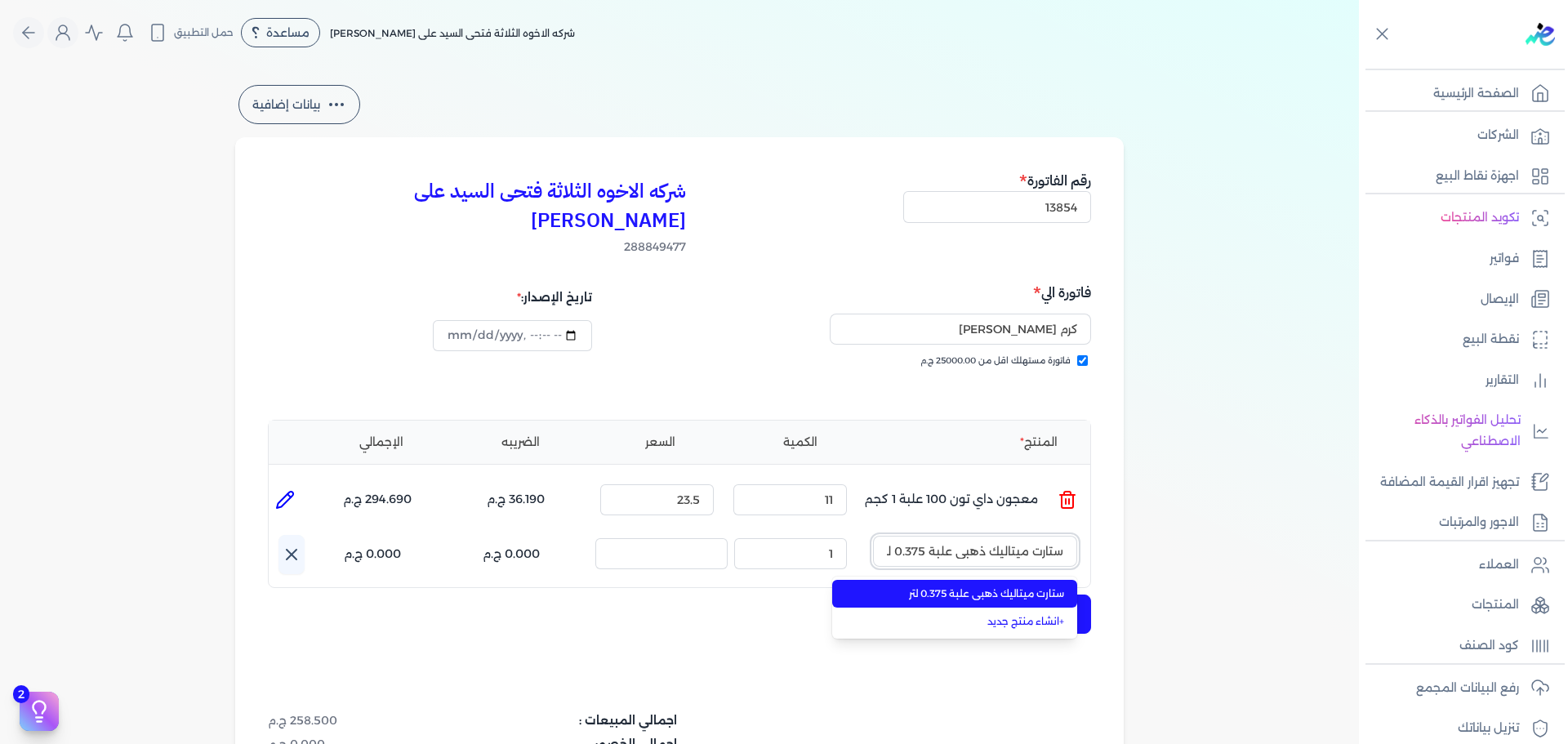
scroll to position [0, -4]
type input "ستارت ميتاليك ذهبي علبة 0.375 لتر"
click at [977, 587] on span "ستارت ميتاليك ذهبي علبة 0.375 لتر" at bounding box center [964, 593] width 200 height 15
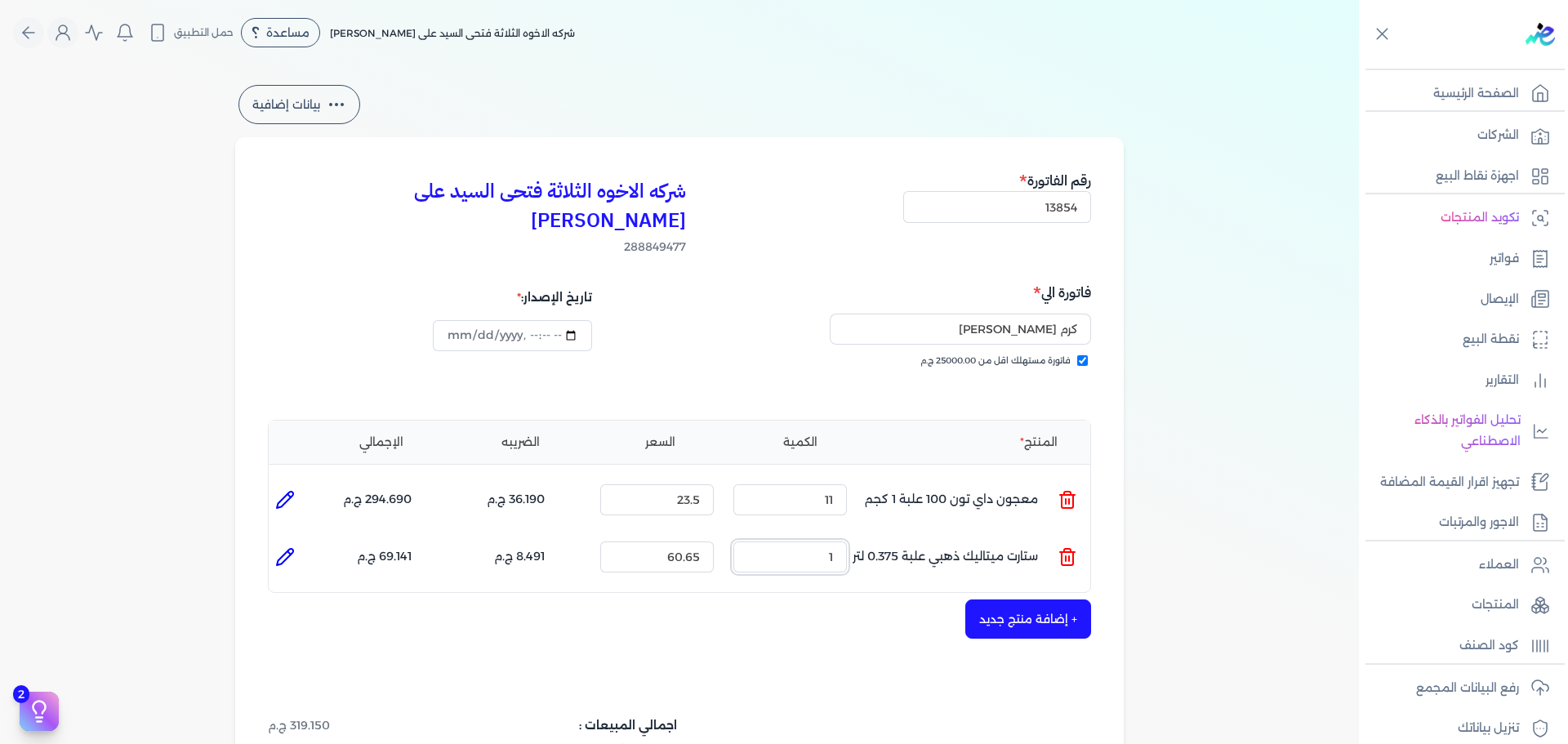
drag, startPoint x: 820, startPoint y: 532, endPoint x: 874, endPoint y: 518, distance: 55.8
click at [860, 535] on ul "المنتج : ستارت ميتاليك ذهبي علبة 0.375 لتر الكمية : 1 السعر : 60.65 الضريبه : 8…" at bounding box center [679, 557] width 821 height 44
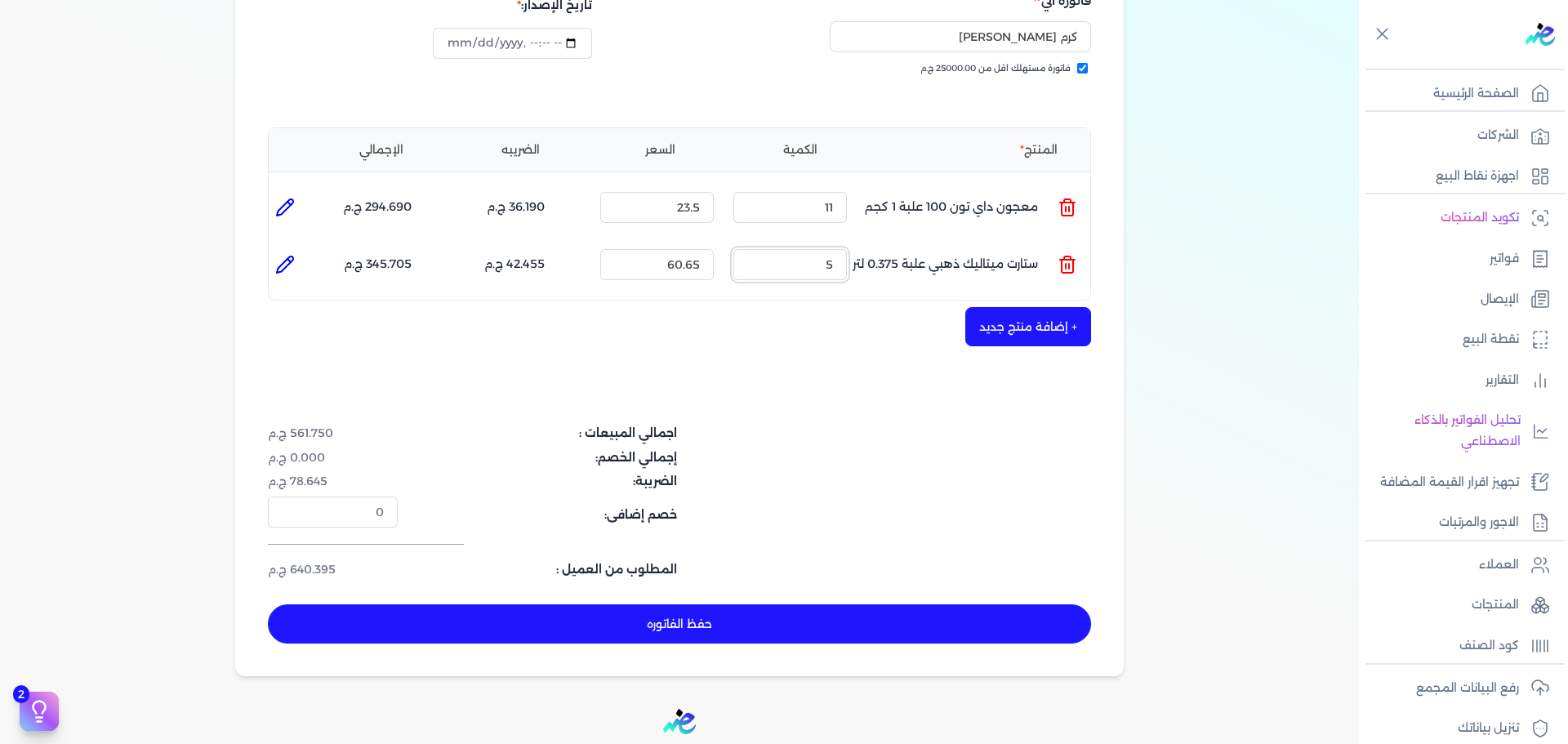
scroll to position [327, 0]
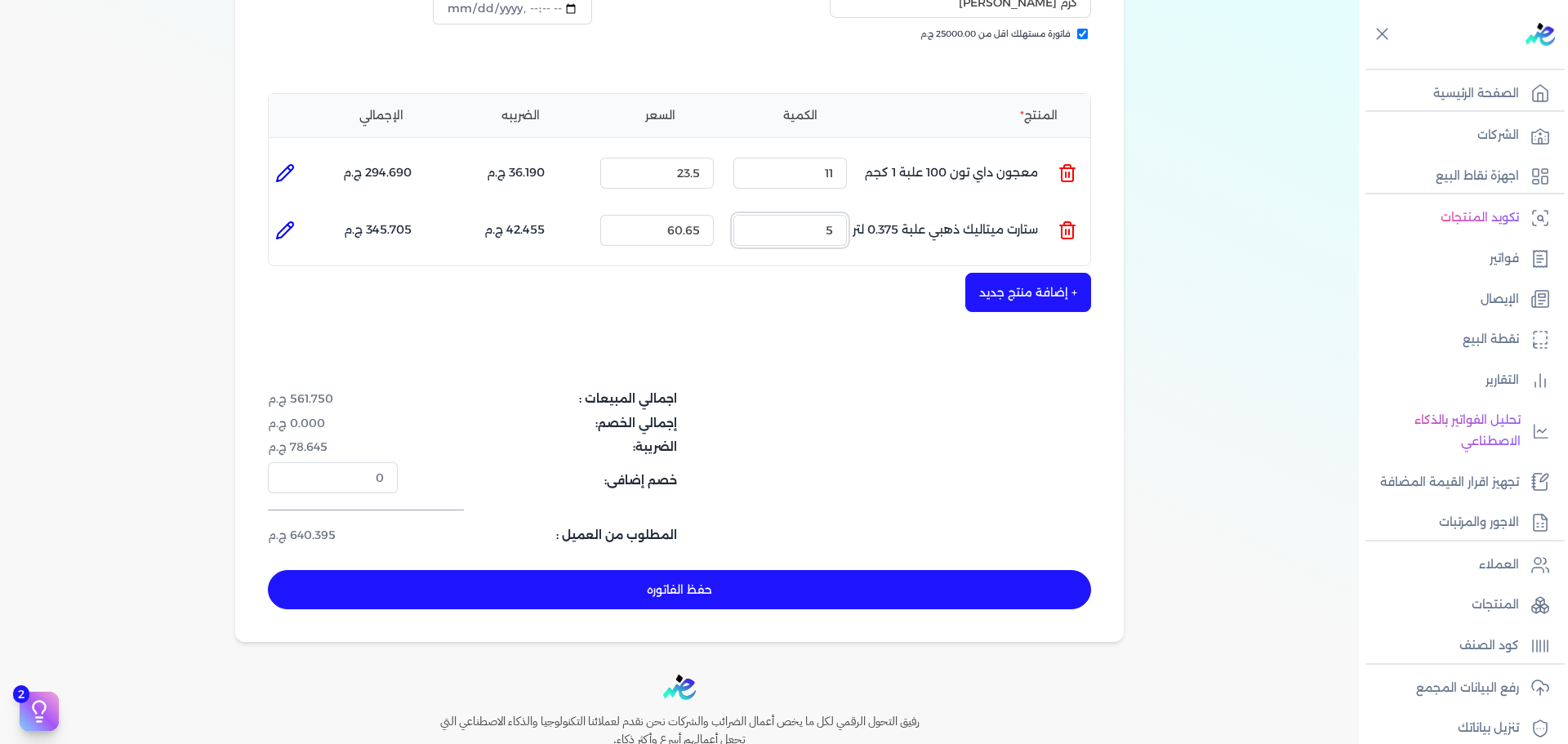
type input "5"
click at [1043, 273] on button "+ إضافة منتج جديد" at bounding box center [1028, 292] width 126 height 39
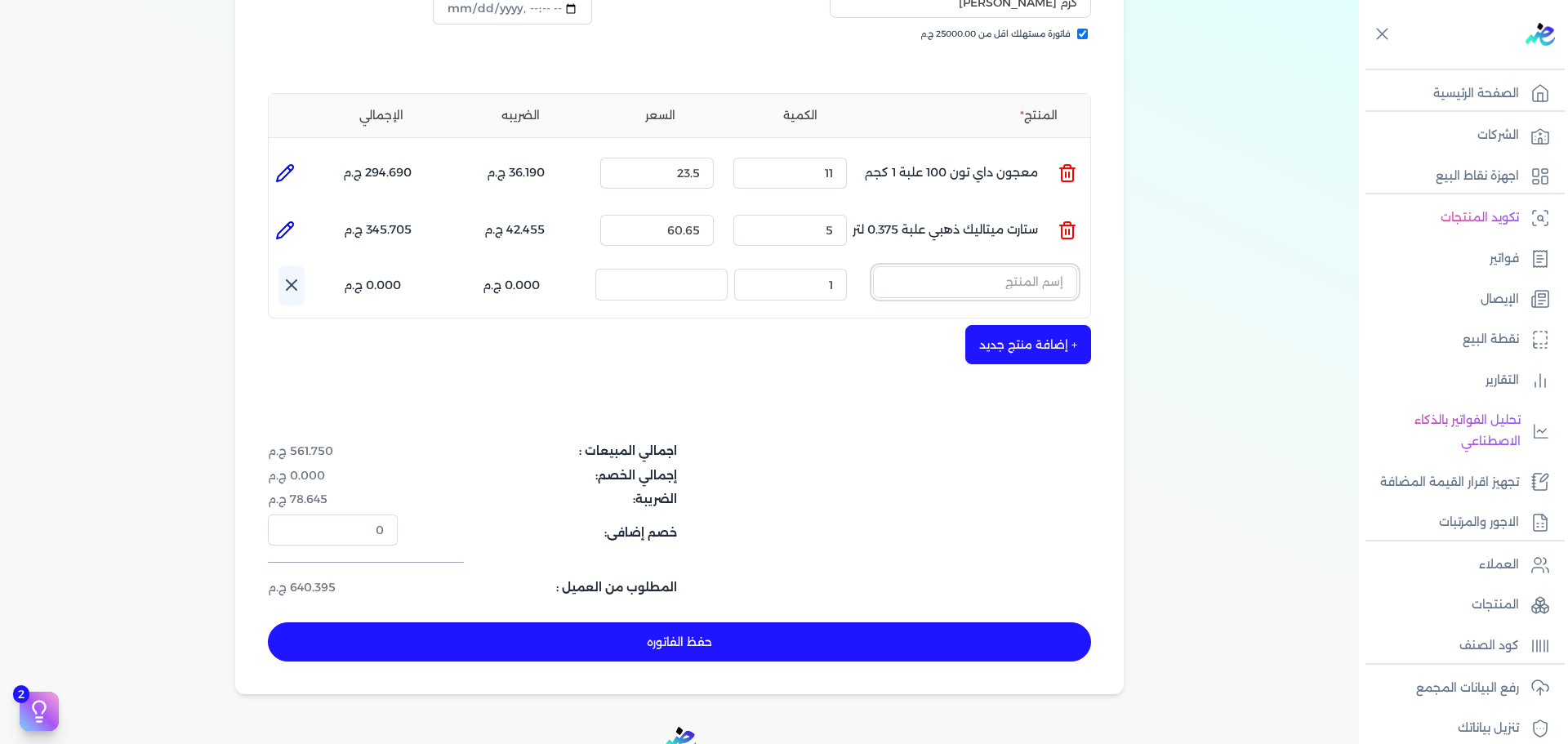
click at [1053, 267] on input "text" at bounding box center [976, 282] width 205 height 31
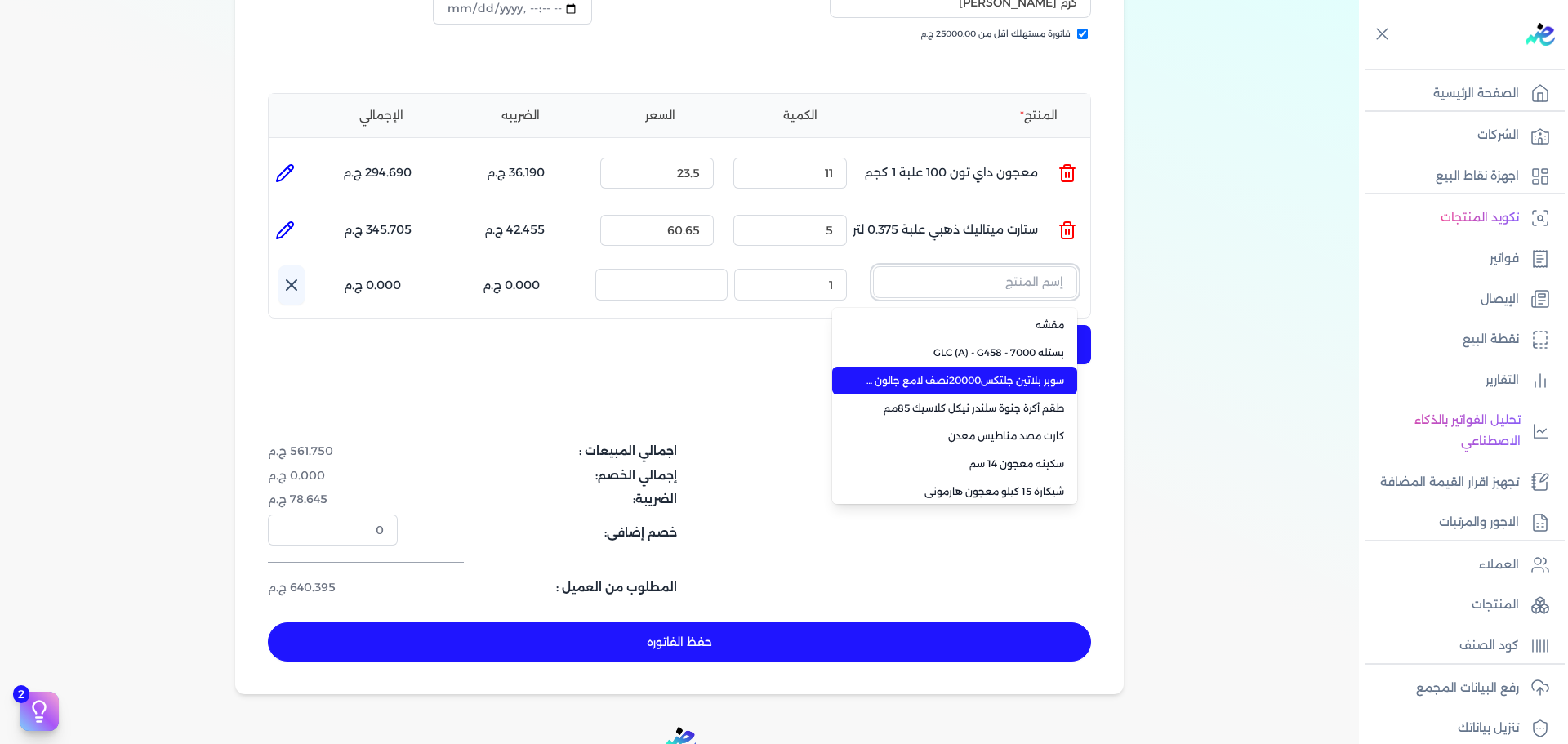
paste input "معجون داي تون 100 بستلة 15 كجم"
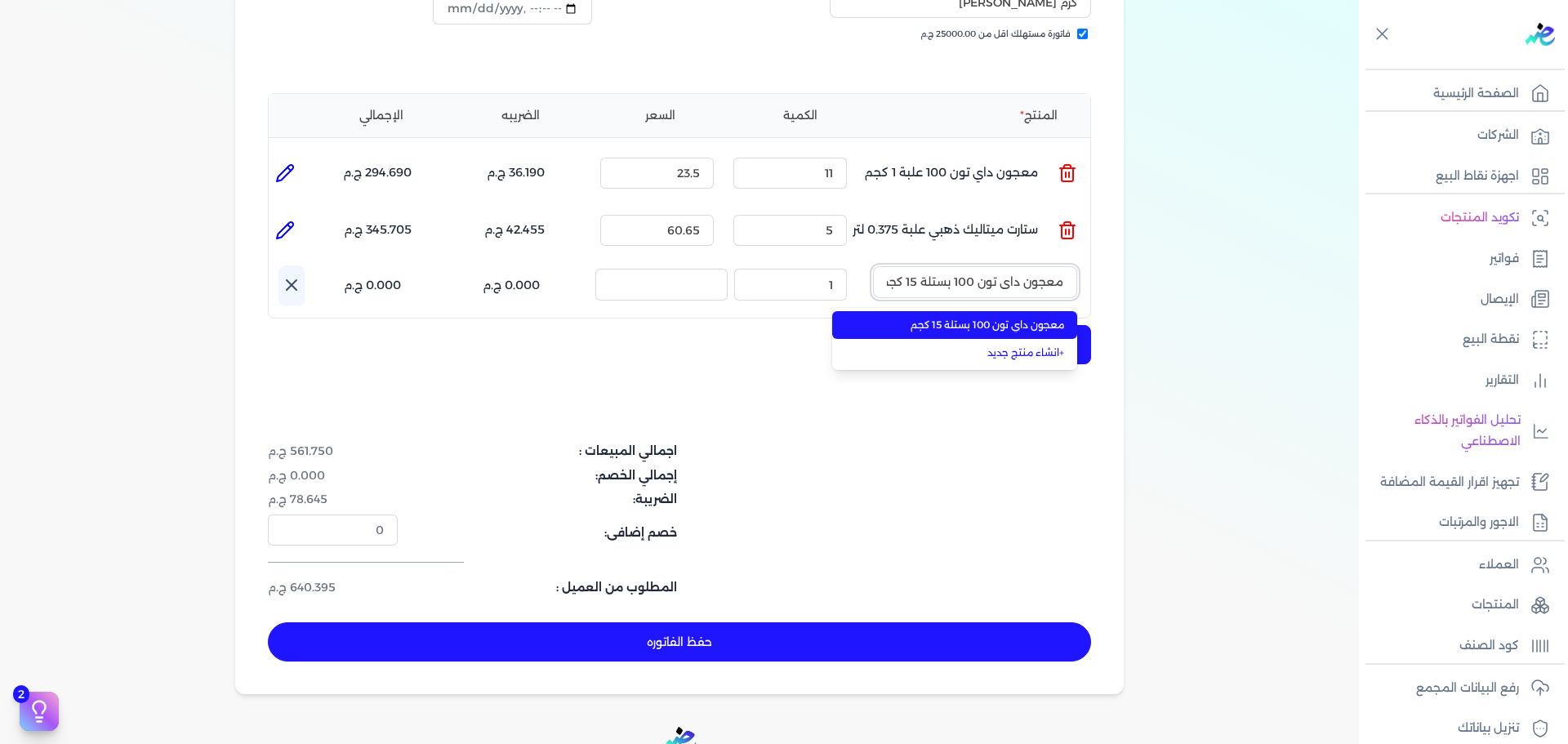
scroll to position [0, -6]
type input "معجون داي تون 100 بستلة 15 كجم"
click at [1024, 311] on li "معجون داي تون 100 بستلة 15 كجم" at bounding box center [954, 325] width 245 height 28
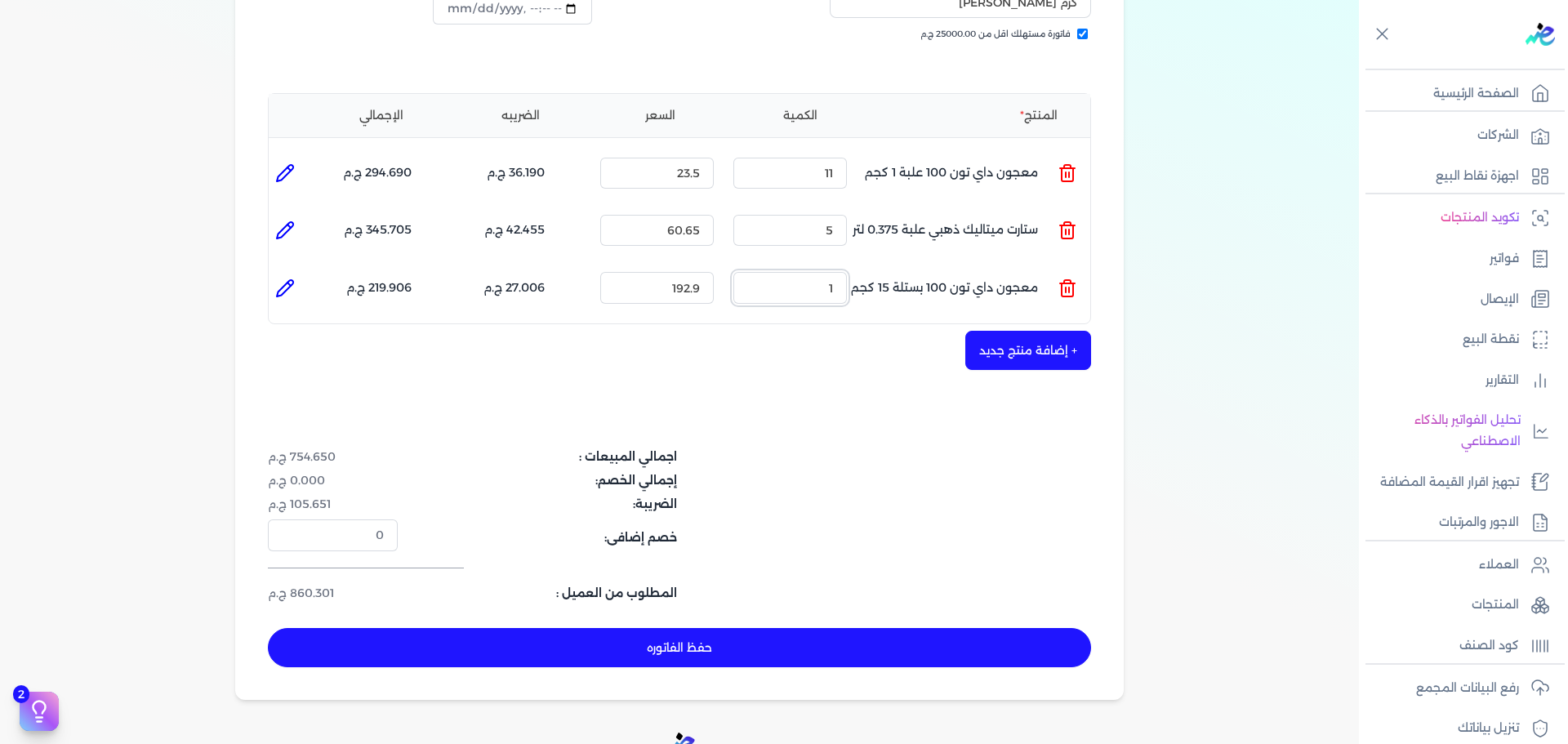
drag, startPoint x: 825, startPoint y: 262, endPoint x: 932, endPoint y: 251, distance: 107.6
click at [900, 266] on ul "المنتج : معجون داي تون 100 بستلة 15 كجم الكمية : 1 السعر : 192.9 الضريبه : 27.0…" at bounding box center [679, 287] width 821 height 44
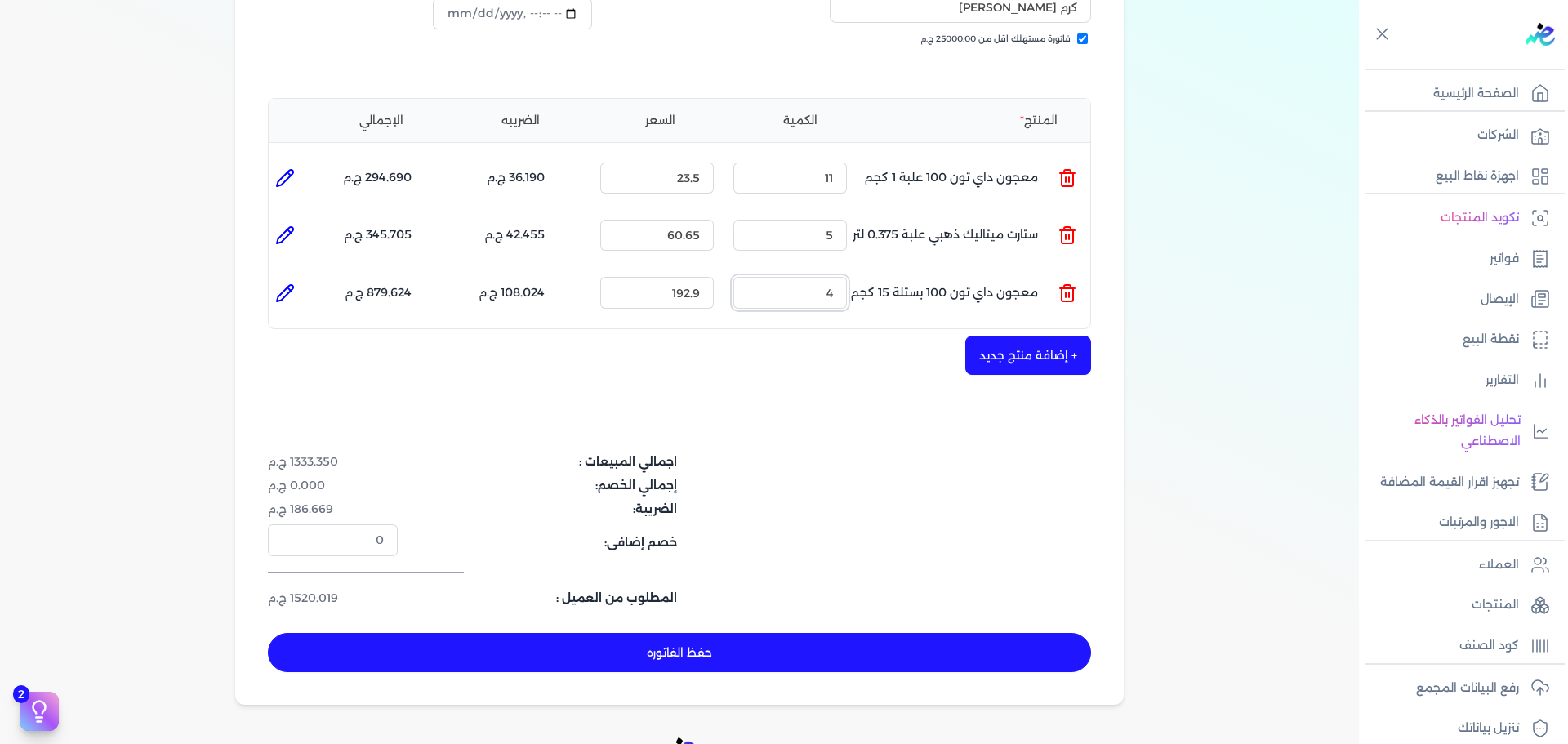
scroll to position [408, 0]
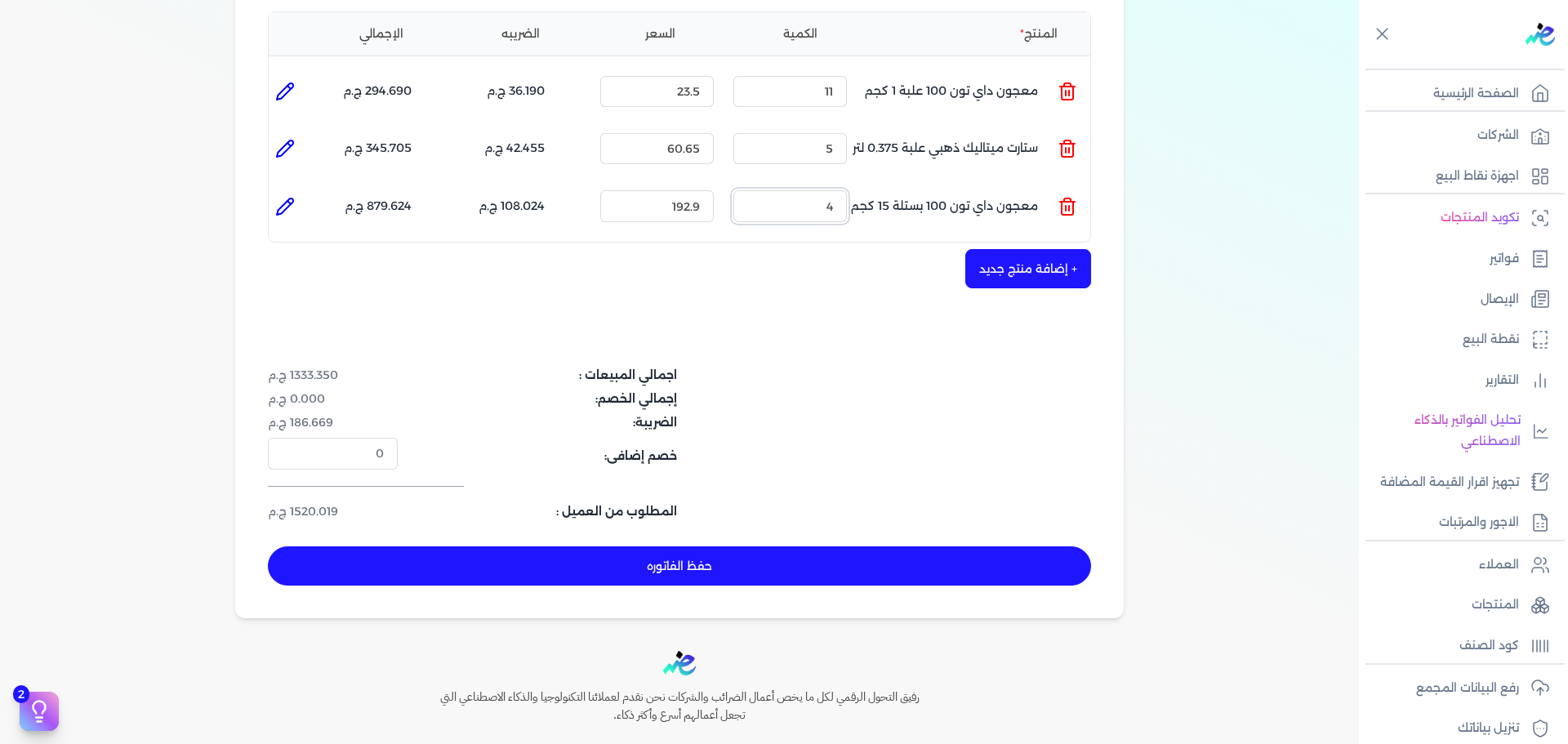
type input "4"
click at [870, 547] on button "حفظ الفاتوره" at bounding box center [679, 567] width 823 height 39
type input "[DATE]"
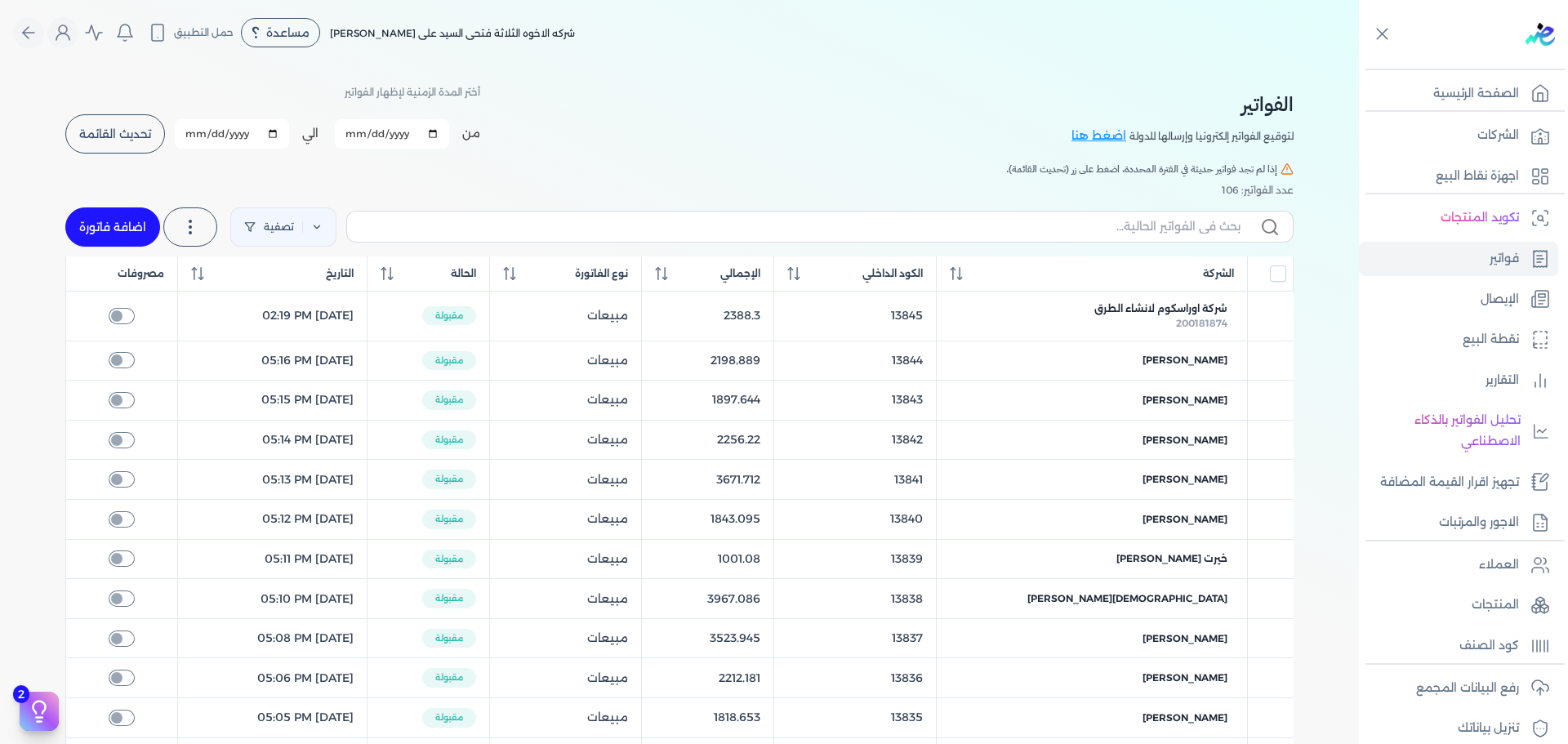
click at [138, 219] on link "اضافة فاتورة" at bounding box center [112, 227] width 94 height 39
select select "EGP"
select select "B"
select select "EGS"
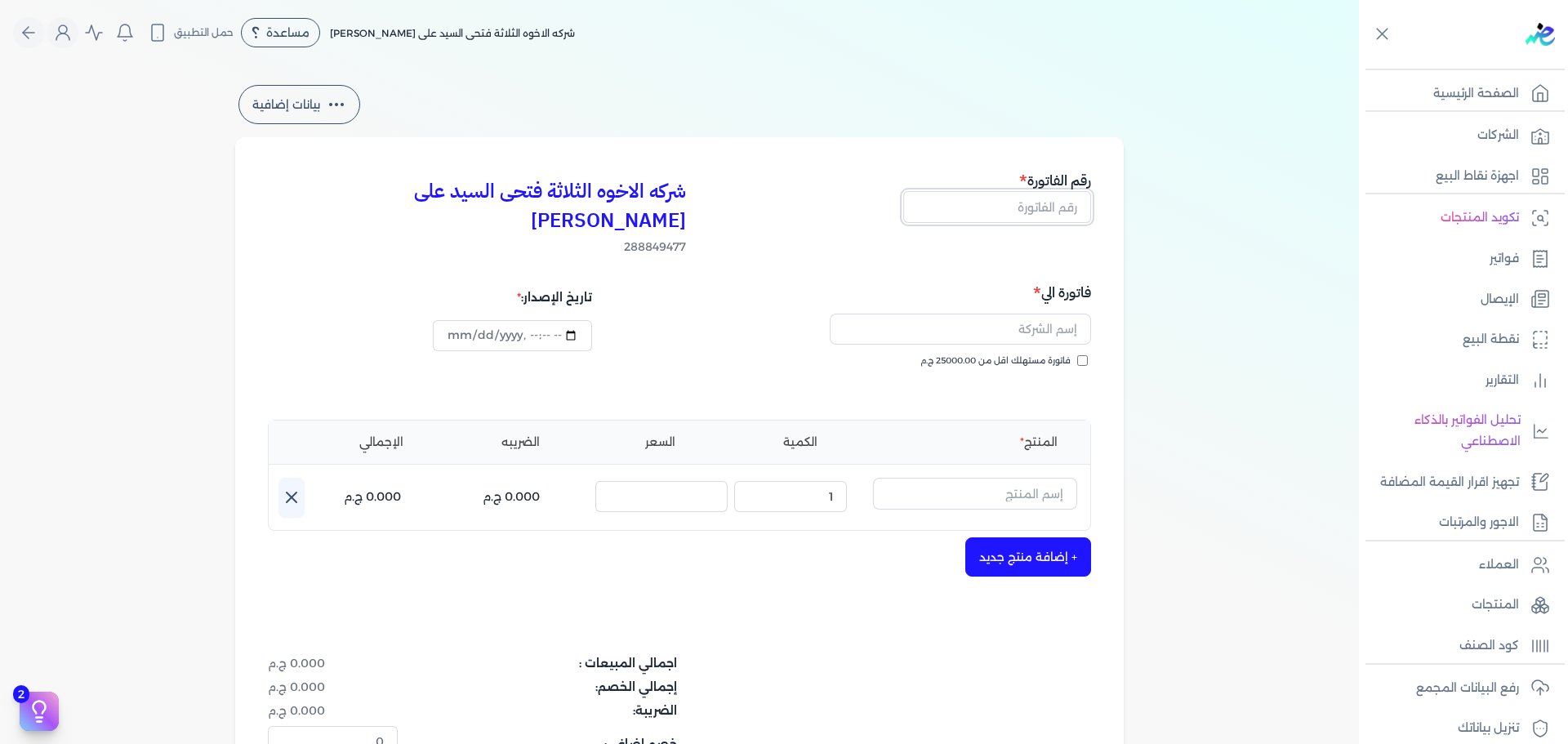
click at [1003, 219] on input "text" at bounding box center [996, 207] width 188 height 31
type input "13855"
click at [1052, 354] on span "فاتورة مستهلك اقل من 25000.00 ج.م" at bounding box center [995, 360] width 151 height 13
click at [1077, 355] on input "فاتورة مستهلك اقل من 25000.00 ج.م" at bounding box center [1082, 360] width 11 height 11
checkbox input "true"
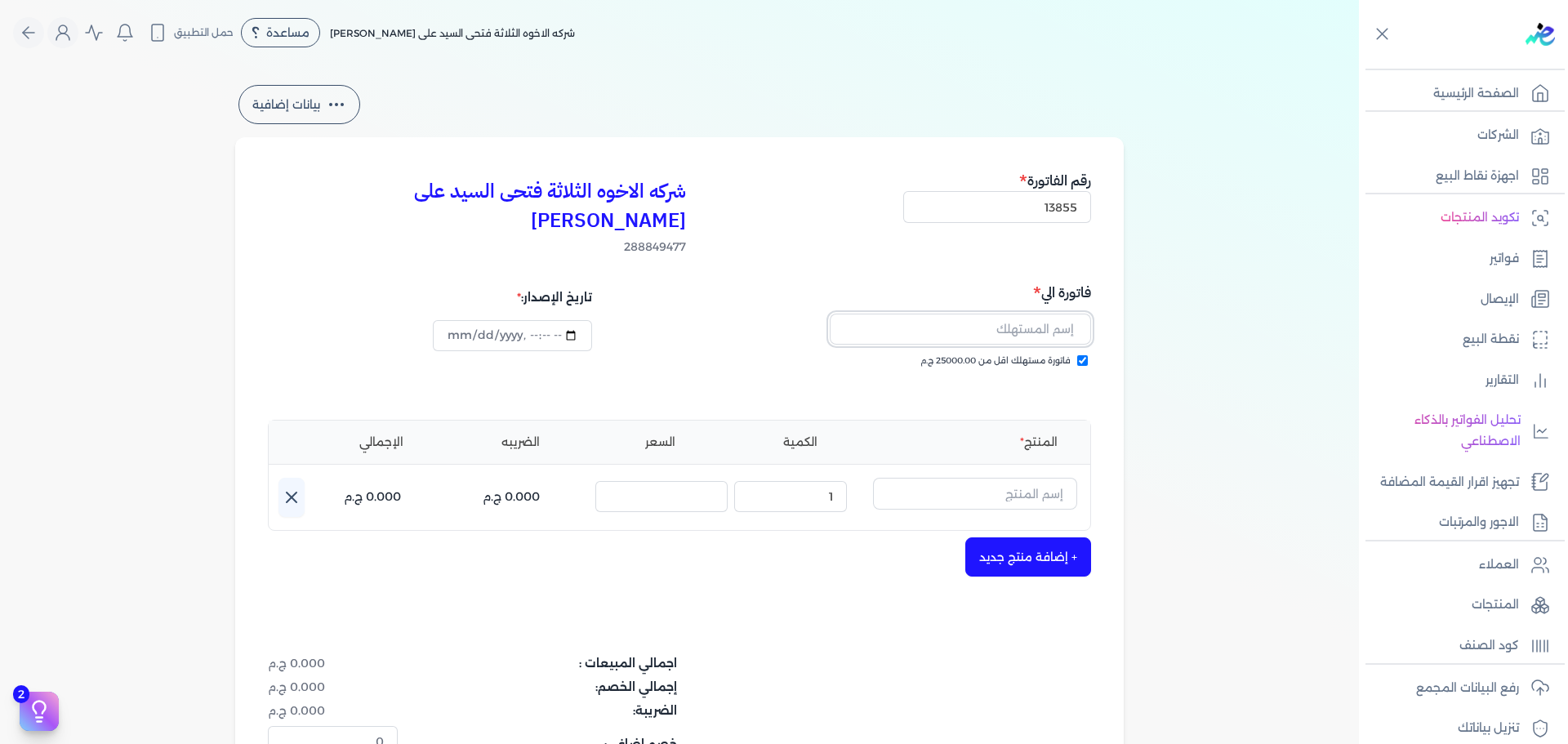
drag, startPoint x: 1033, startPoint y: 301, endPoint x: 1044, endPoint y: 301, distance: 11.0
click at [1040, 314] on input "text" at bounding box center [961, 330] width 262 height 31
type input "[PERSON_NAME]"
click at [1045, 478] on input "text" at bounding box center [976, 494] width 205 height 31
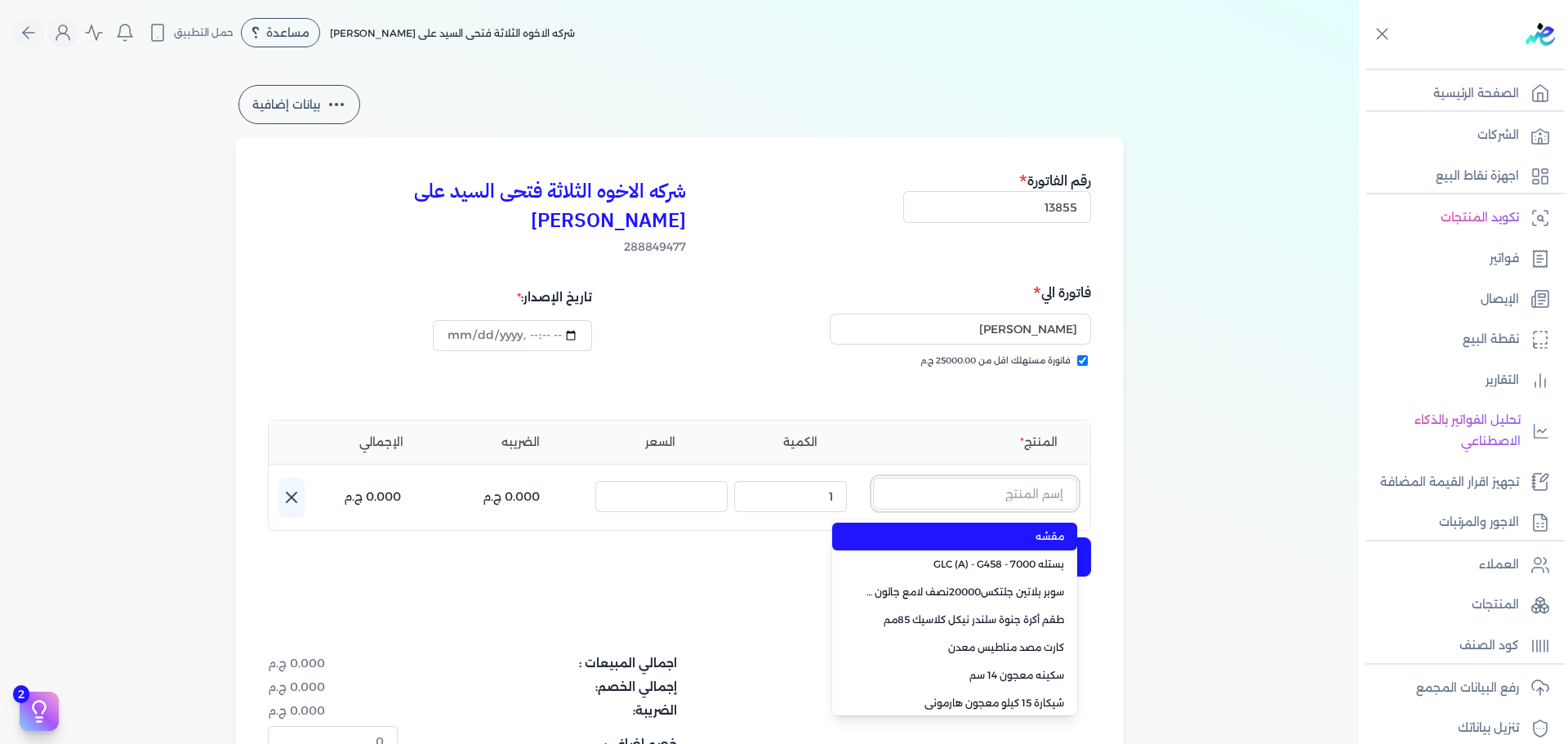
paste input "لؤلؤ جالون 3.750 لتر كومبو"
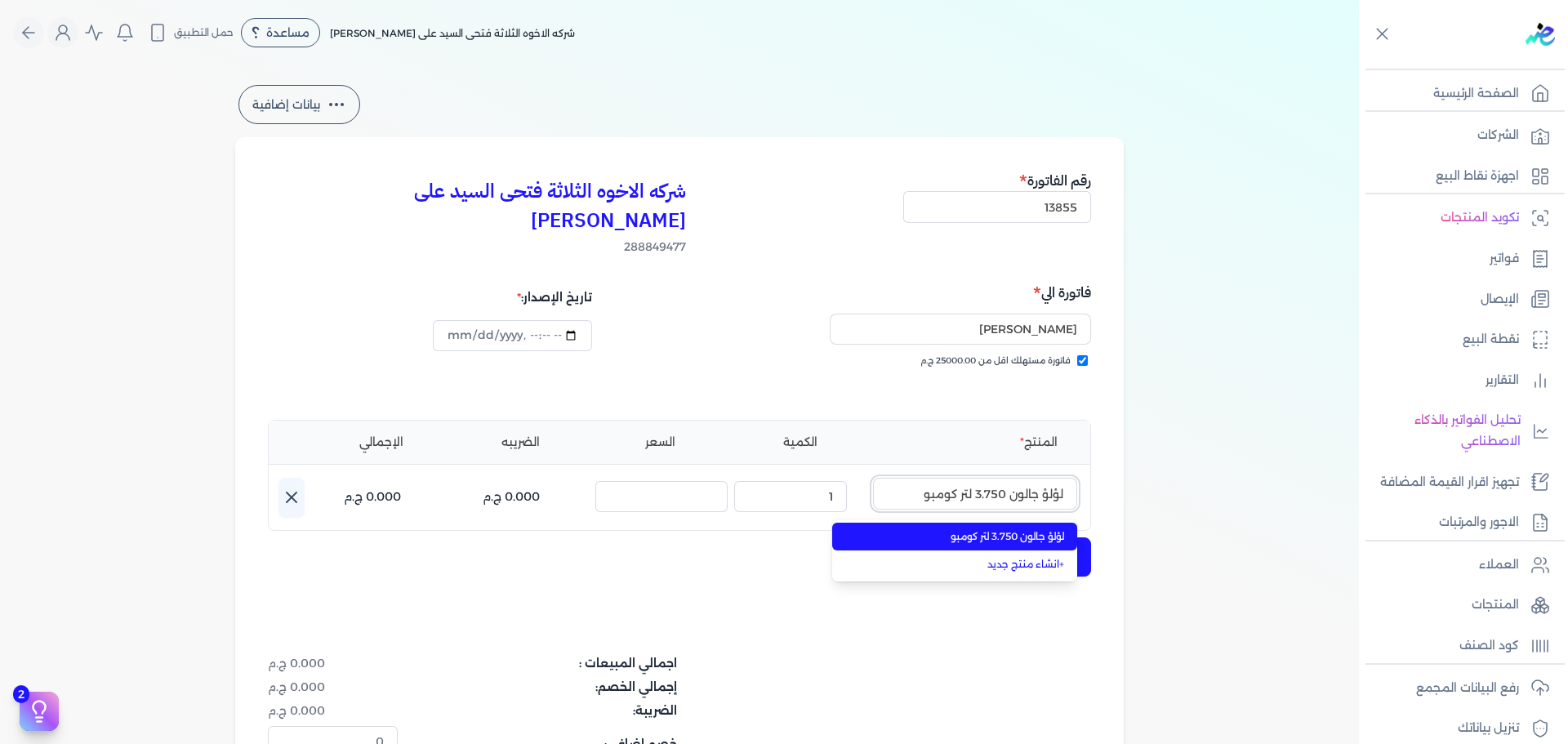
type input "لؤلؤ جالون 3.750 لتر كومبو"
click at [996, 529] on span "لؤلؤ جالون 3.750 لتر كومبو" at bounding box center [964, 536] width 200 height 15
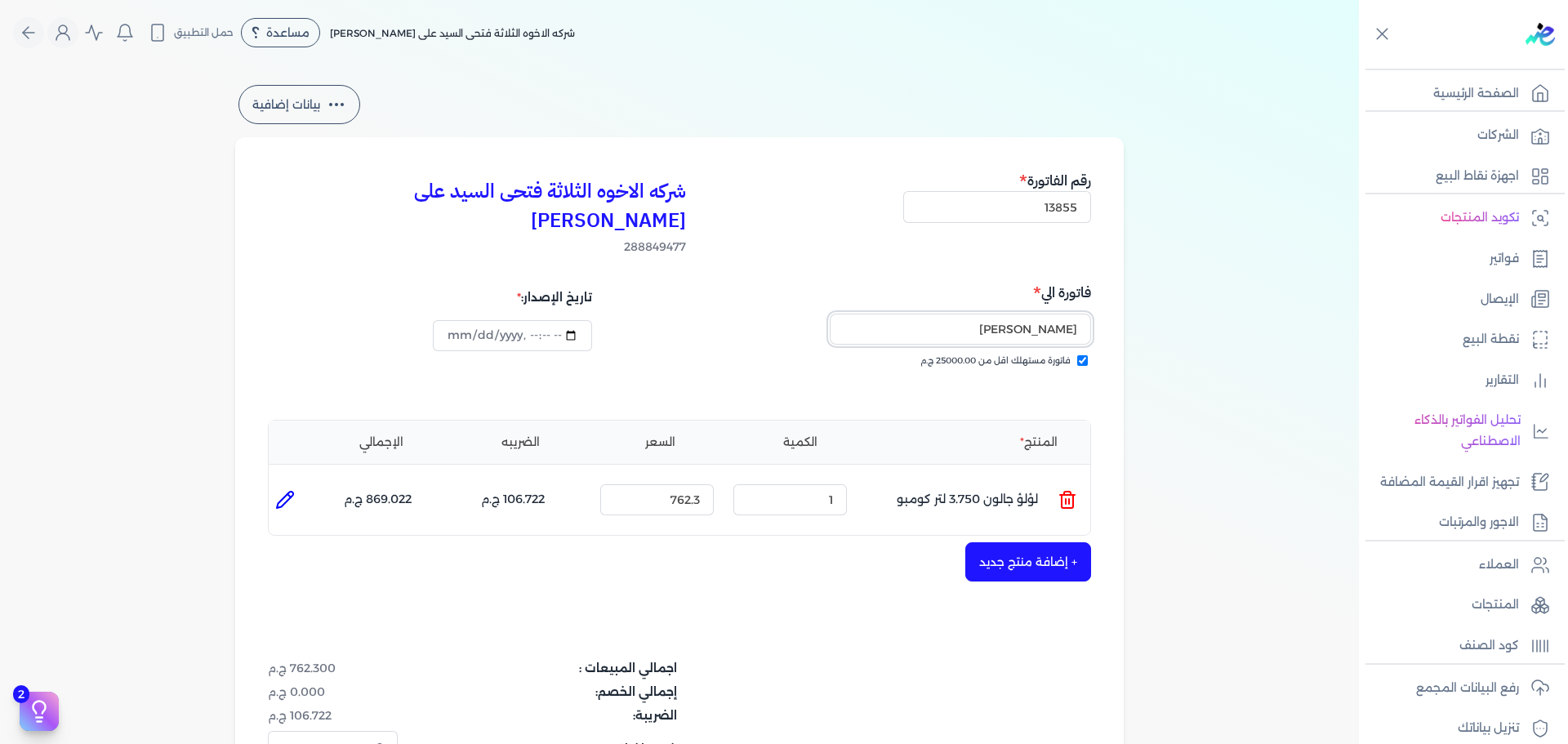
click at [965, 314] on input "[PERSON_NAME]" at bounding box center [961, 330] width 262 height 31
type input "[PERSON_NAME]"
drag, startPoint x: 809, startPoint y: 470, endPoint x: 1081, endPoint y: 434, distance: 274.4
click at [1076, 437] on div "المنتج الكمية السعر الضريبه الإجمالي المنتج : لؤلؤ جالون 3.750 لتر كومبو الكمية…" at bounding box center [679, 478] width 823 height 117
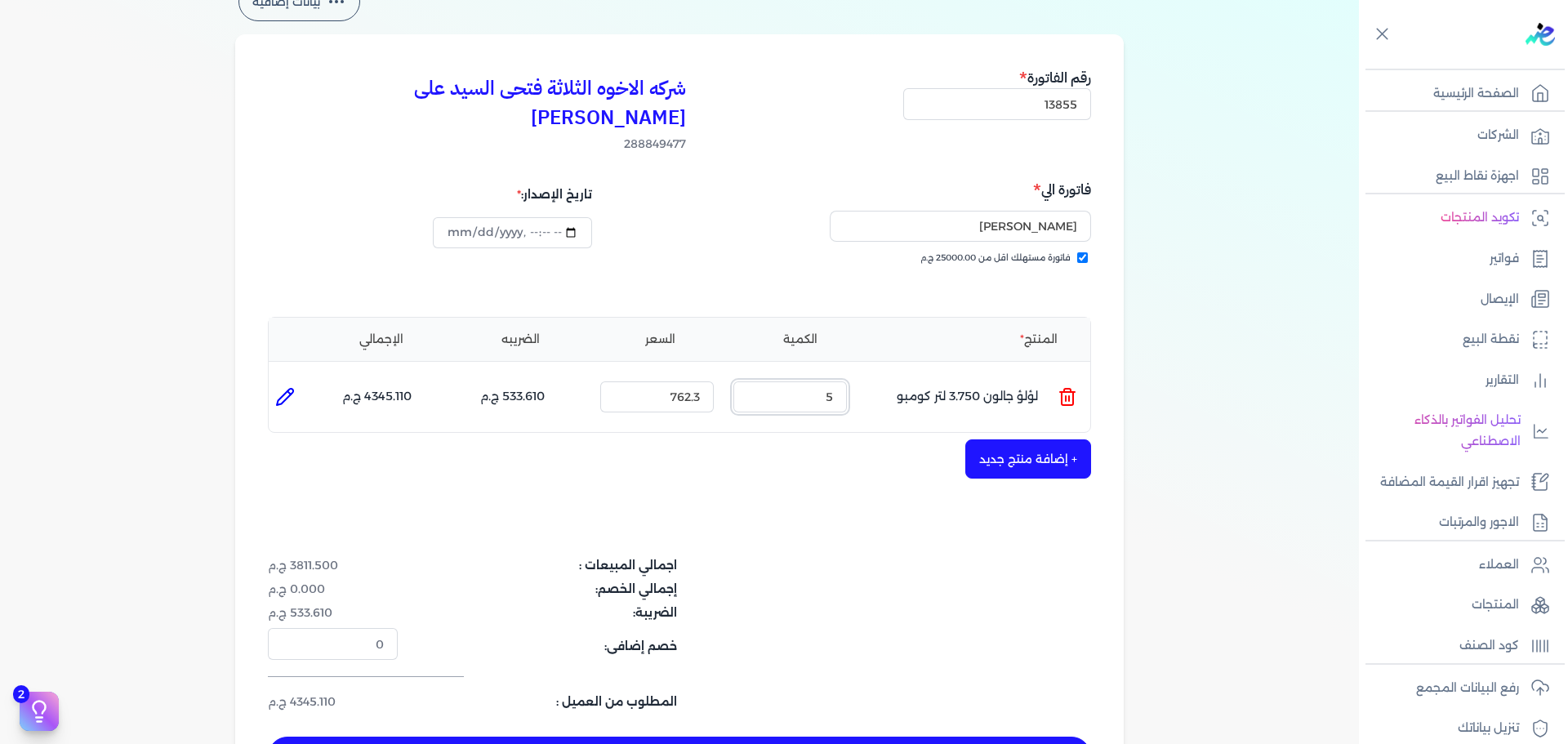
scroll to position [163, 0]
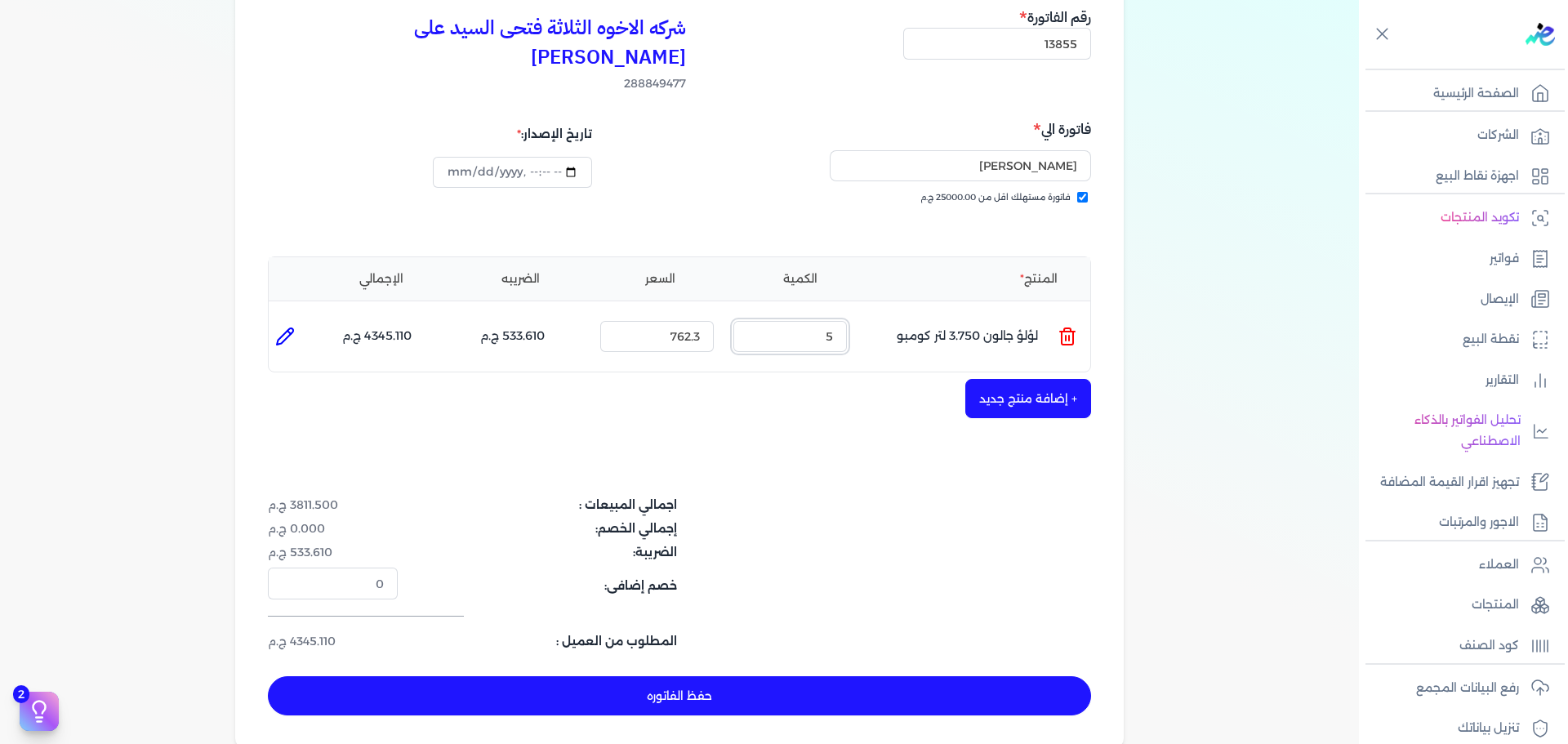
drag, startPoint x: 821, startPoint y: 318, endPoint x: 951, endPoint y: 335, distance: 131.1
click at [951, 335] on div "المنتج الكمية السعر الضريبه الإجمالي المنتج : لؤلؤ جالون 3.750 لتر كومبو الكمية…" at bounding box center [679, 315] width 823 height 117
type input "3"
type input "[DATE]T17:22:16"
type input "3"
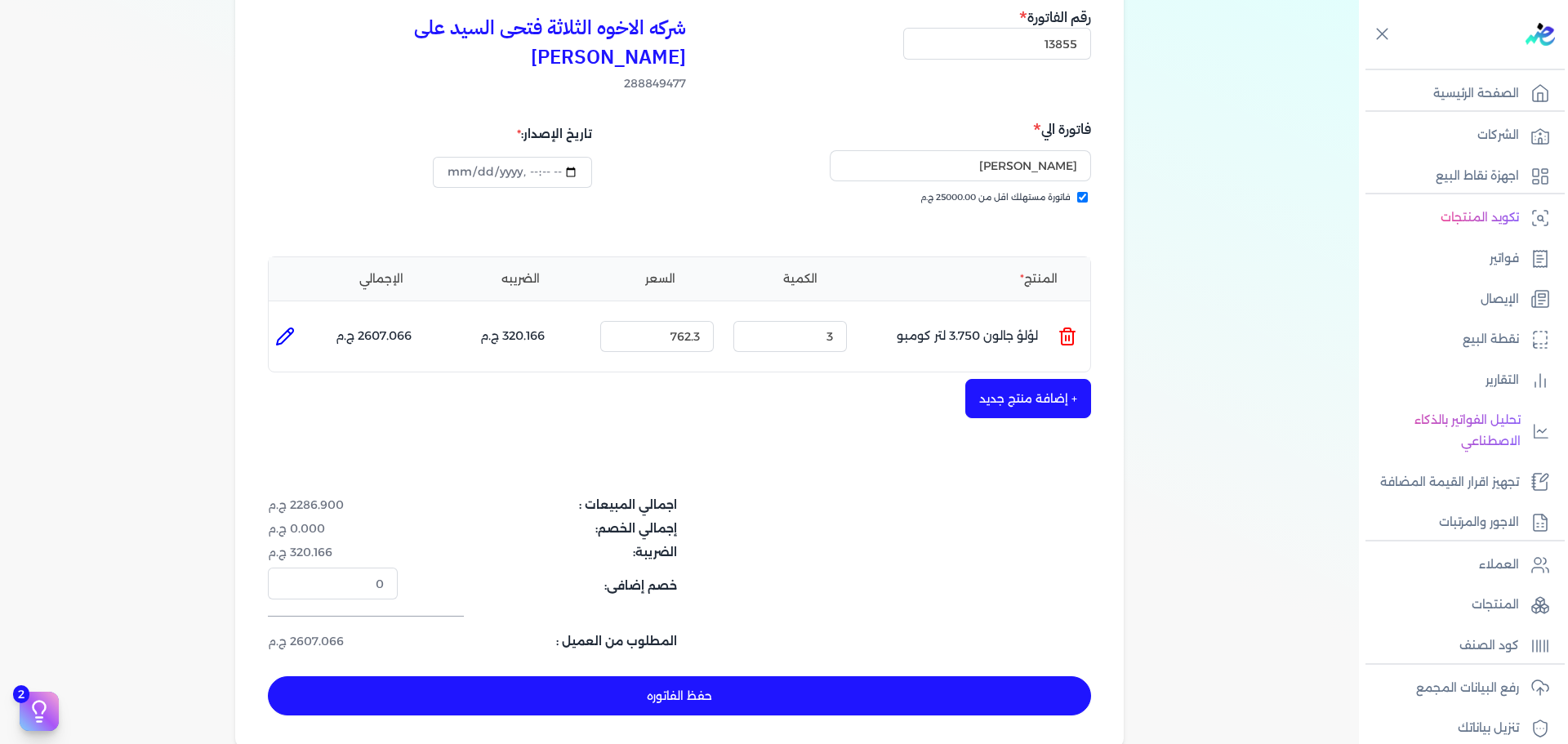
click at [936, 677] on button "حفظ الفاتوره" at bounding box center [679, 697] width 823 height 39
type input "[DATE]"
